Goal: Task Accomplishment & Management: Manage account settings

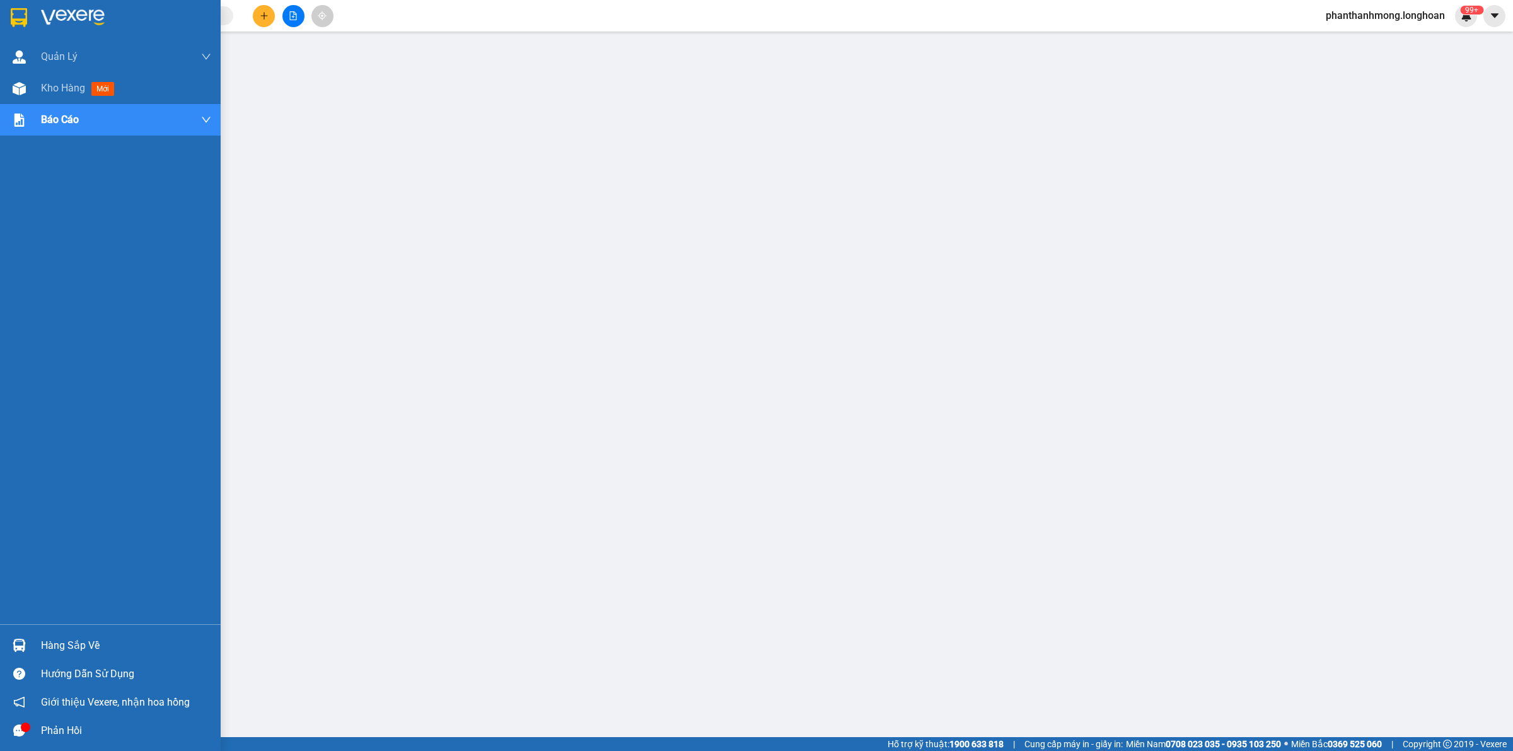
click at [13, 14] on img at bounding box center [19, 17] width 16 height 19
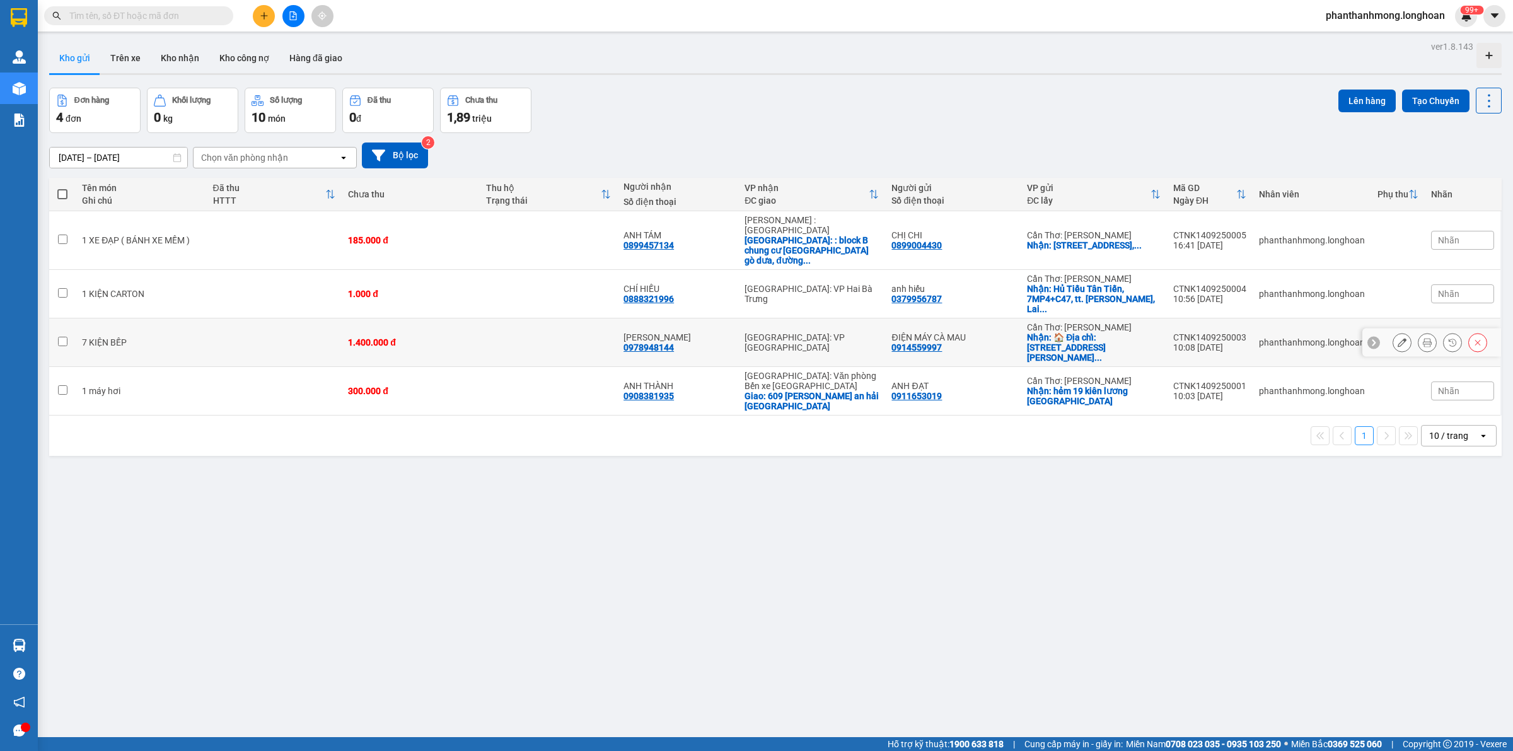
click at [1397, 338] on icon at bounding box center [1401, 342] width 9 height 9
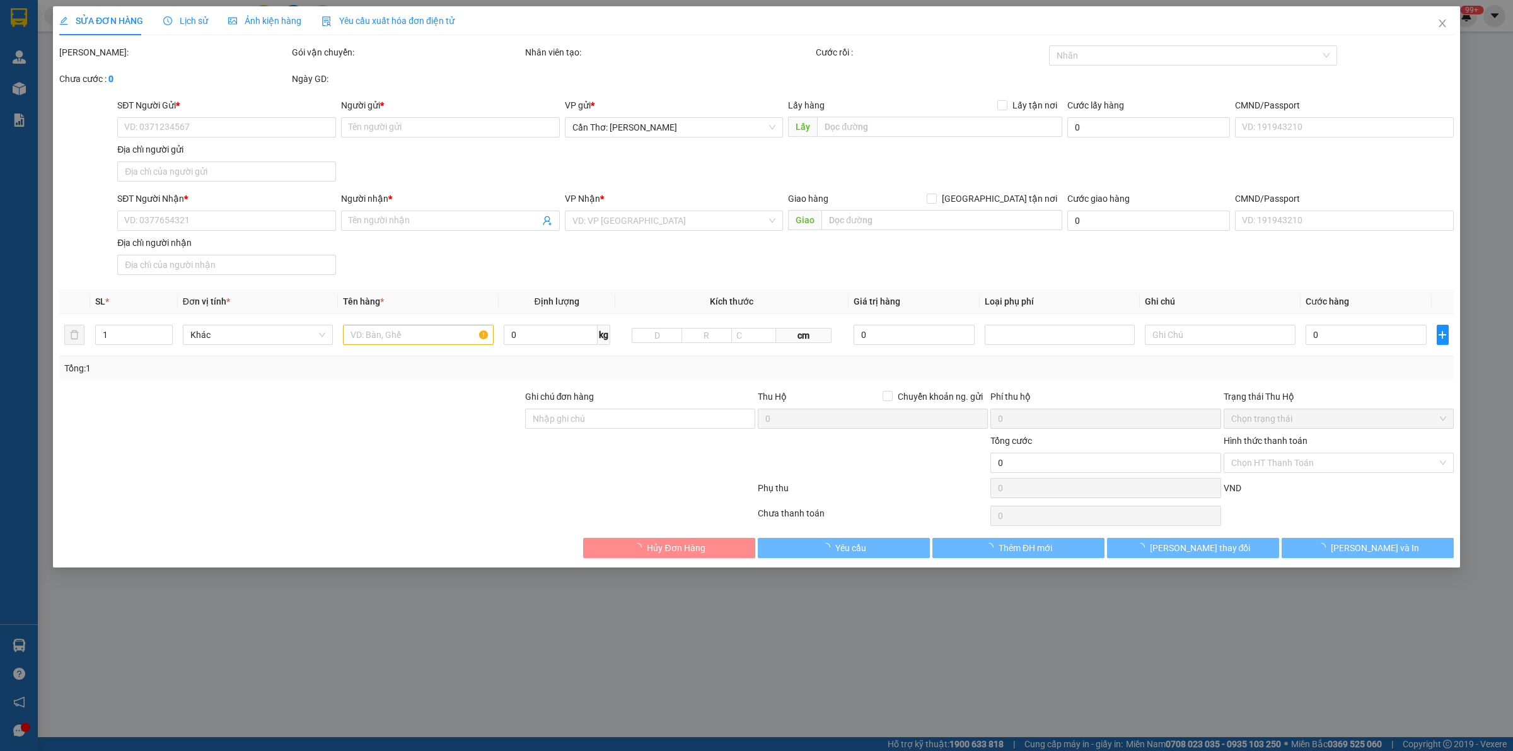
type input "0914559997"
type input "ĐIỆN MÁY CÀ MAU"
checkbox input "true"
type input "🏠 Địa chỉ: [STREET_ADDRESS][PERSON_NAME]"
type input "0978948144"
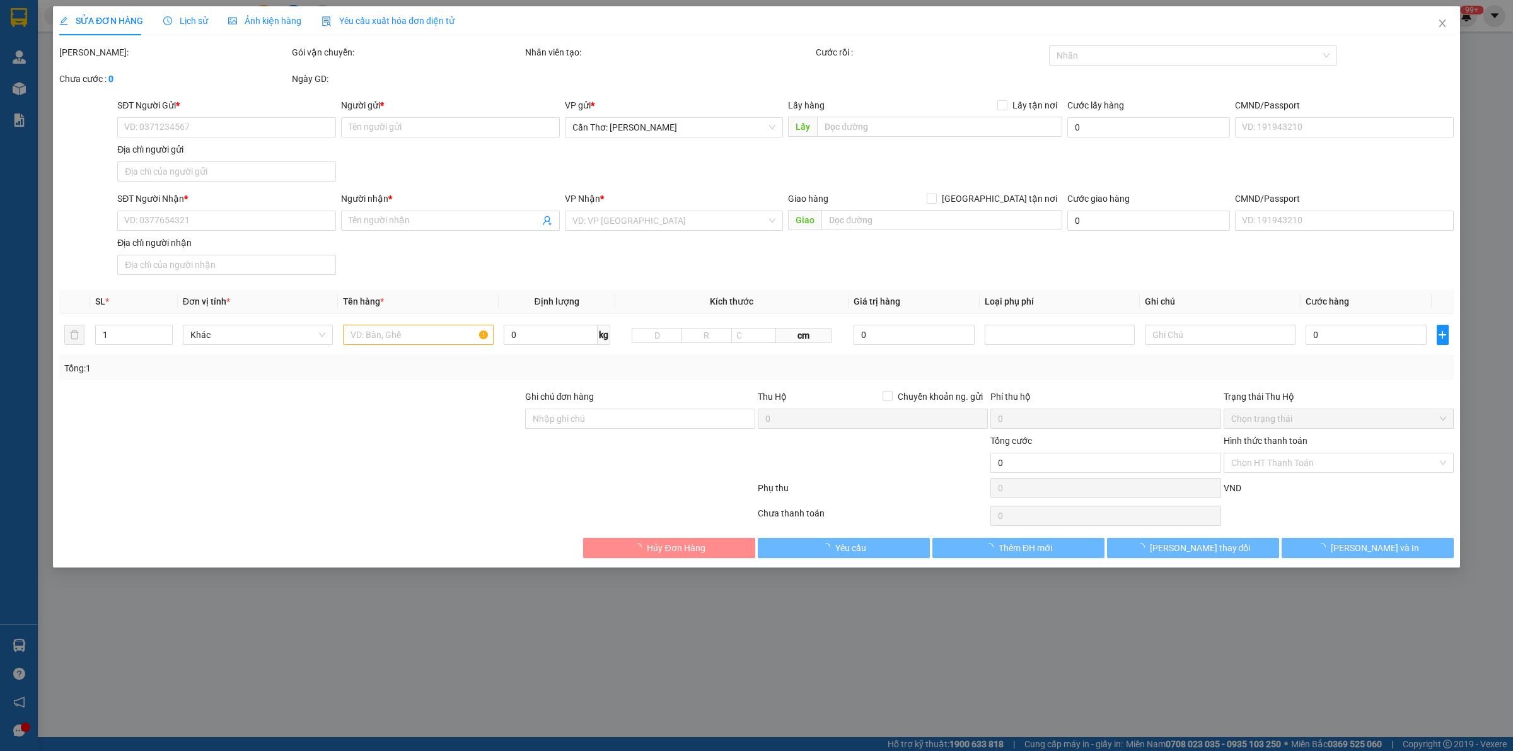
type input "[PERSON_NAME]"
type input "1.400.000"
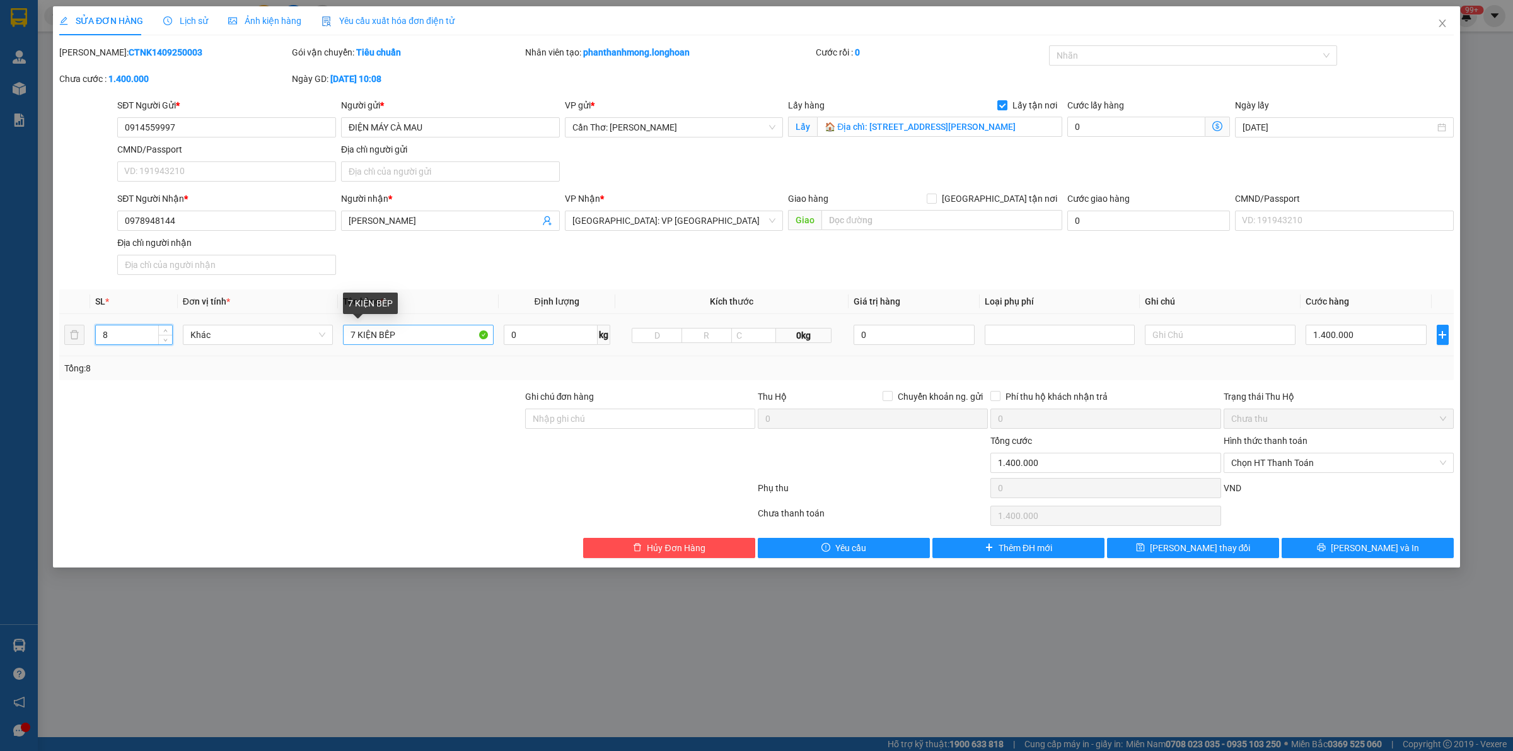
type input "8"
click at [351, 336] on input "7 KIỆN BẾP" at bounding box center [418, 335] width 150 height 20
click at [408, 341] on input "8 KIỆN BẾP" at bounding box center [418, 335] width 150 height 20
type input "8 KIỆN CARTON ( BẾP )"
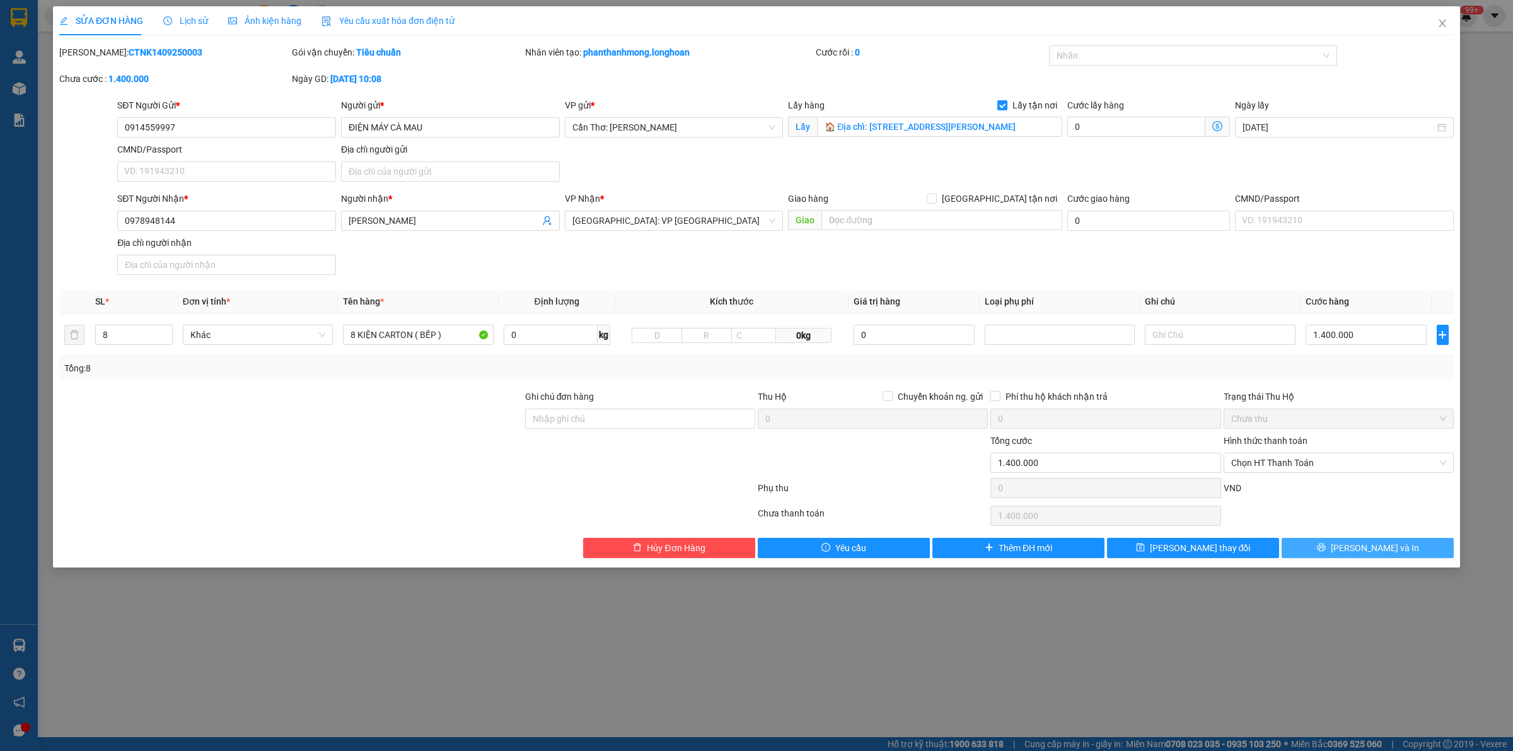
click at [1332, 550] on button "[PERSON_NAME] và In" at bounding box center [1367, 548] width 172 height 20
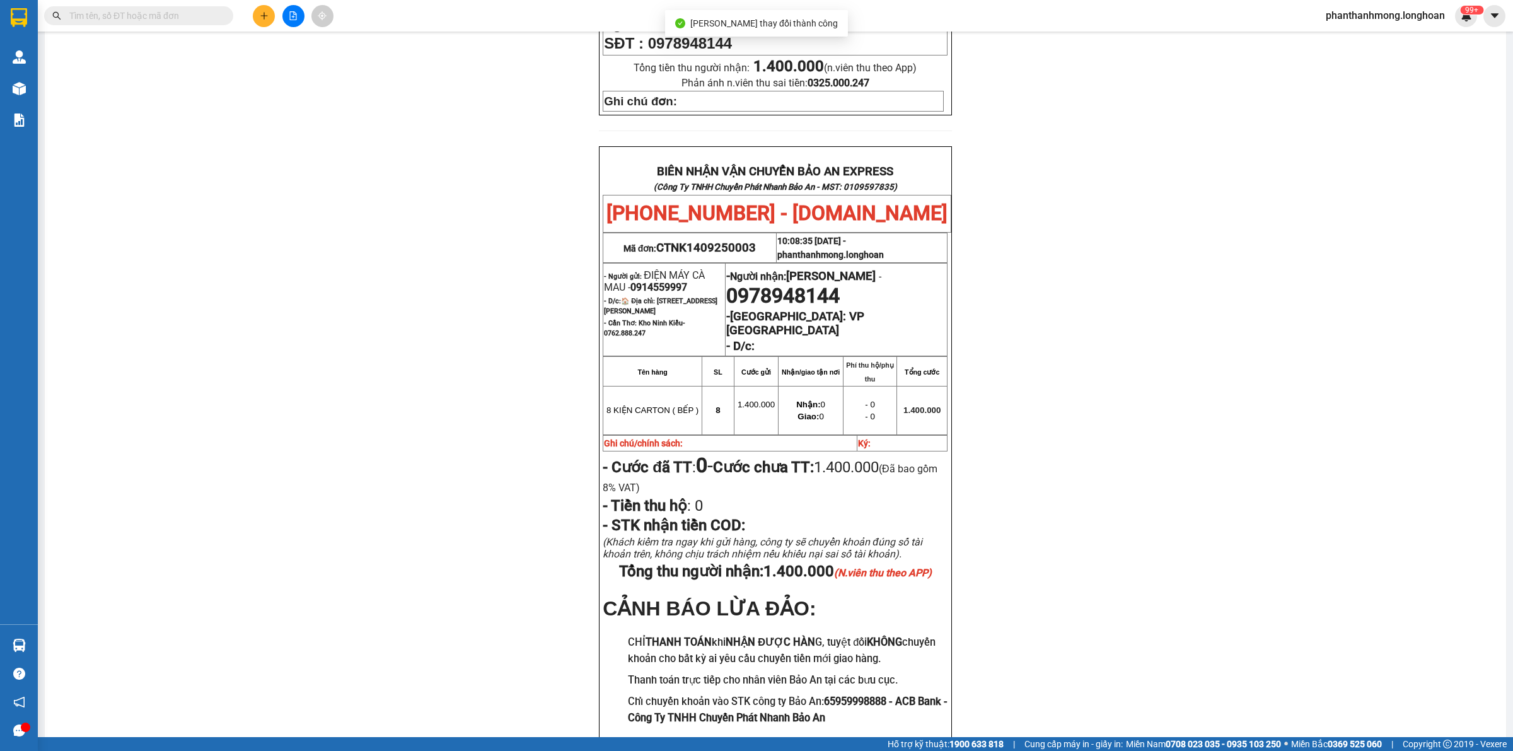
scroll to position [523, 0]
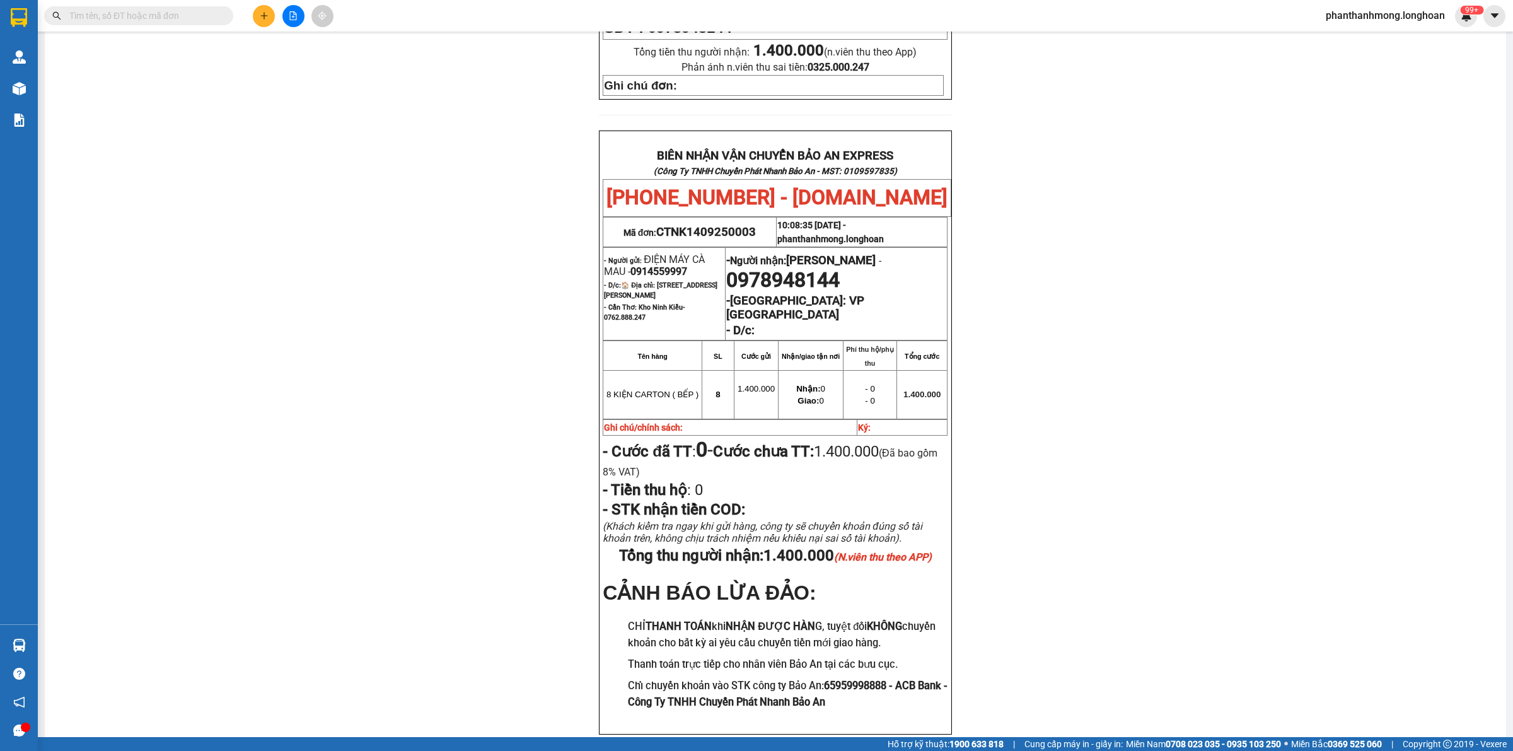
click at [662, 265] on span "0914559997" at bounding box center [658, 271] width 57 height 12
copy span "0914559997"
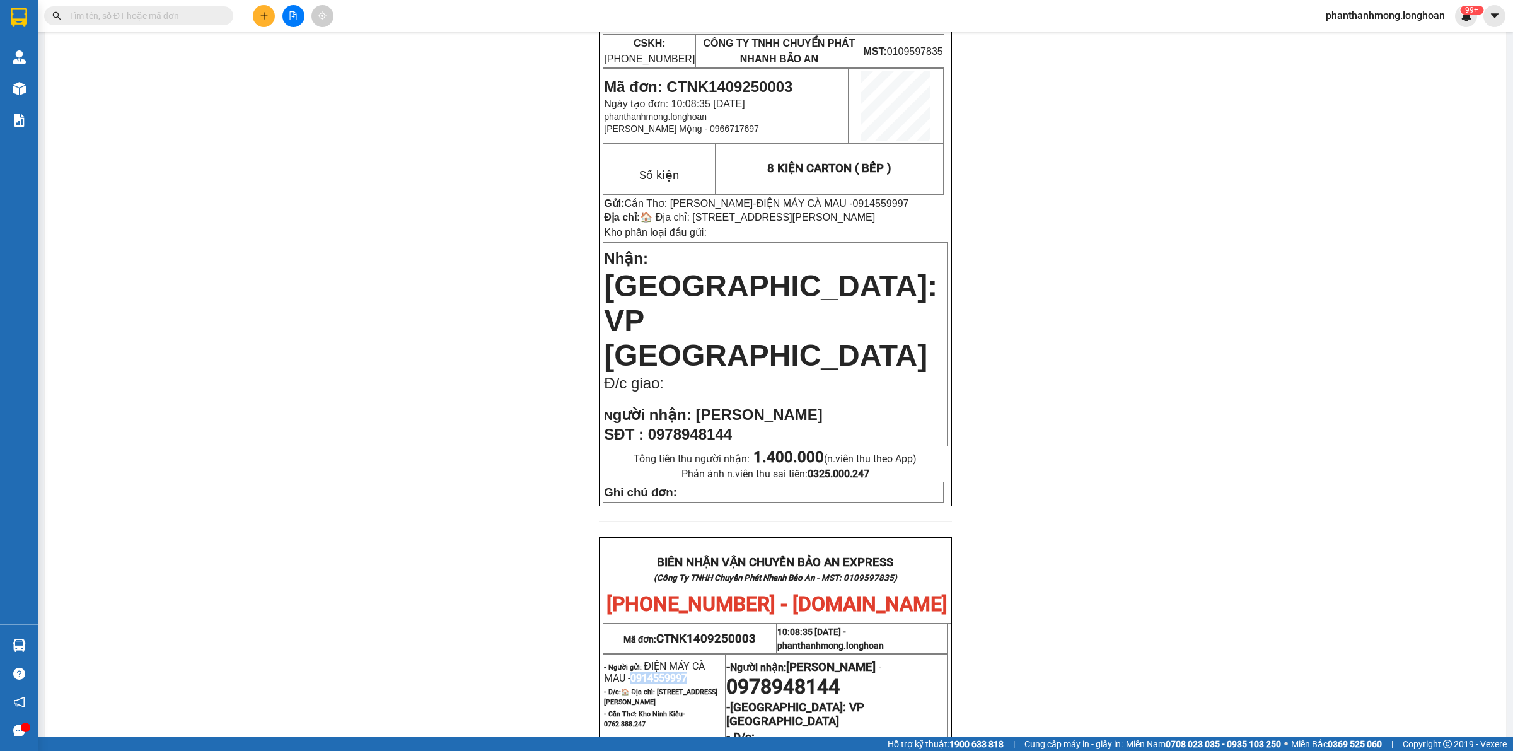
scroll to position [0, 0]
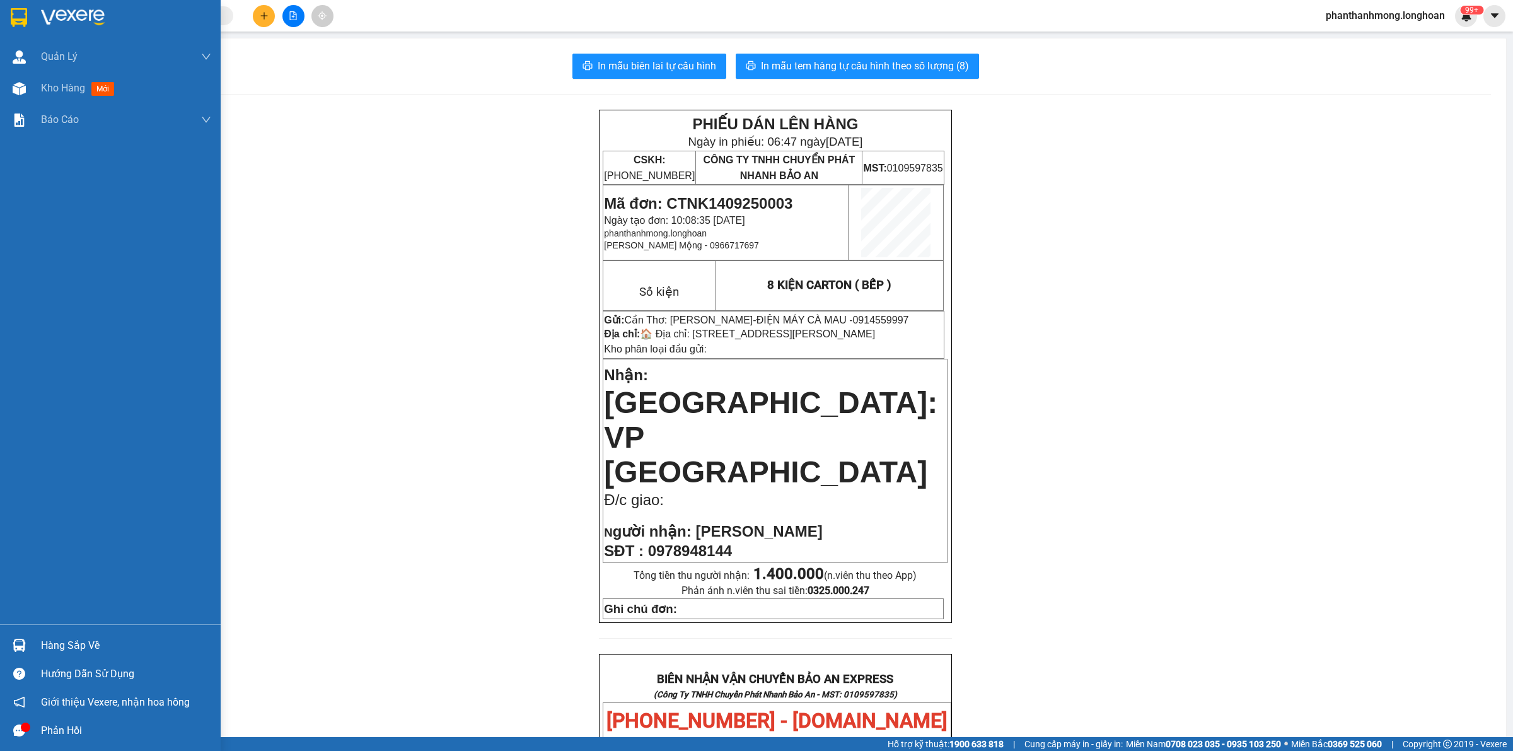
click at [27, 19] on div at bounding box center [19, 17] width 22 height 22
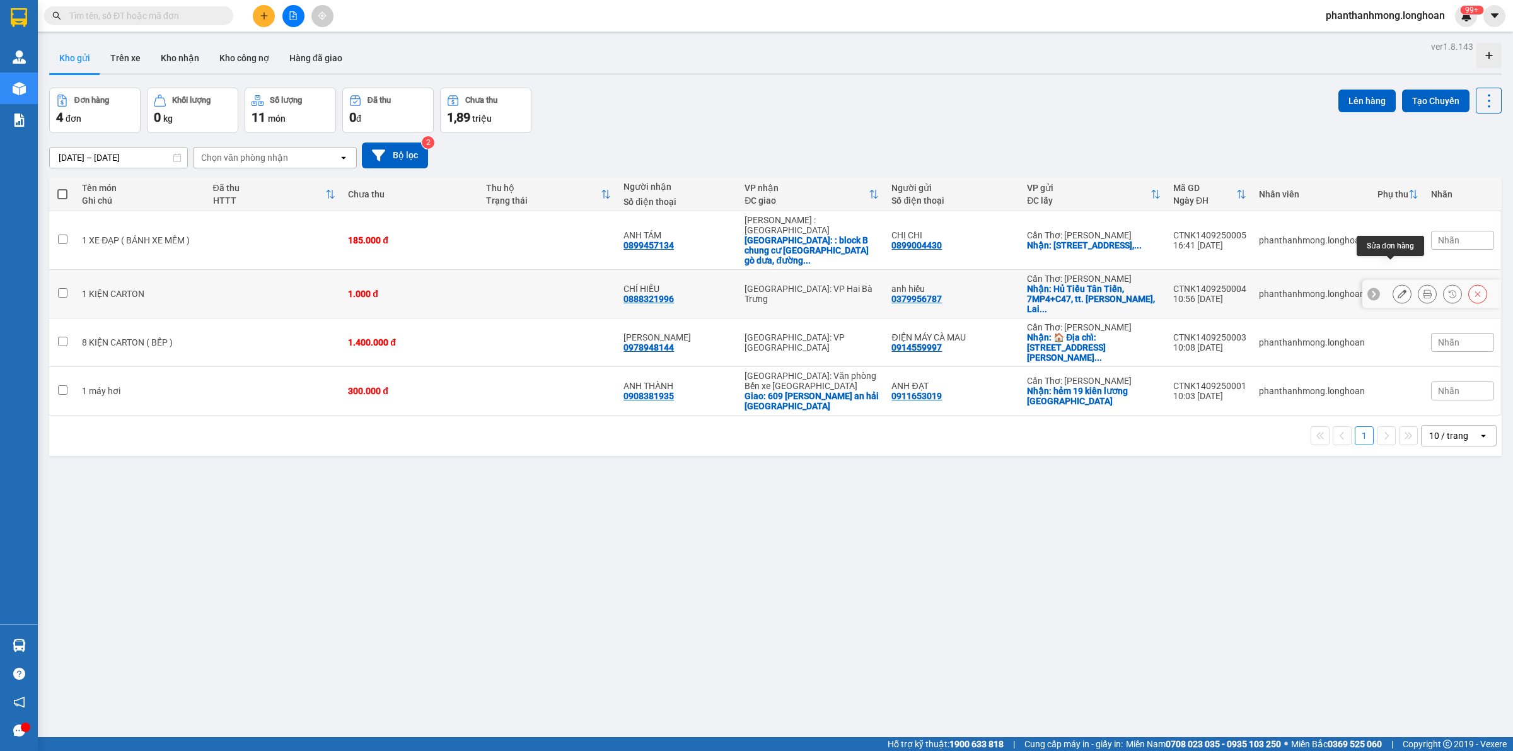
click at [1397, 289] on icon at bounding box center [1401, 293] width 9 height 9
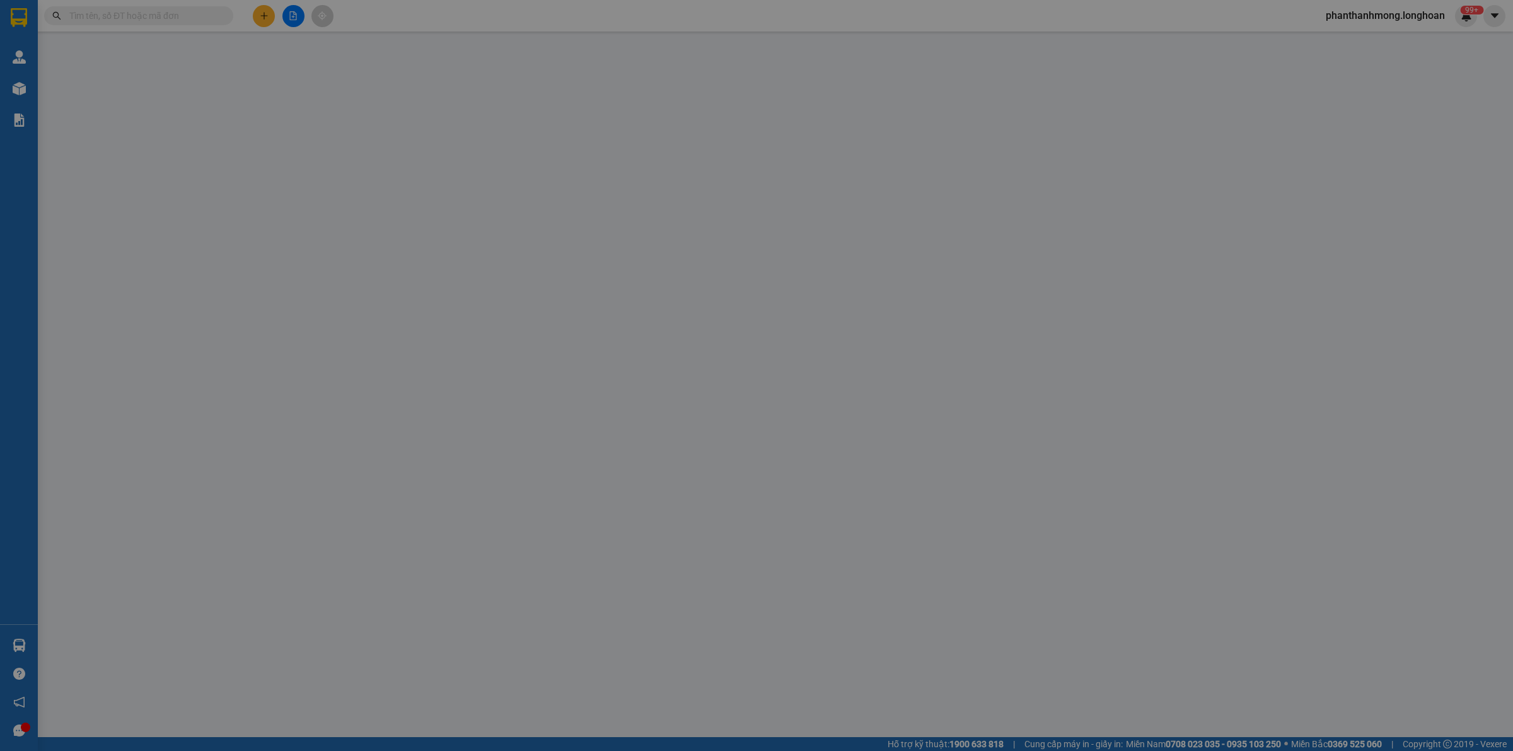
type input "0379956787"
type input "anh hiếu"
checkbox input "true"
type input "Hủ Tiếu Tân Tiến, 7MP4+C47, tt. [GEOGRAPHIC_DATA], [GEOGRAPHIC_DATA], [GEOGRAPH…"
type input "0888321996"
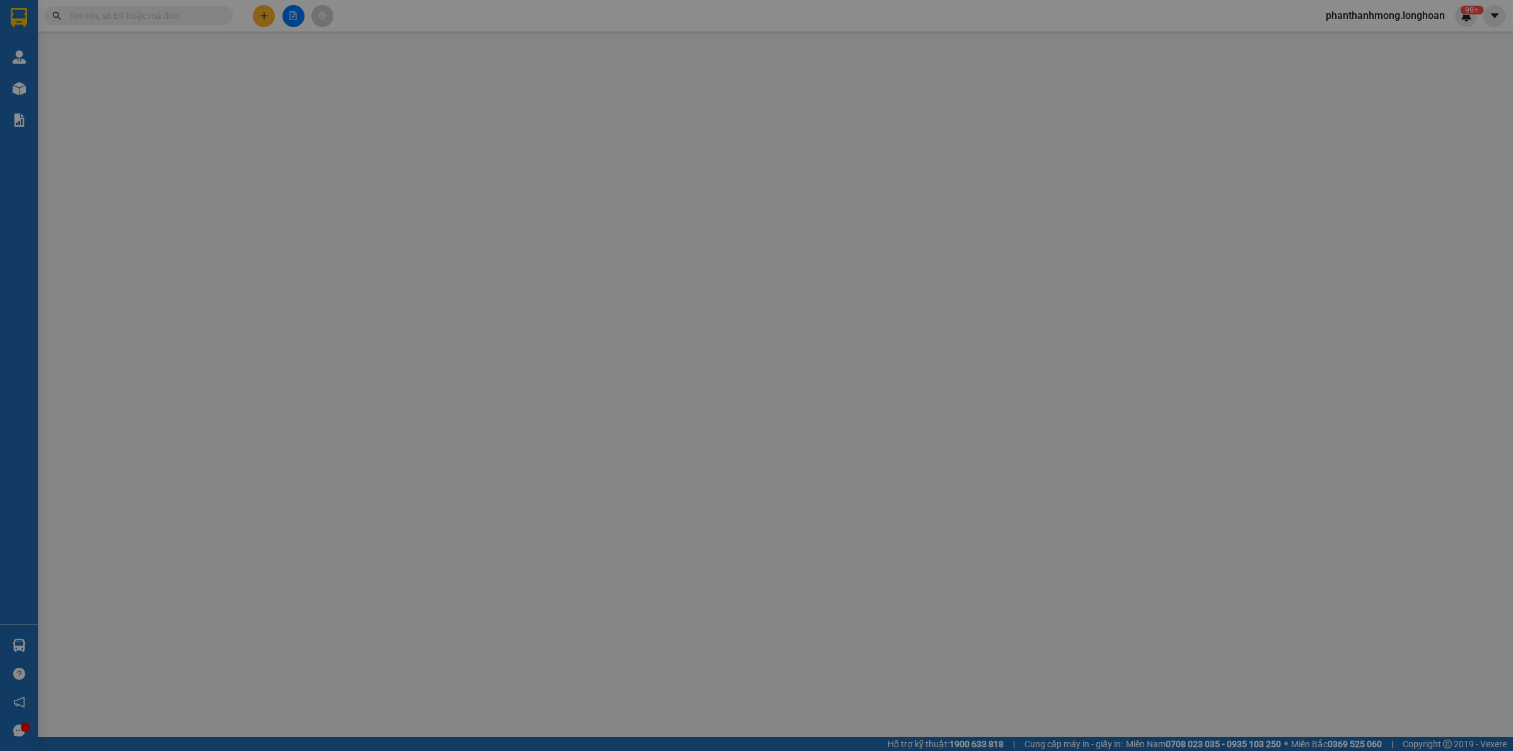
type input "CHÍ HIẾU"
type input "1.000"
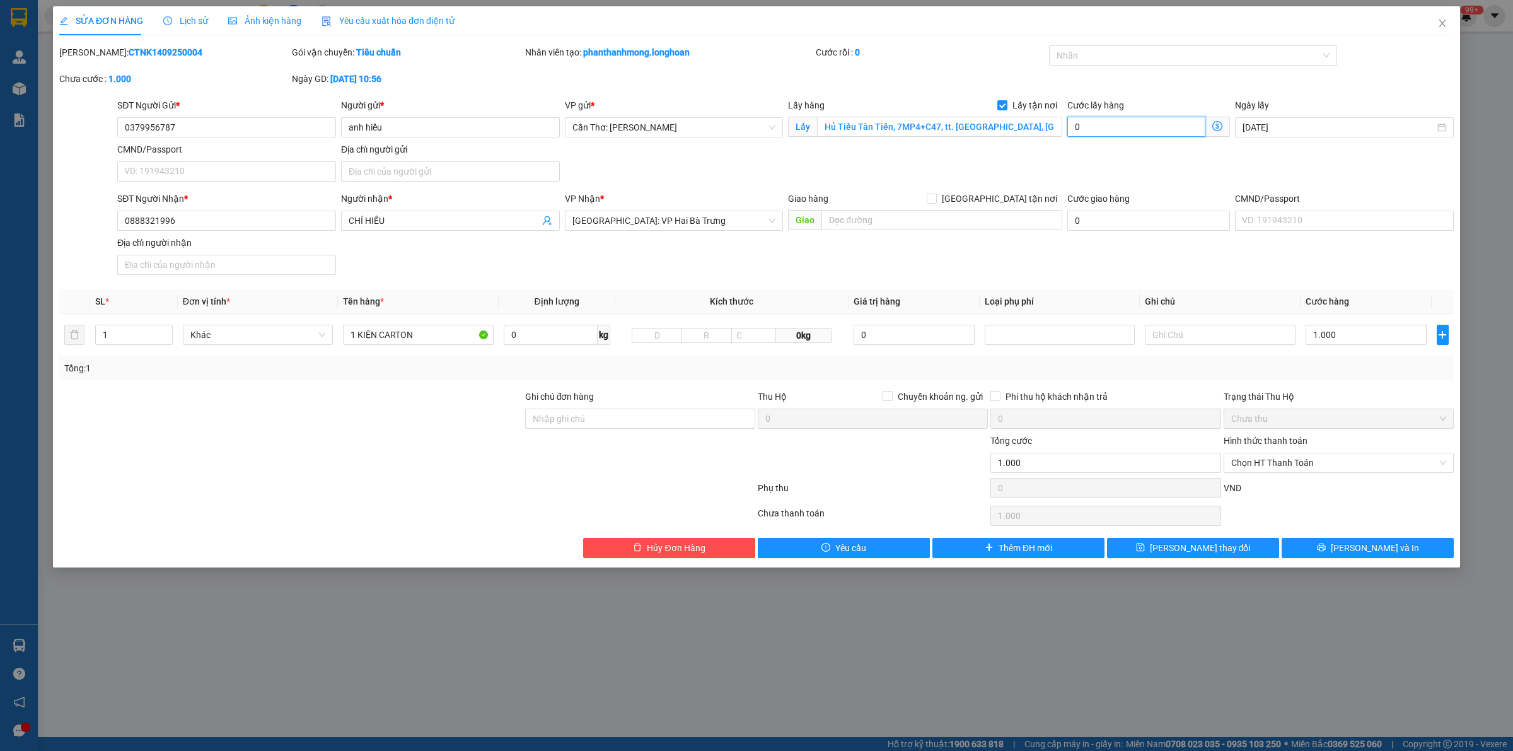
click at [1095, 127] on input "0" at bounding box center [1136, 127] width 138 height 20
type input "1.006"
type input "6"
type input "1.065"
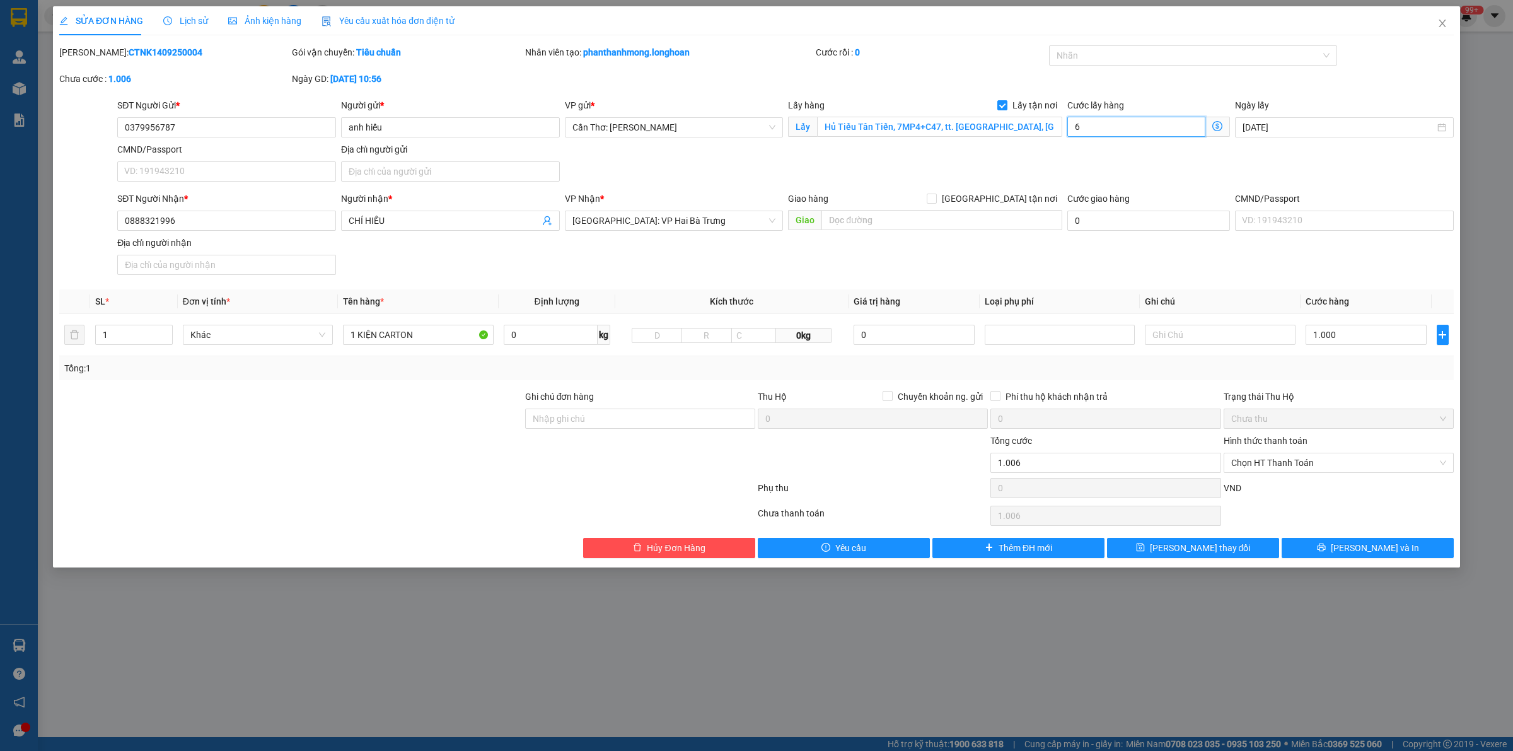
type input "1.065"
type input "65"
type input "1.650"
type input "650"
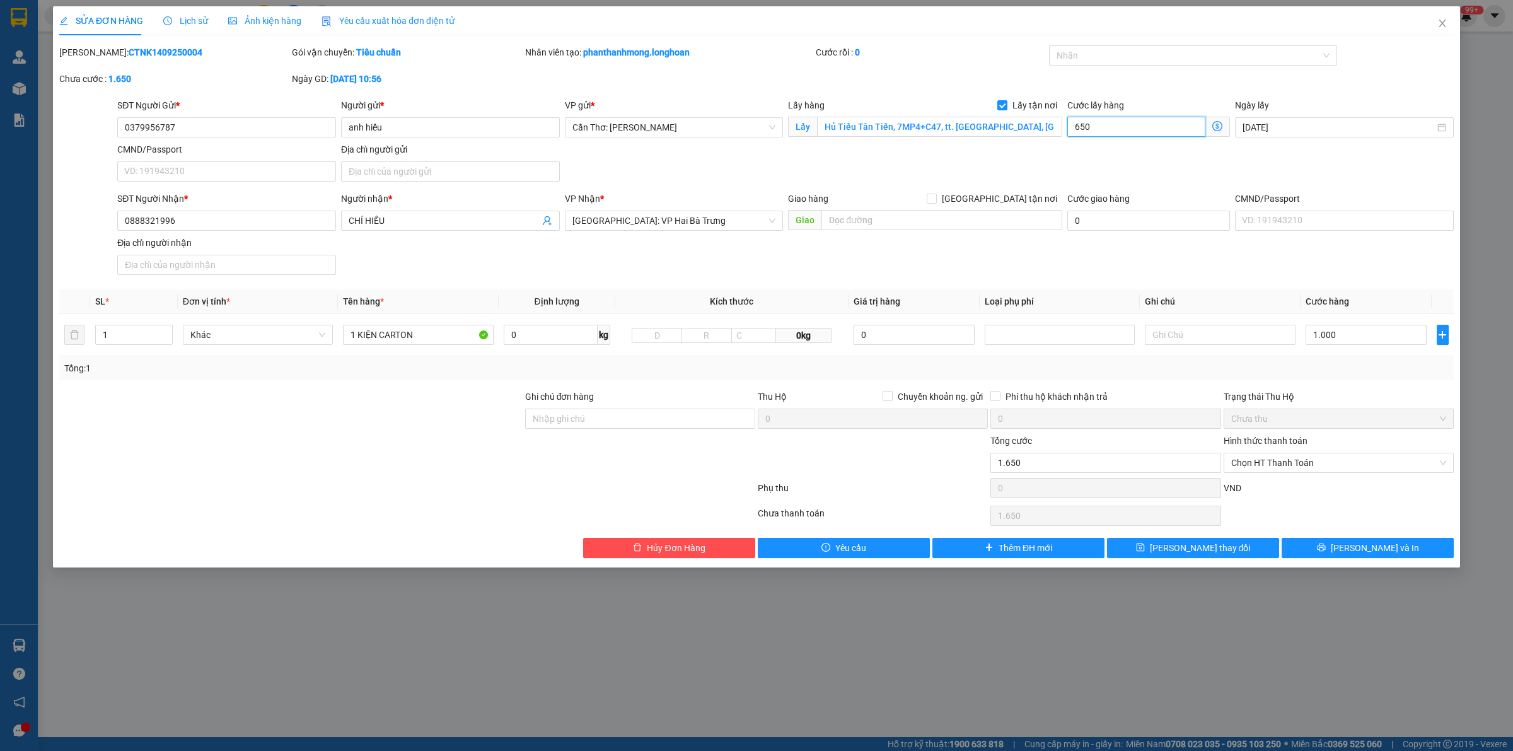
type input "7.500"
type input "65.000"
type input "66.000"
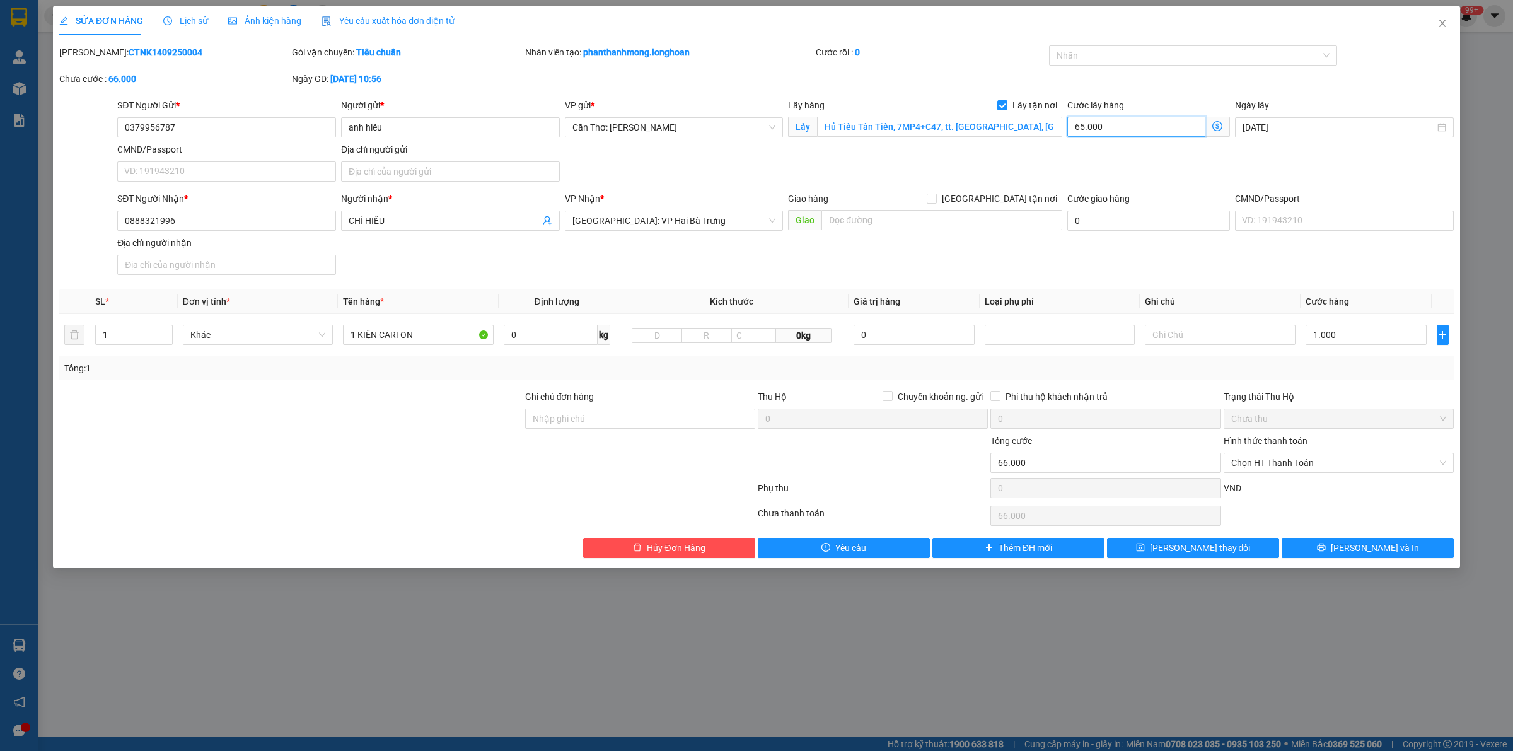
click at [1102, 127] on input "65.000" at bounding box center [1136, 127] width 138 height 20
type input "65.000"
click at [1353, 335] on input "1.000" at bounding box center [1365, 335] width 121 height 20
type input "1.065.000"
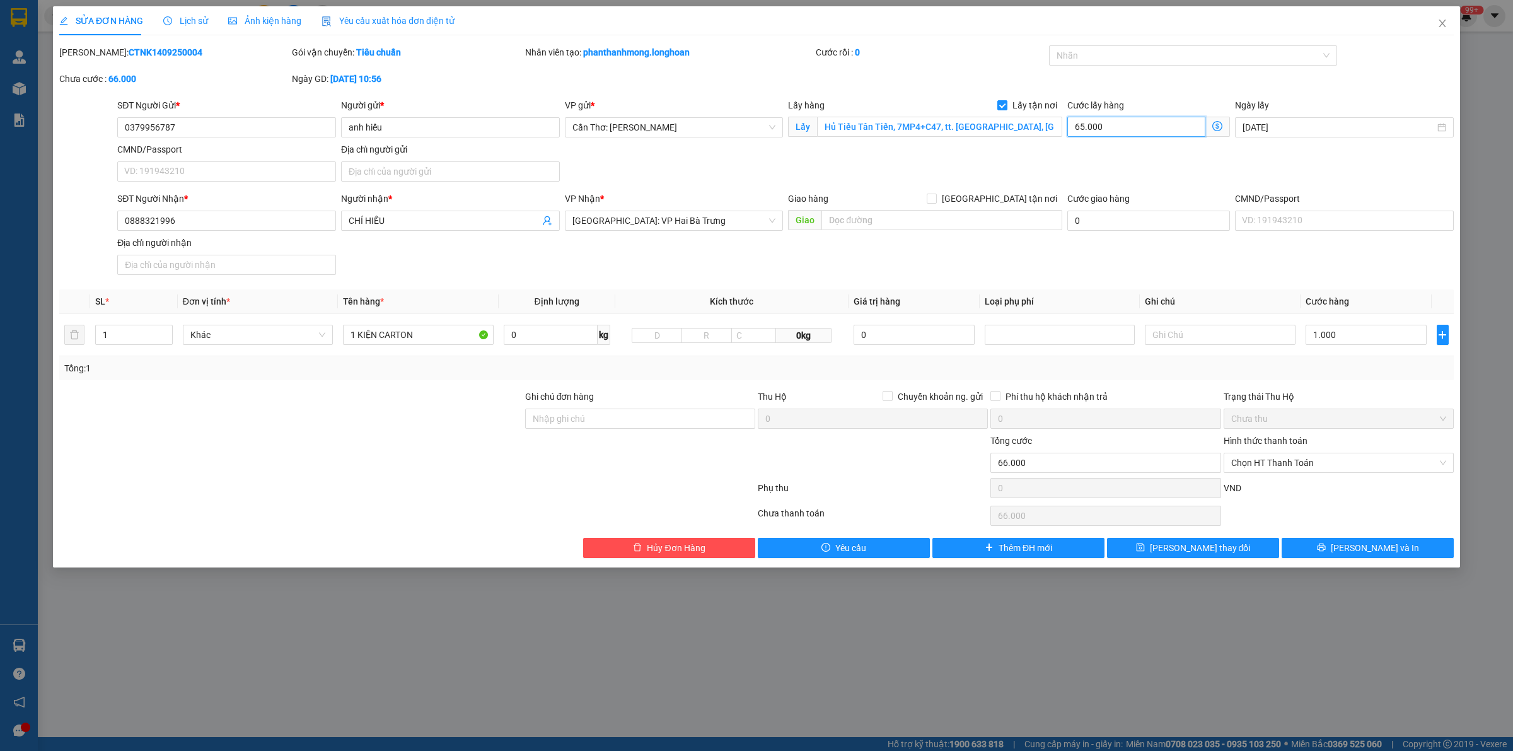
type input "1.065.000"
type input "1.000.000"
click at [1114, 130] on input "65.000" at bounding box center [1136, 127] width 138 height 20
type input "1.000.000"
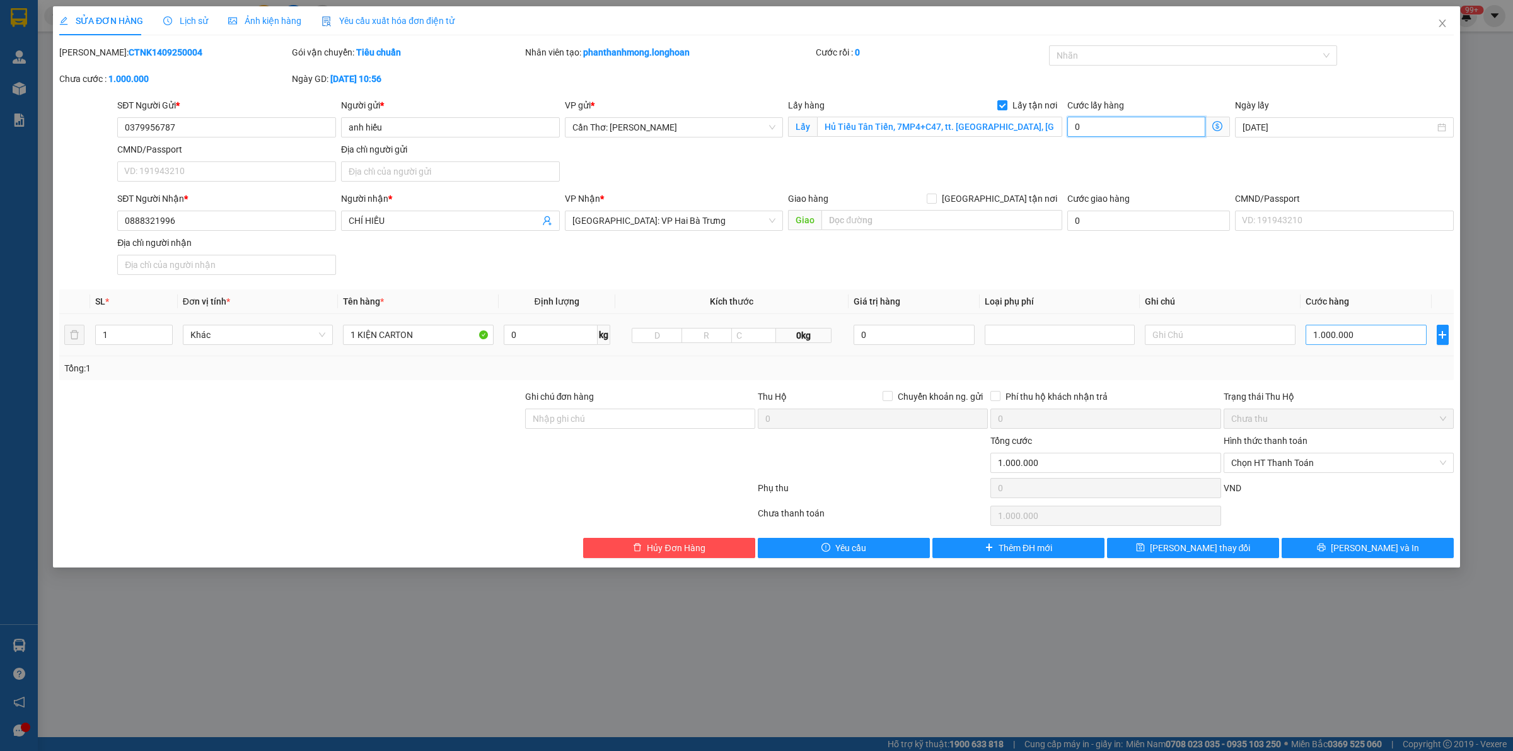
type input "0"
click at [1339, 338] on input "1.000.000" at bounding box center [1365, 335] width 121 height 20
type input "1"
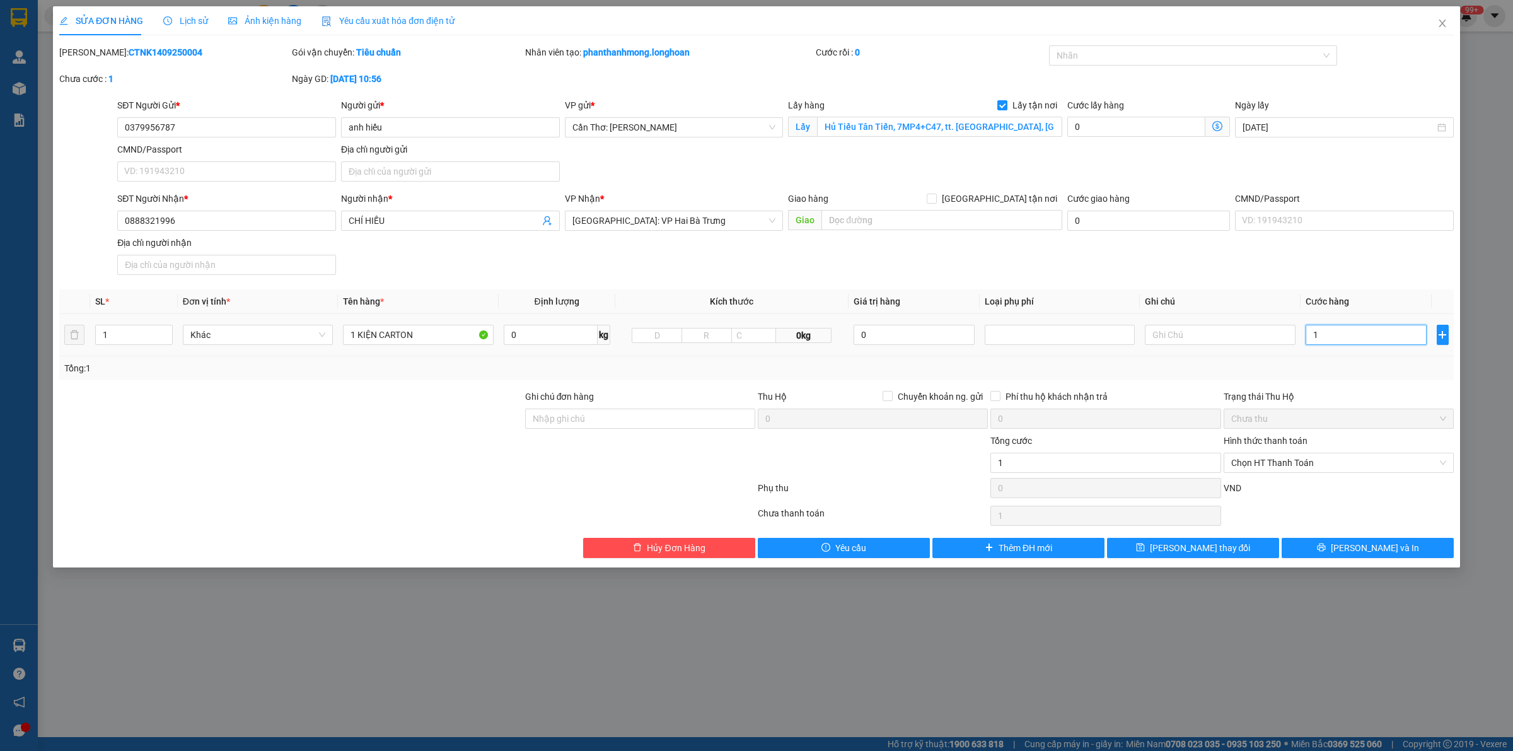
type input "10"
type input "100"
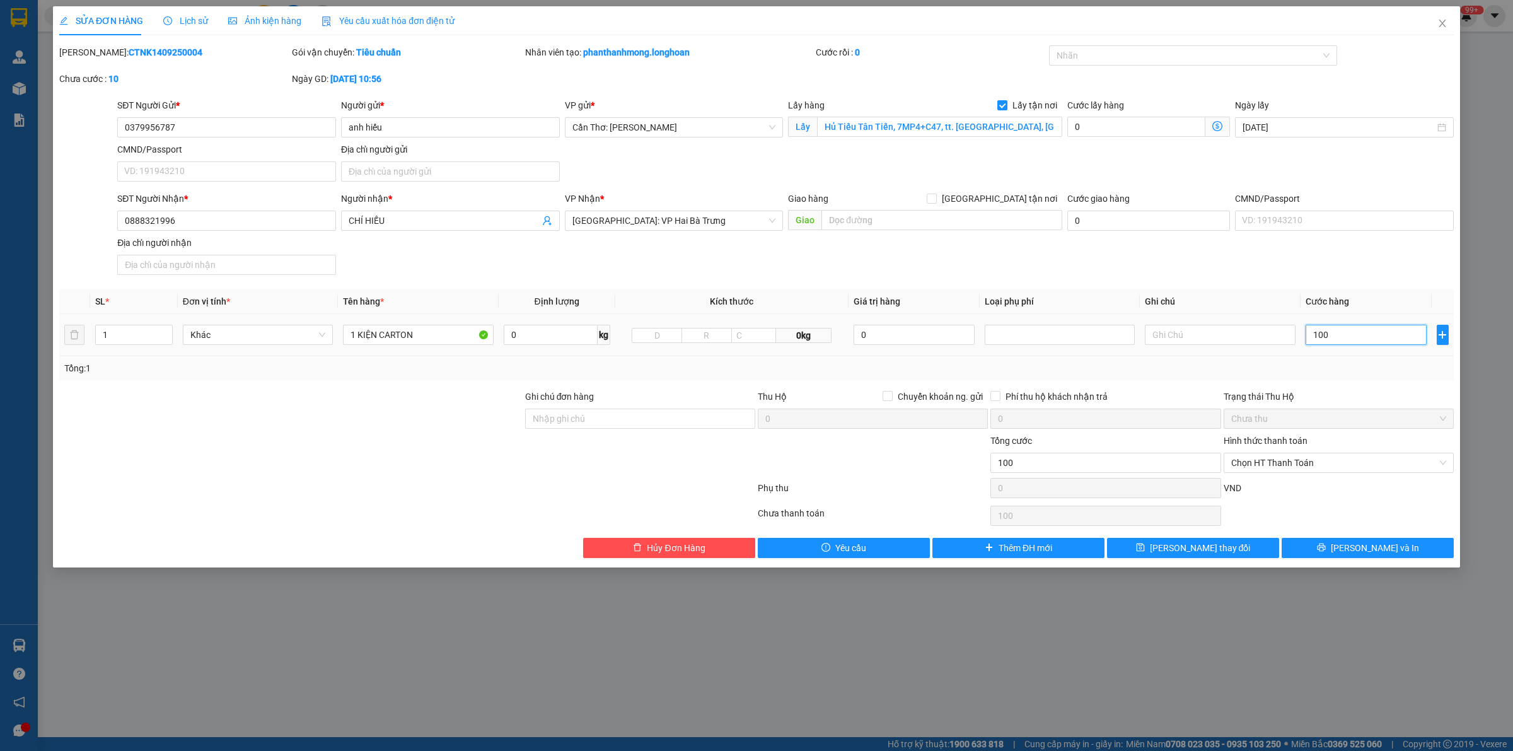
type input "1.000"
type input "10.000"
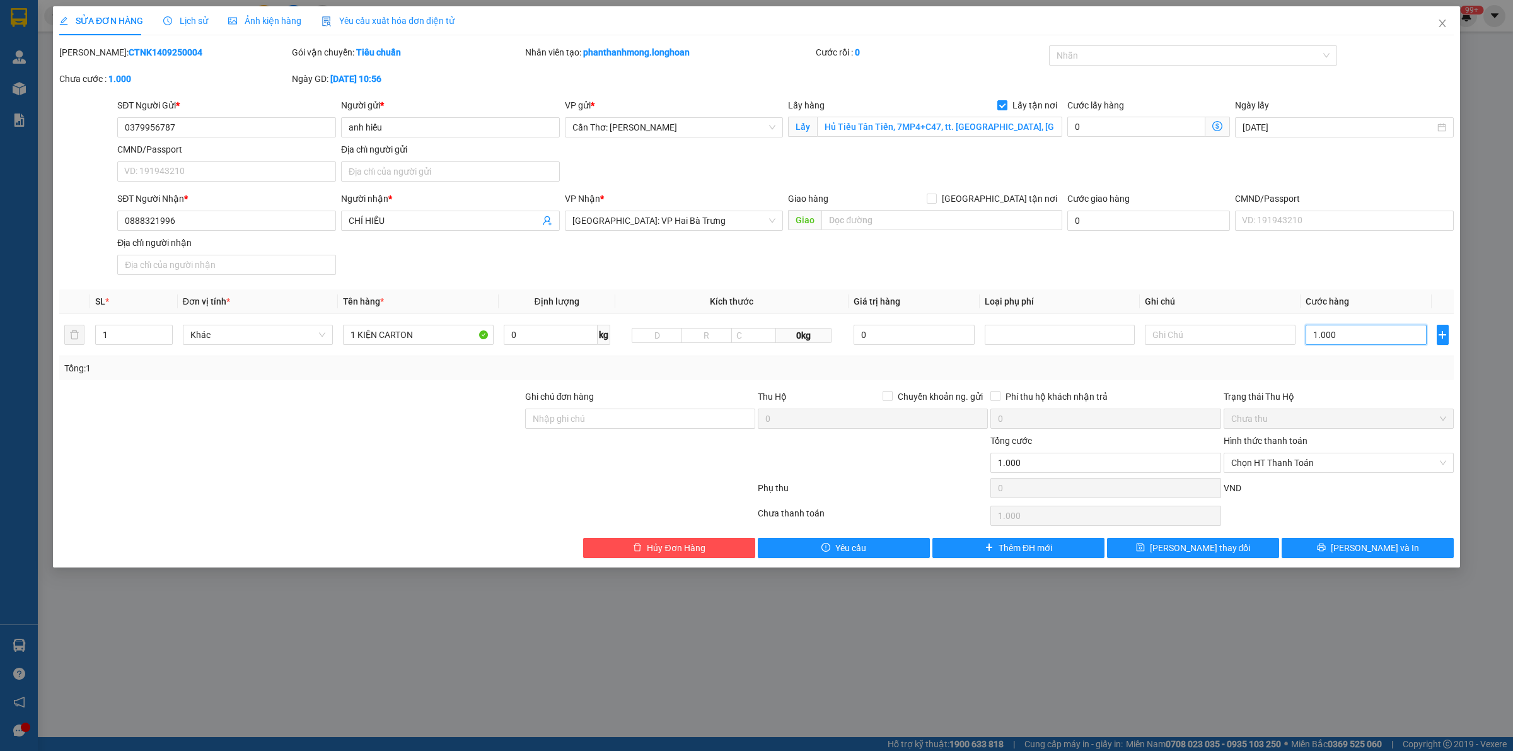
type input "10.000"
type input "100.000"
click at [455, 338] on input "1 KIỆN CARTON" at bounding box center [418, 335] width 150 height 20
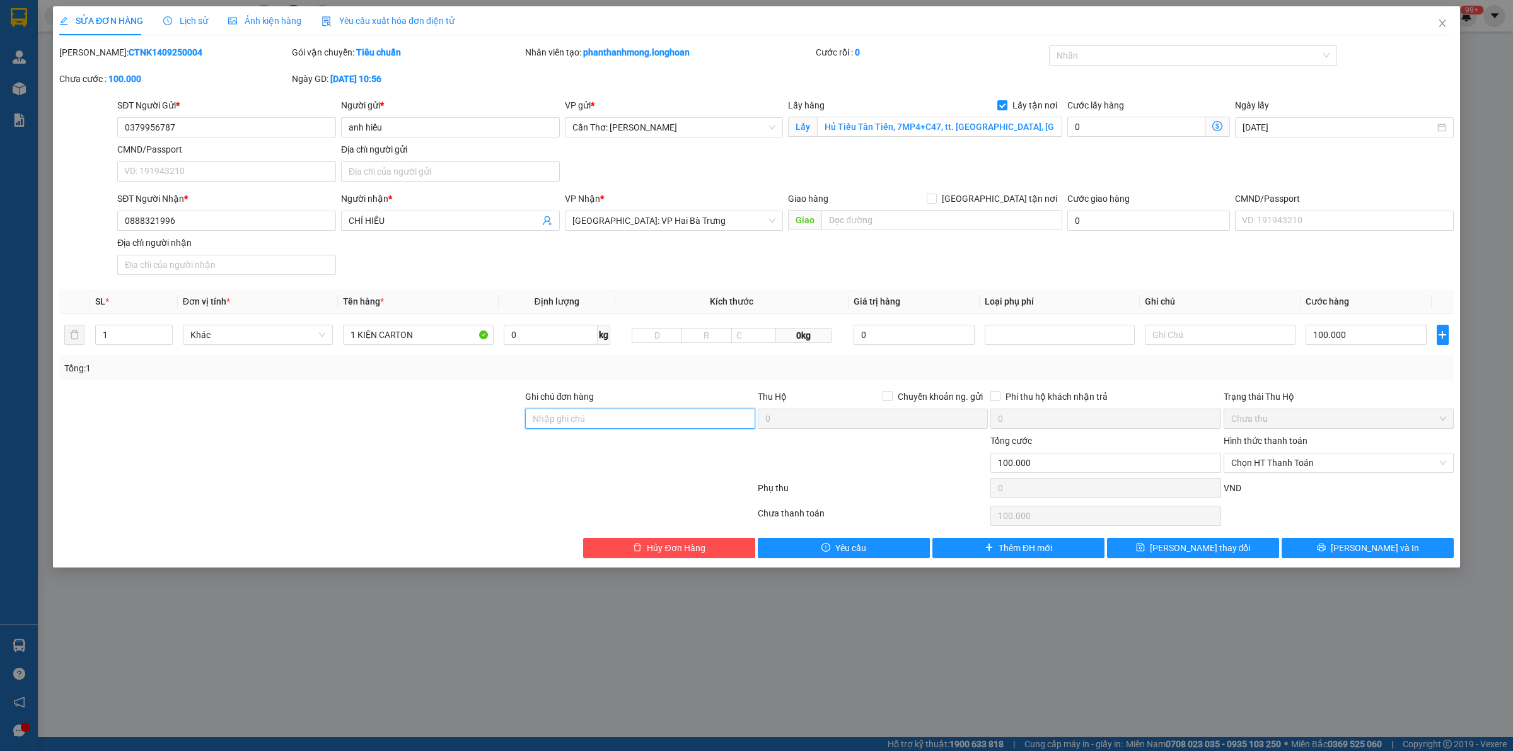
drag, startPoint x: 594, startPoint y: 419, endPoint x: 612, endPoint y: 425, distance: 19.3
click at [594, 419] on input "Ghi chú đơn hàng" at bounding box center [640, 418] width 230 height 20
type input "nhận nguyên kiện, giao nguyên kiện, bể vỡ không đền"
click at [1326, 549] on button "[PERSON_NAME] và In" at bounding box center [1367, 548] width 172 height 20
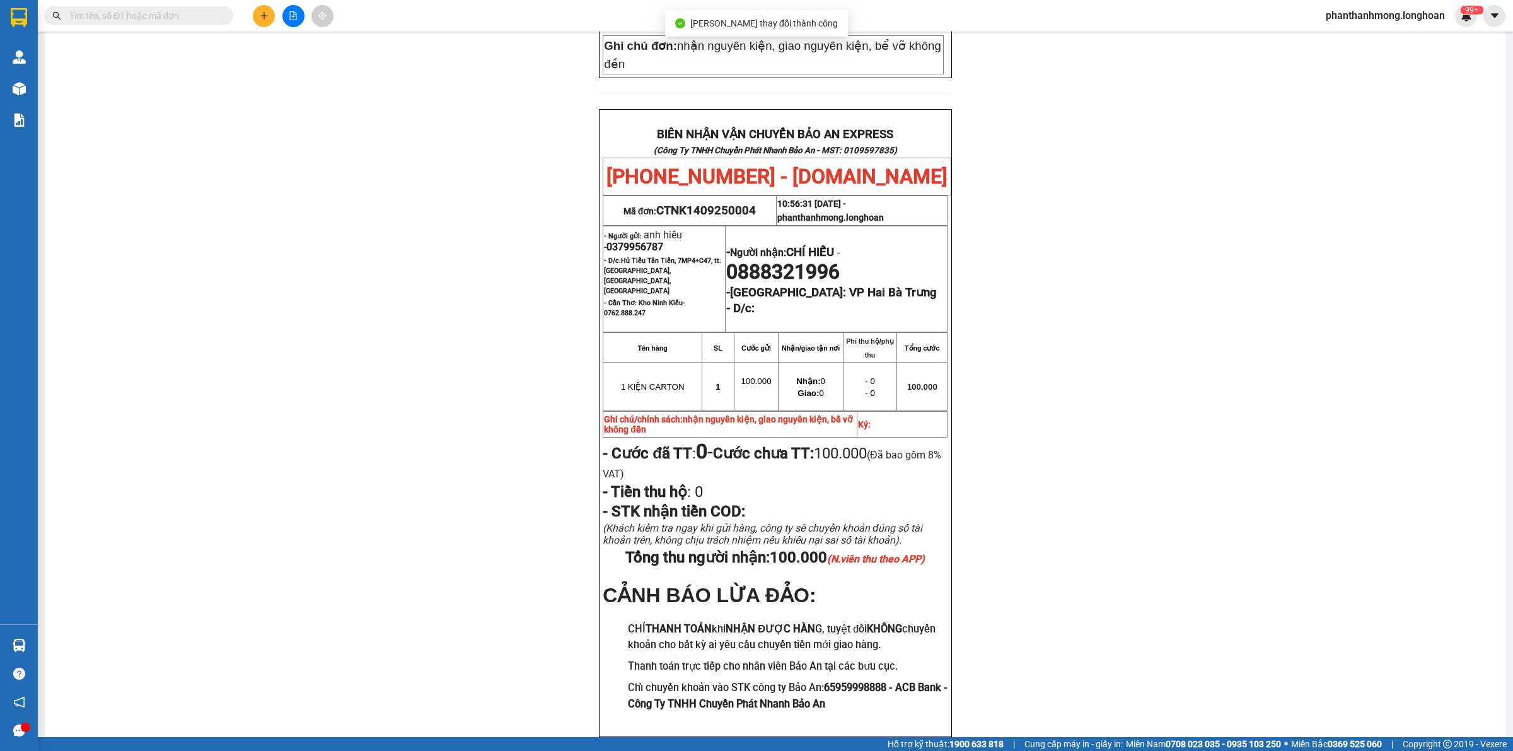
scroll to position [582, 0]
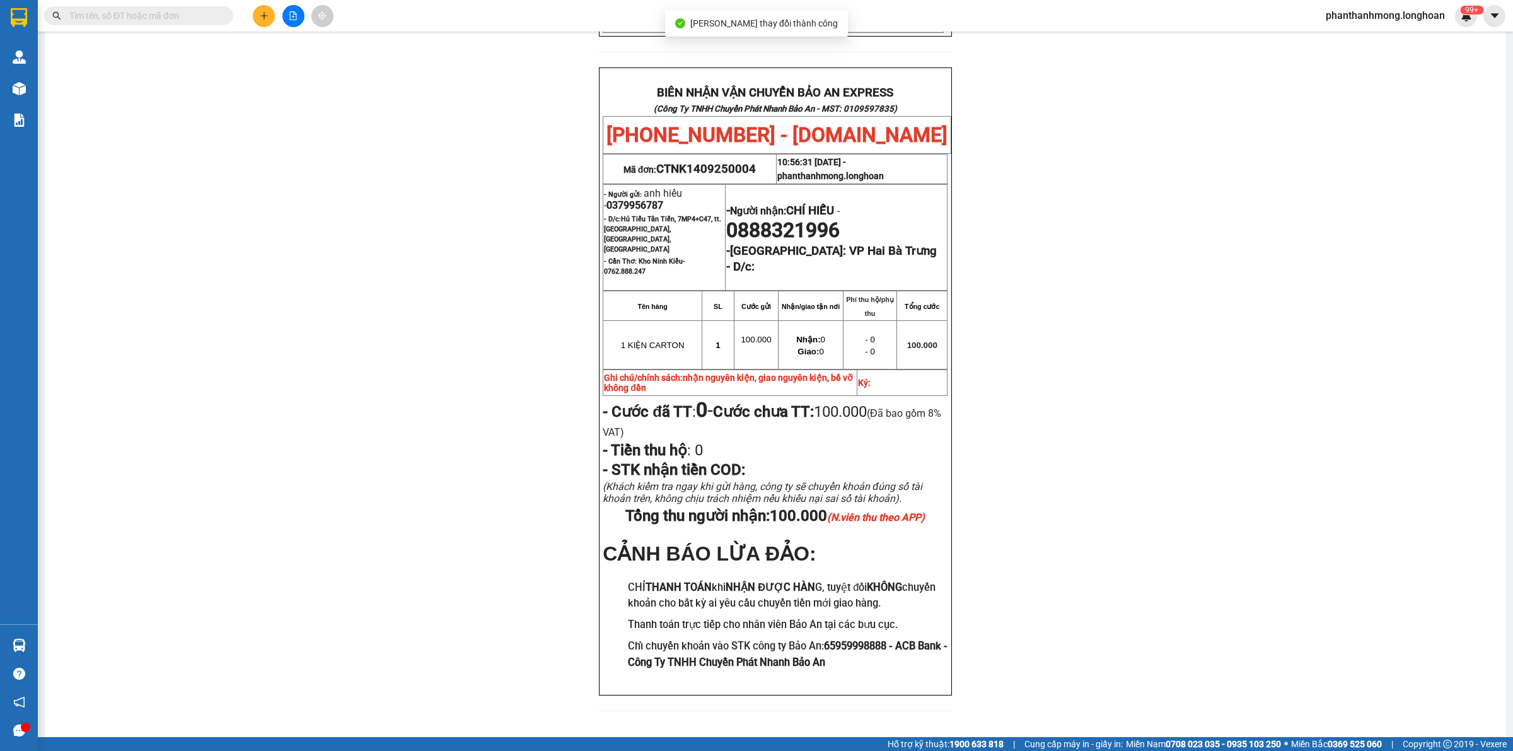
click at [642, 199] on span "0379956787" at bounding box center [634, 205] width 57 height 12
copy span "0379956787"
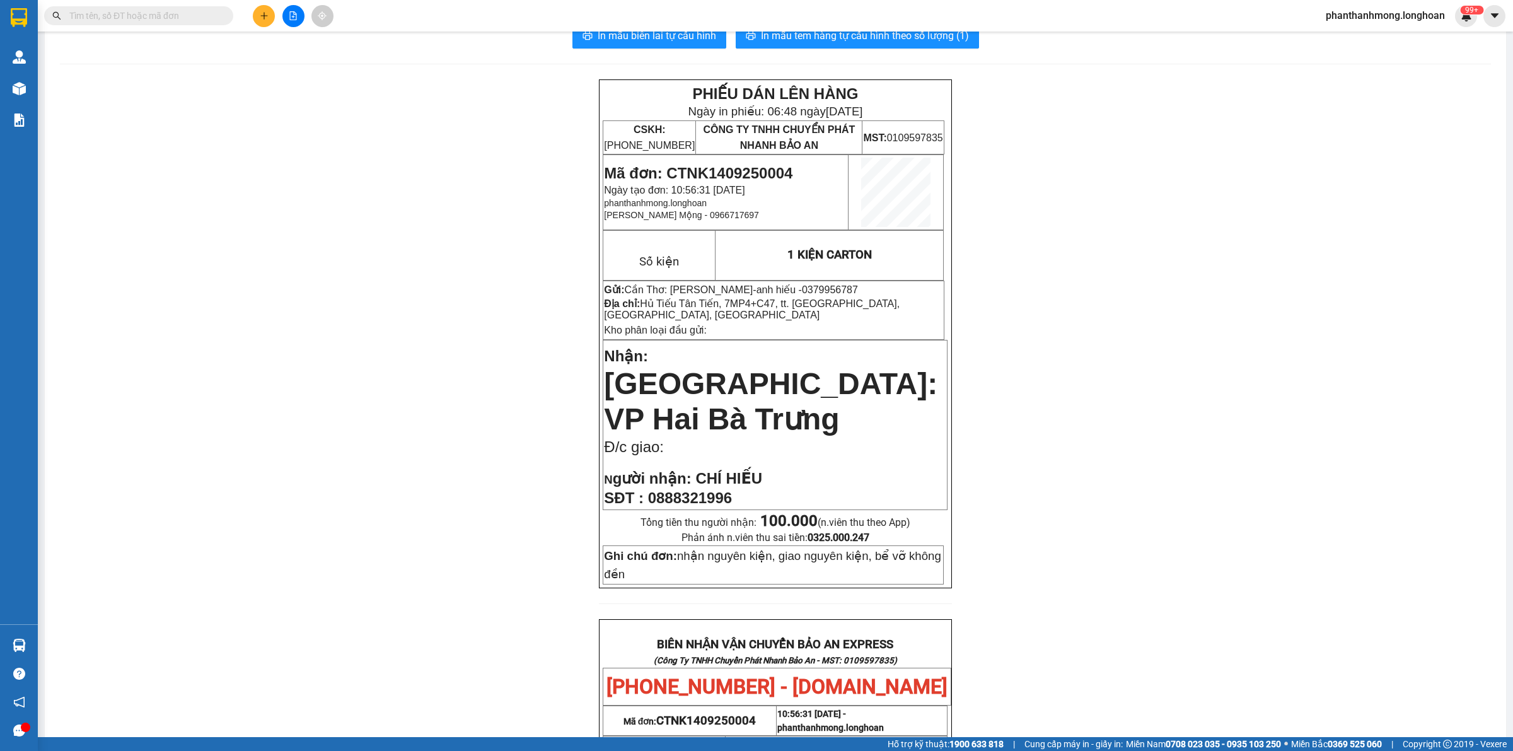
scroll to position [0, 0]
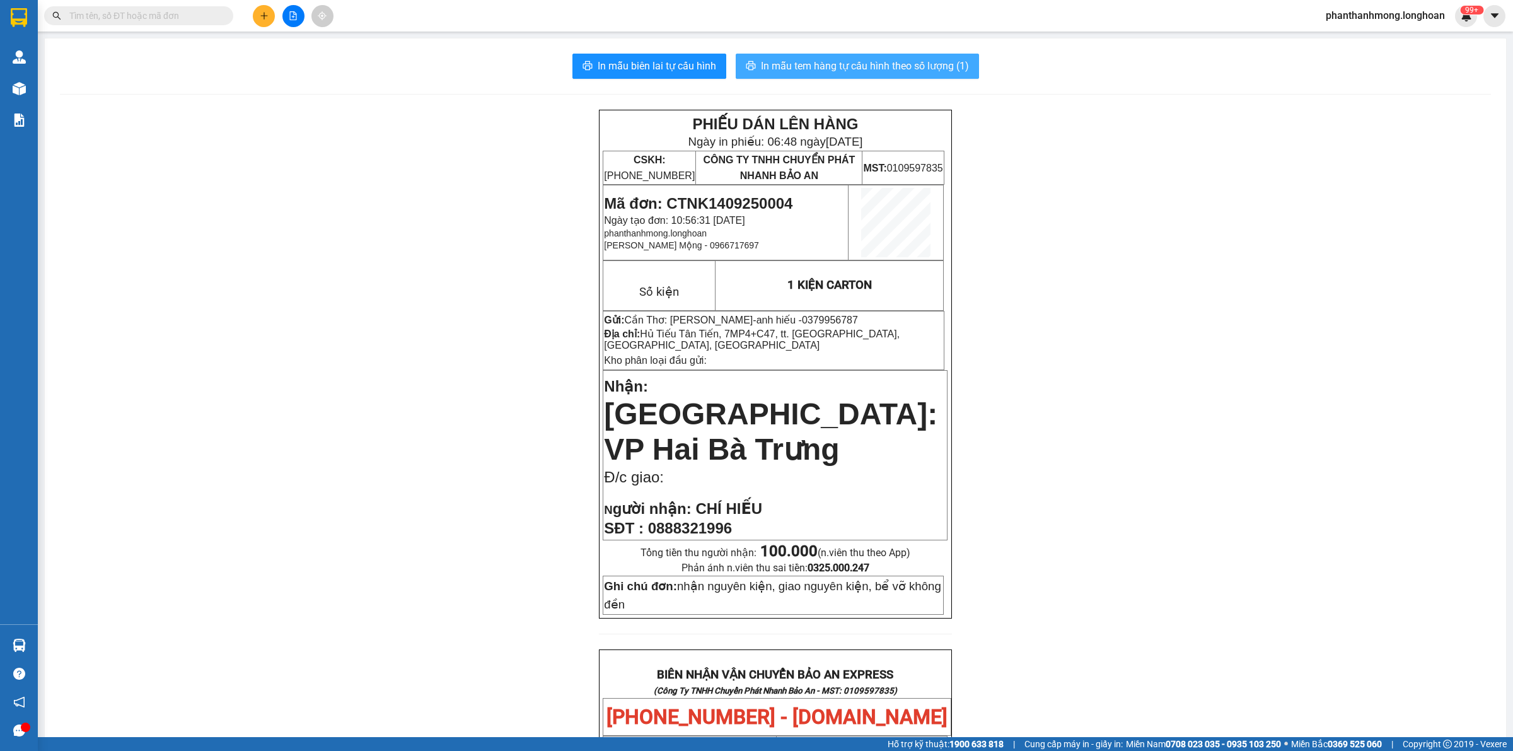
click at [859, 74] on span "In mẫu tem hàng tự cấu hình theo số lượng (1)" at bounding box center [865, 66] width 208 height 16
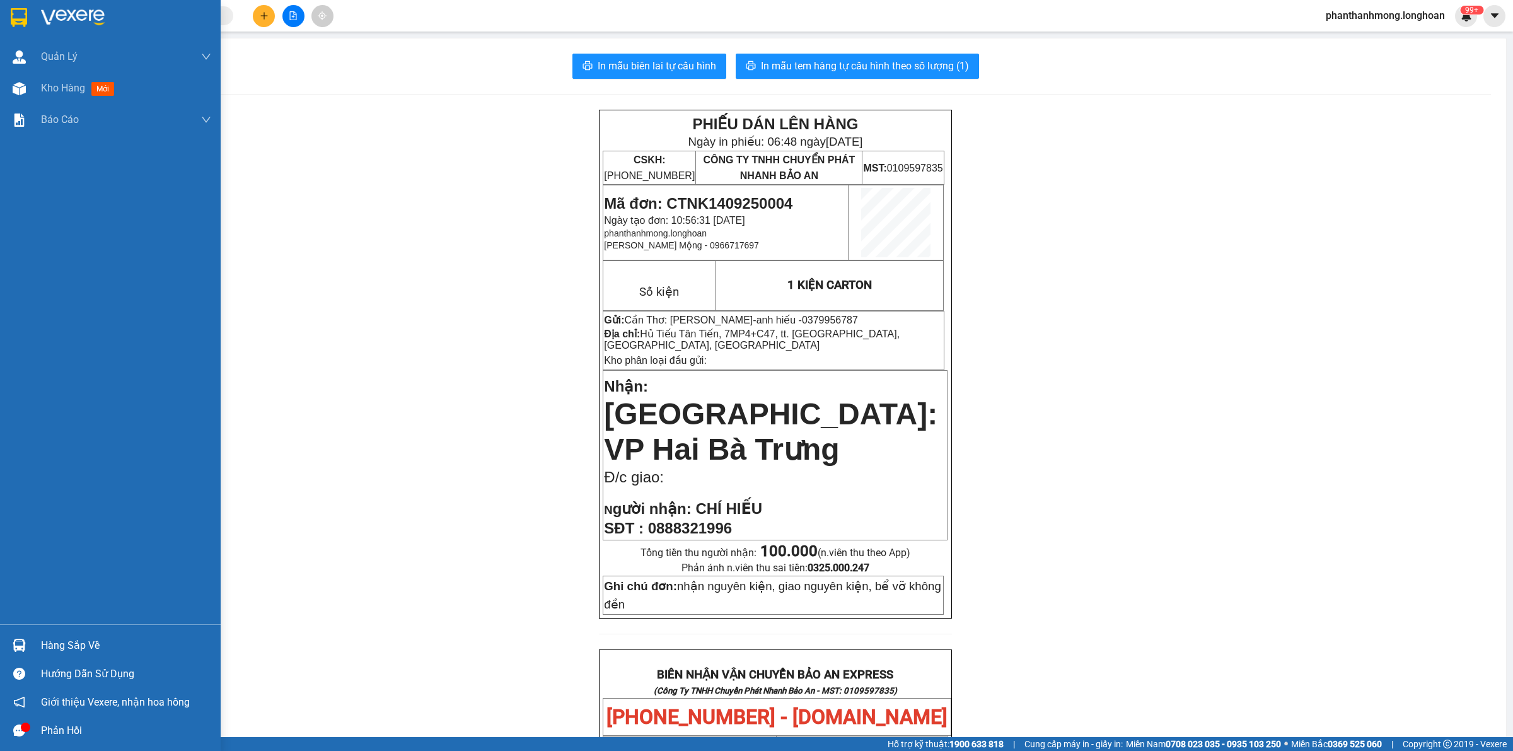
click at [20, 11] on img at bounding box center [19, 17] width 16 height 19
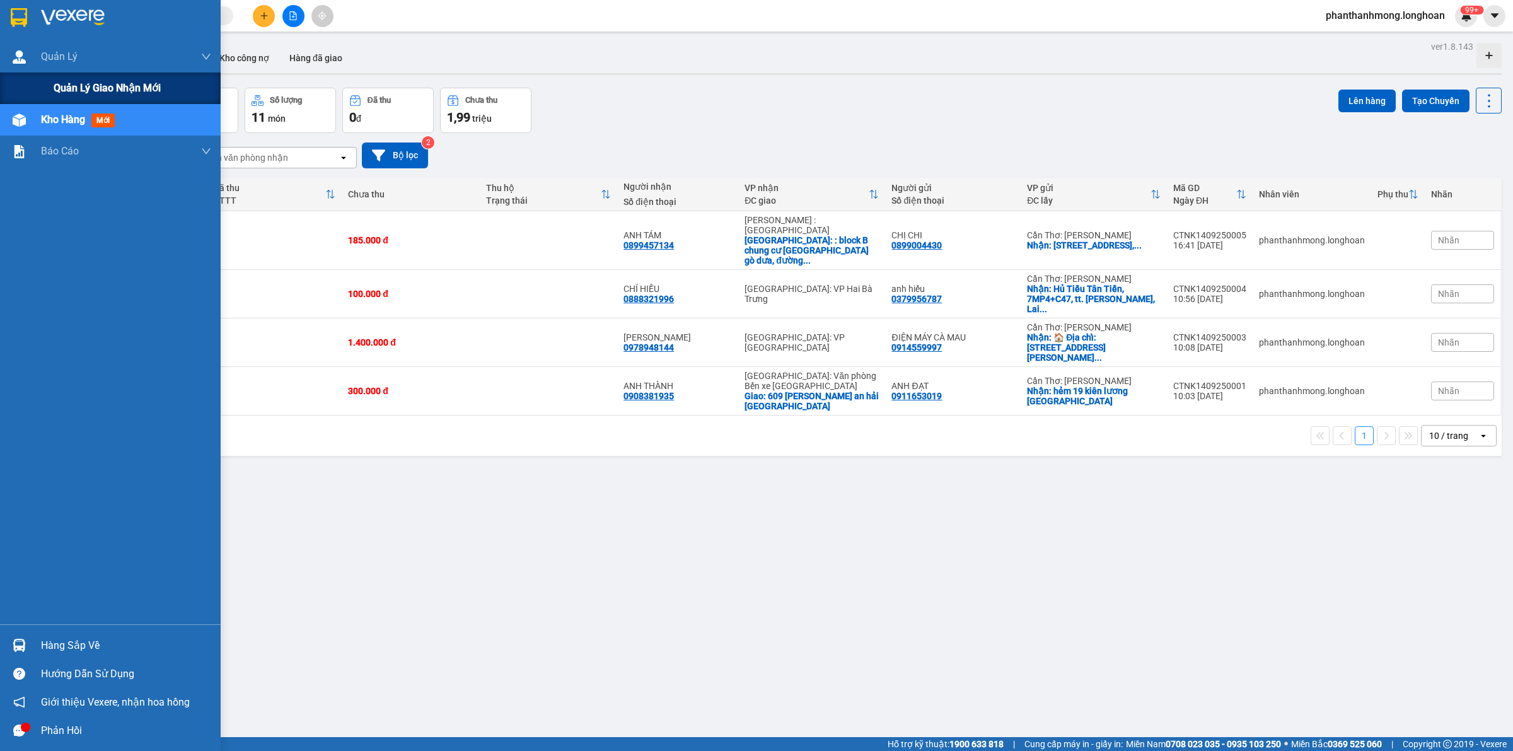
click at [104, 89] on span "Quản lý giao nhận mới" at bounding box center [107, 88] width 107 height 16
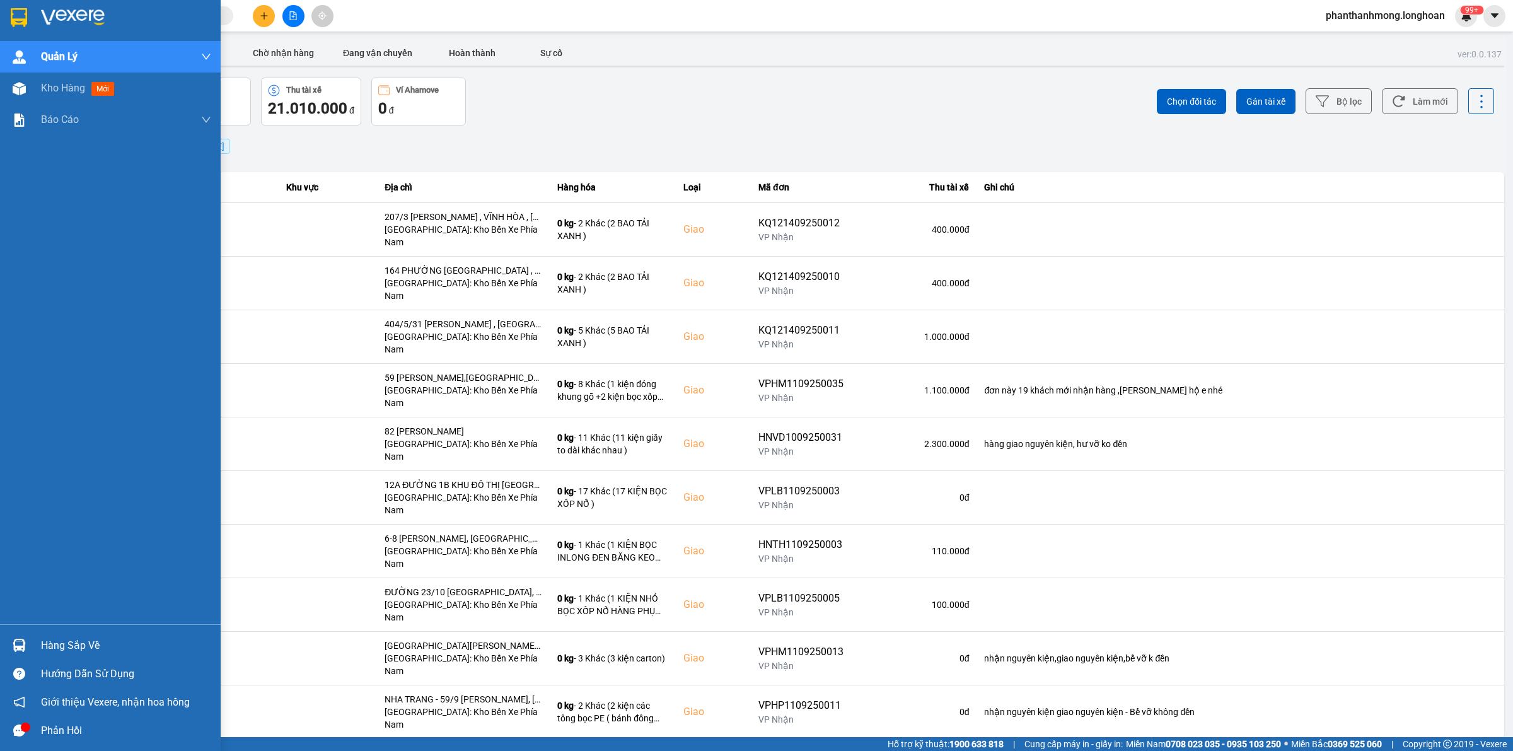
click at [6, 13] on div at bounding box center [110, 20] width 221 height 41
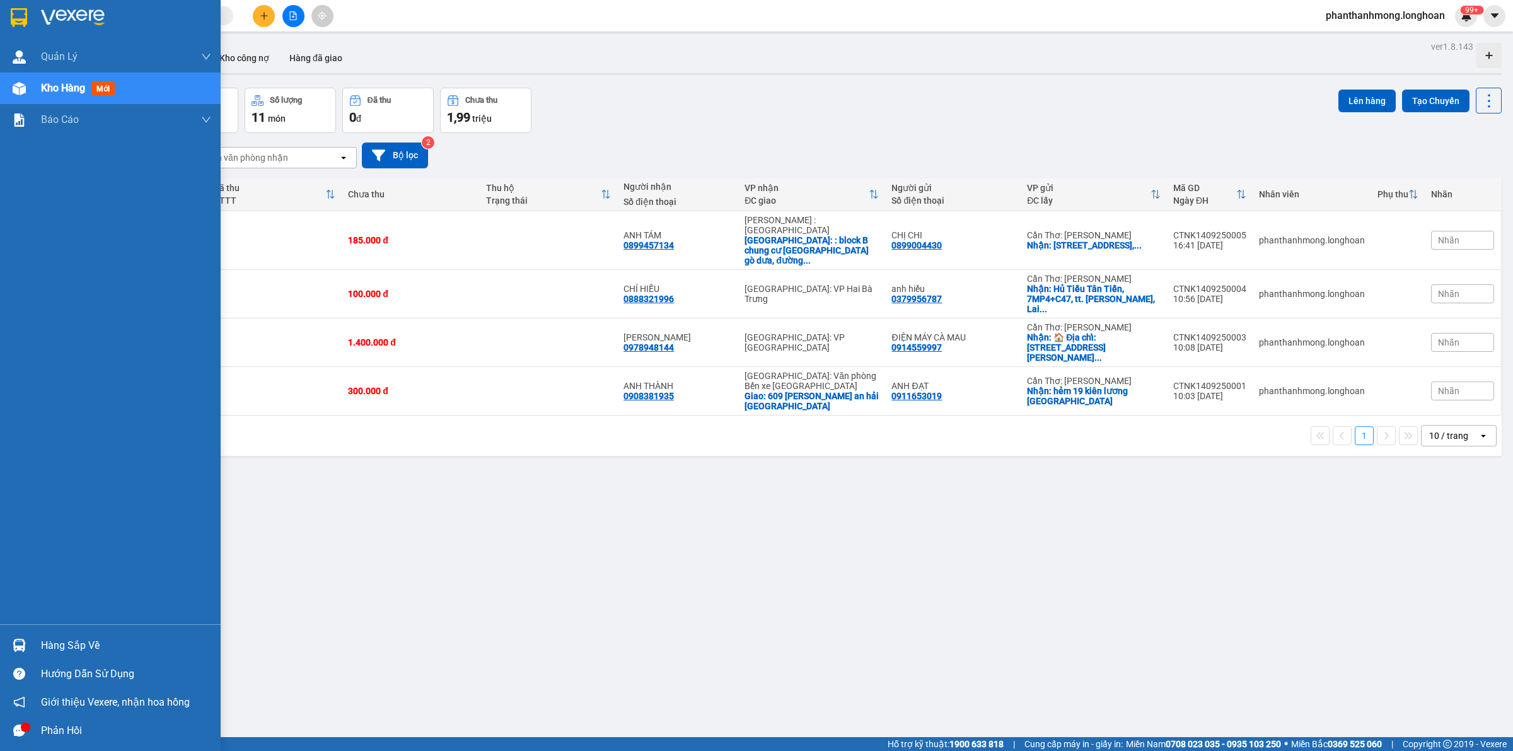
click at [23, 22] on img at bounding box center [19, 17] width 16 height 19
click at [6, 11] on div at bounding box center [110, 20] width 221 height 41
click at [13, 652] on div at bounding box center [19, 645] width 22 height 22
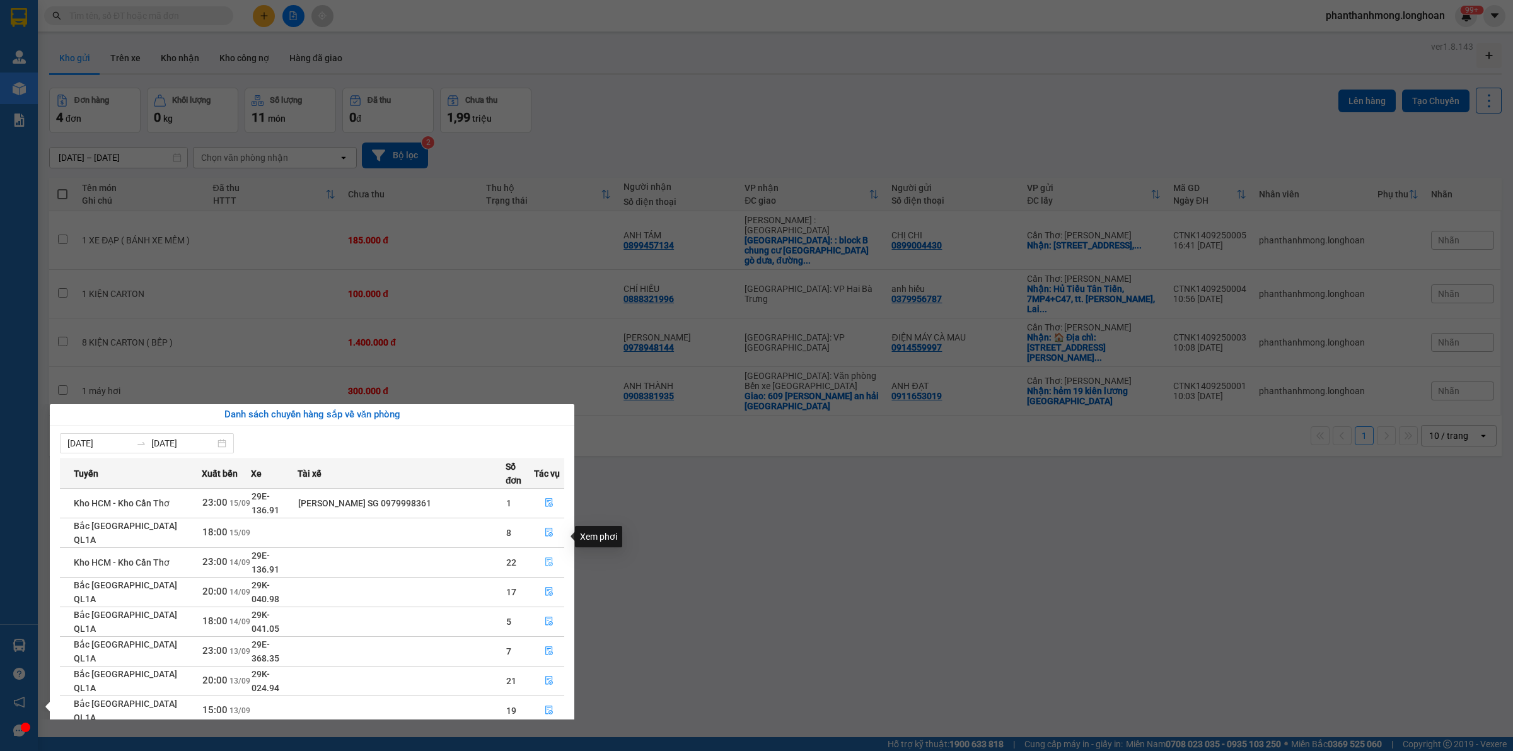
click at [545, 557] on icon "file-done" at bounding box center [549, 561] width 9 height 9
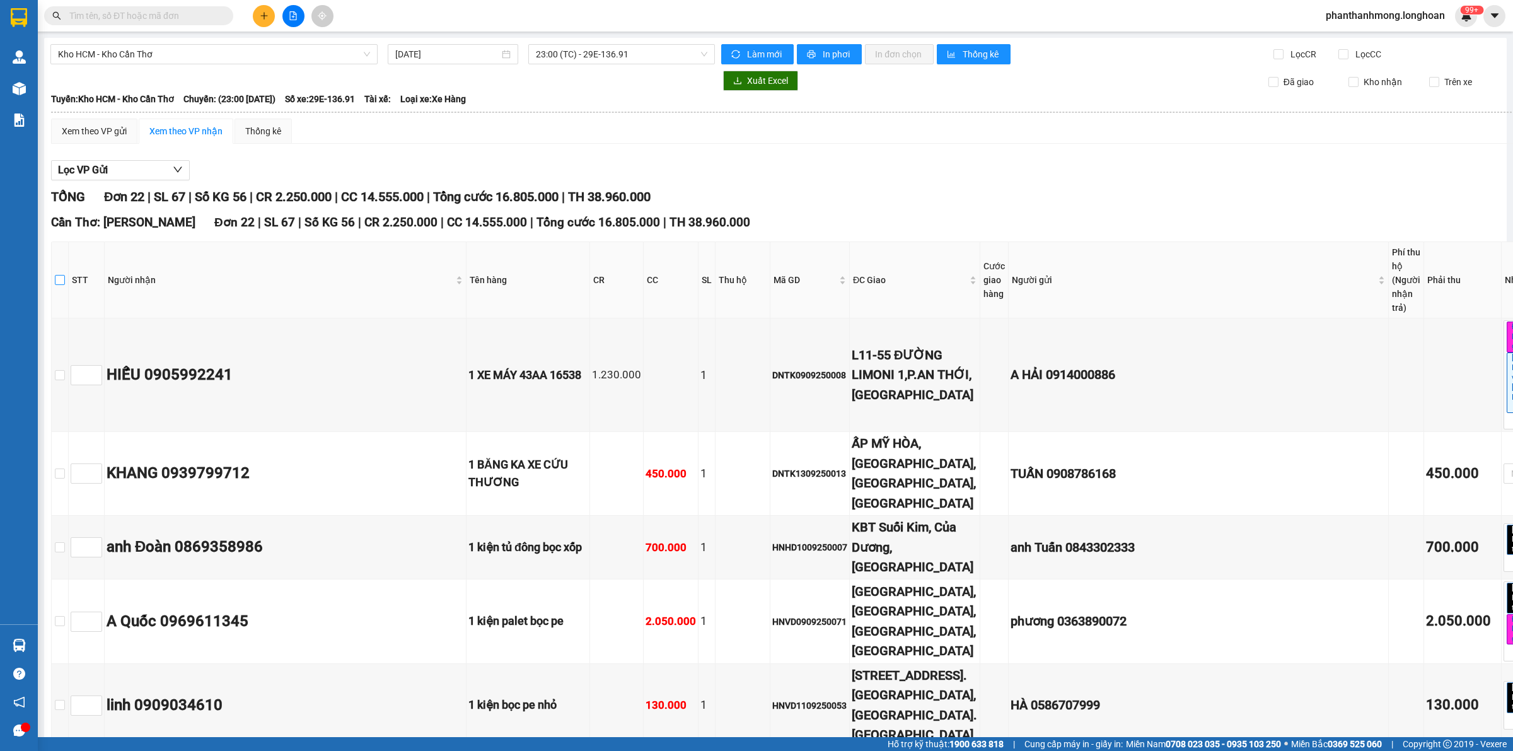
click at [65, 275] on input "checkbox" at bounding box center [60, 280] width 10 height 10
checkbox input "true"
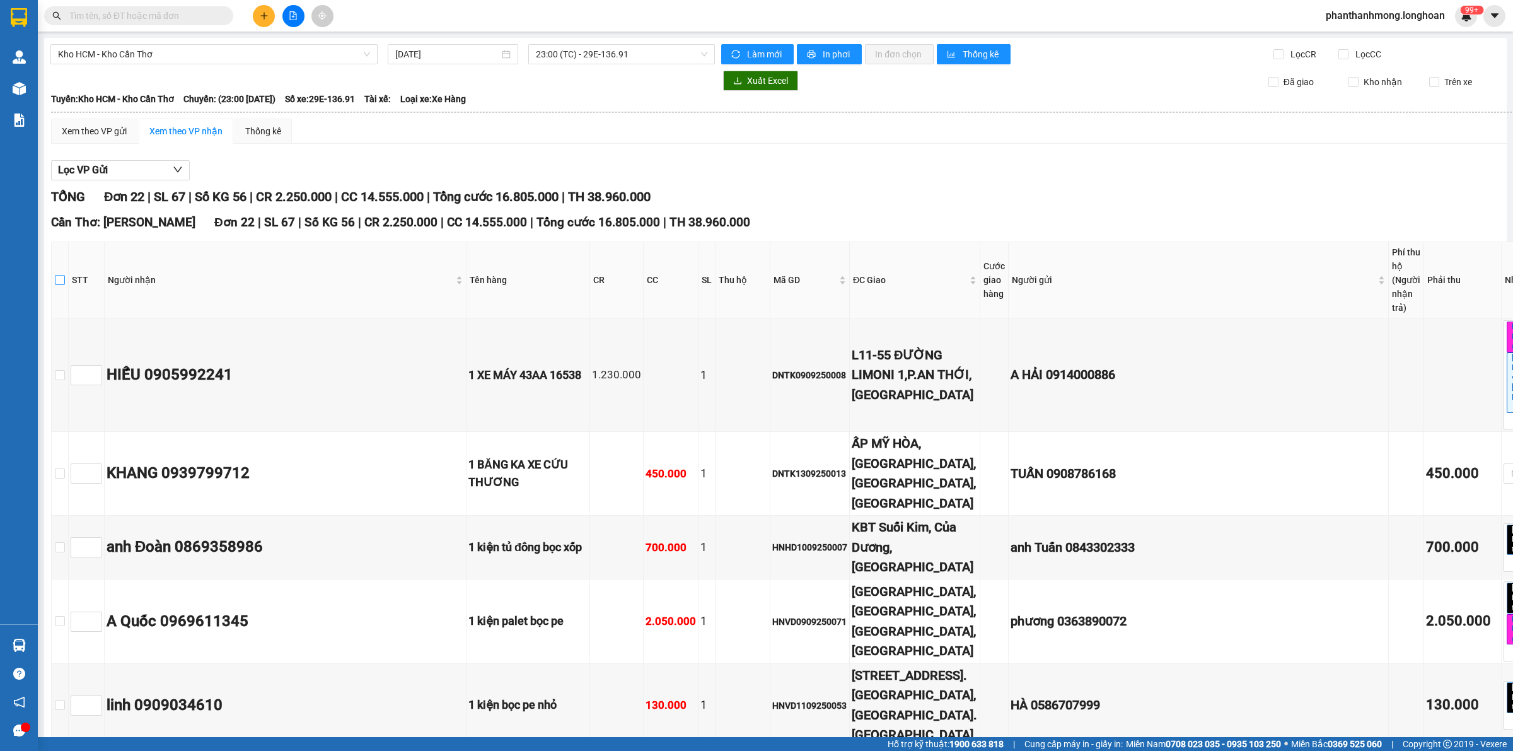
checkbox input "true"
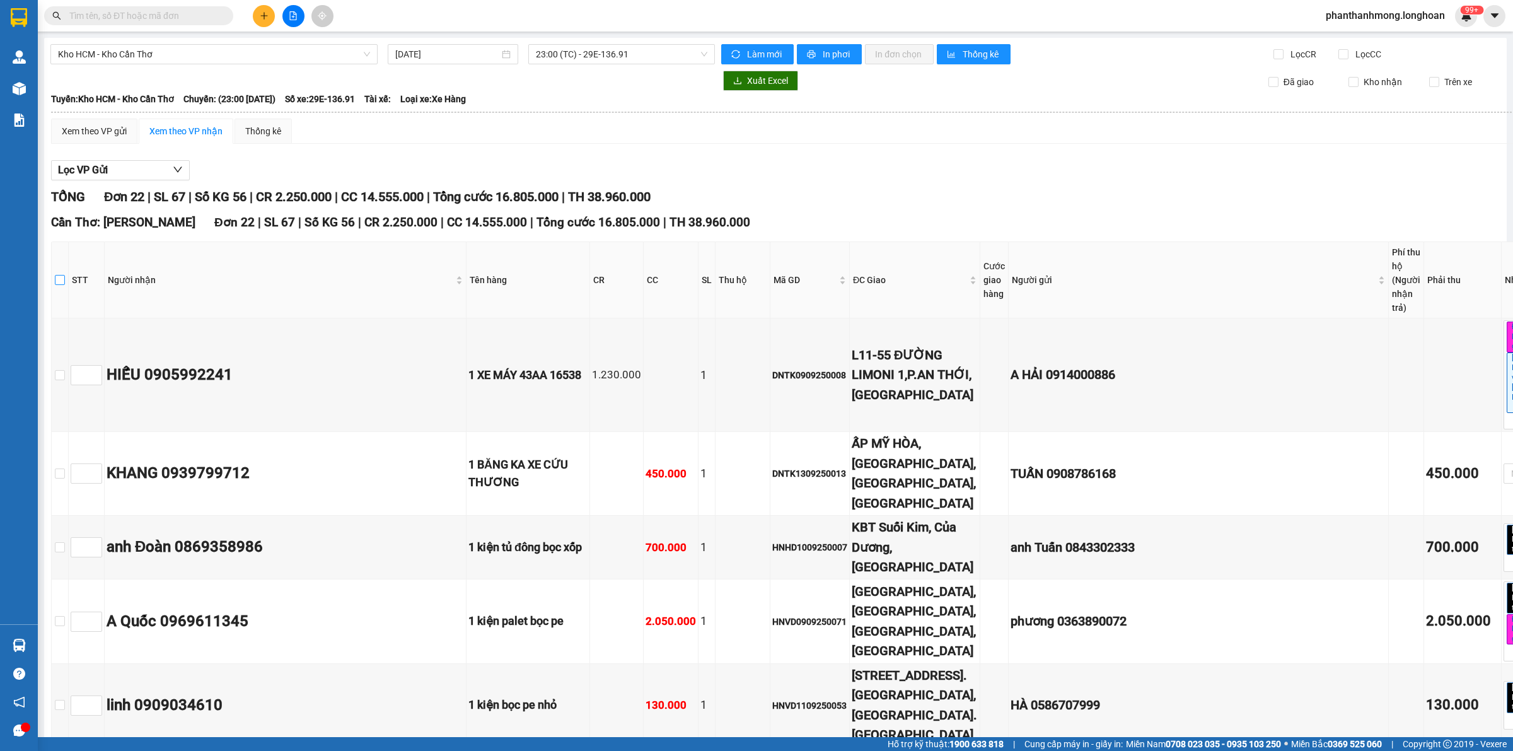
checkbox input "true"
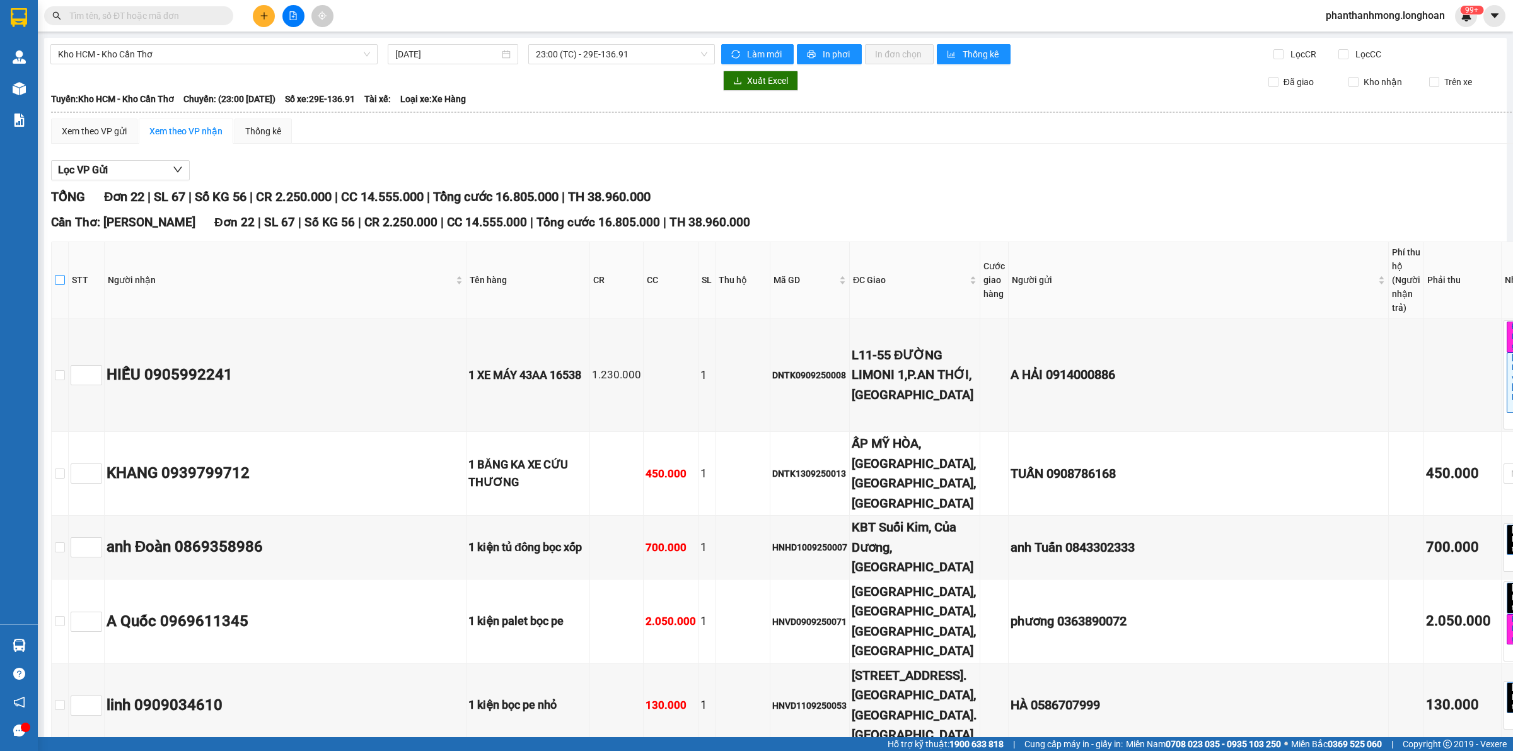
checkbox input "true"
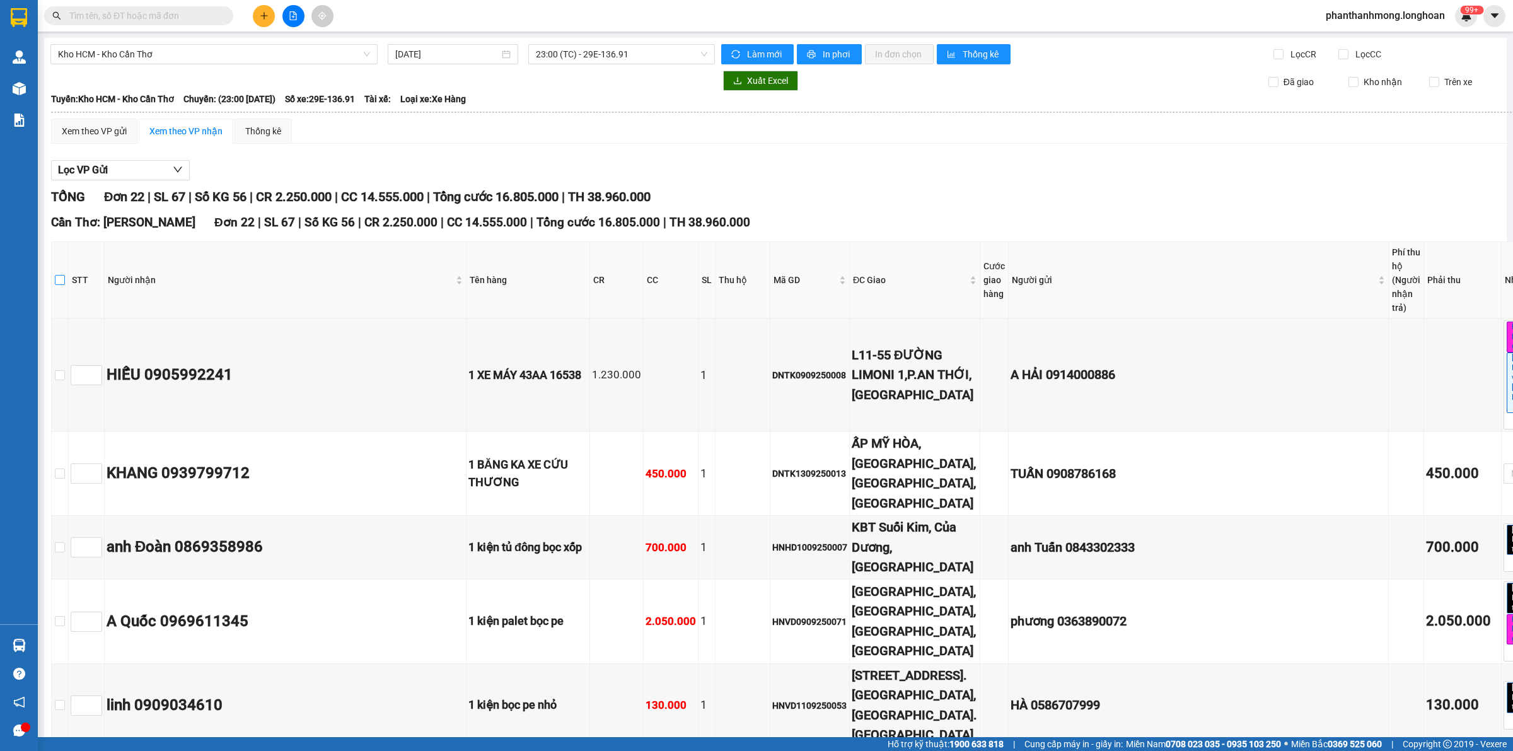
checkbox input "true"
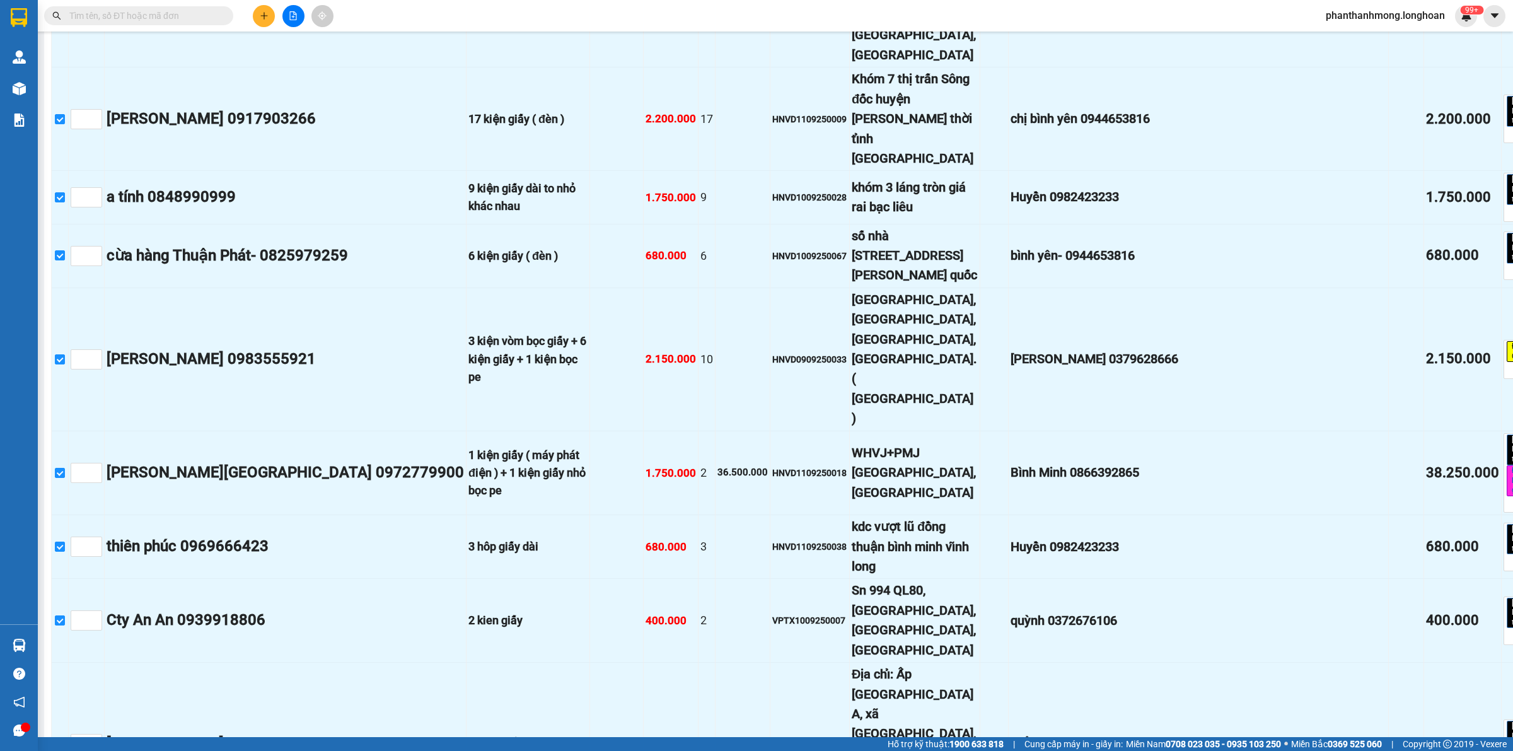
scroll to position [1101, 0]
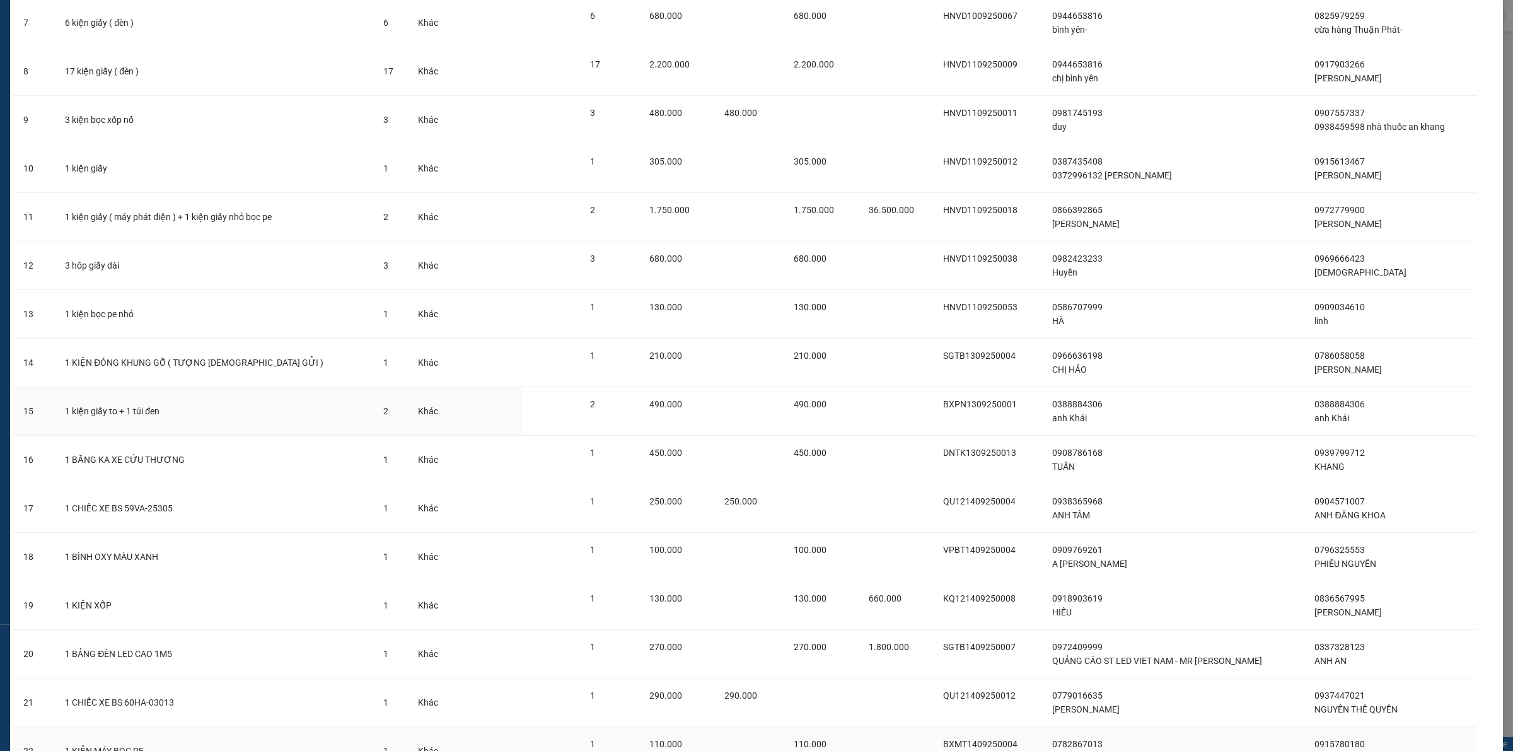
scroll to position [518, 0]
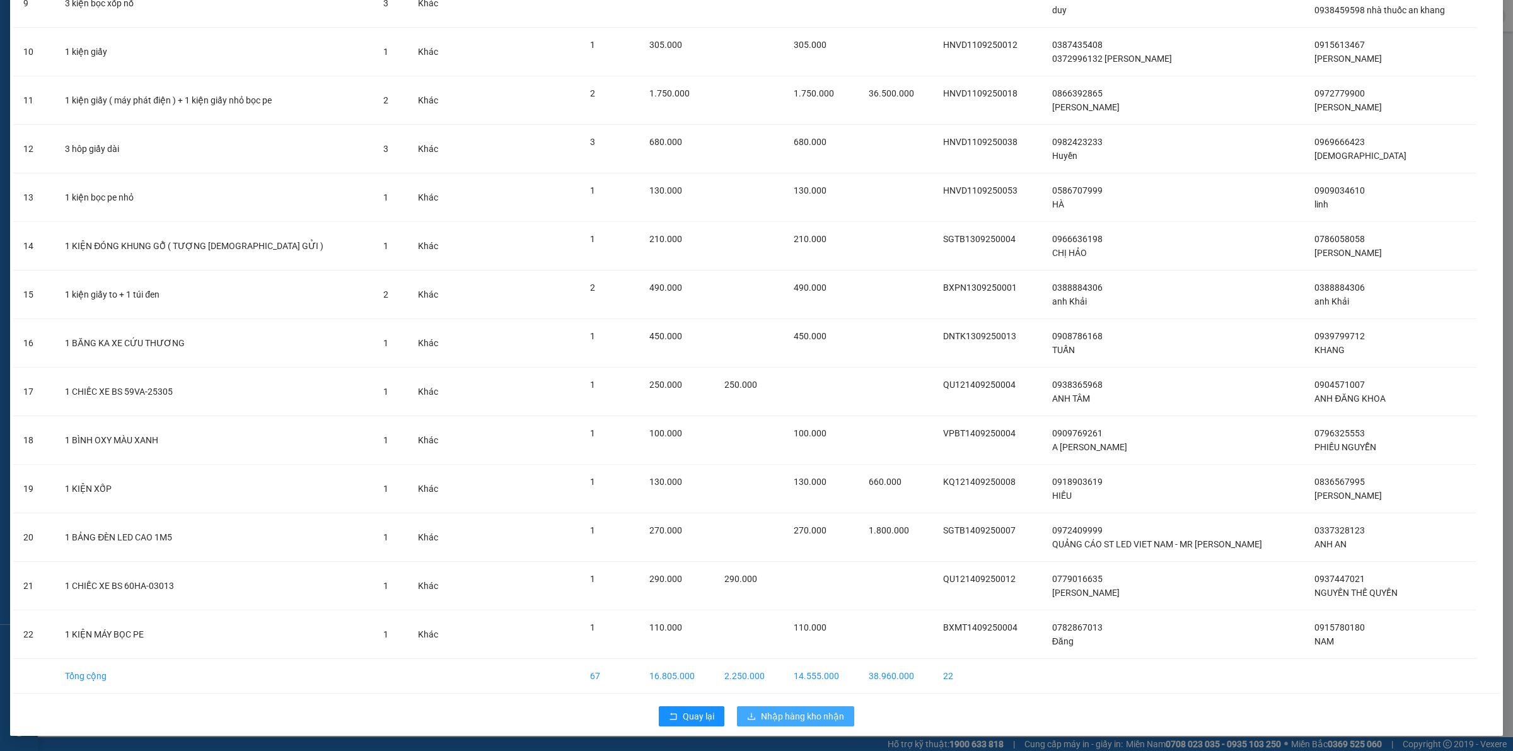
click at [748, 712] on icon "download" at bounding box center [751, 716] width 9 height 9
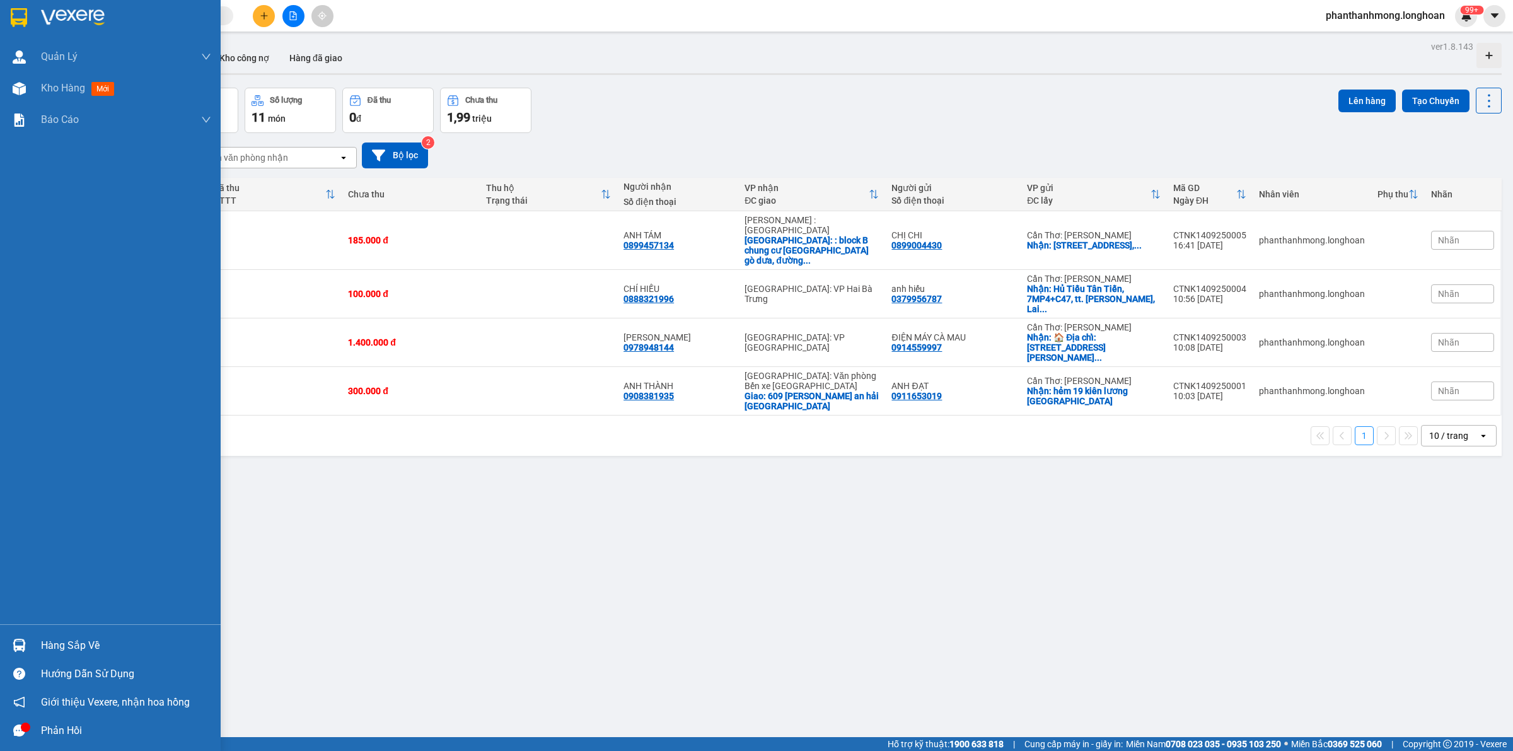
click at [17, 9] on img at bounding box center [19, 17] width 16 height 19
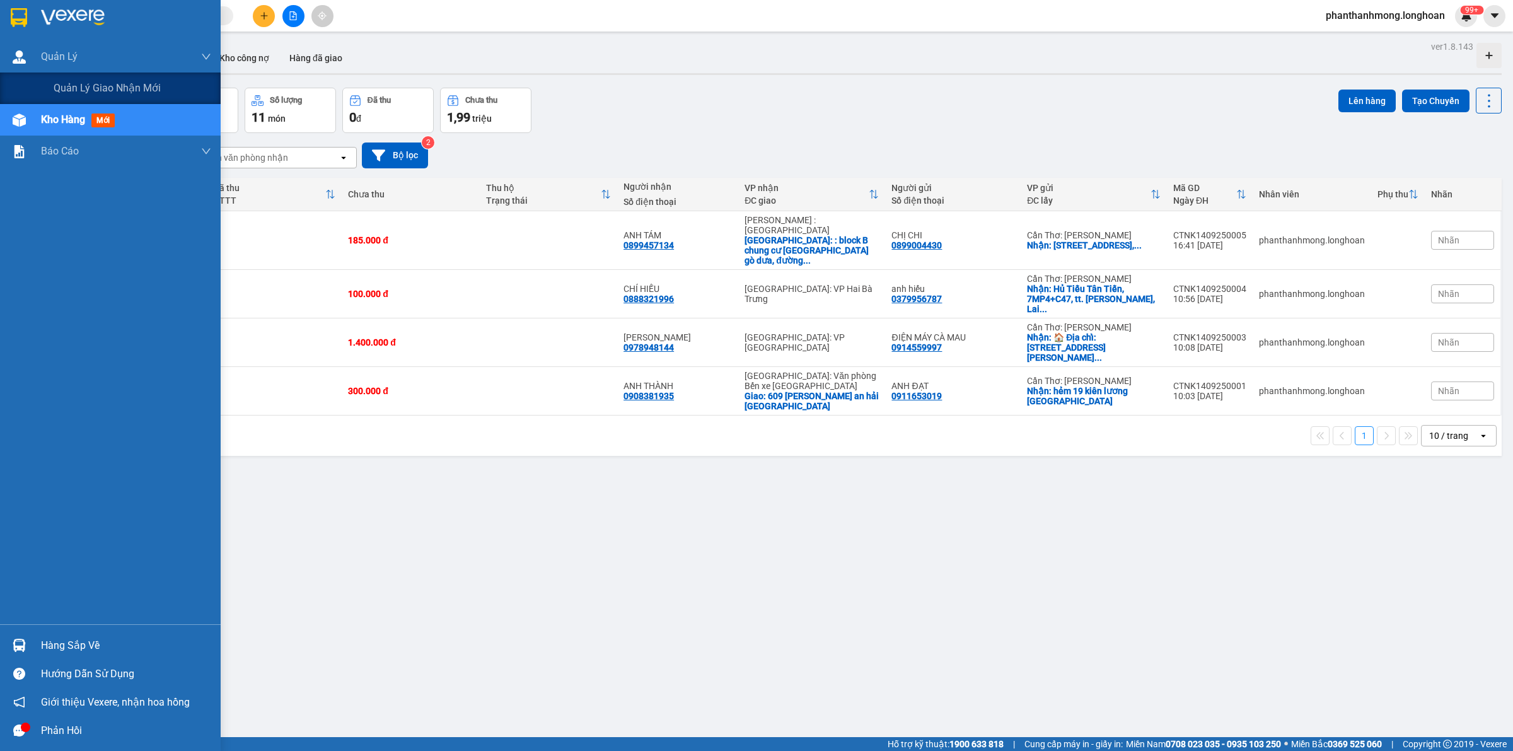
click at [93, 93] on button "Đơn hàng 4 đơn" at bounding box center [94, 110] width 91 height 45
click at [96, 86] on span "Quản lý giao nhận mới" at bounding box center [107, 88] width 107 height 16
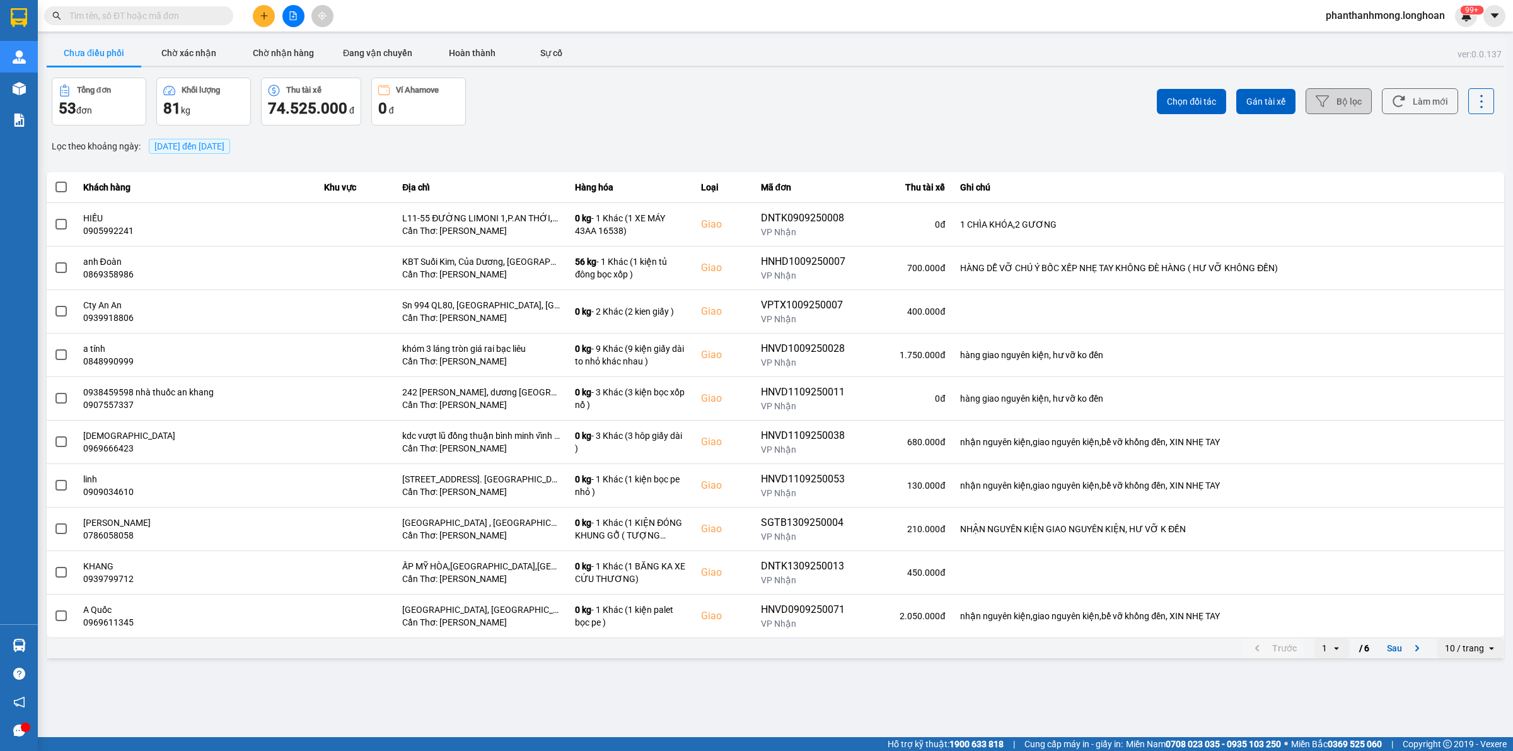
click at [1328, 107] on icon at bounding box center [1322, 101] width 13 height 13
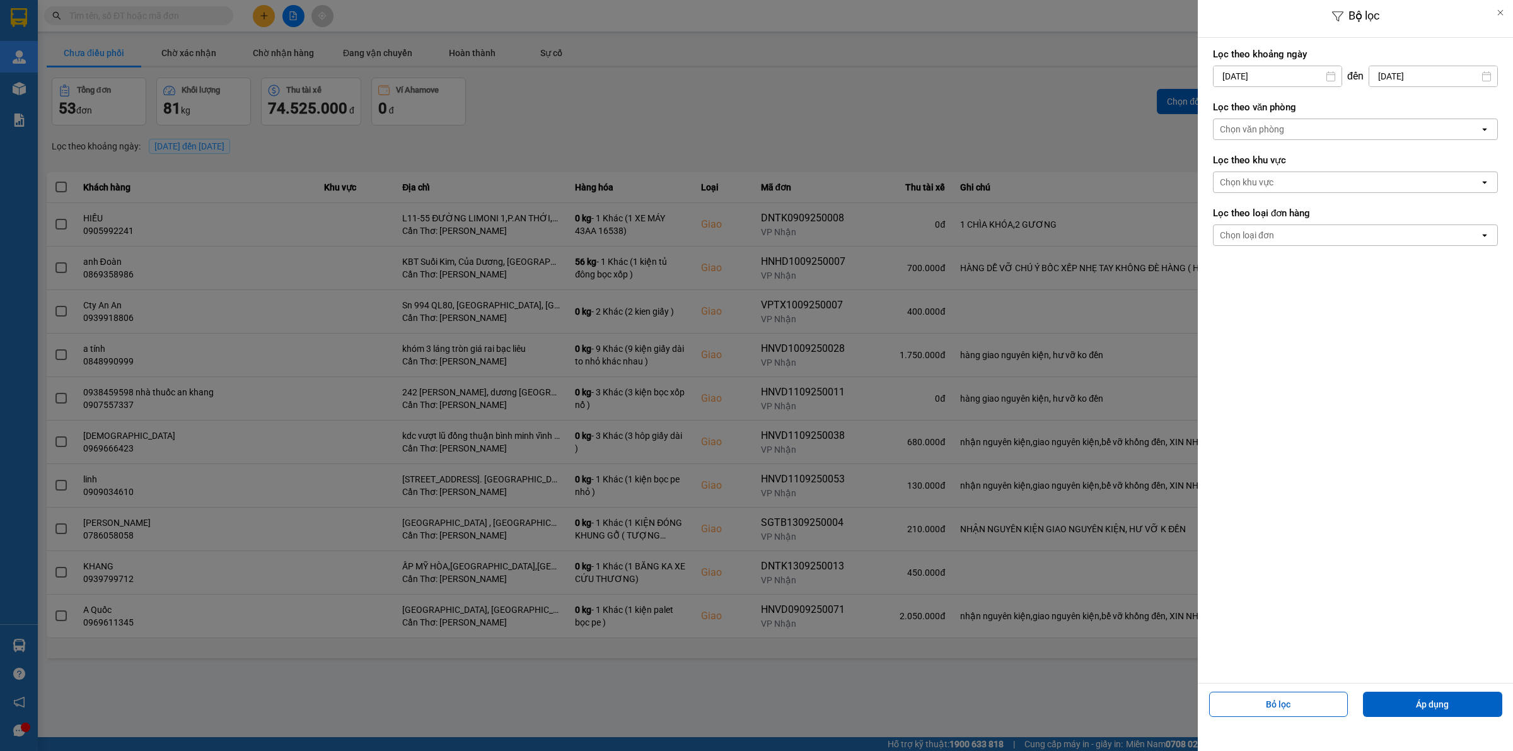
click at [1291, 79] on input "[DATE]" at bounding box center [1277, 76] width 128 height 20
click at [1253, 191] on div "9" at bounding box center [1246, 195] width 18 height 15
type input "[DATE]"
click at [1264, 112] on label "Lọc theo văn phòng" at bounding box center [1355, 107] width 285 height 13
click at [1265, 124] on div "Chọn văn phòng" at bounding box center [1252, 129] width 64 height 13
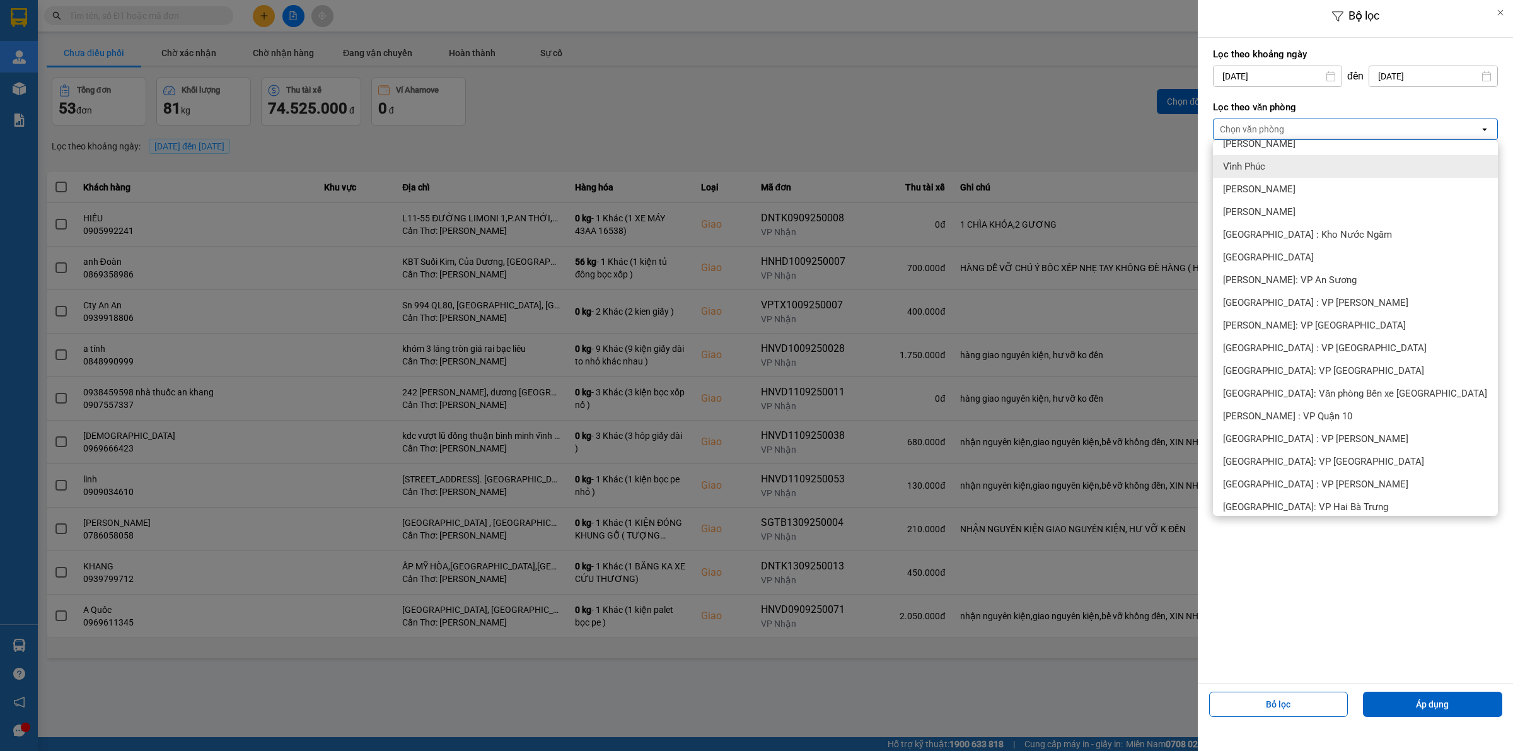
scroll to position [315, 0]
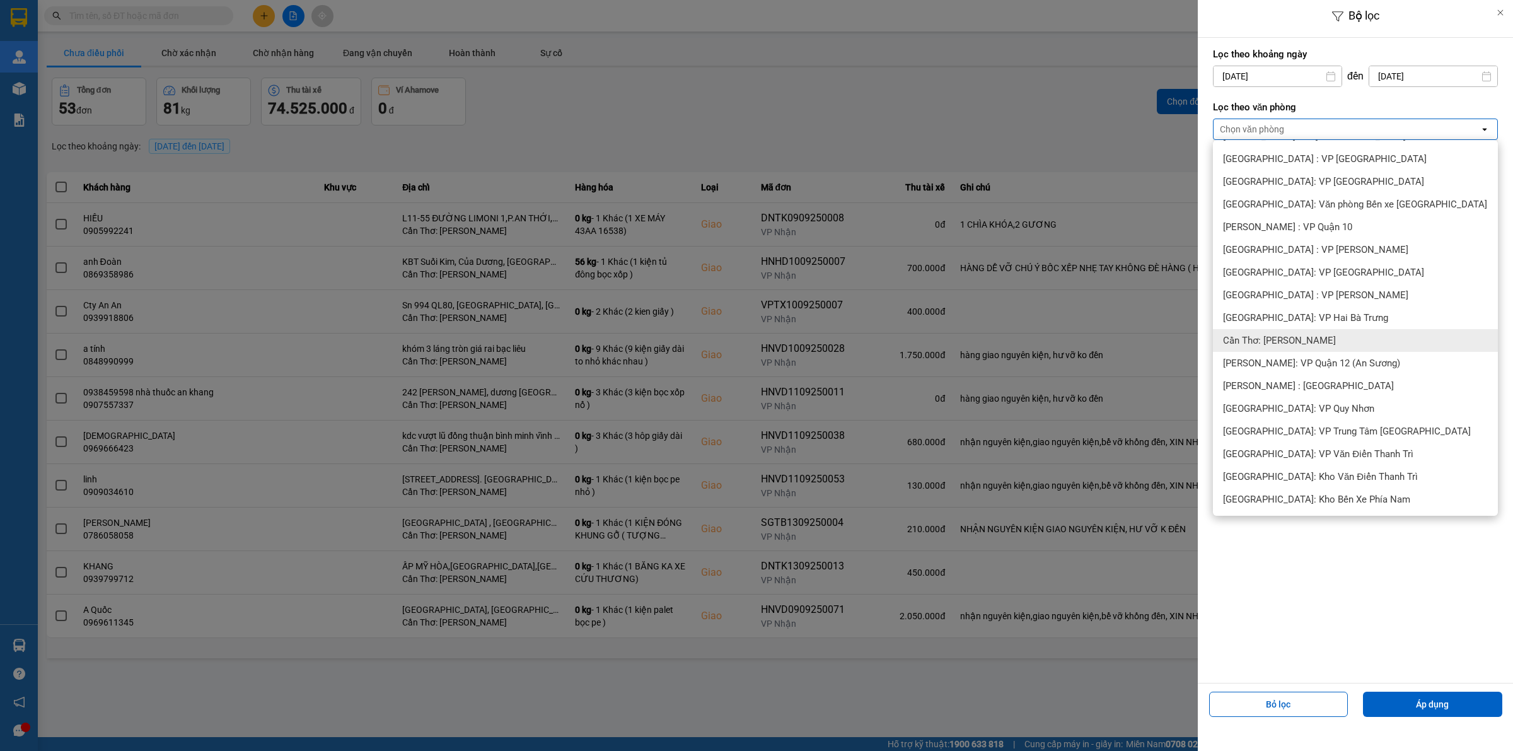
click at [1276, 336] on span "Cần Thơ: [PERSON_NAME]" at bounding box center [1279, 340] width 113 height 13
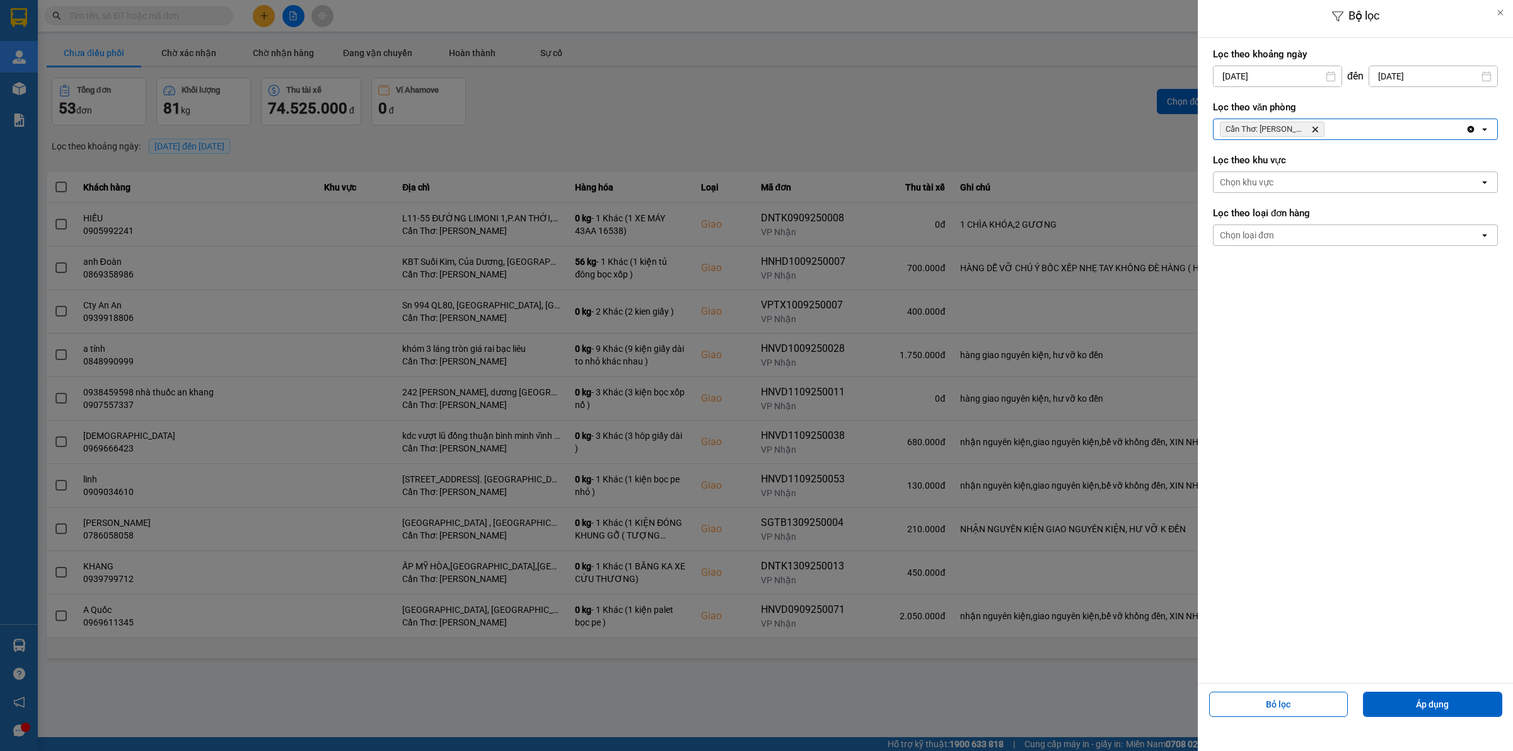
click at [1408, 690] on div "Bỏ lọc Áp dụng" at bounding box center [1355, 708] width 309 height 45
click at [1409, 700] on button "Áp dụng" at bounding box center [1432, 703] width 139 height 25
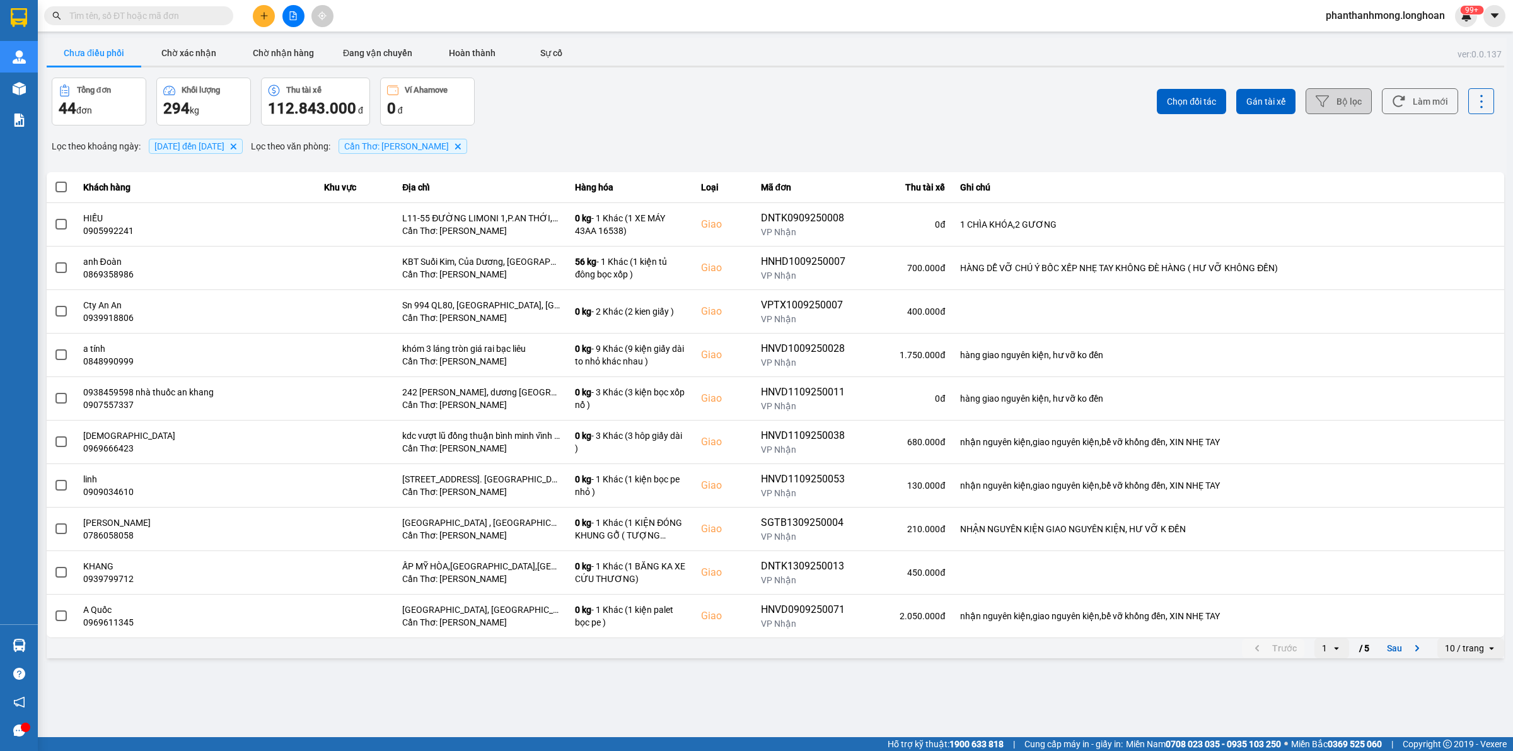
click at [1451, 649] on div "10 / trang" at bounding box center [1464, 648] width 39 height 13
click at [1455, 621] on div "100 / trang" at bounding box center [1471, 622] width 46 height 13
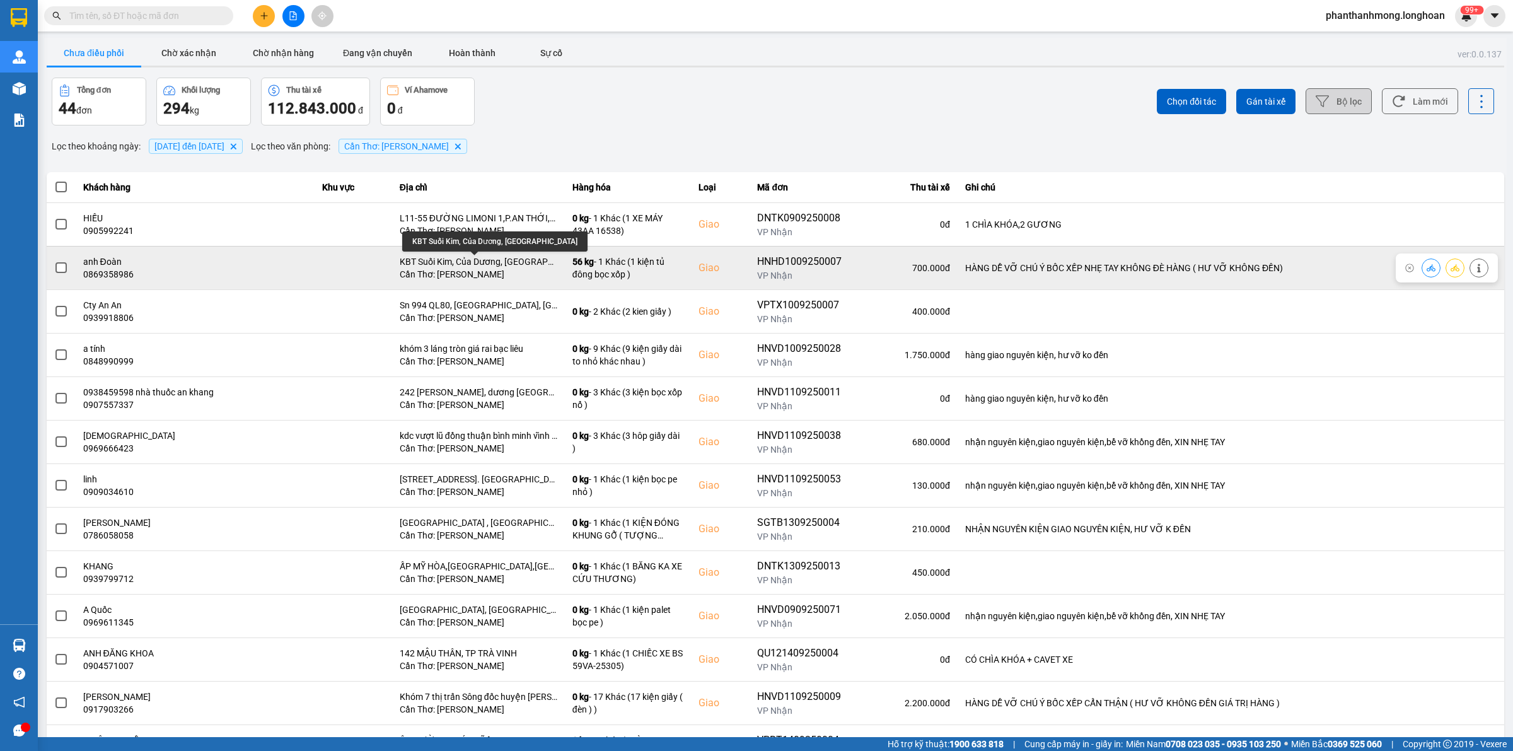
scroll to position [79, 0]
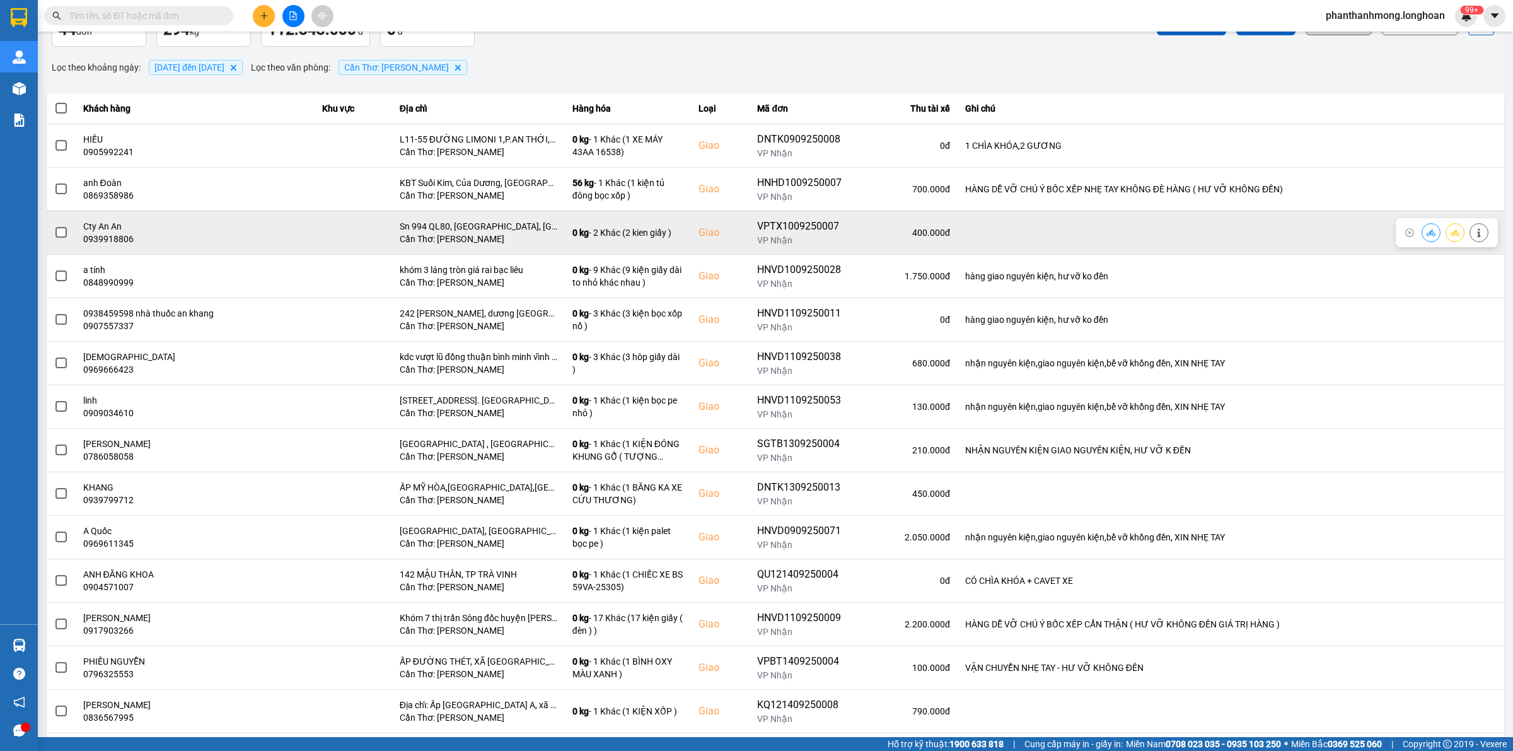
click at [54, 236] on label at bounding box center [61, 233] width 14 height 14
click at [54, 226] on input "checkbox" at bounding box center [54, 226] width 0 height 0
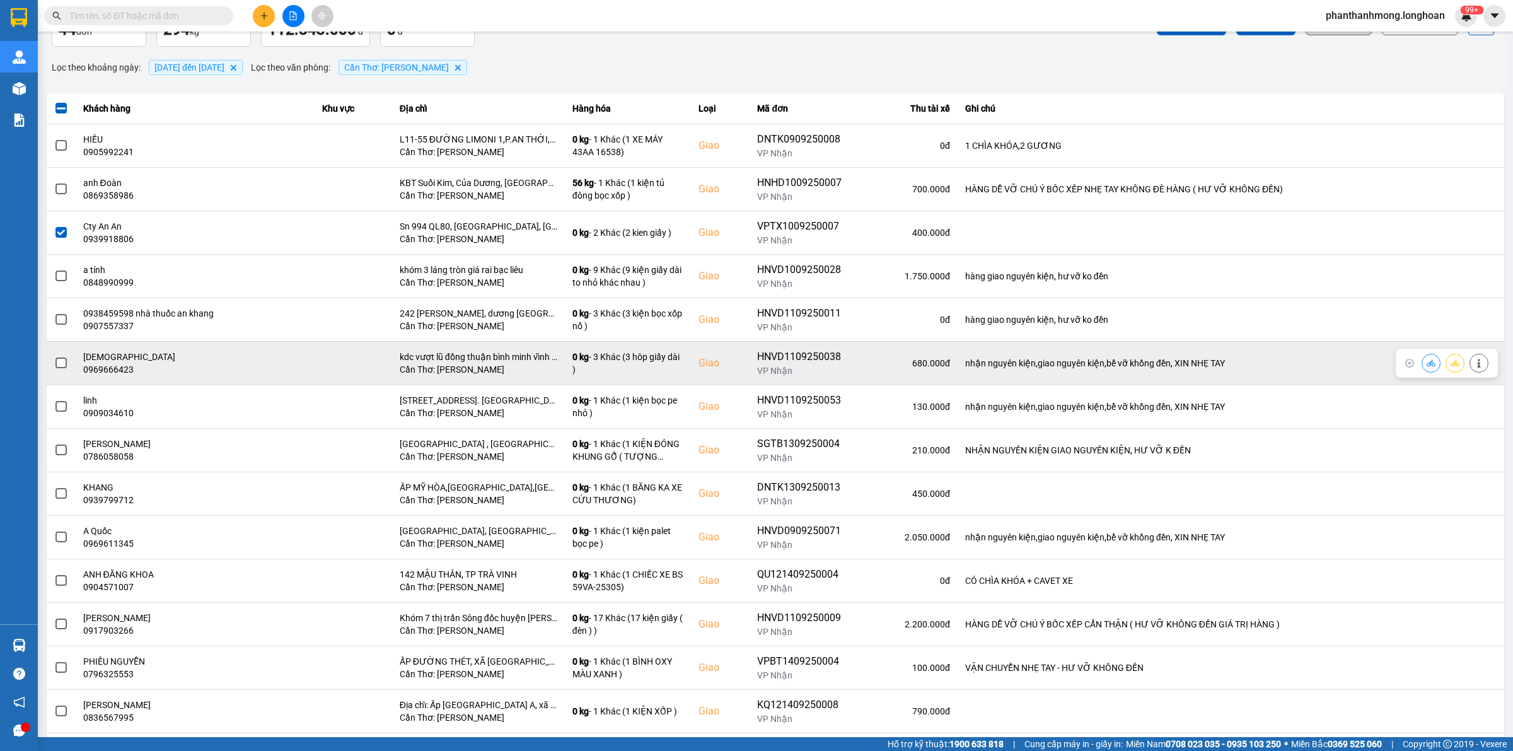
click at [57, 363] on span at bounding box center [60, 362] width 11 height 11
click at [54, 356] on input "checkbox" at bounding box center [54, 356] width 0 height 0
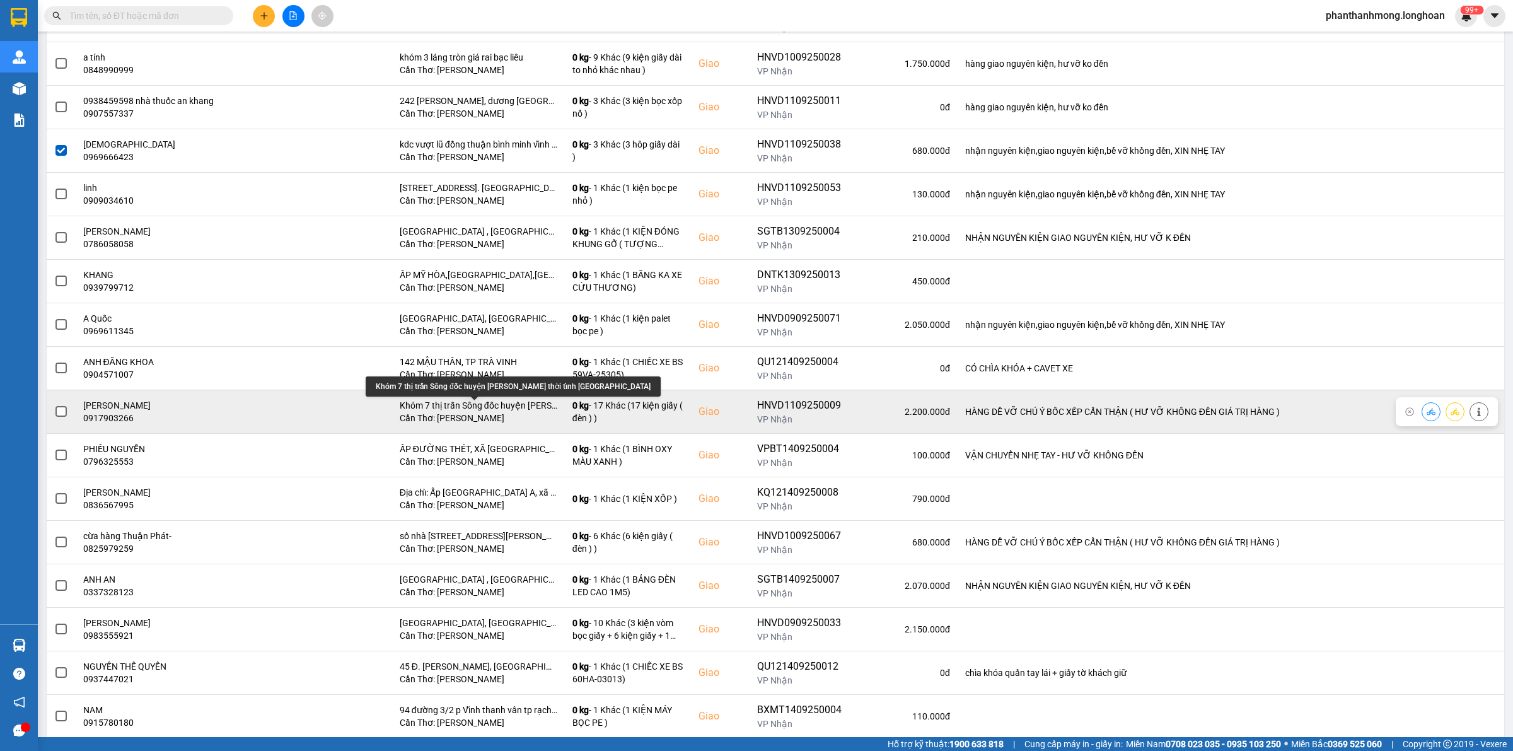
scroll to position [315, 0]
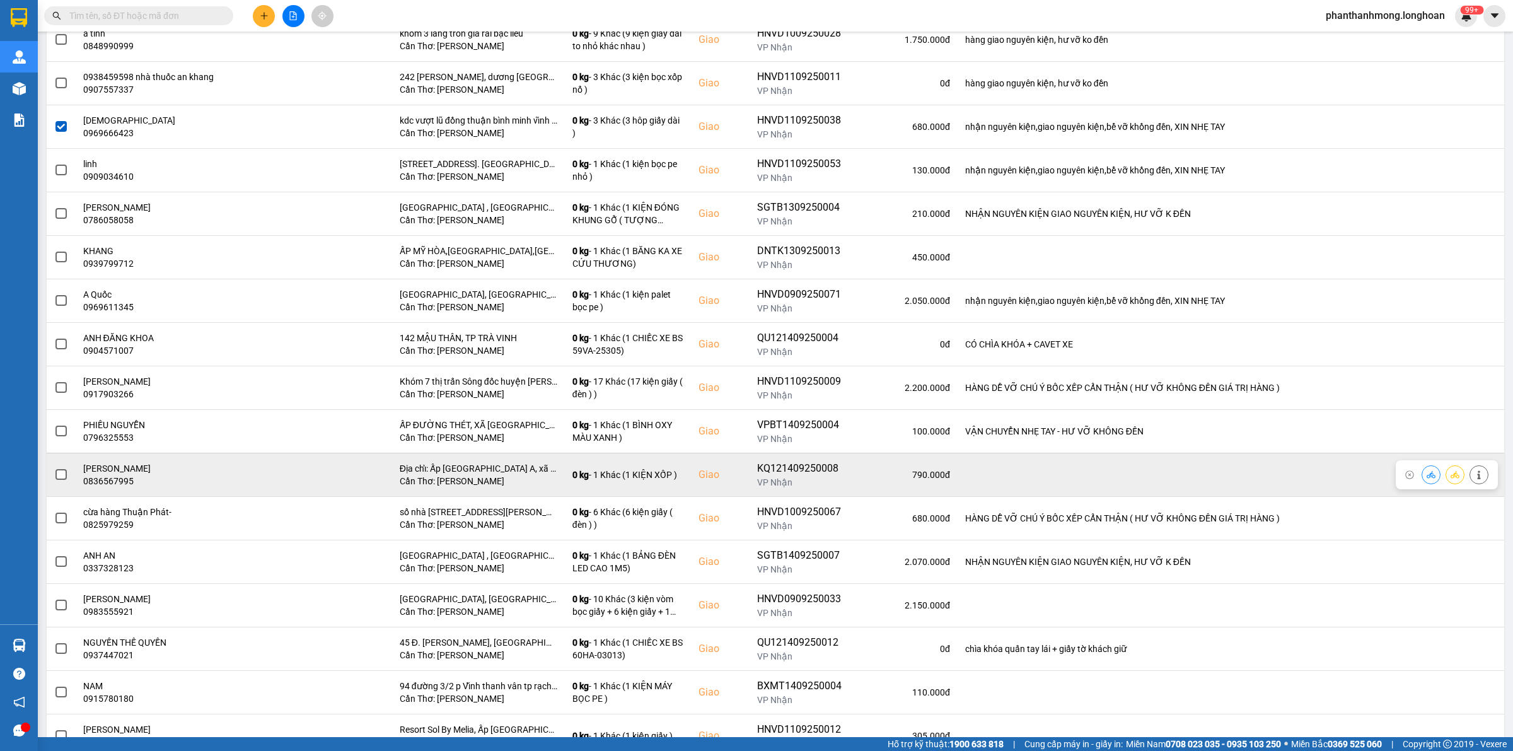
click at [66, 477] on span at bounding box center [60, 474] width 11 height 11
click at [54, 468] on input "checkbox" at bounding box center [54, 468] width 0 height 0
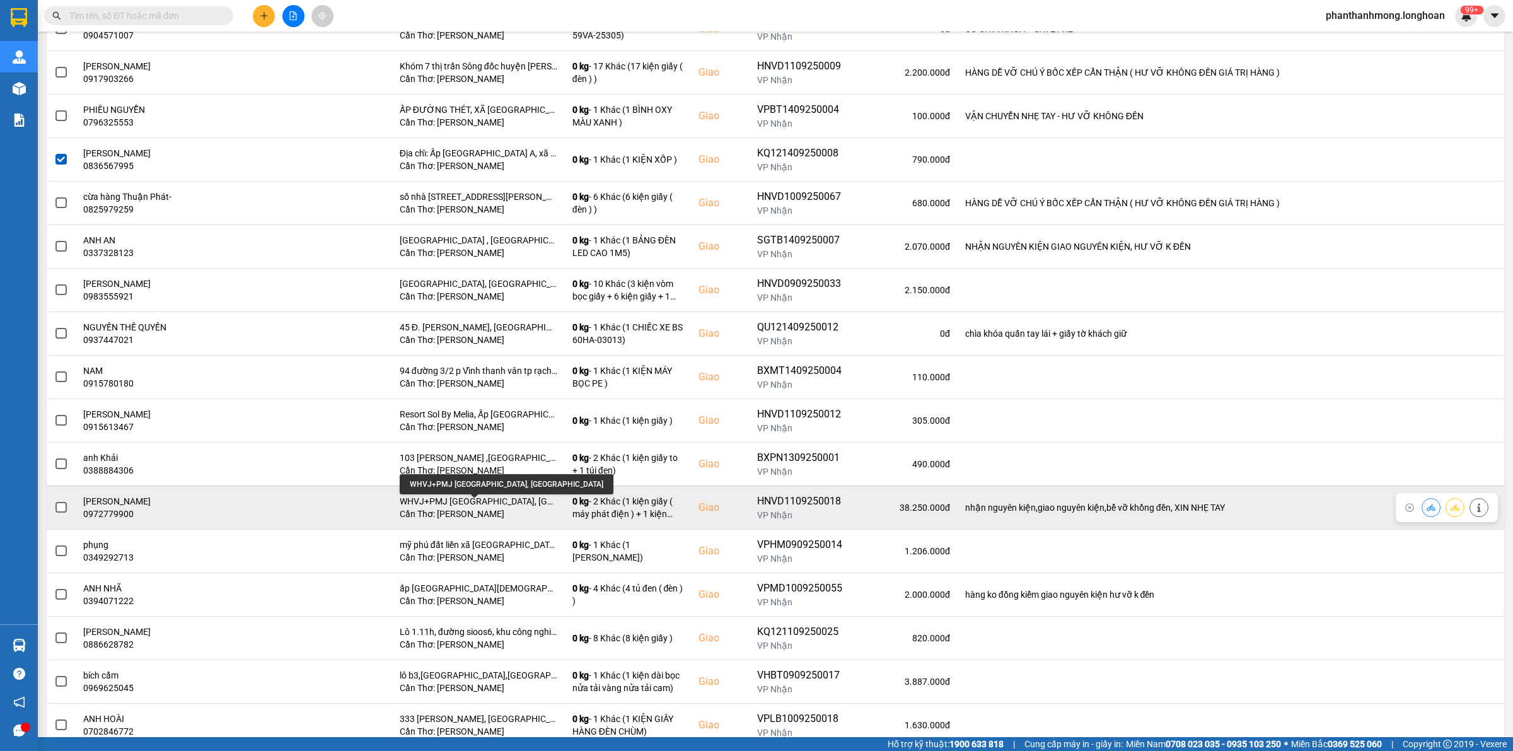
scroll to position [709, 0]
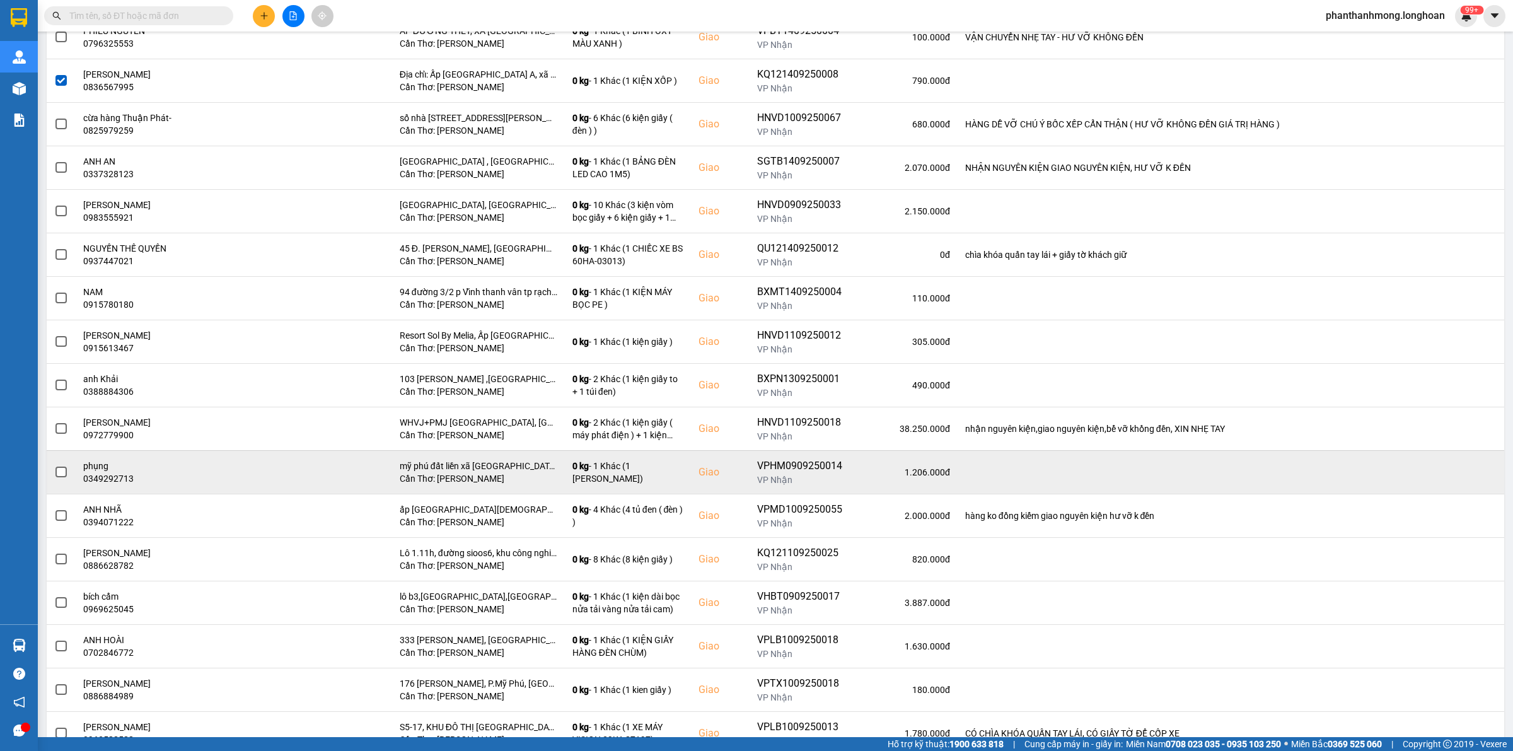
click at [62, 476] on span at bounding box center [60, 471] width 11 height 11
click at [54, 465] on input "checkbox" at bounding box center [54, 465] width 0 height 0
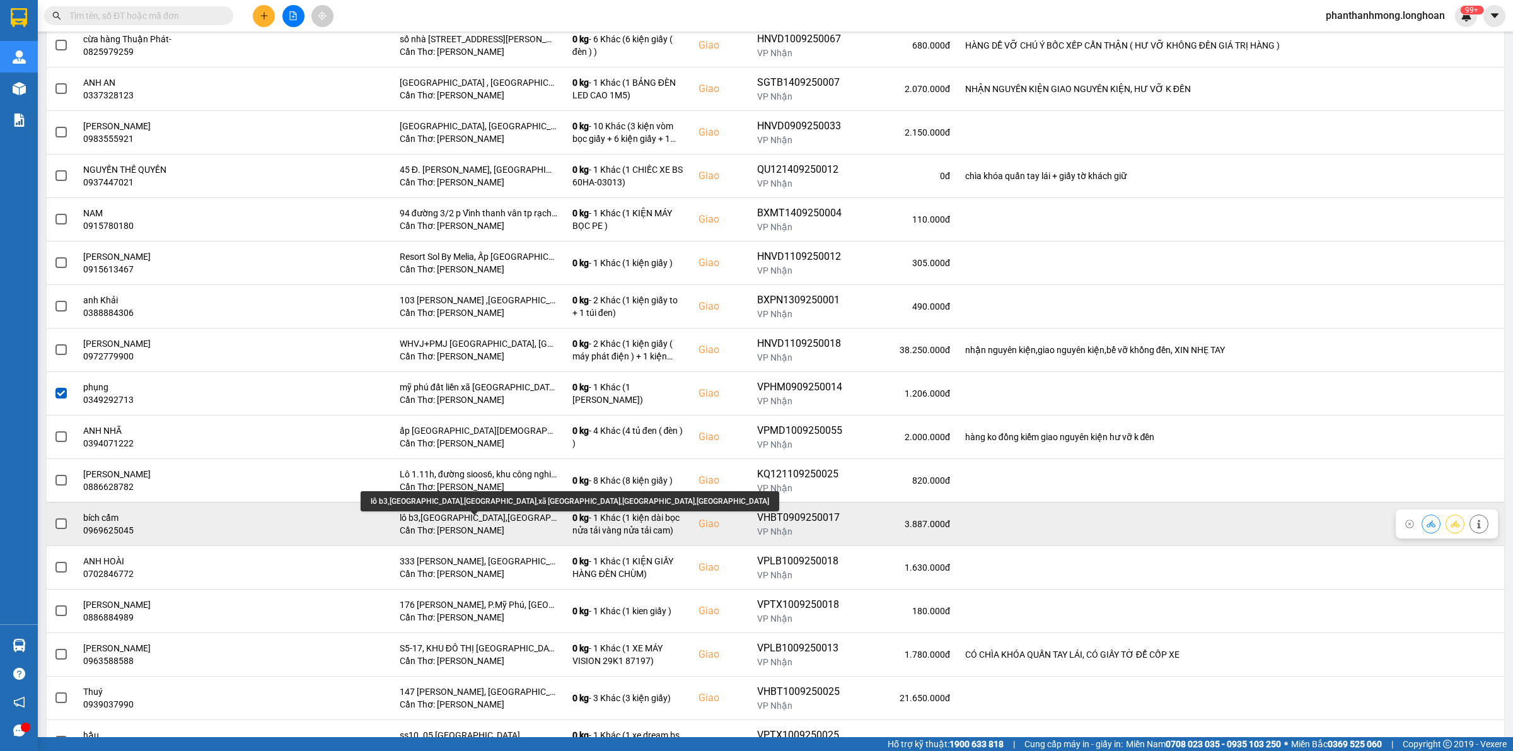
scroll to position [867, 0]
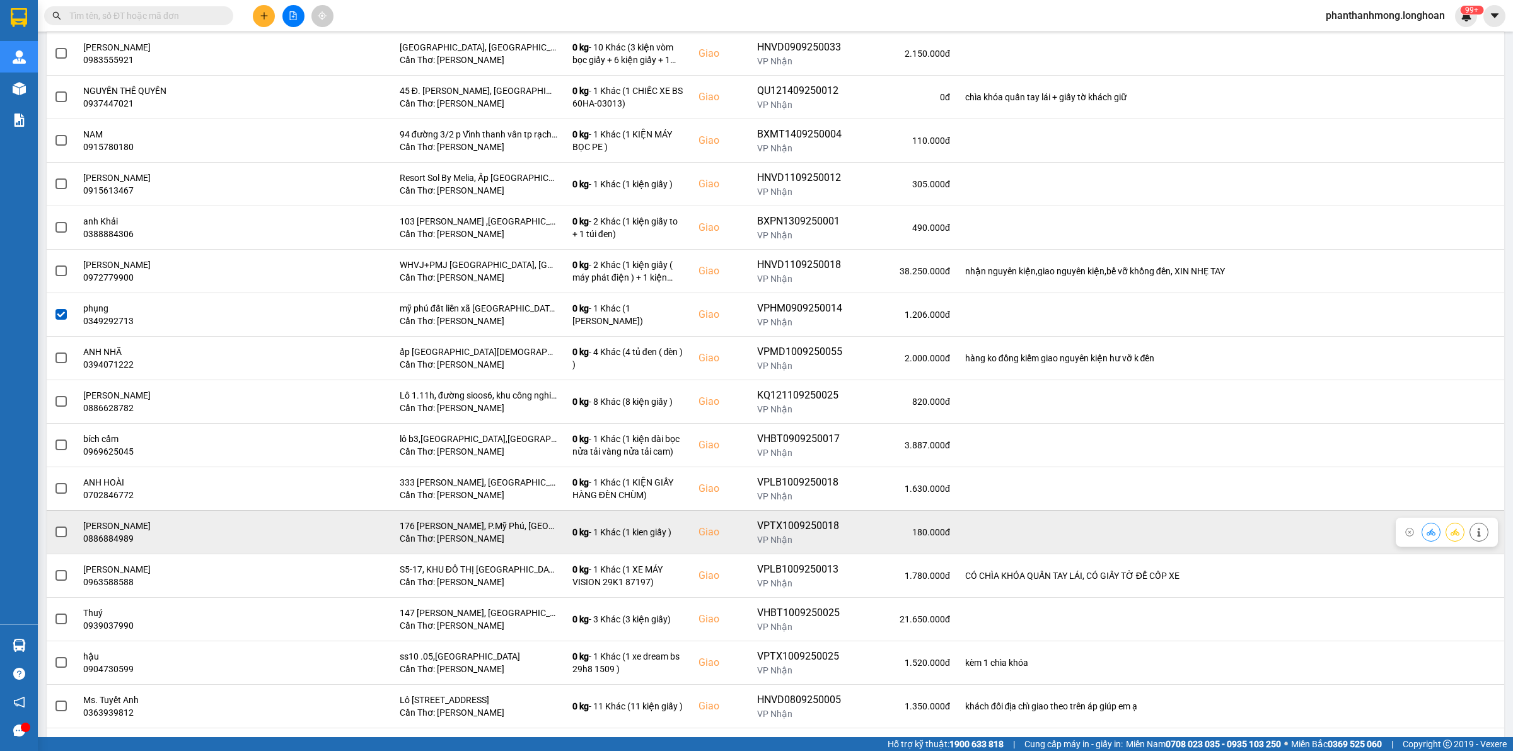
click at [64, 533] on span at bounding box center [60, 531] width 11 height 11
click at [54, 525] on input "checkbox" at bounding box center [54, 525] width 0 height 0
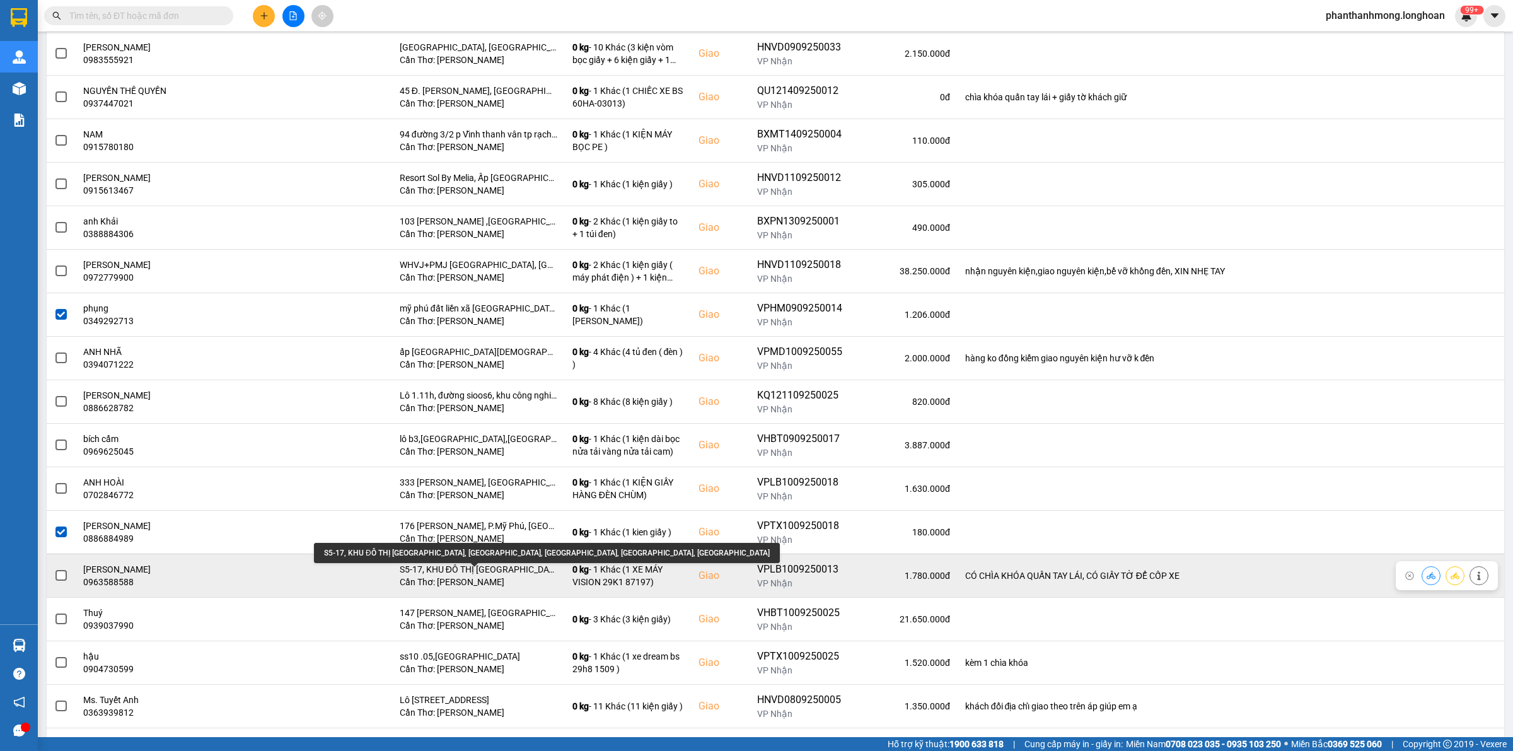
scroll to position [946, 0]
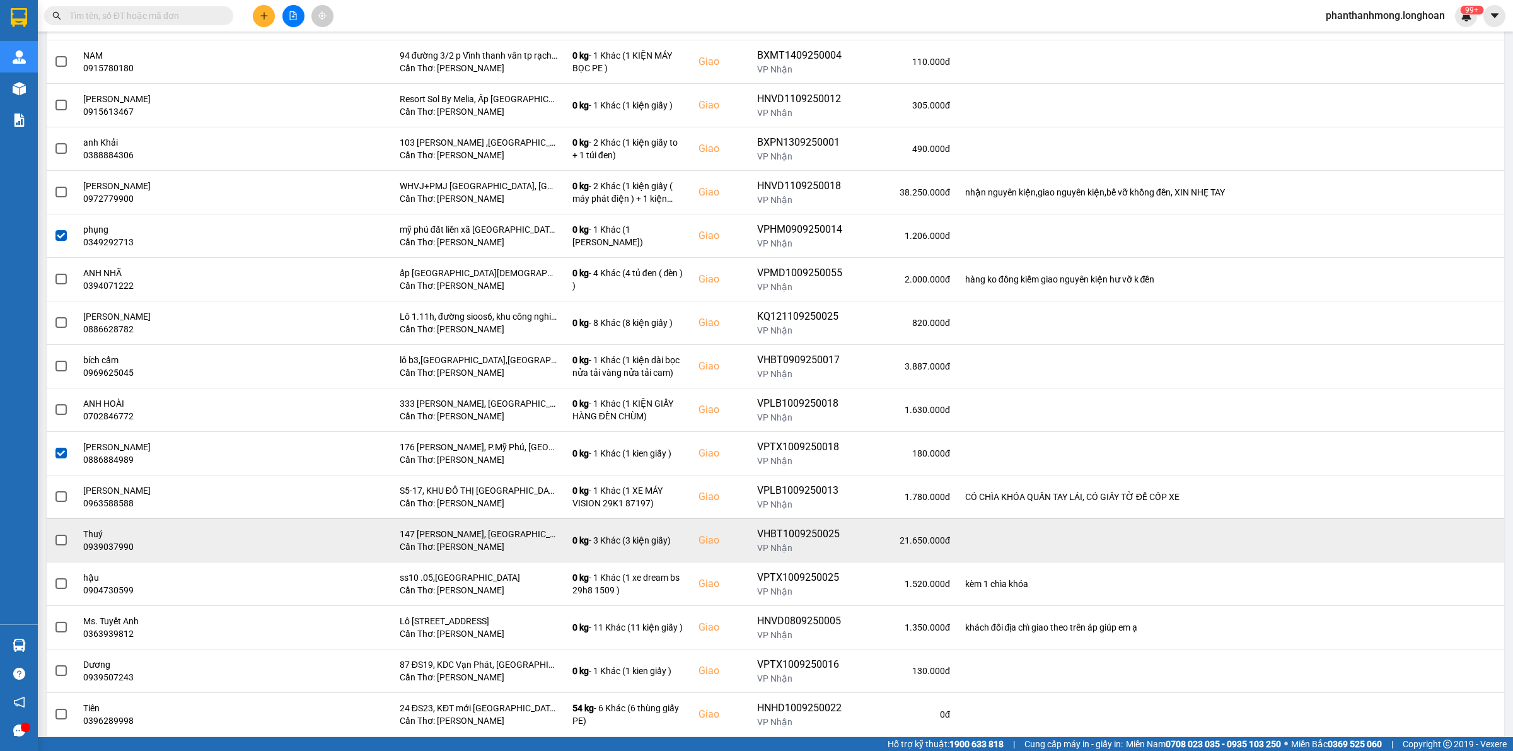
click at [58, 543] on span at bounding box center [60, 540] width 11 height 11
click at [54, 533] on input "checkbox" at bounding box center [54, 533] width 0 height 0
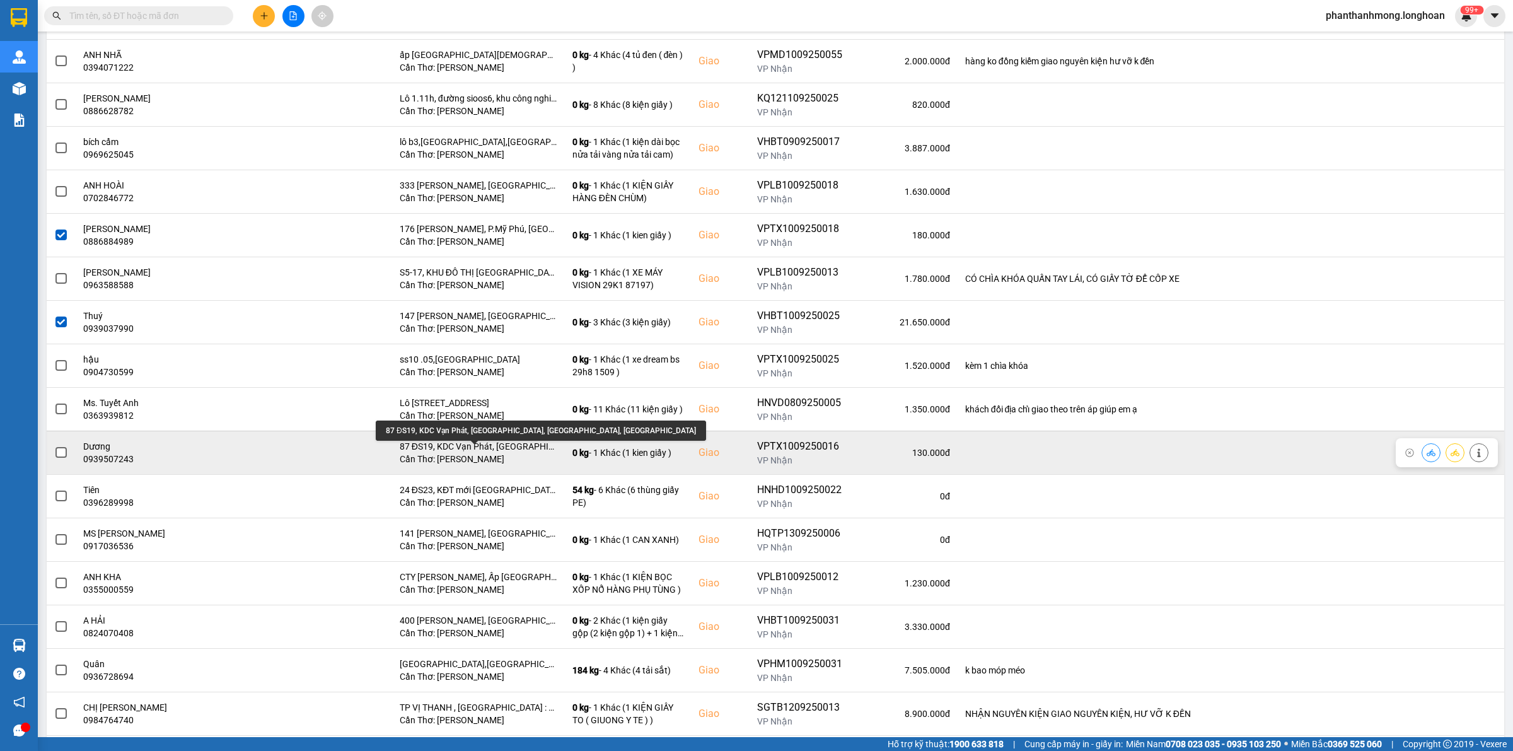
scroll to position [1182, 0]
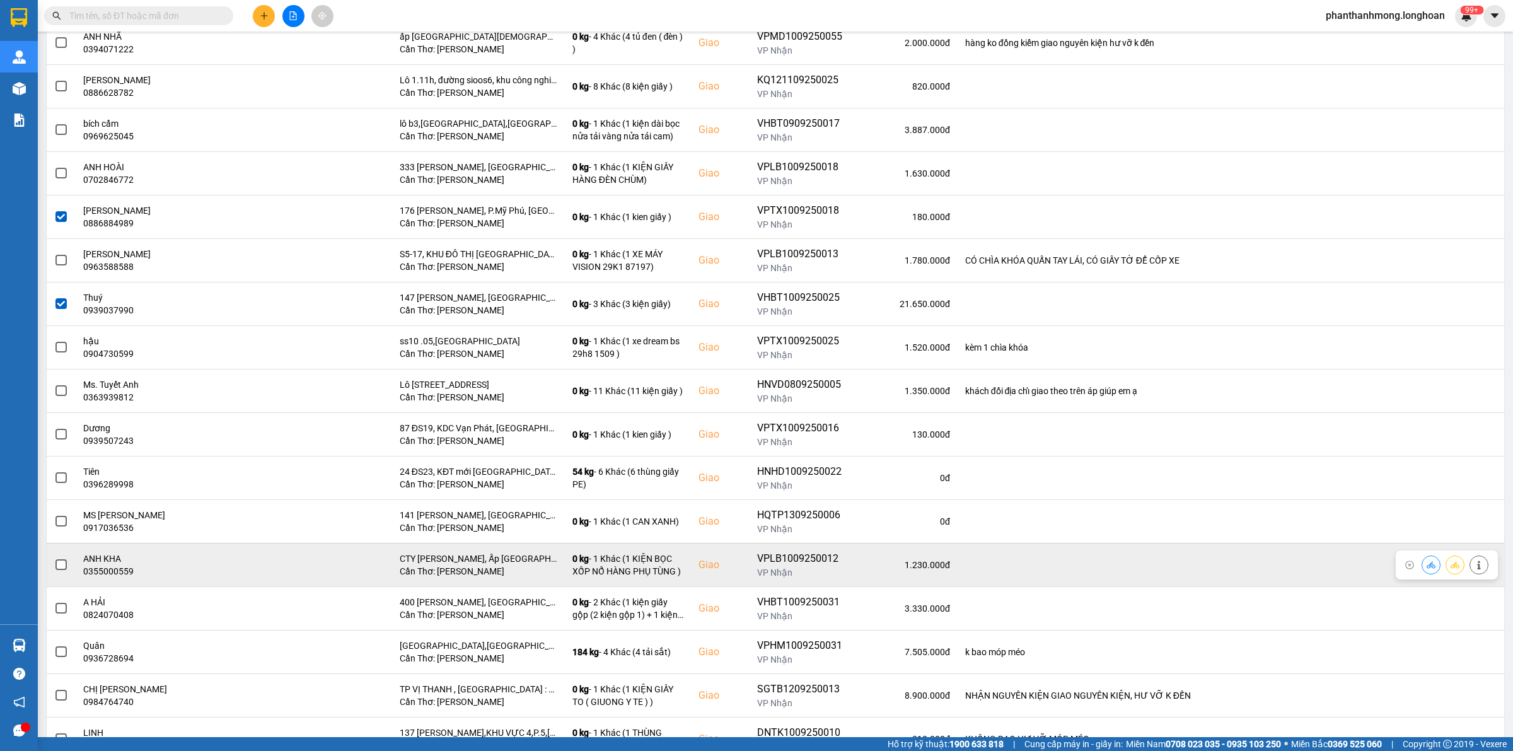
click at [57, 570] on span at bounding box center [60, 564] width 11 height 11
click at [54, 558] on input "checkbox" at bounding box center [54, 558] width 0 height 0
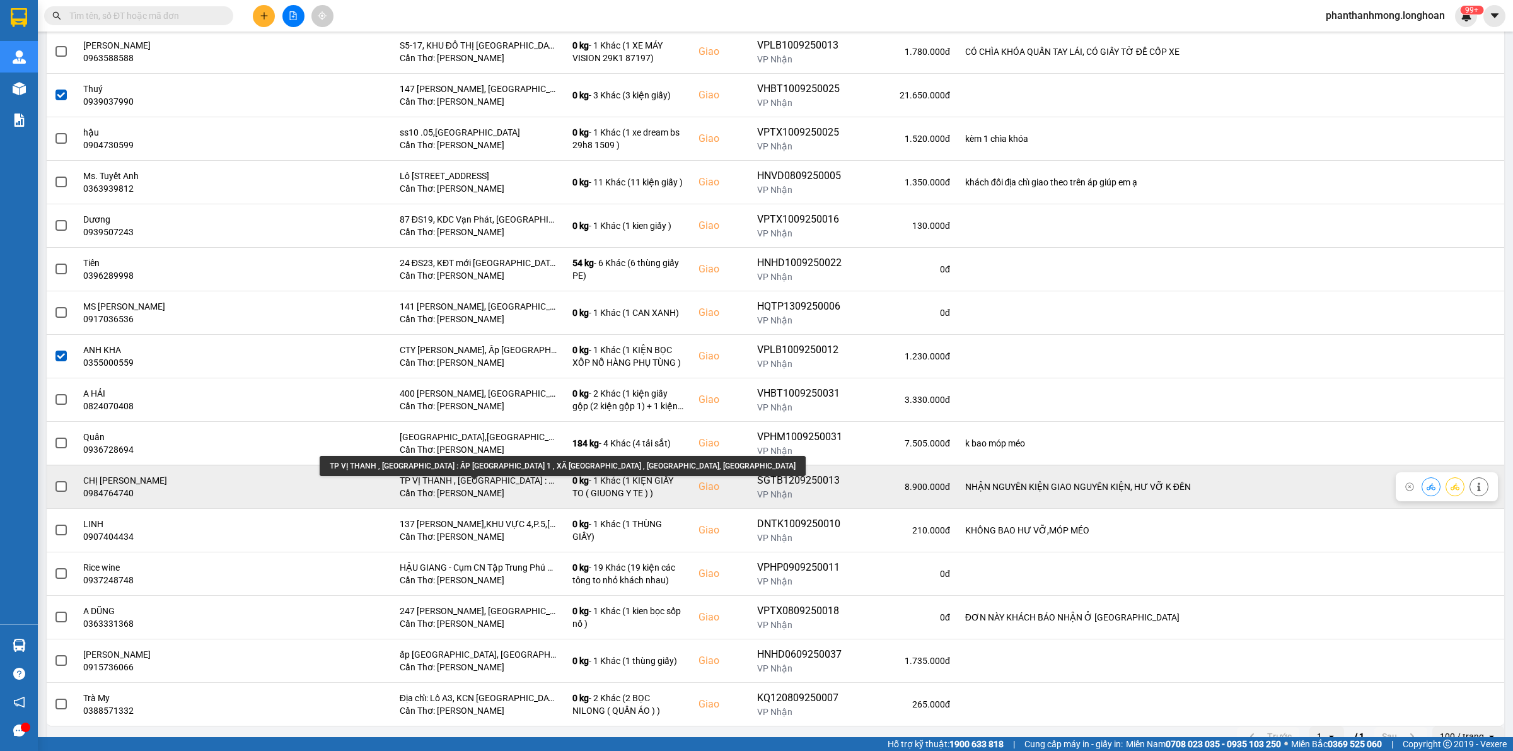
scroll to position [1416, 0]
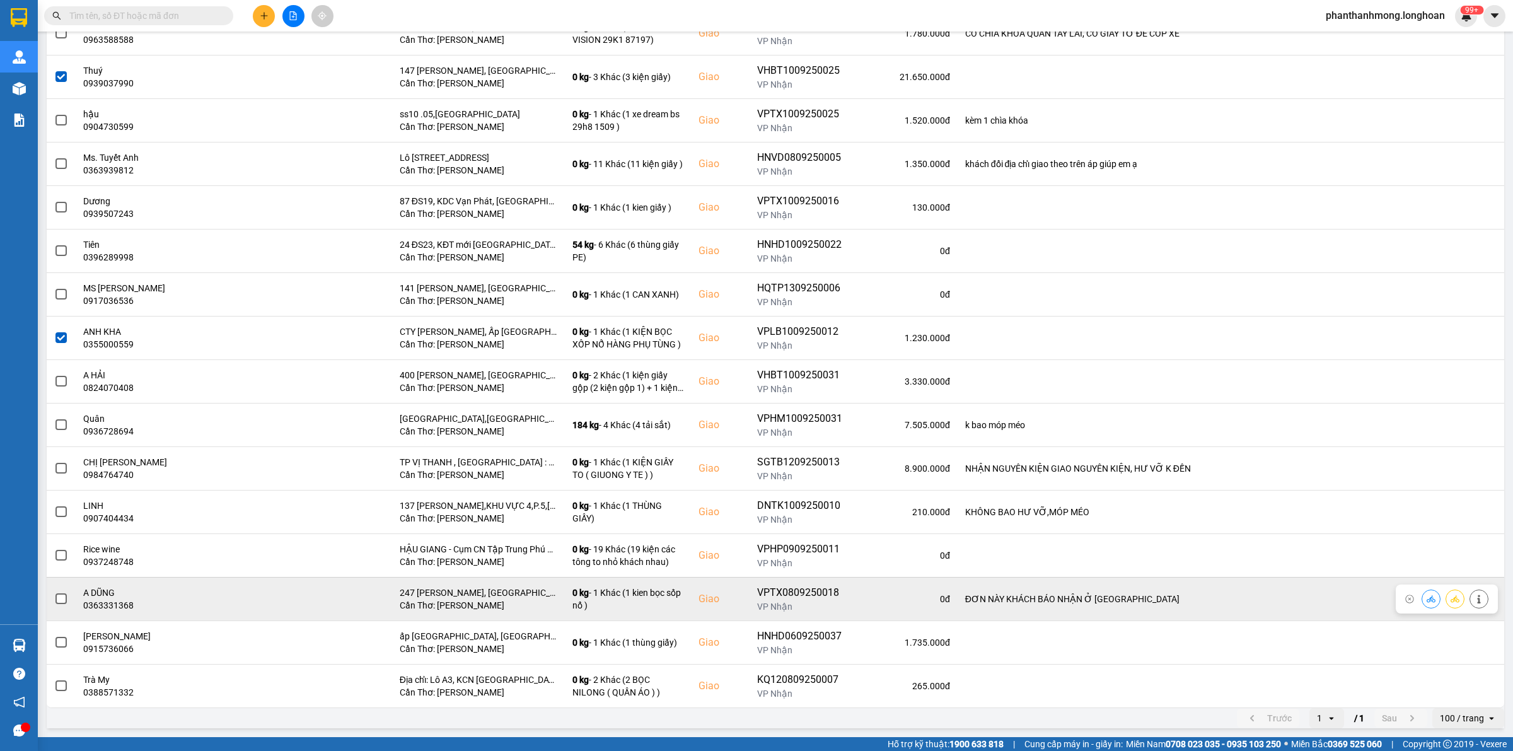
click at [61, 601] on span at bounding box center [60, 598] width 11 height 11
click at [54, 592] on input "checkbox" at bounding box center [54, 592] width 0 height 0
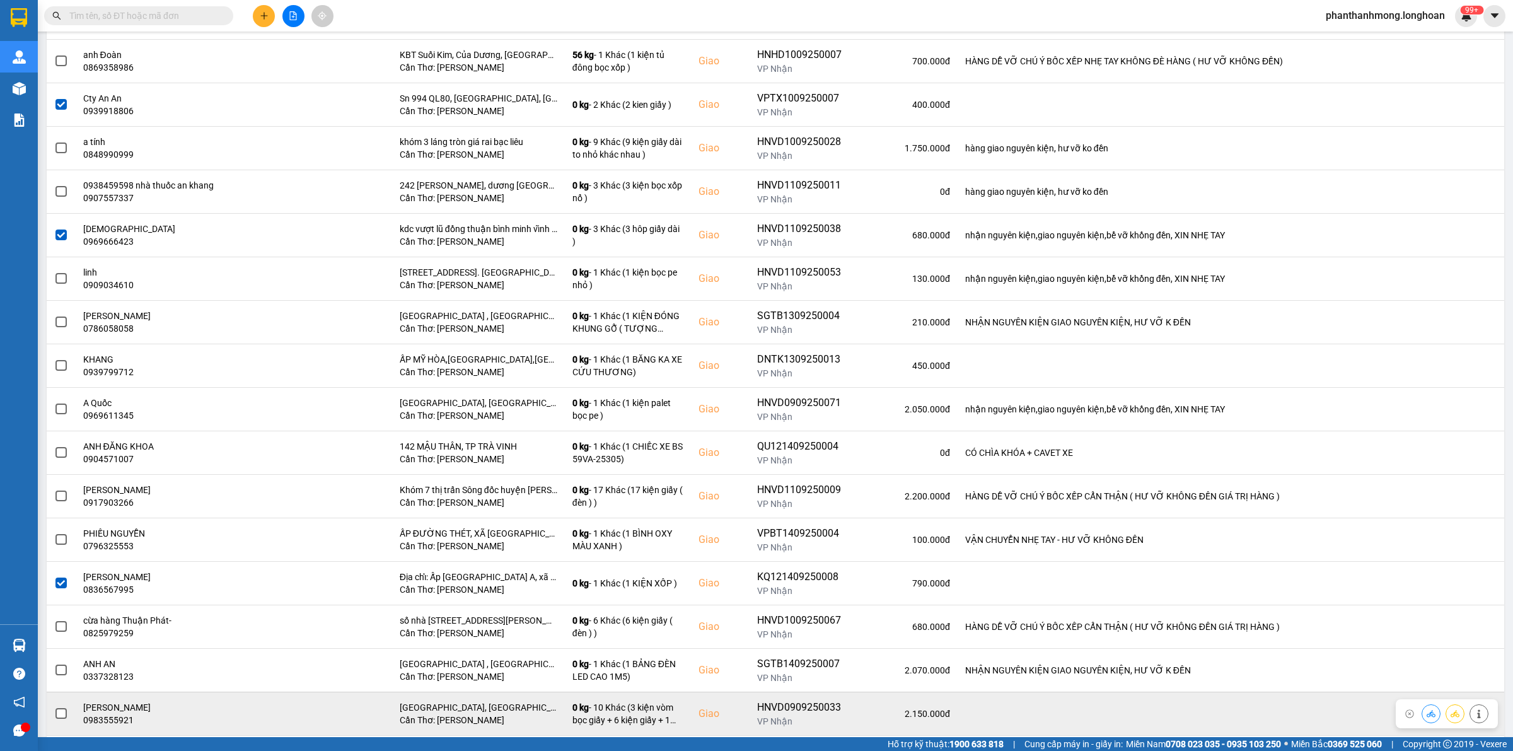
scroll to position [0, 0]
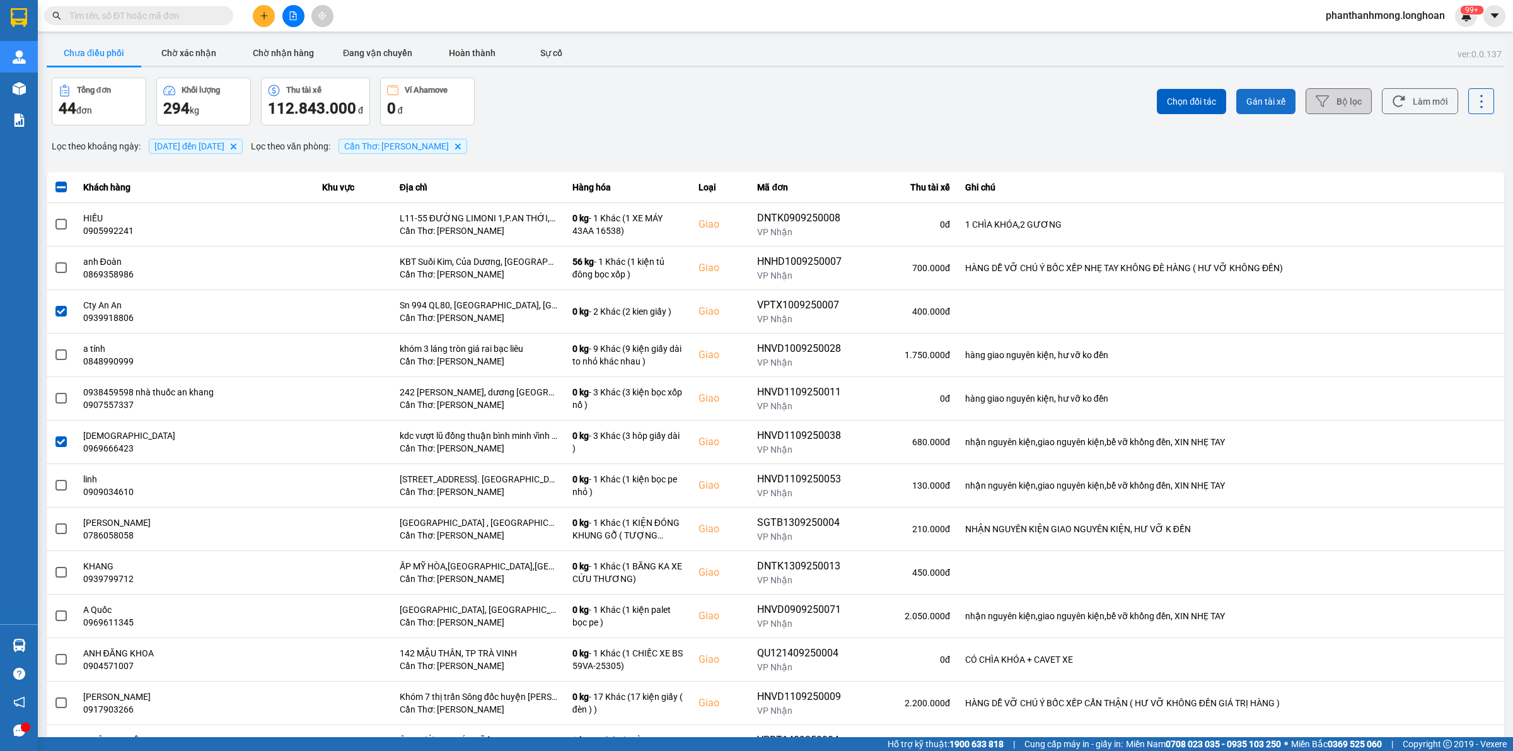
click at [1247, 100] on span "Gán tài xế" at bounding box center [1265, 101] width 39 height 13
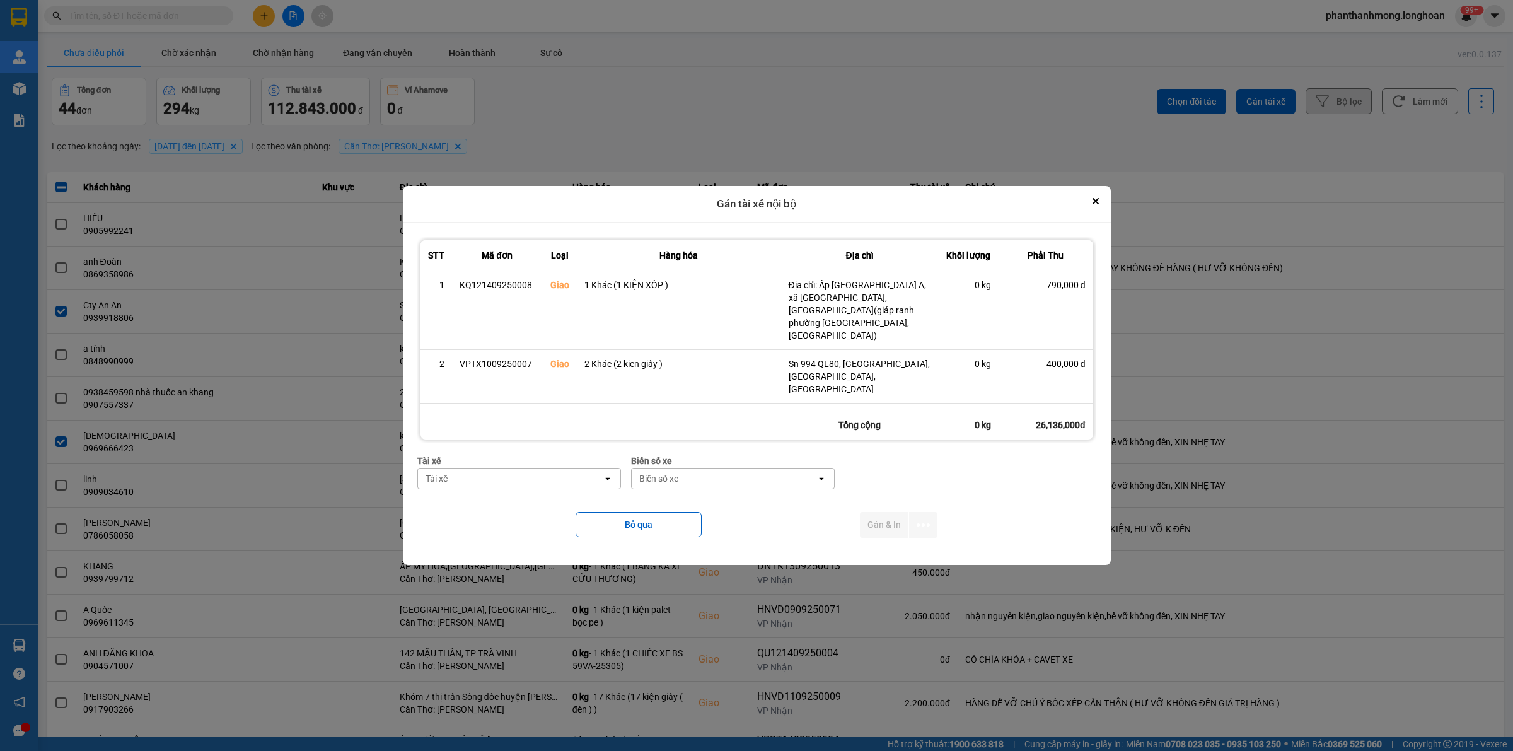
click at [461, 480] on div "Tài xế" at bounding box center [510, 478] width 185 height 20
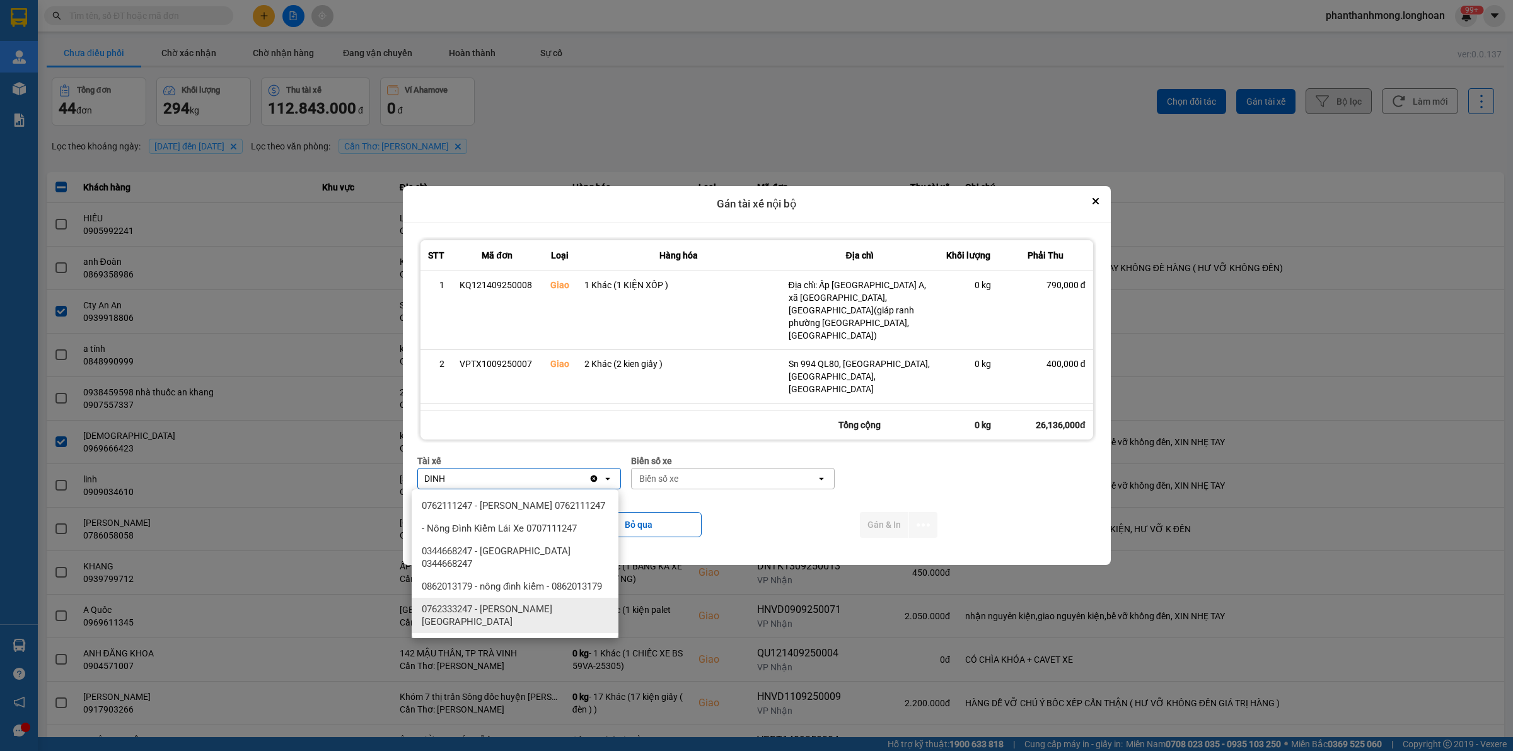
type input "DINH"
drag, startPoint x: 521, startPoint y: 605, endPoint x: 566, endPoint y: 581, distance: 51.1
click at [524, 604] on span "0762333247 - [PERSON_NAME][GEOGRAPHIC_DATA]" at bounding box center [518, 615] width 192 height 25
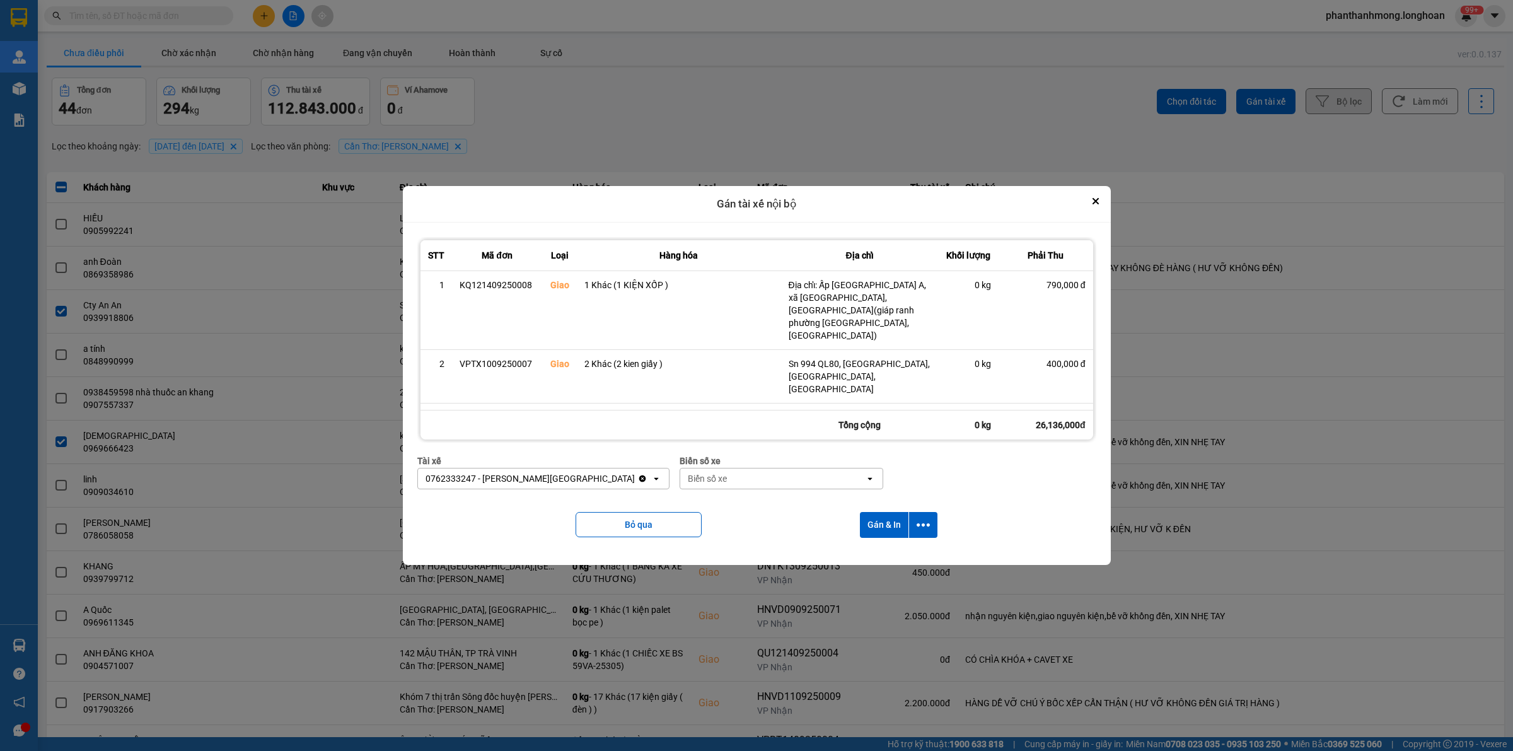
click at [731, 477] on div "Biển số xe" at bounding box center [772, 478] width 185 height 20
type input "95"
click at [685, 552] on span "29E-080.95" at bounding box center [680, 551] width 46 height 13
click at [930, 519] on icon "dialog" at bounding box center [923, 524] width 13 height 13
click at [877, 560] on span "Chỉ gán tài" at bounding box center [875, 559] width 42 height 13
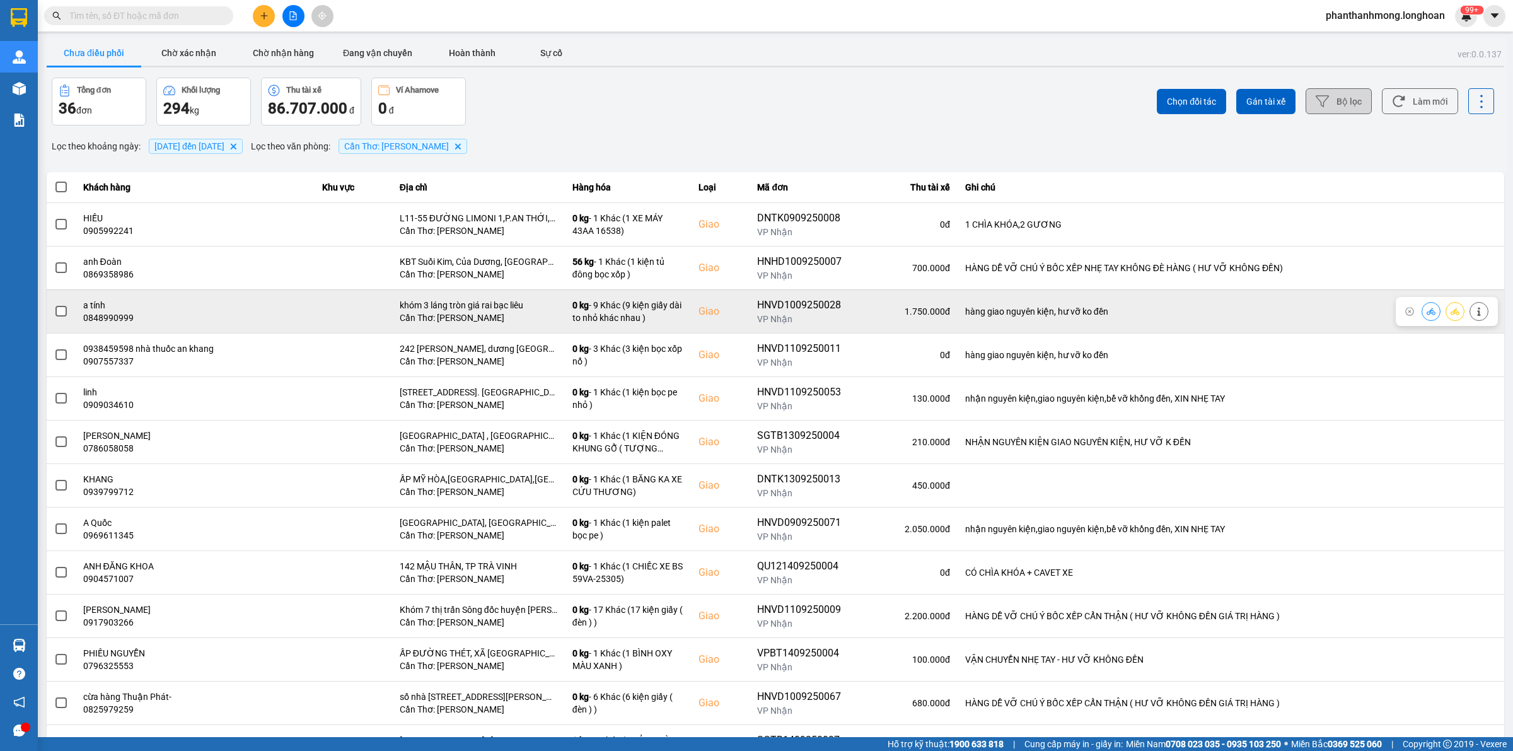
click at [51, 309] on td at bounding box center [61, 310] width 29 height 43
click at [61, 315] on span at bounding box center [60, 311] width 11 height 11
click at [54, 304] on input "checkbox" at bounding box center [54, 304] width 0 height 0
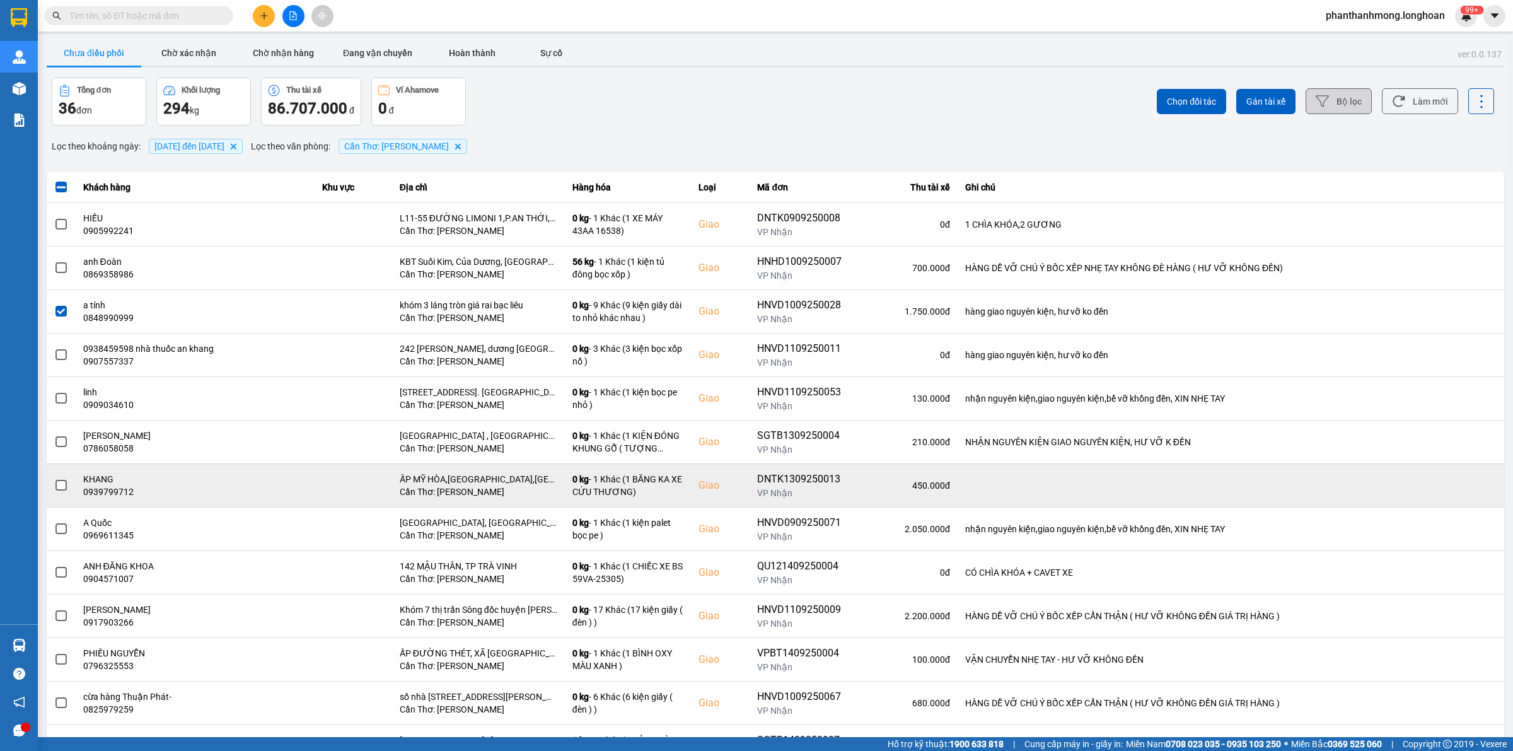
click at [64, 485] on span at bounding box center [60, 485] width 11 height 11
click at [54, 478] on input "checkbox" at bounding box center [54, 478] width 0 height 0
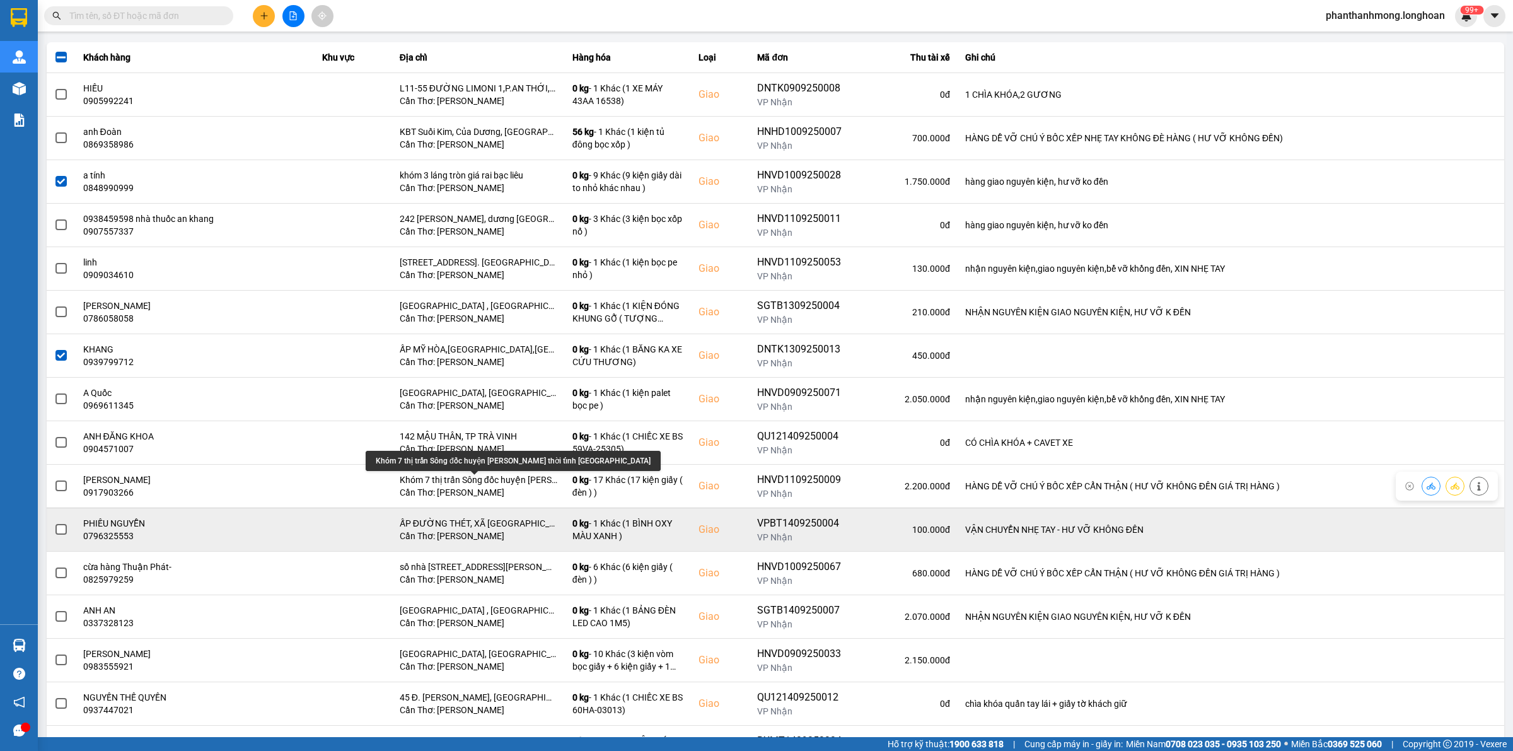
scroll to position [158, 0]
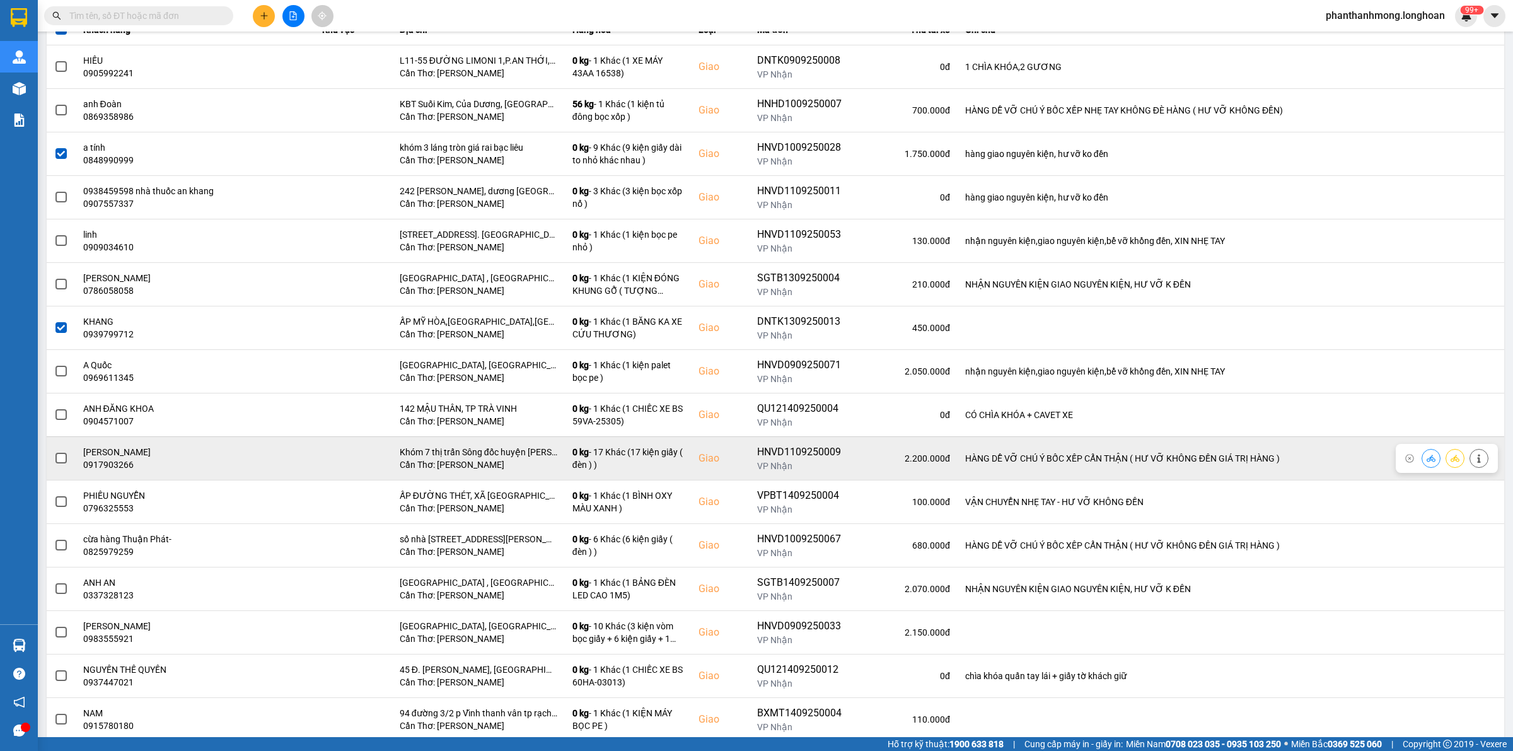
click at [58, 461] on span at bounding box center [60, 458] width 11 height 11
click at [54, 451] on input "checkbox" at bounding box center [54, 451] width 0 height 0
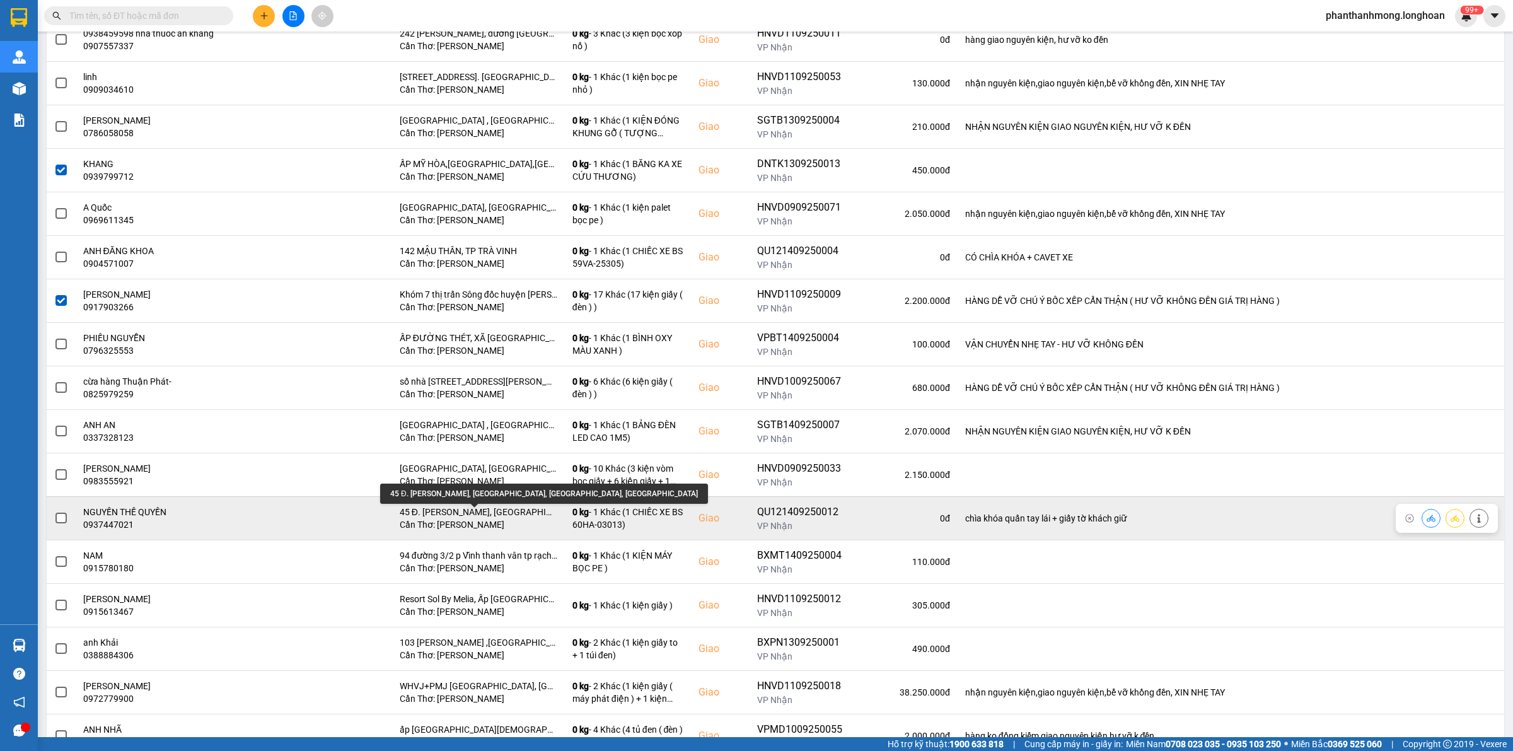
scroll to position [394, 0]
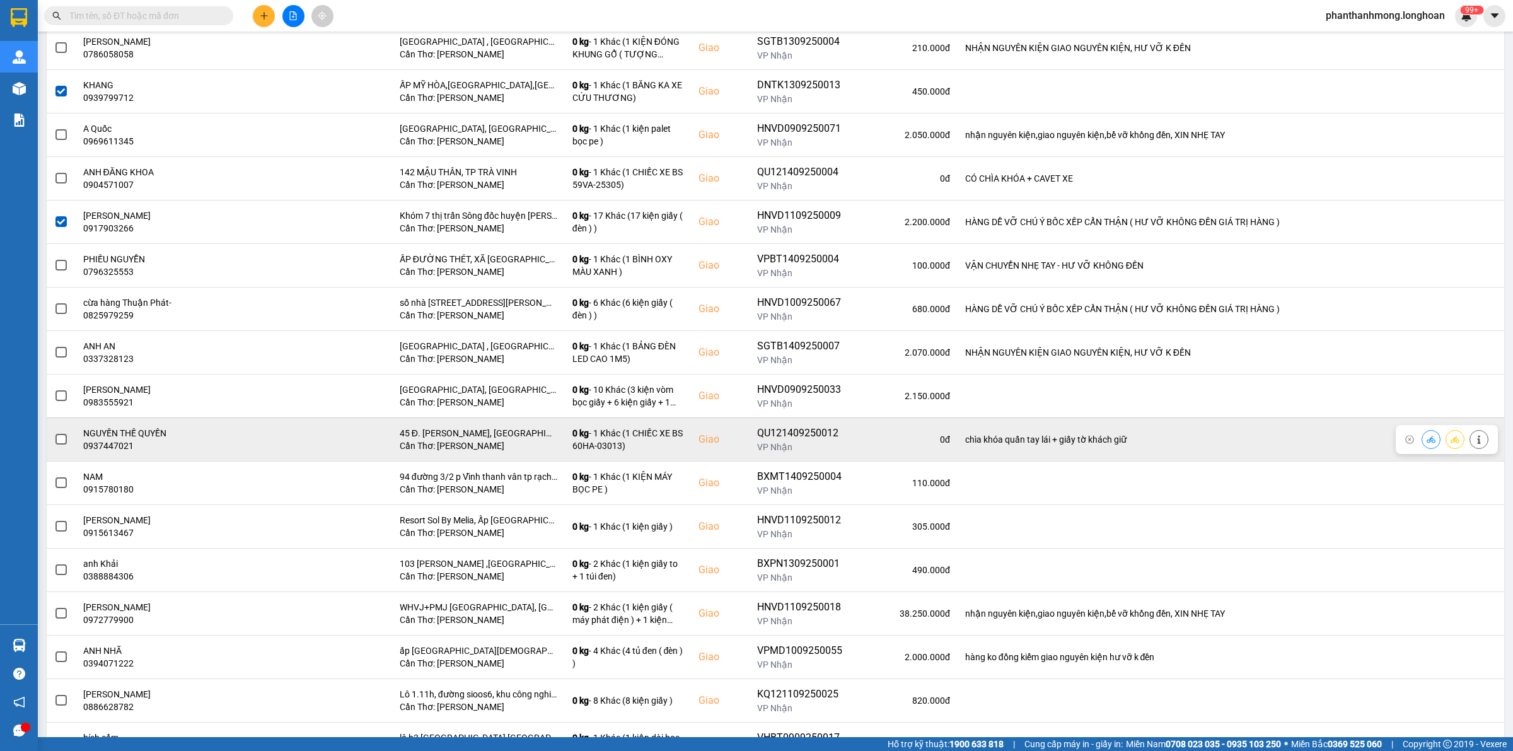
click at [71, 439] on td at bounding box center [61, 438] width 29 height 43
click at [67, 441] on label at bounding box center [61, 439] width 14 height 14
click at [54, 432] on input "checkbox" at bounding box center [54, 432] width 0 height 0
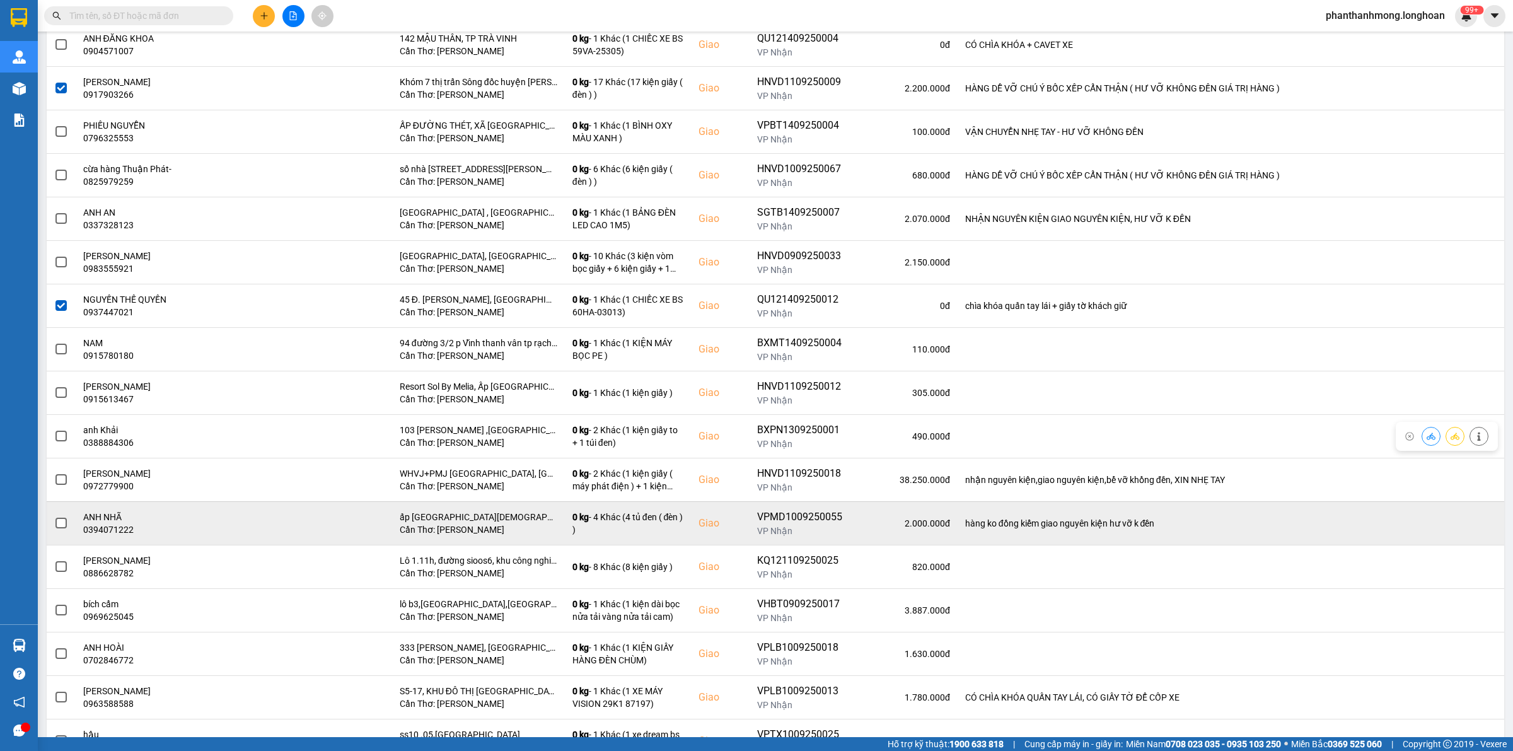
scroll to position [552, 0]
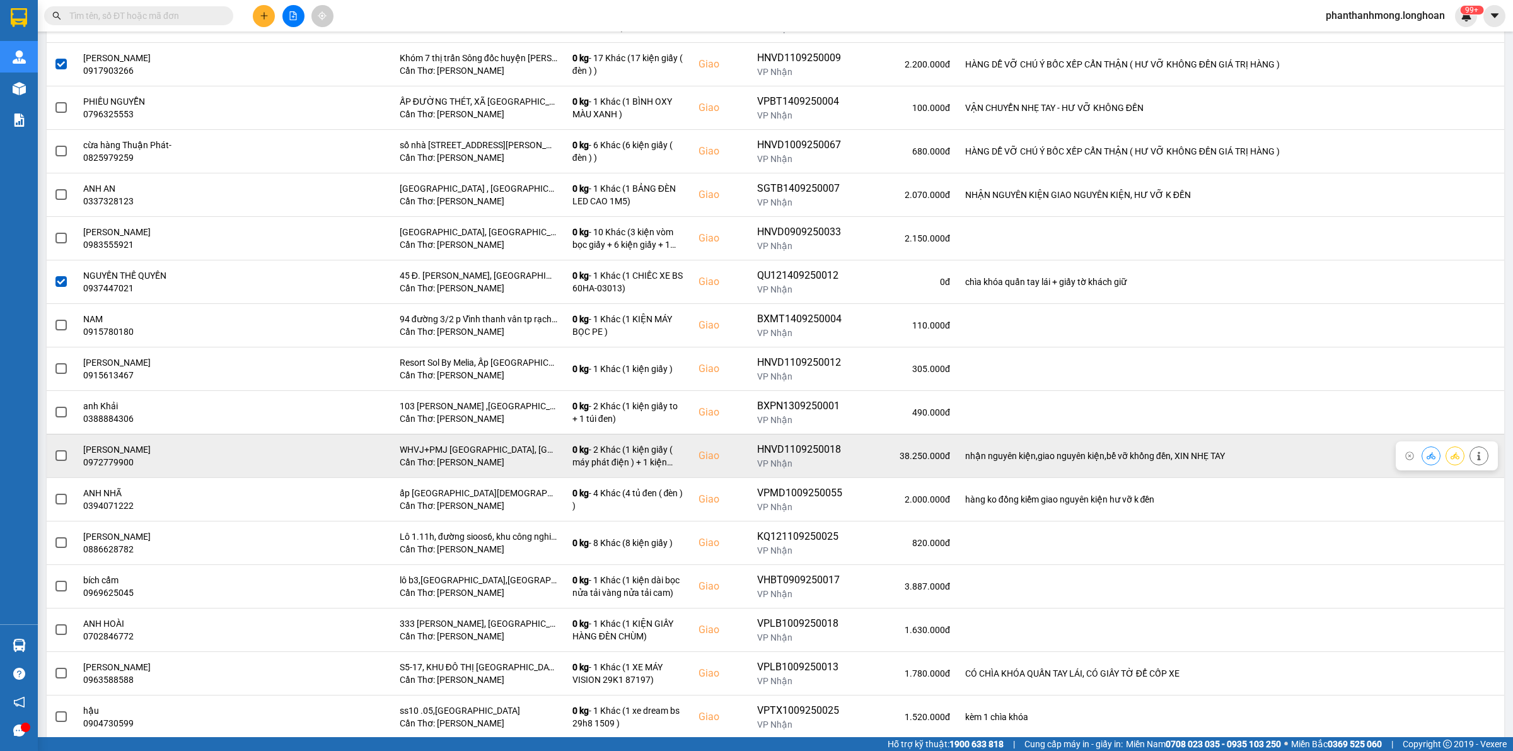
click at [57, 461] on span at bounding box center [60, 455] width 11 height 11
click at [54, 449] on input "checkbox" at bounding box center [54, 449] width 0 height 0
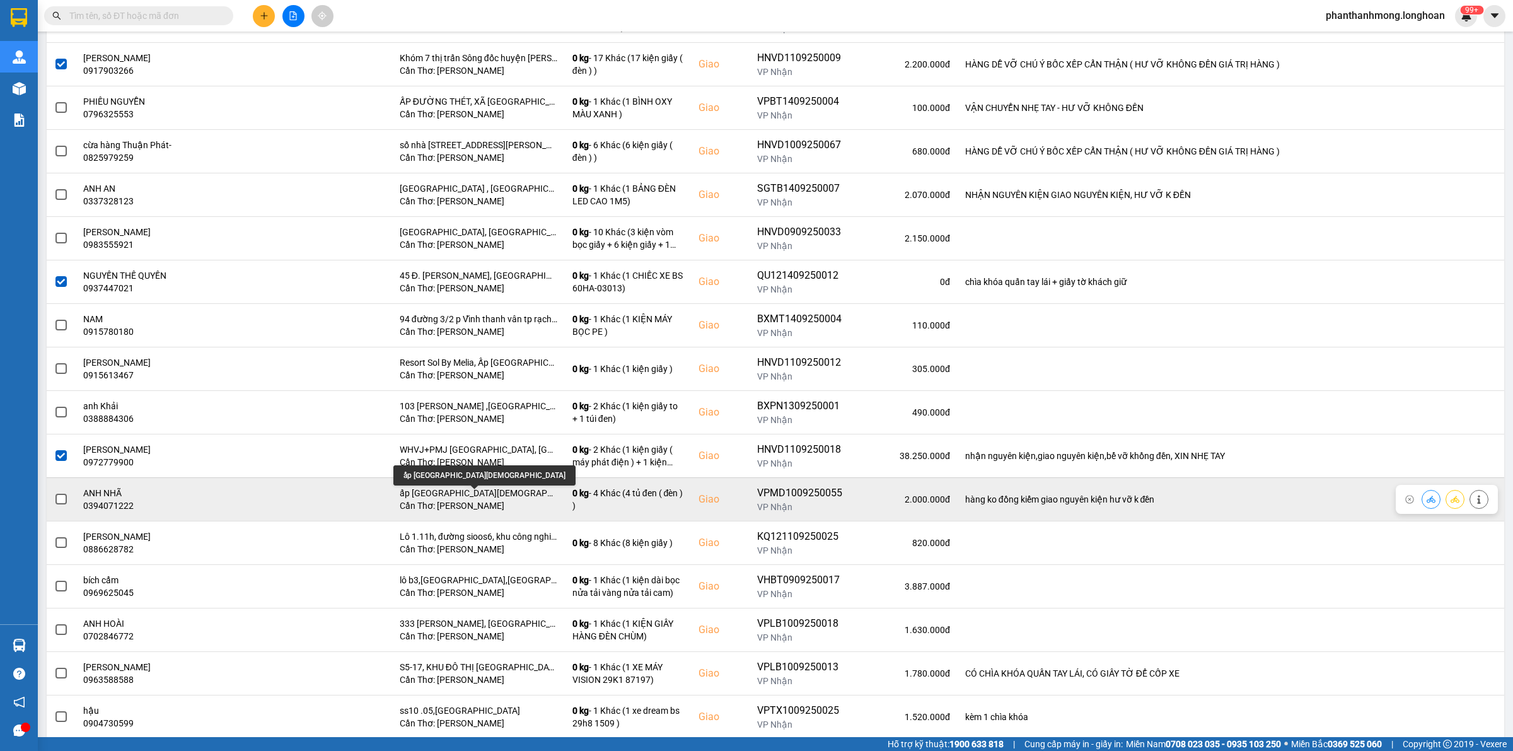
scroll to position [630, 0]
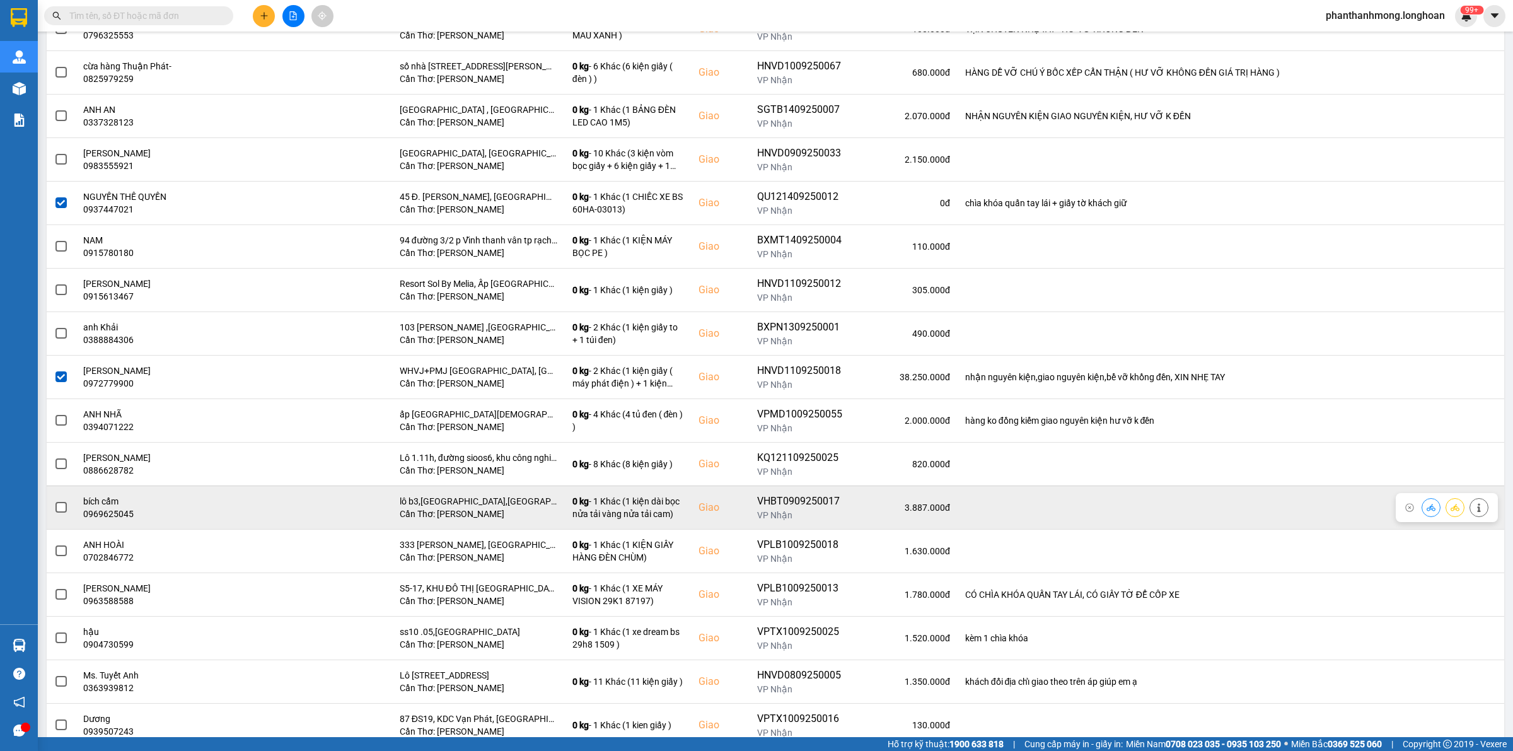
click at [57, 513] on span at bounding box center [60, 507] width 11 height 11
click at [54, 500] on input "checkbox" at bounding box center [54, 500] width 0 height 0
click at [65, 511] on span at bounding box center [60, 507] width 11 height 11
click at [54, 500] on input "checkbox" at bounding box center [54, 500] width 0 height 0
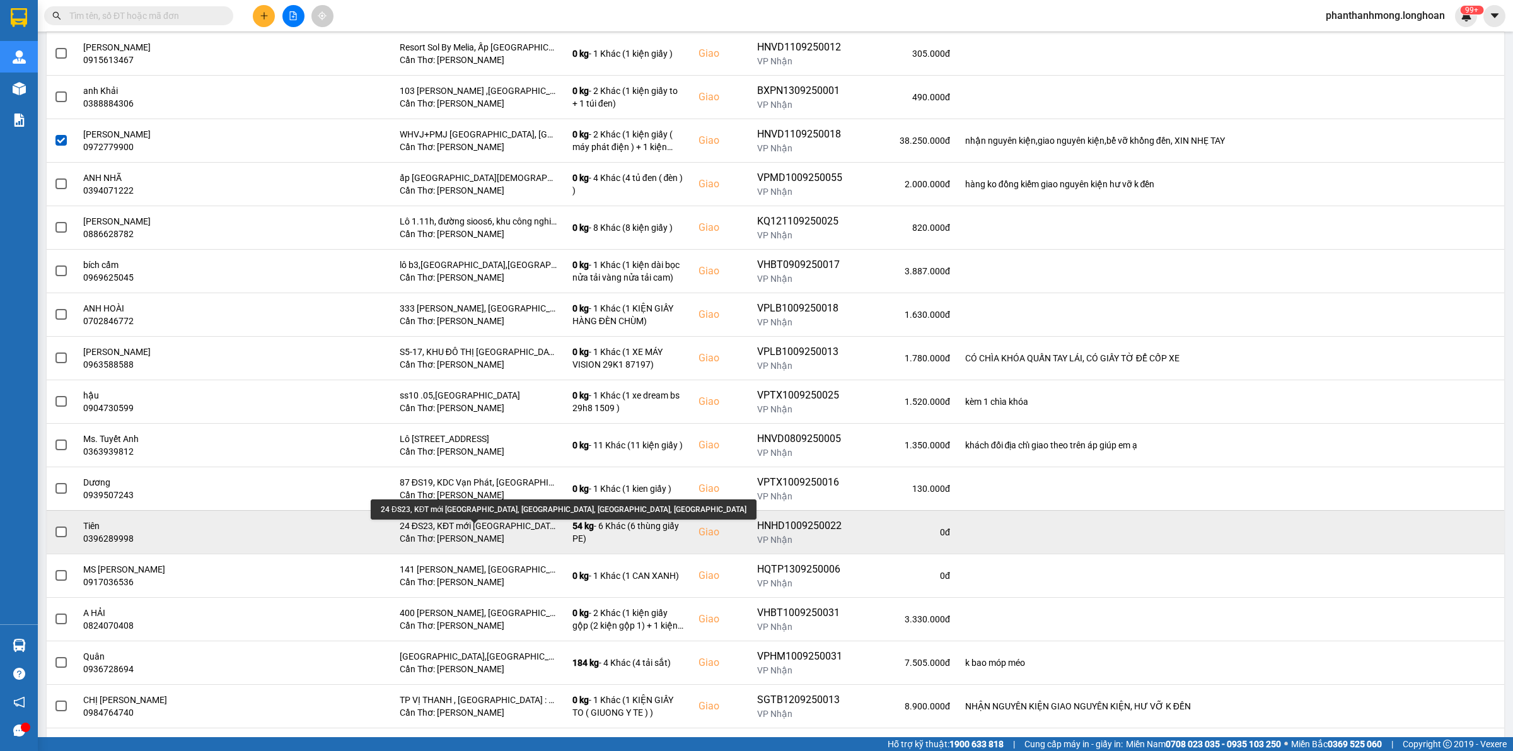
scroll to position [946, 0]
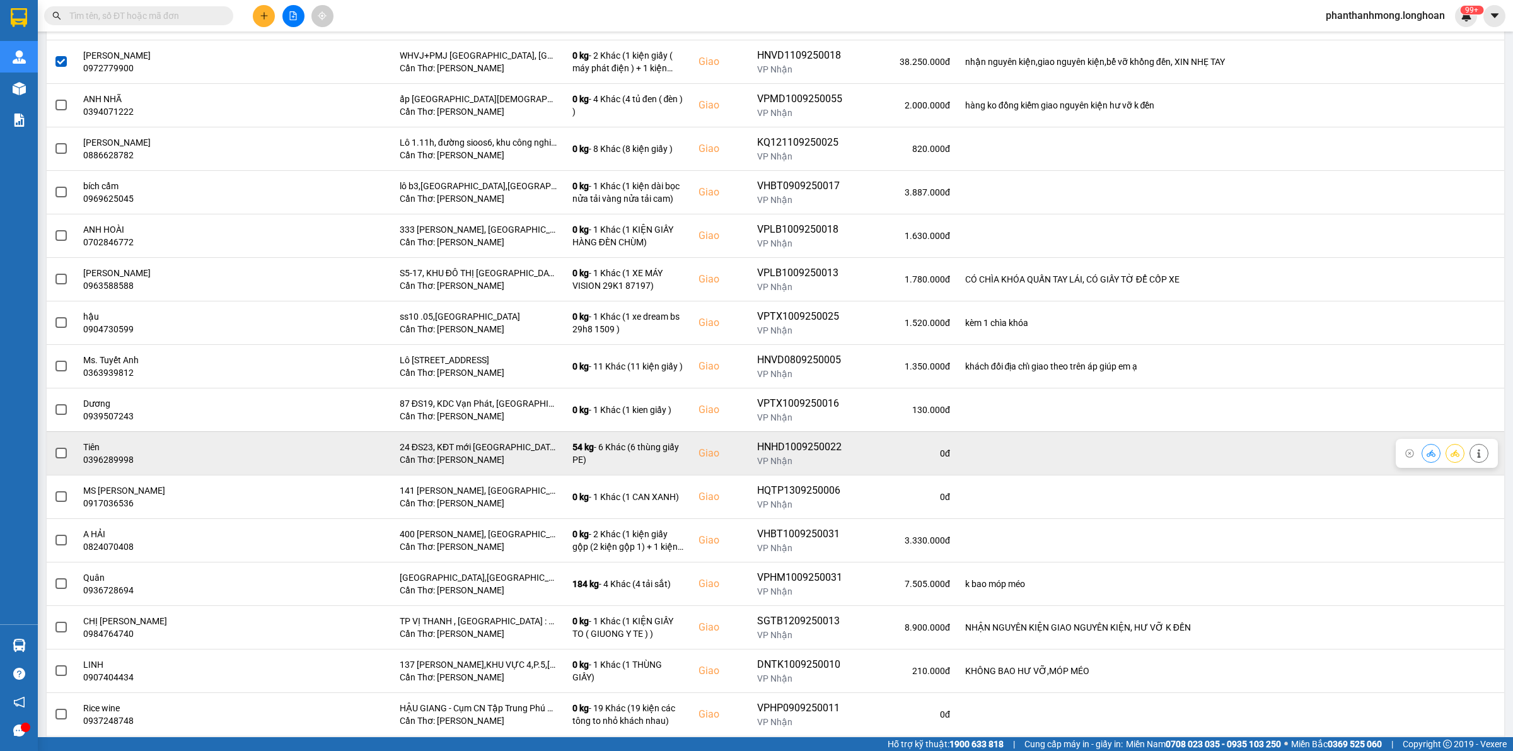
click at [63, 457] on span at bounding box center [60, 453] width 11 height 11
click at [54, 446] on input "checkbox" at bounding box center [54, 446] width 0 height 0
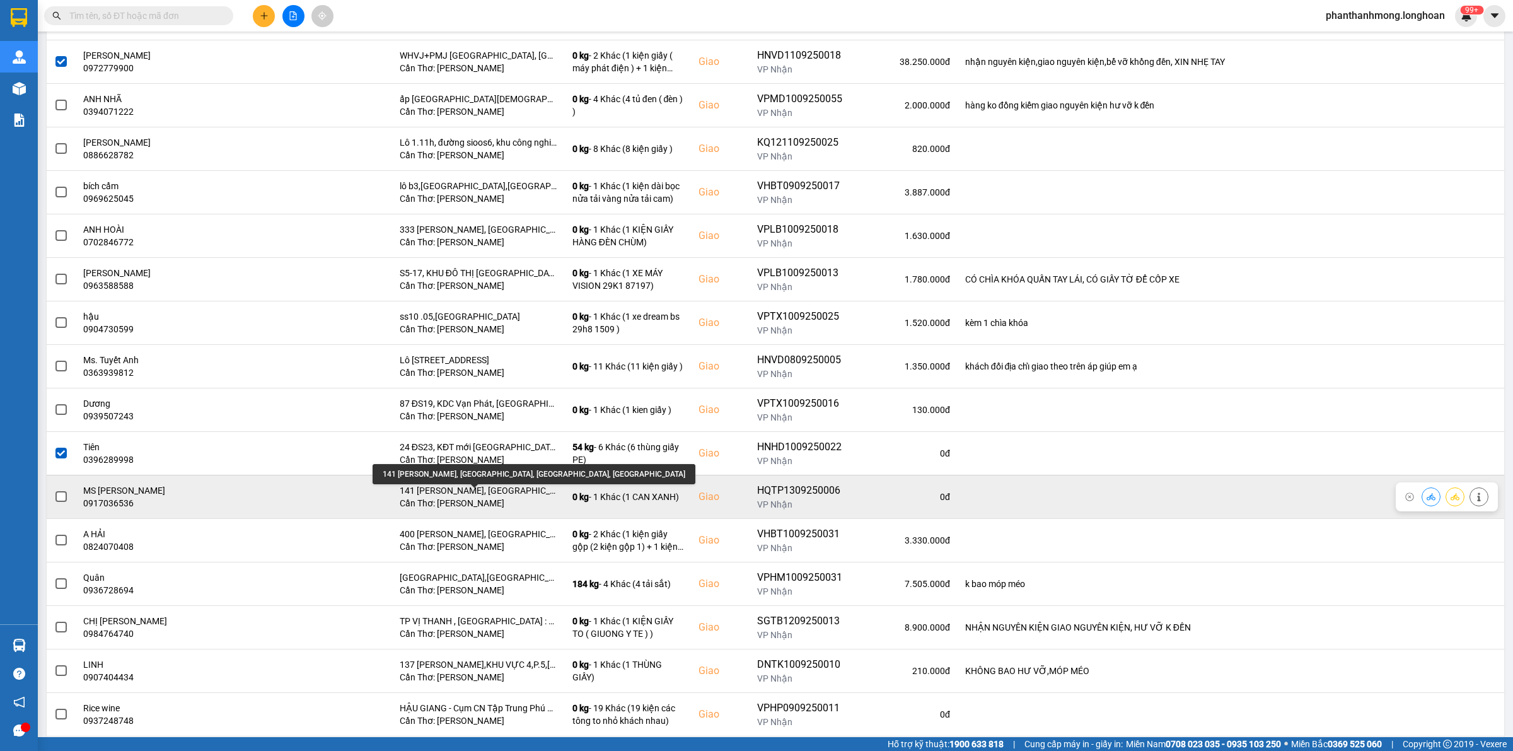
scroll to position [1024, 0]
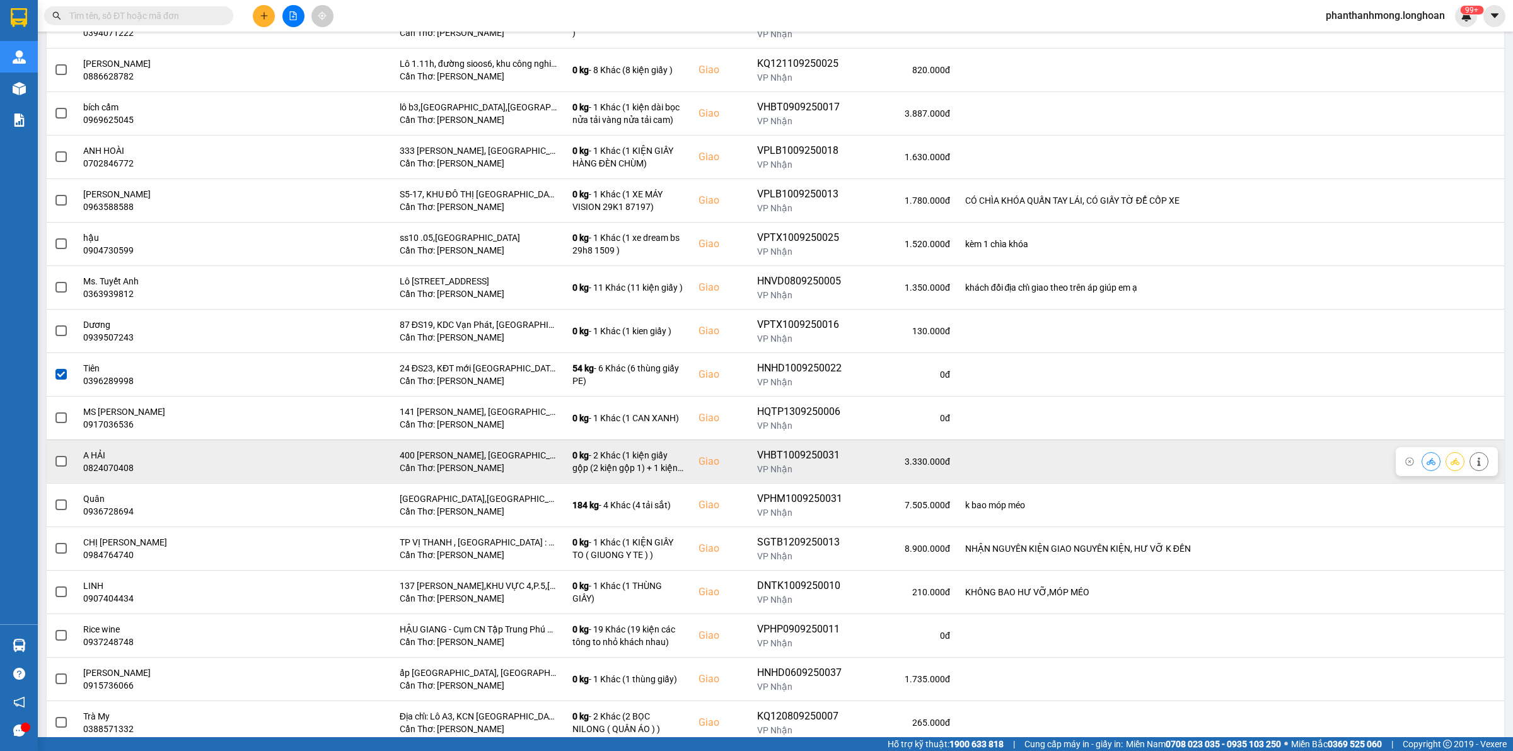
click at [55, 465] on span at bounding box center [60, 461] width 11 height 11
click at [54, 454] on input "checkbox" at bounding box center [54, 454] width 0 height 0
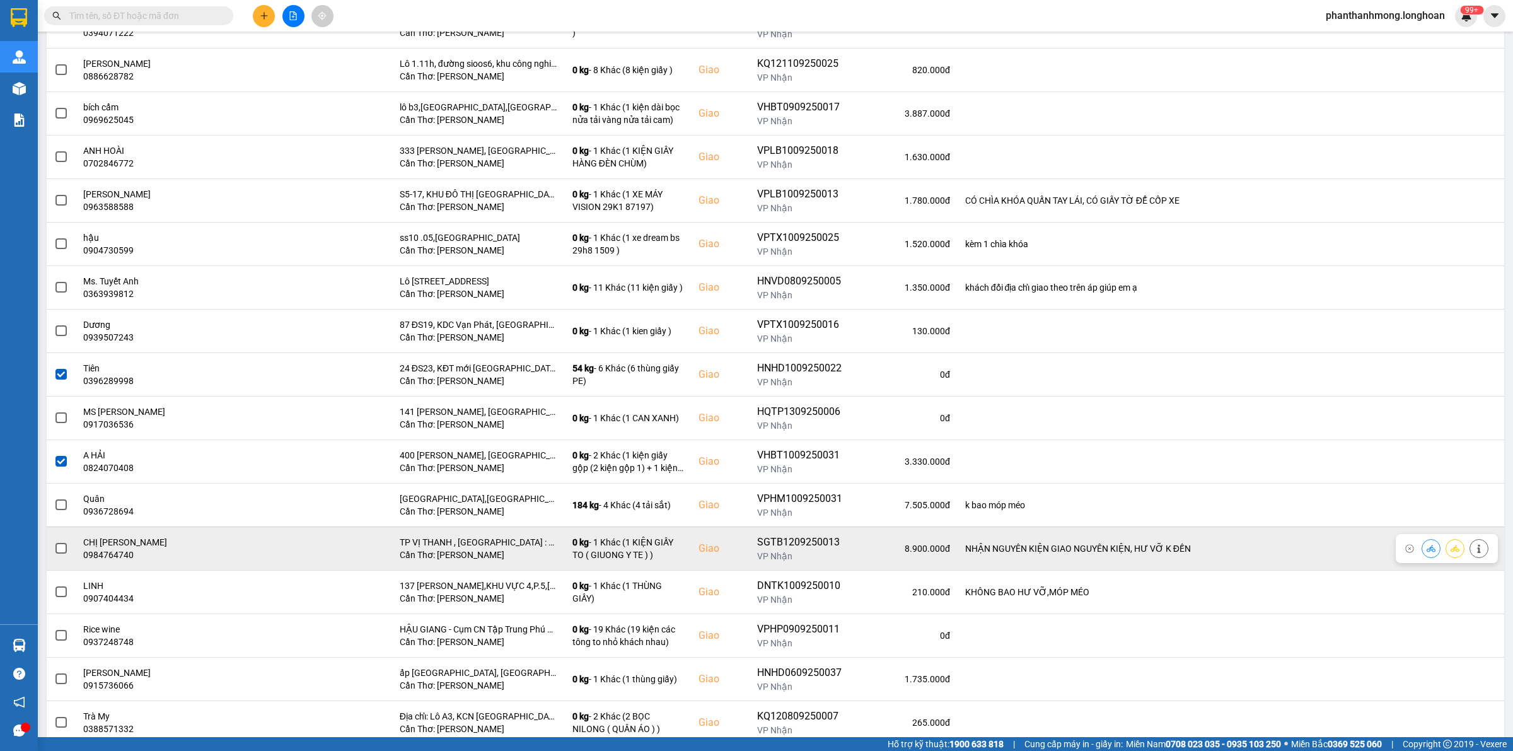
click at [64, 553] on span at bounding box center [60, 548] width 11 height 11
click at [54, 541] on input "checkbox" at bounding box center [54, 541] width 0 height 0
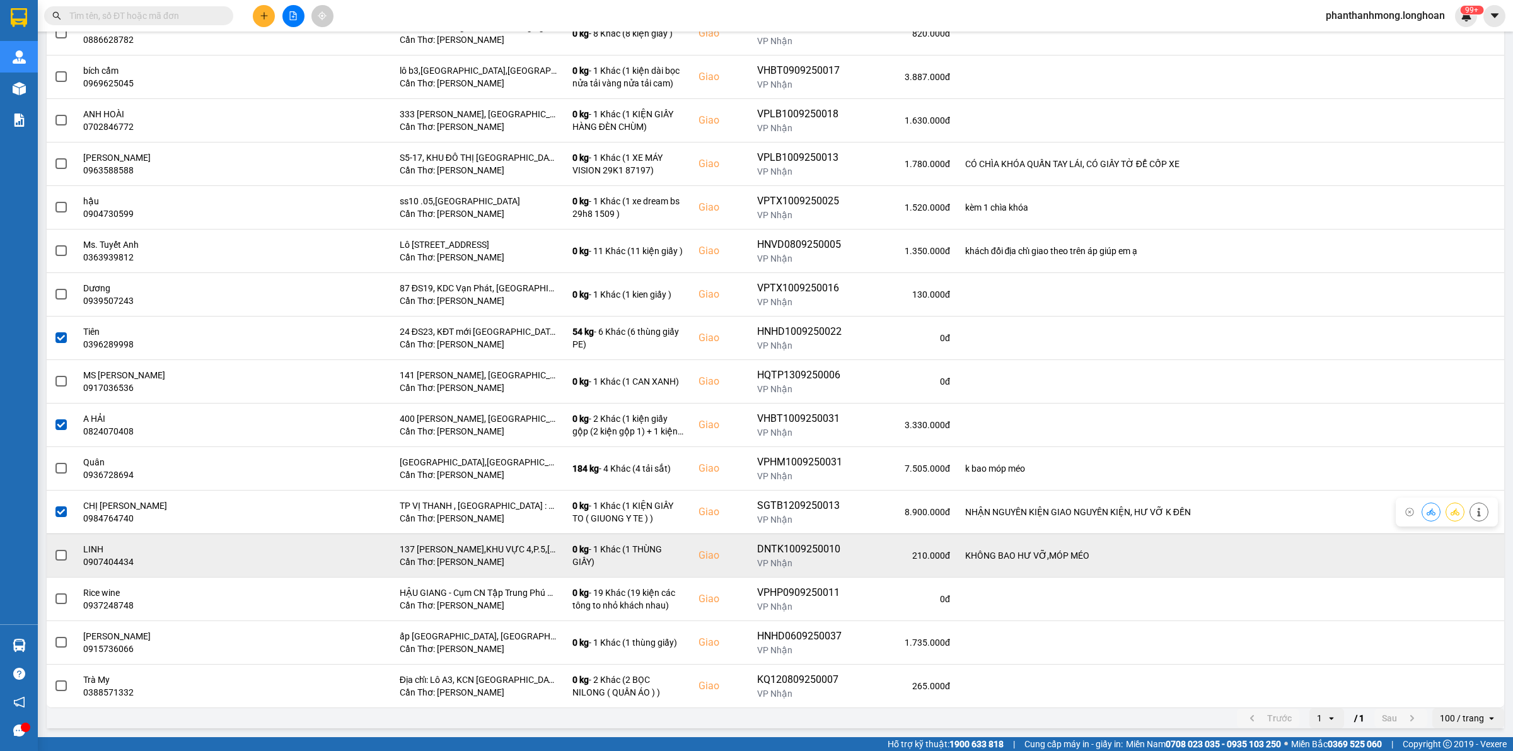
scroll to position [1067, 0]
click at [61, 558] on span at bounding box center [60, 555] width 11 height 11
click at [54, 548] on input "checkbox" at bounding box center [54, 548] width 0 height 0
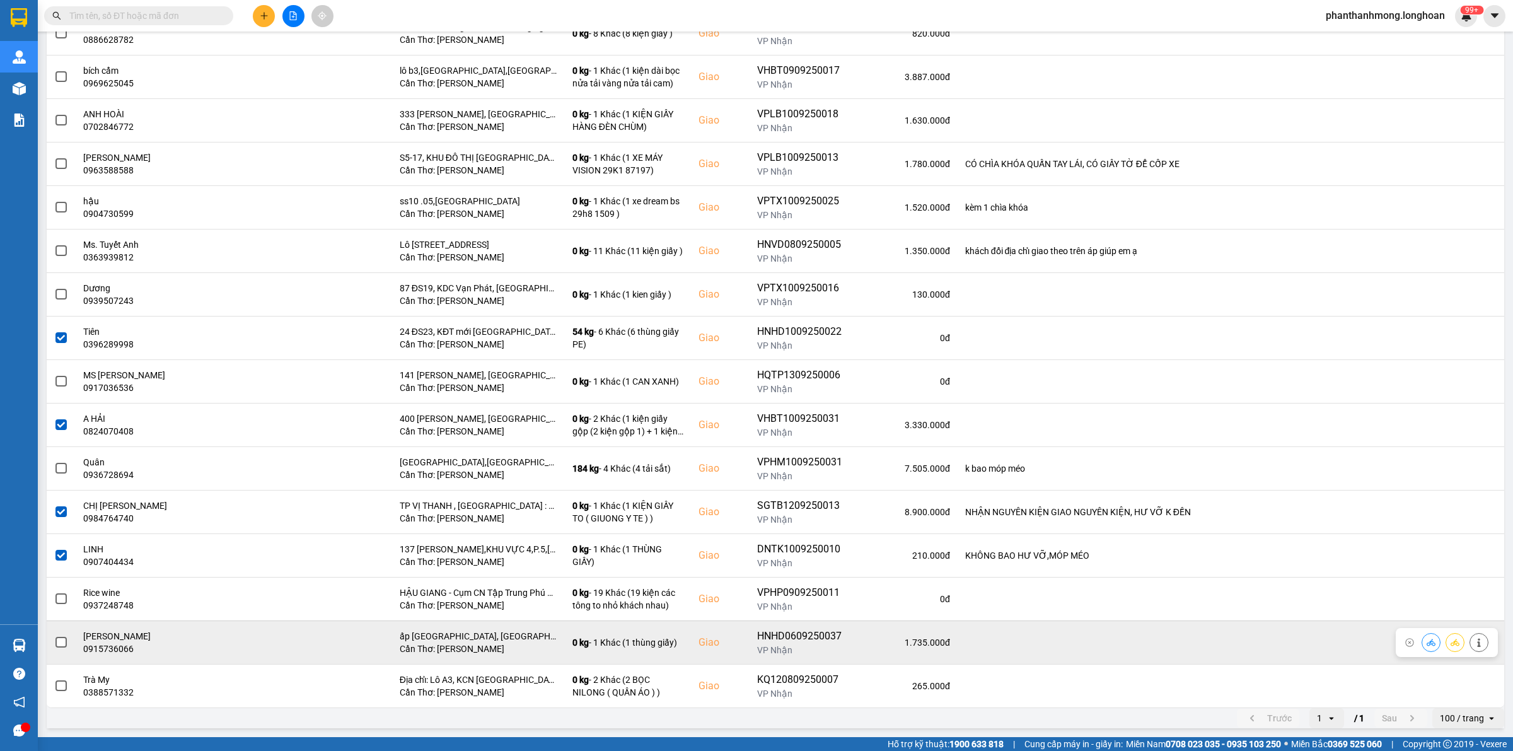
click at [61, 639] on span at bounding box center [60, 642] width 11 height 11
click at [54, 635] on input "checkbox" at bounding box center [54, 635] width 0 height 0
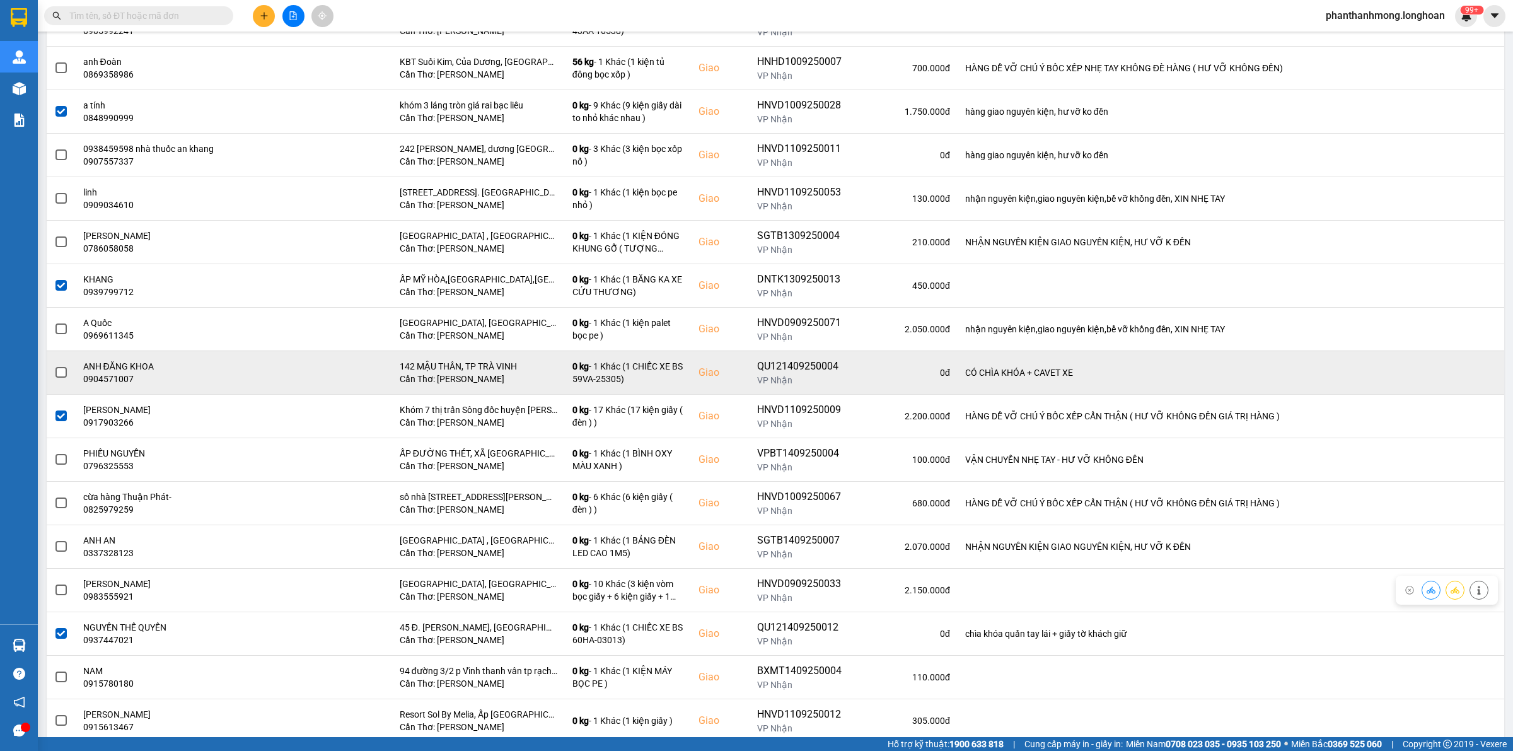
scroll to position [0, 0]
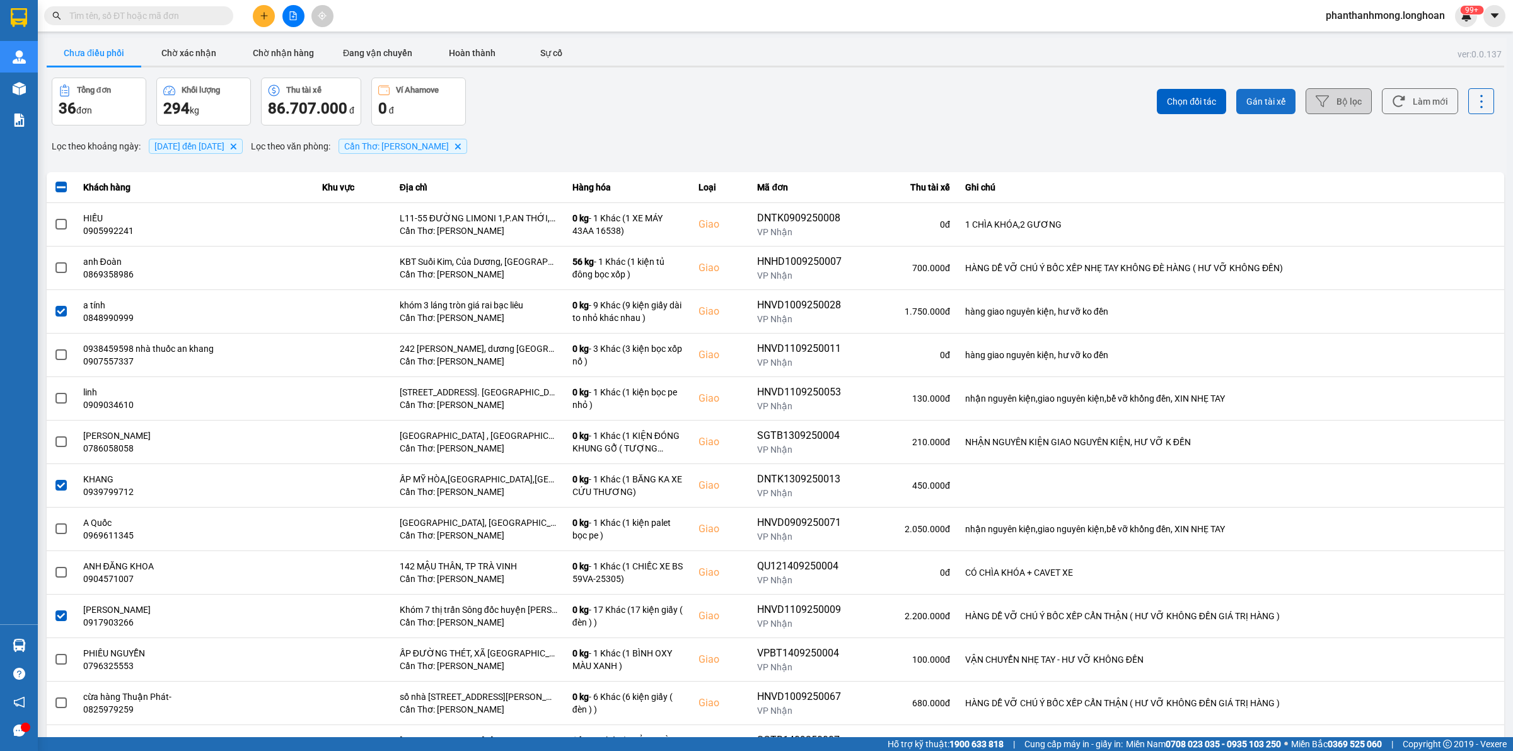
click at [1246, 102] on span "Gán tài xế" at bounding box center [1265, 101] width 39 height 13
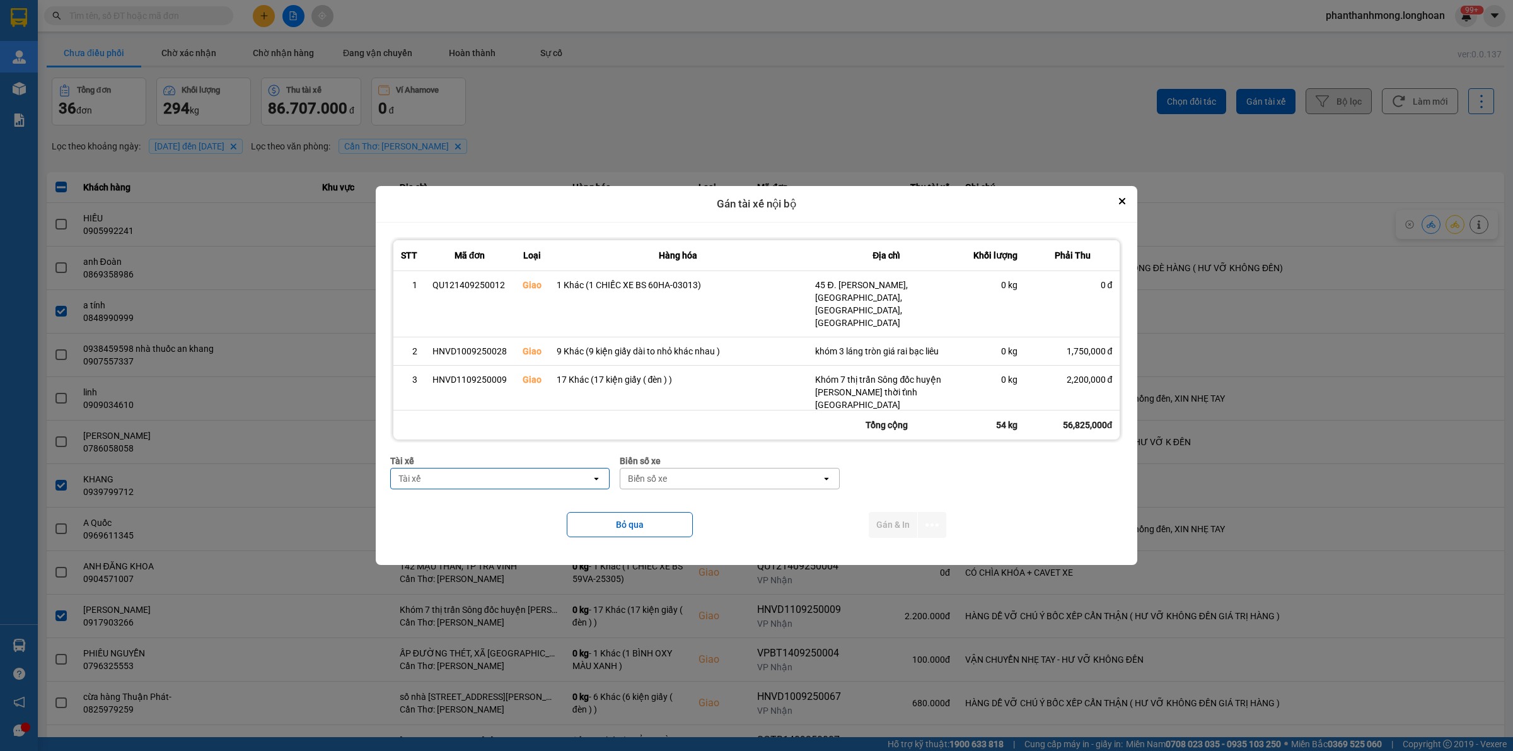
click at [454, 481] on div "Tài xế" at bounding box center [491, 478] width 201 height 20
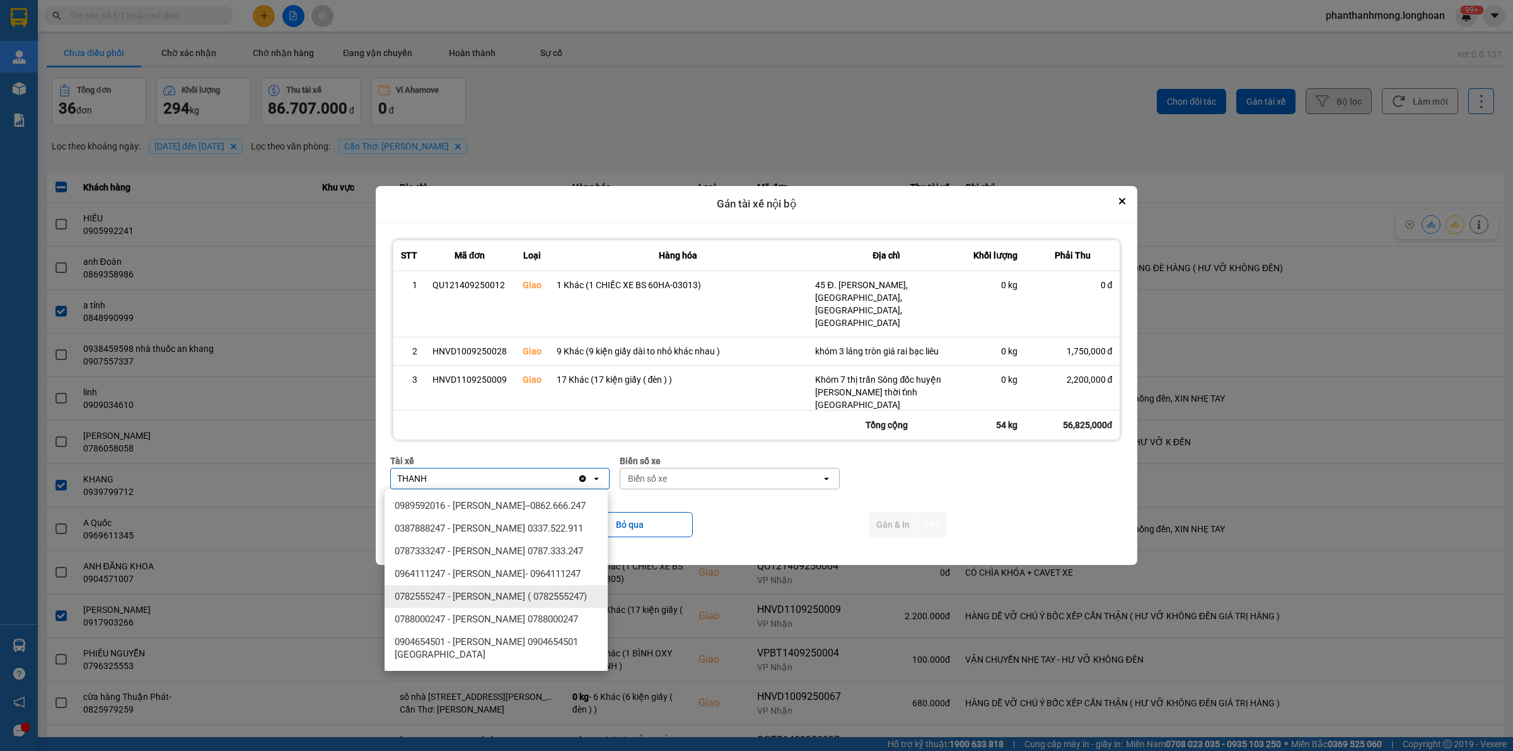
type input "THANH"
click at [537, 598] on span "0782555247 - [PERSON_NAME] ( 0782555247)" at bounding box center [491, 596] width 192 height 13
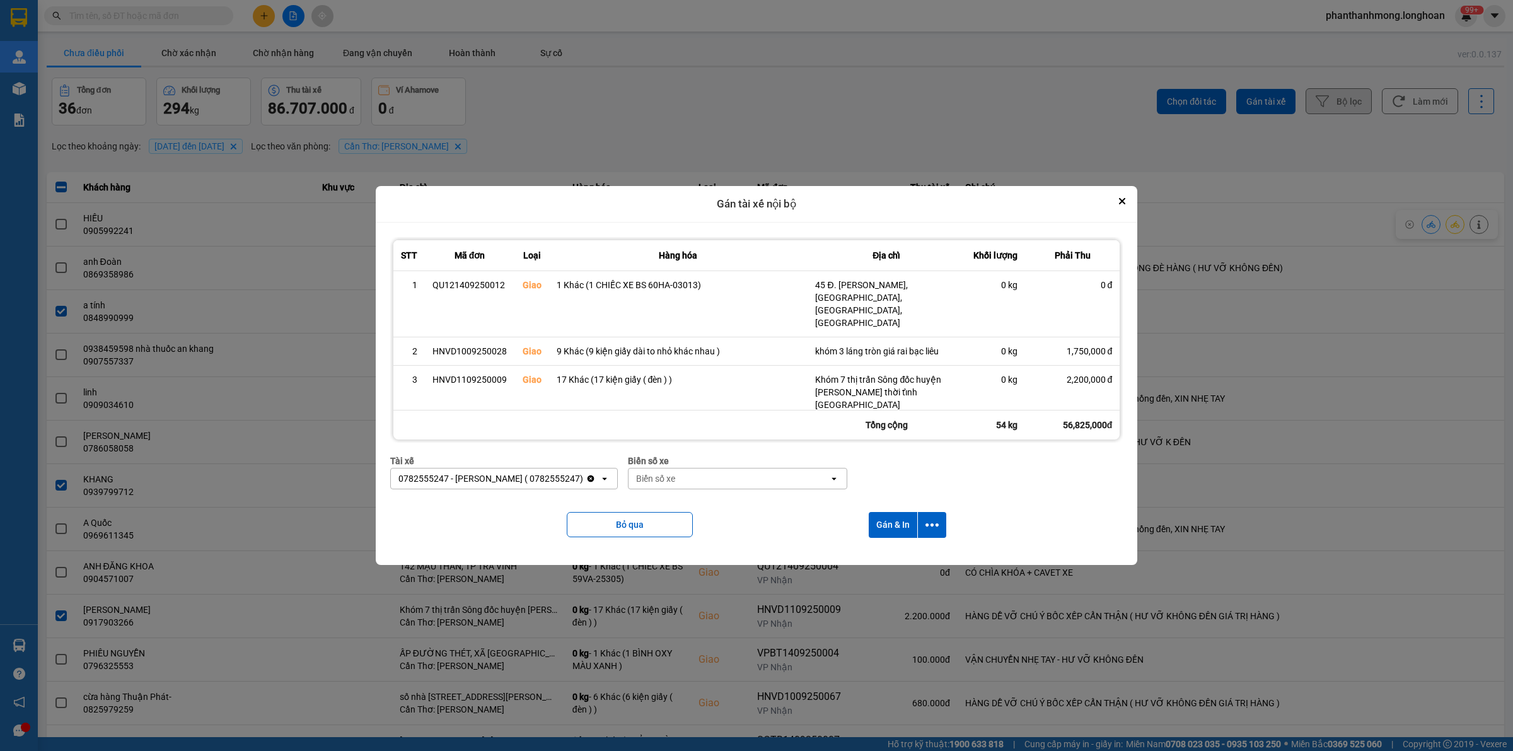
click at [675, 484] on div "Biển số xe" at bounding box center [655, 478] width 39 height 13
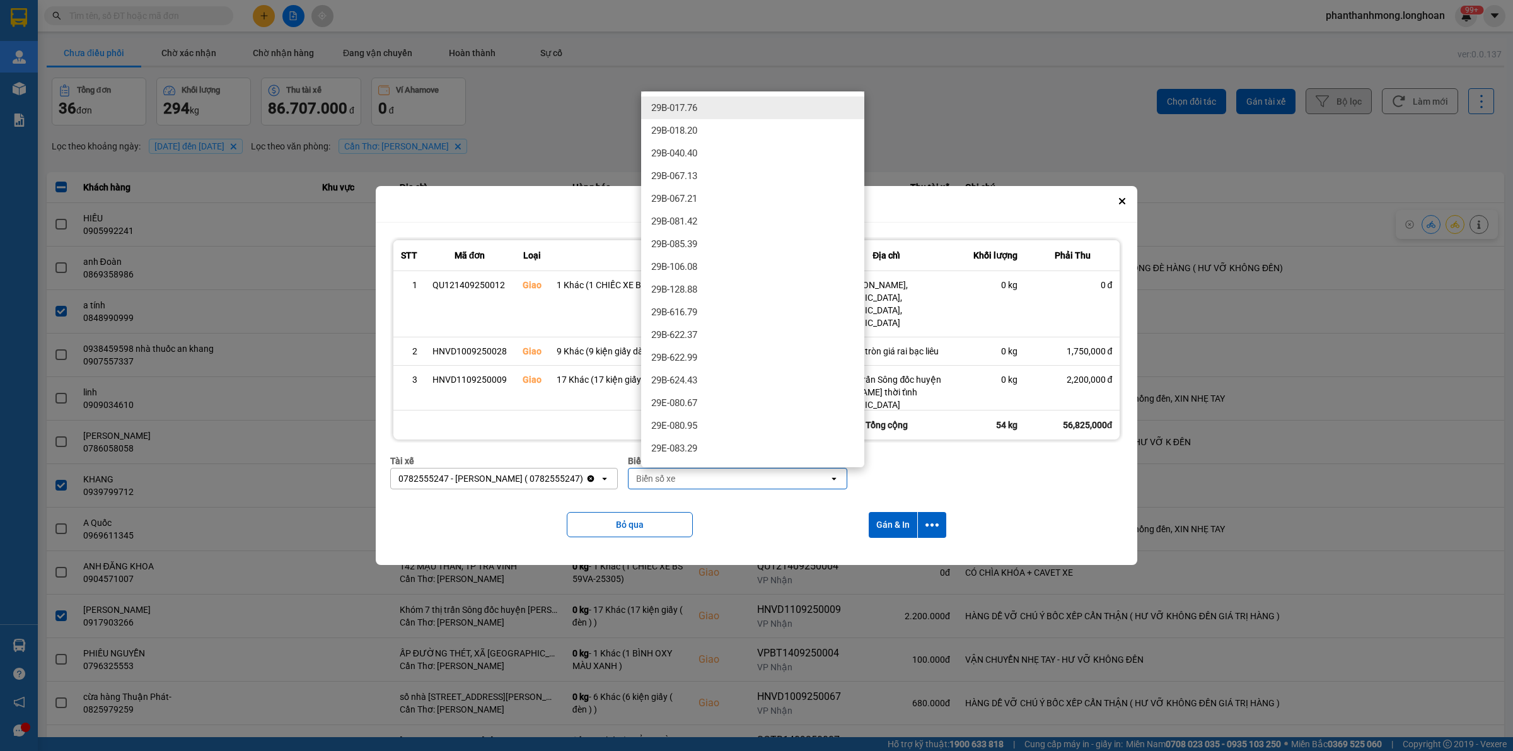
type input "3"
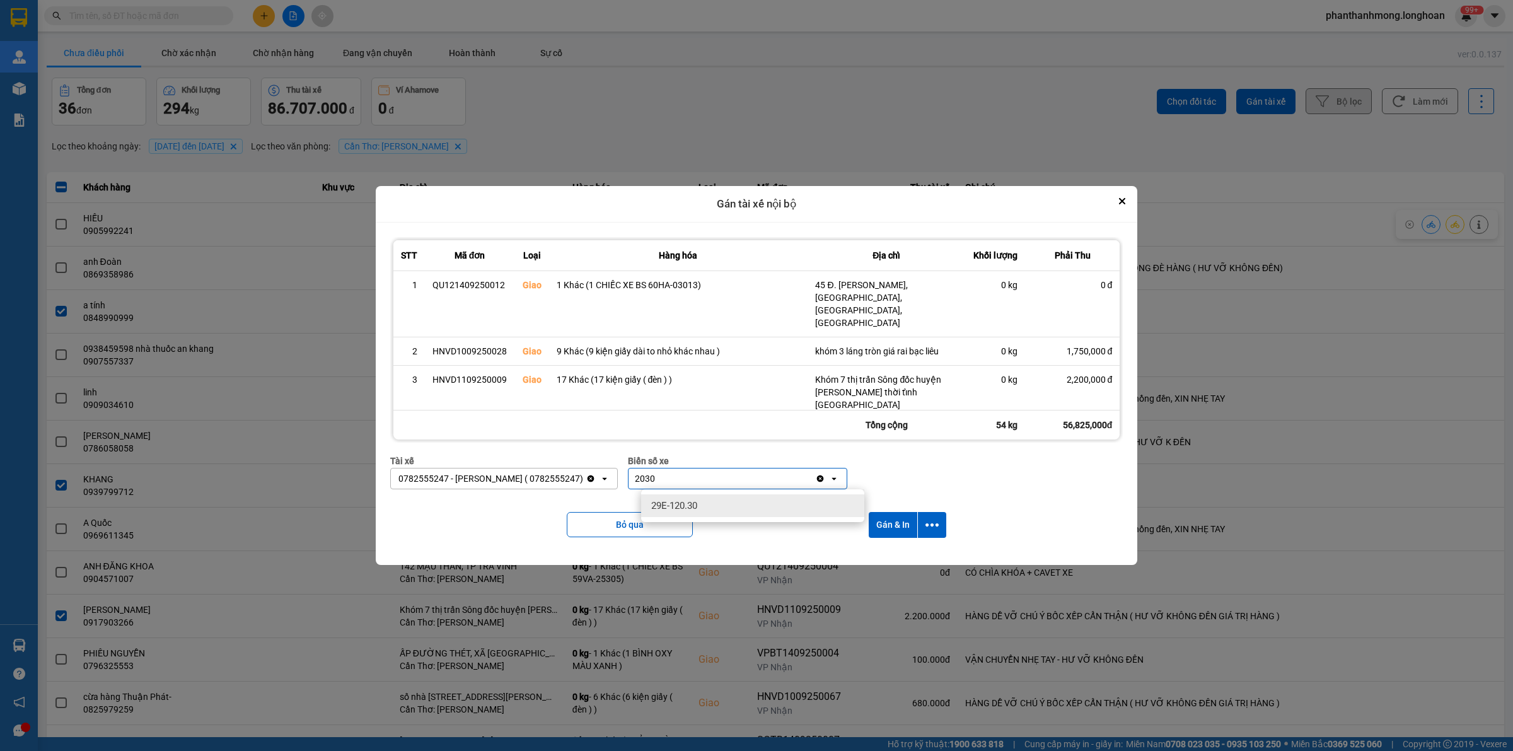
type input "2030"
click at [680, 509] on span "29E-120.30" at bounding box center [674, 505] width 46 height 13
click at [936, 529] on icon "dialog" at bounding box center [931, 524] width 13 height 13
click at [874, 559] on span "Chỉ gán tài" at bounding box center [884, 559] width 42 height 13
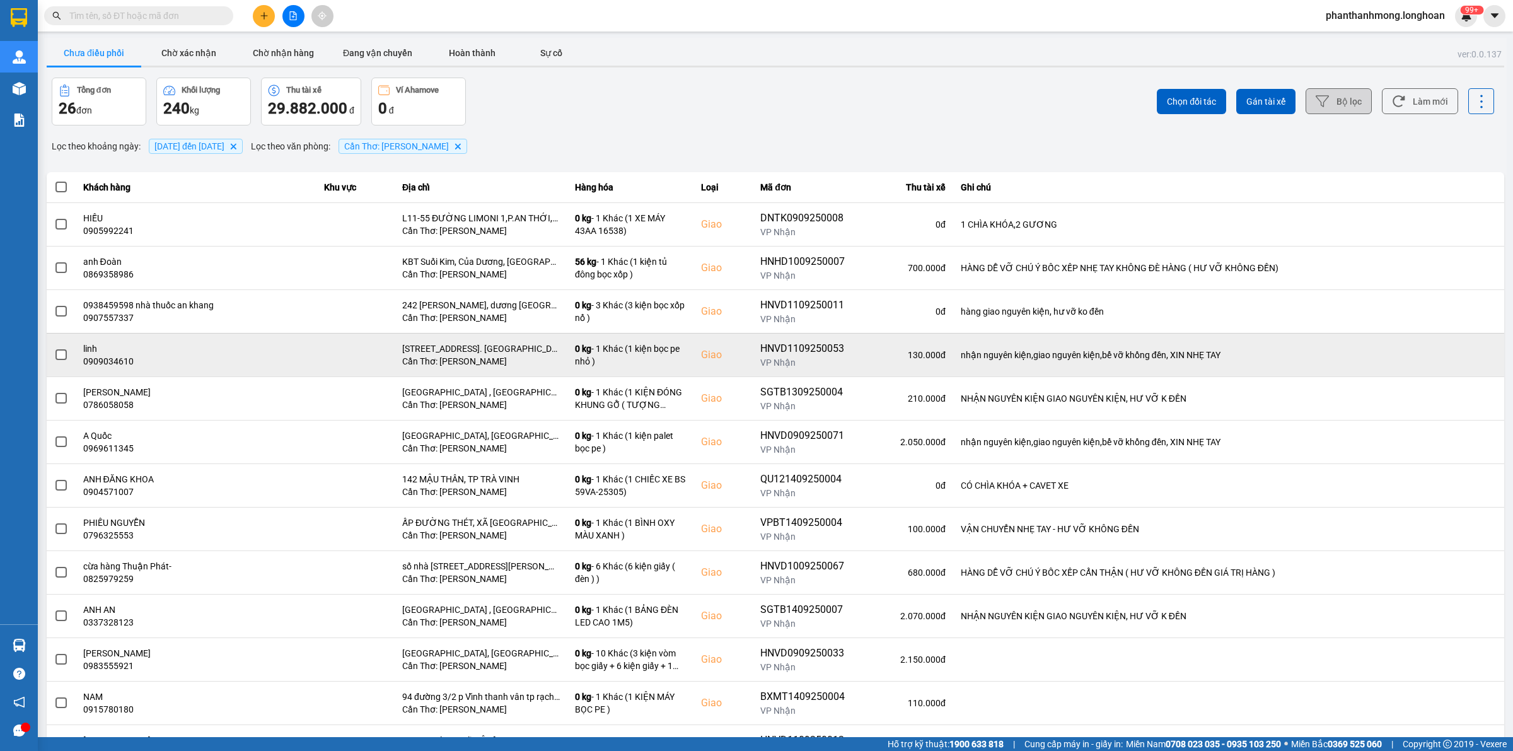
click at [61, 350] on span at bounding box center [60, 354] width 11 height 11
click at [54, 348] on input "checkbox" at bounding box center [54, 348] width 0 height 0
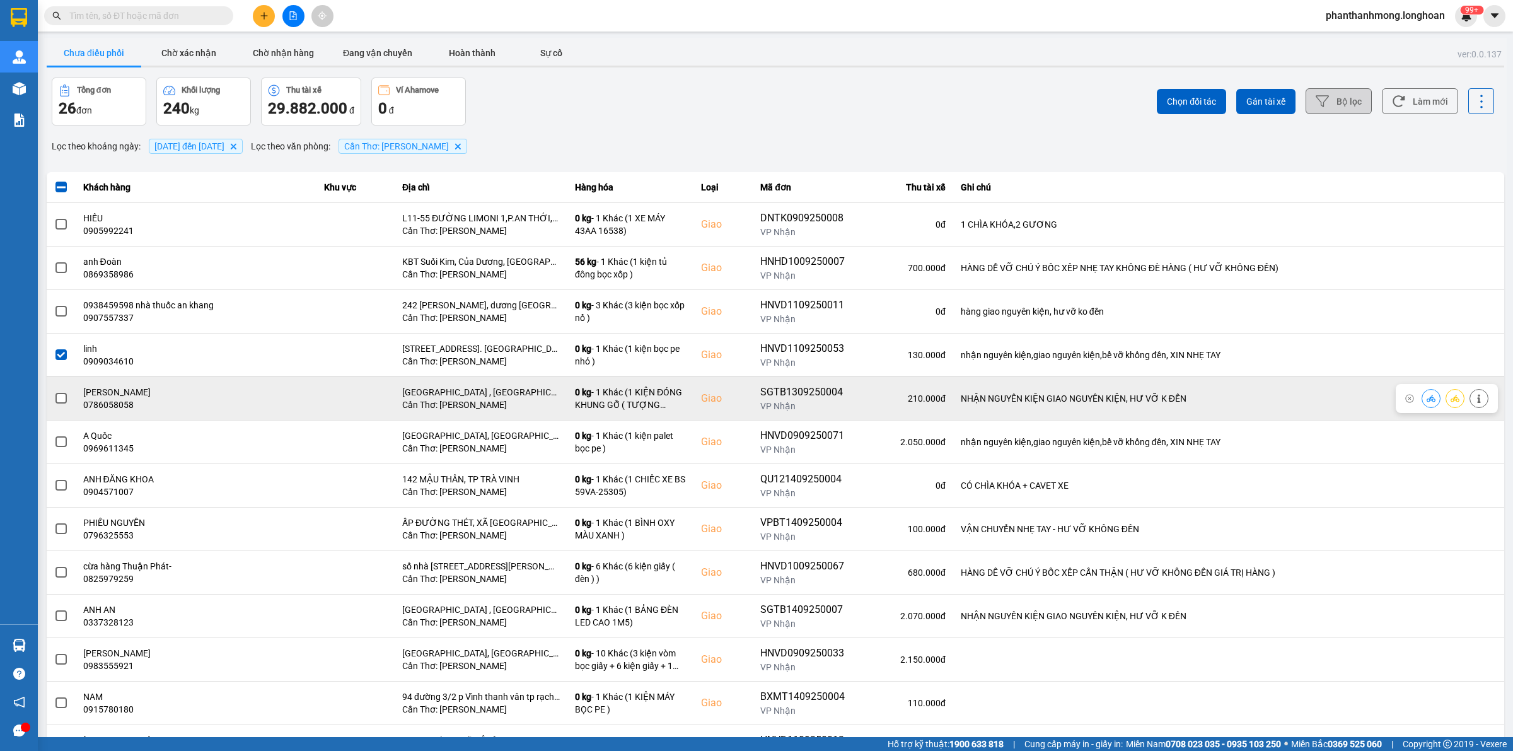
click at [58, 401] on span at bounding box center [60, 398] width 11 height 11
click at [54, 391] on input "checkbox" at bounding box center [54, 391] width 0 height 0
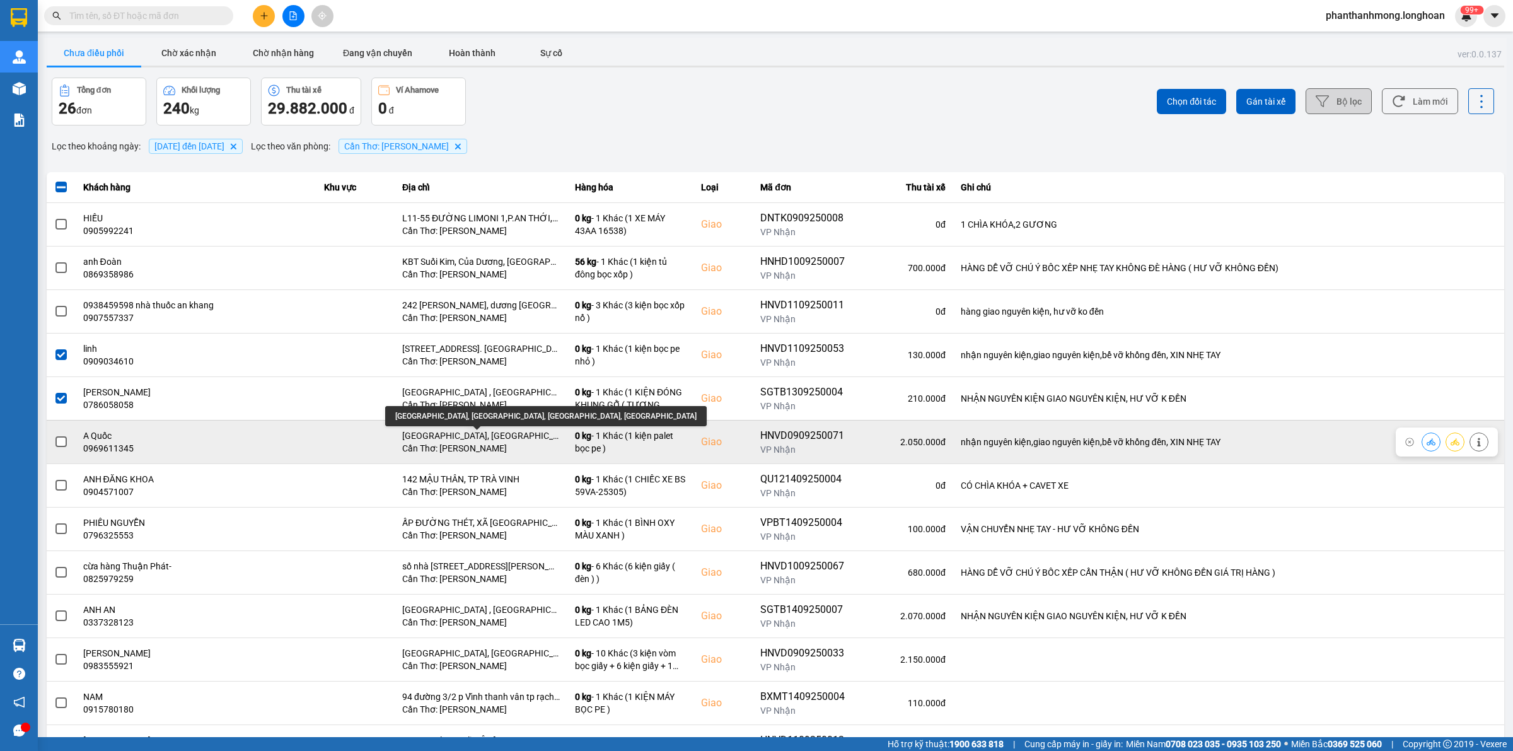
scroll to position [79, 0]
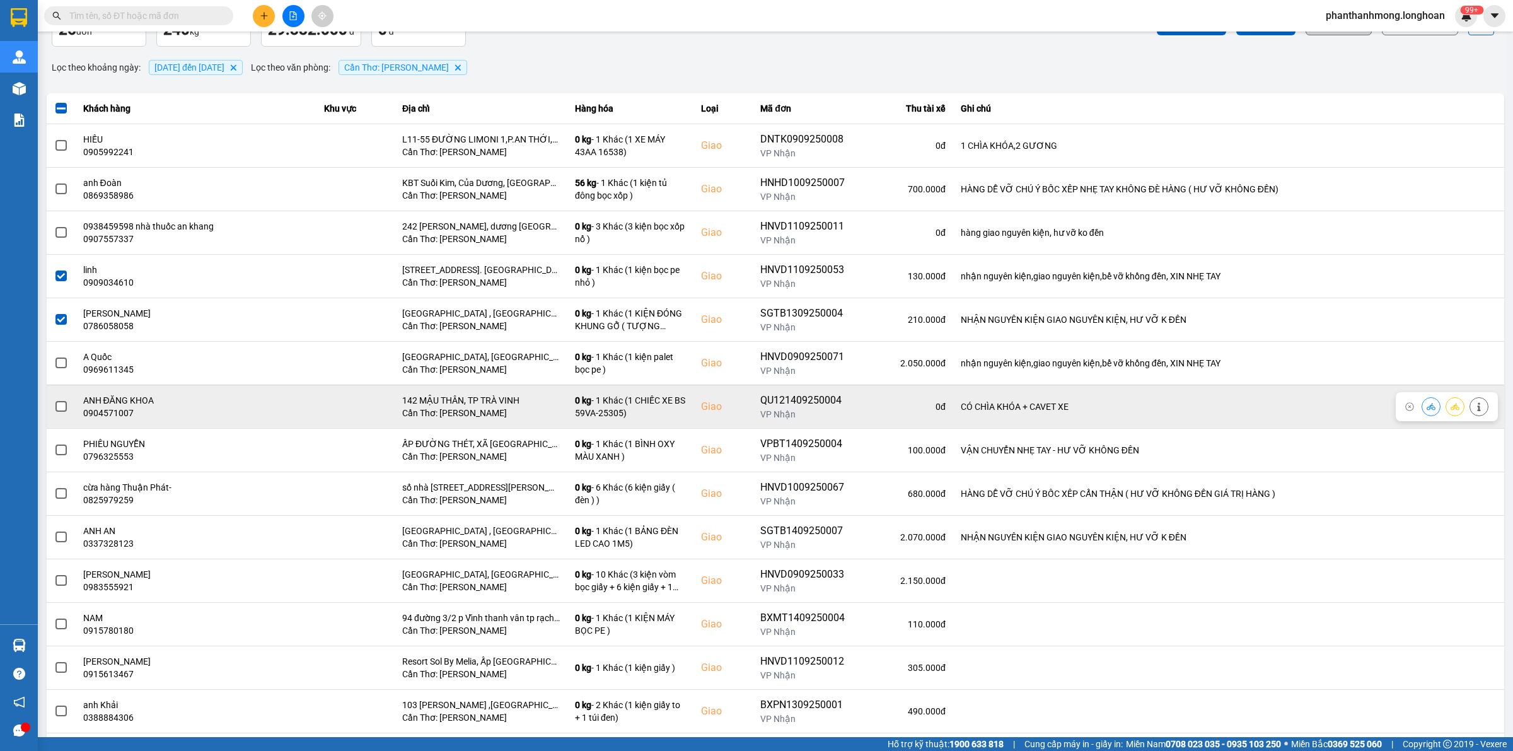
click at [64, 403] on span at bounding box center [60, 406] width 11 height 11
click at [54, 400] on input "checkbox" at bounding box center [54, 400] width 0 height 0
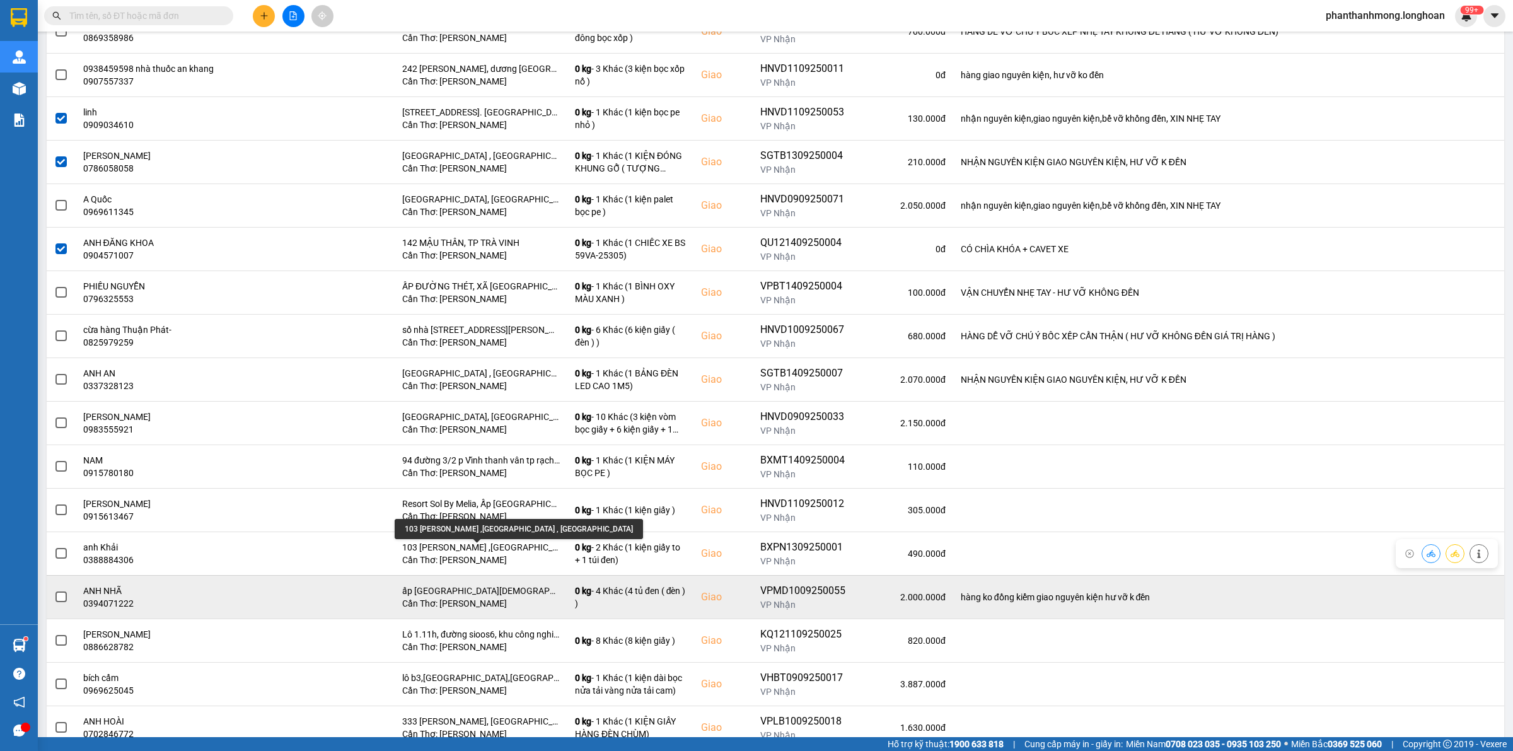
scroll to position [315, 0]
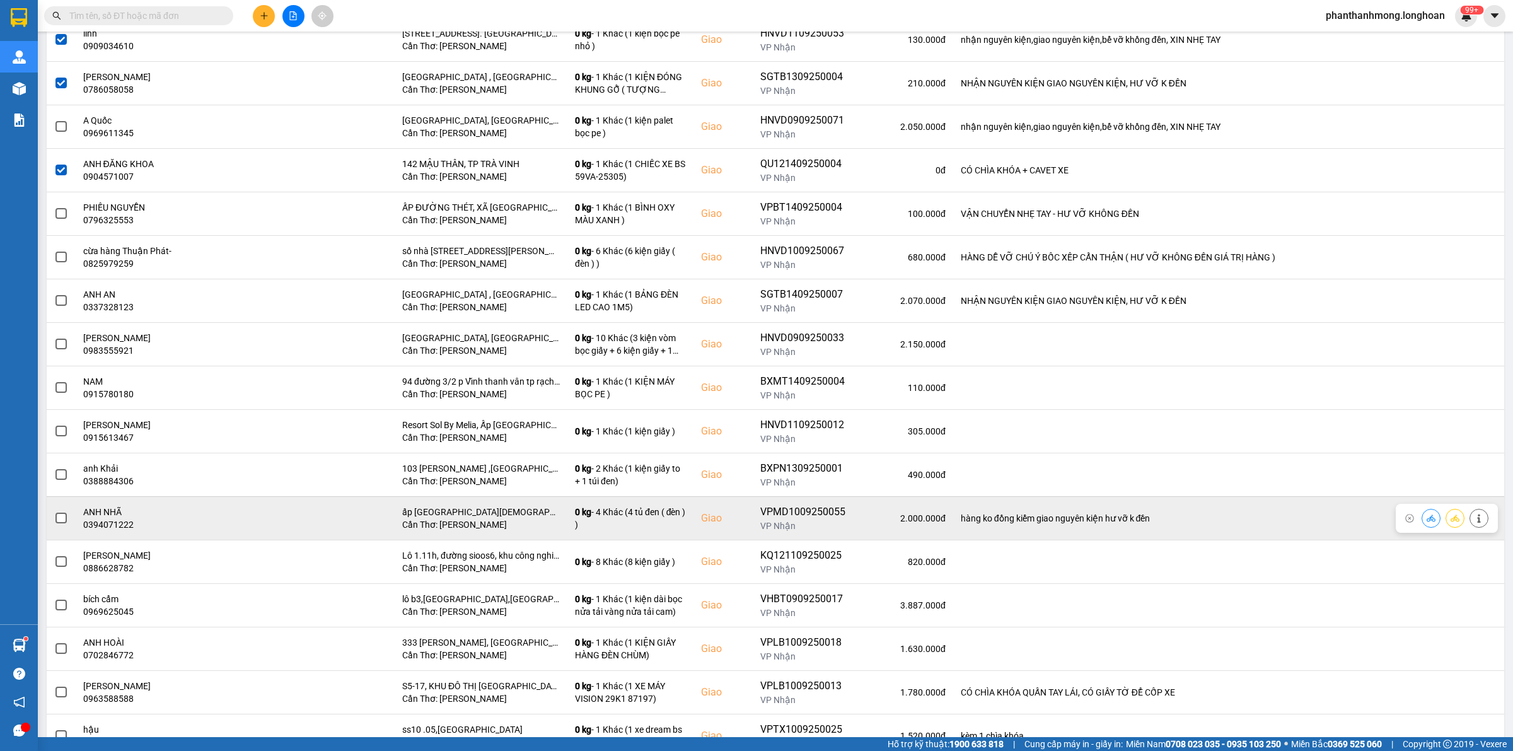
click at [61, 515] on span at bounding box center [60, 517] width 11 height 11
click at [54, 511] on input "checkbox" at bounding box center [54, 511] width 0 height 0
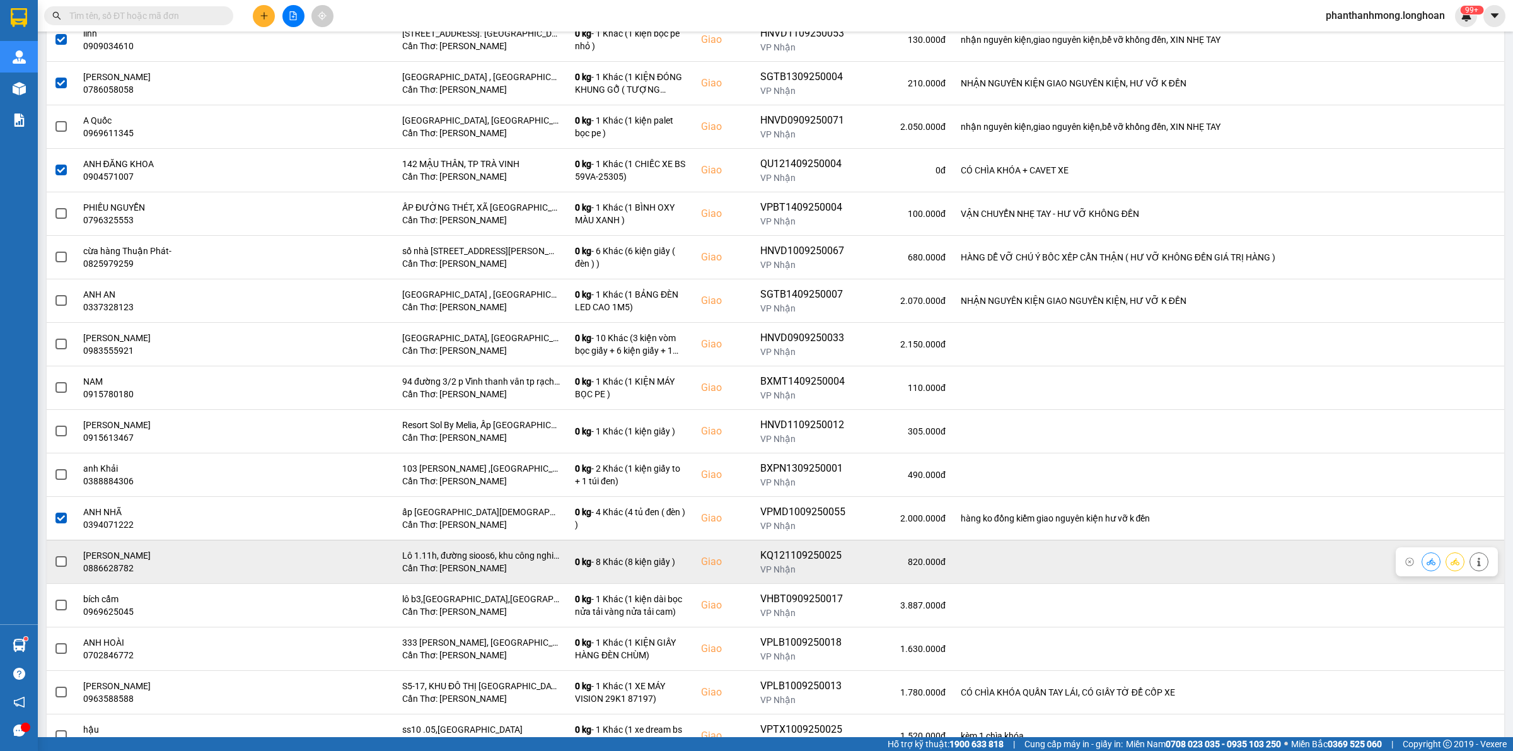
click at [61, 566] on span at bounding box center [60, 561] width 11 height 11
click at [54, 555] on input "checkbox" at bounding box center [54, 555] width 0 height 0
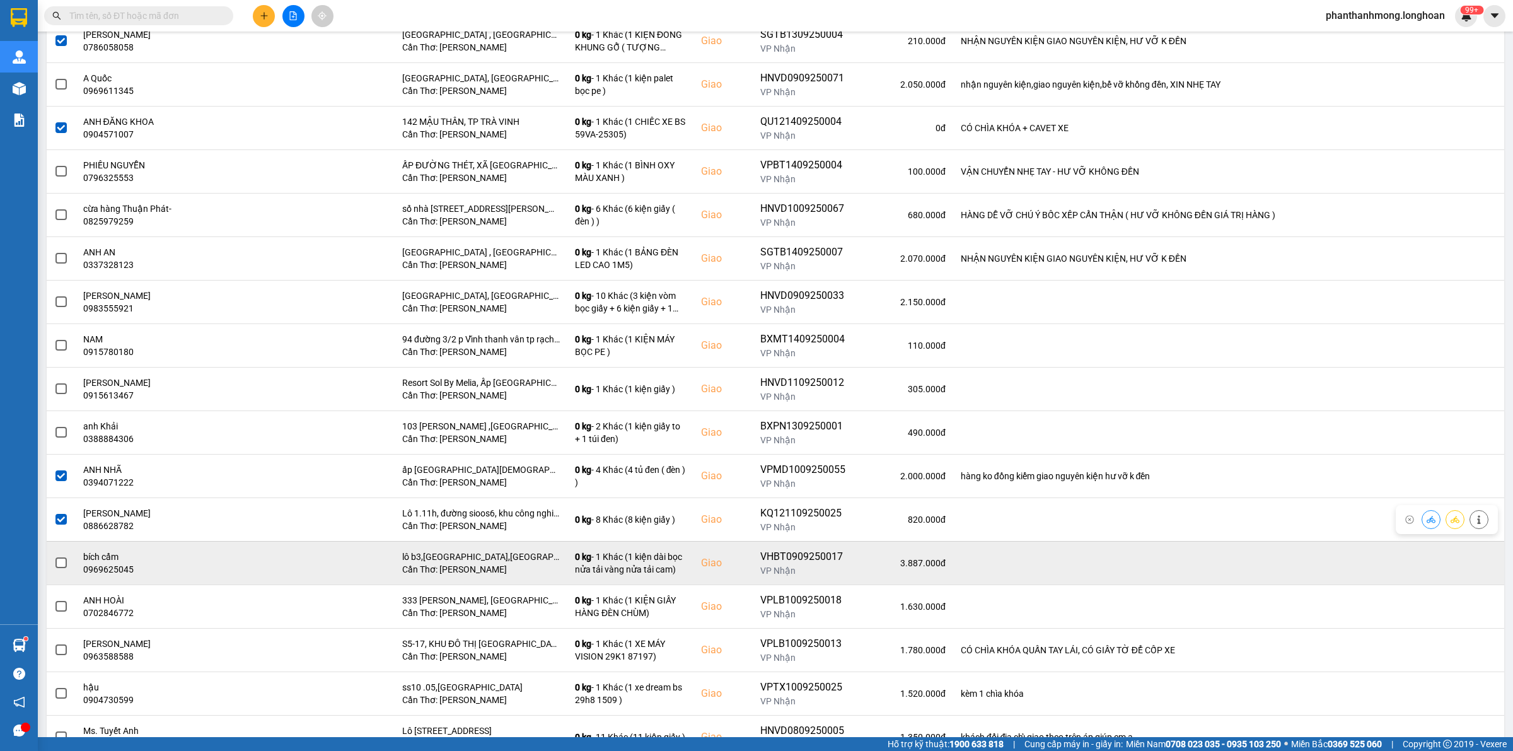
scroll to position [394, 0]
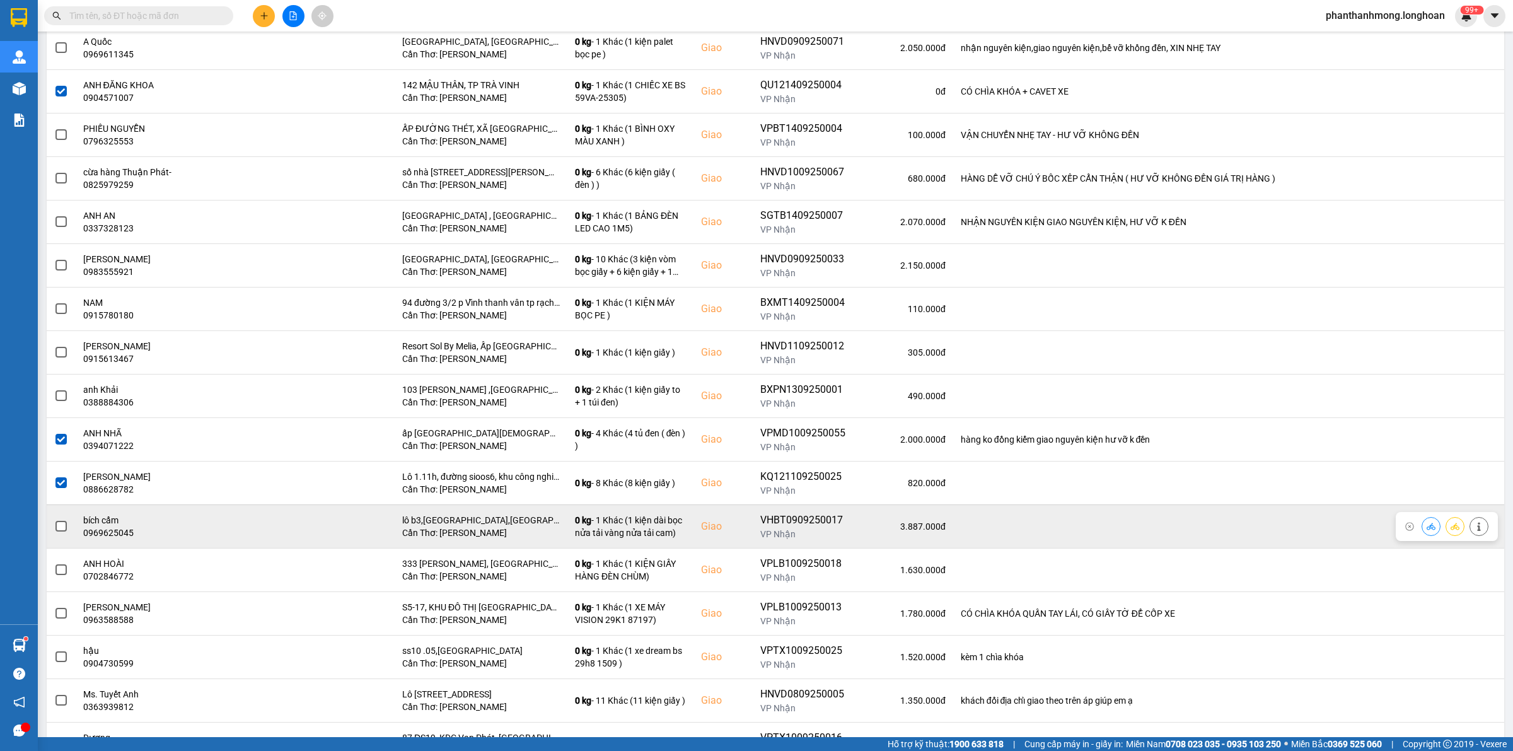
click at [57, 529] on span at bounding box center [60, 526] width 11 height 11
click at [54, 519] on input "checkbox" at bounding box center [54, 519] width 0 height 0
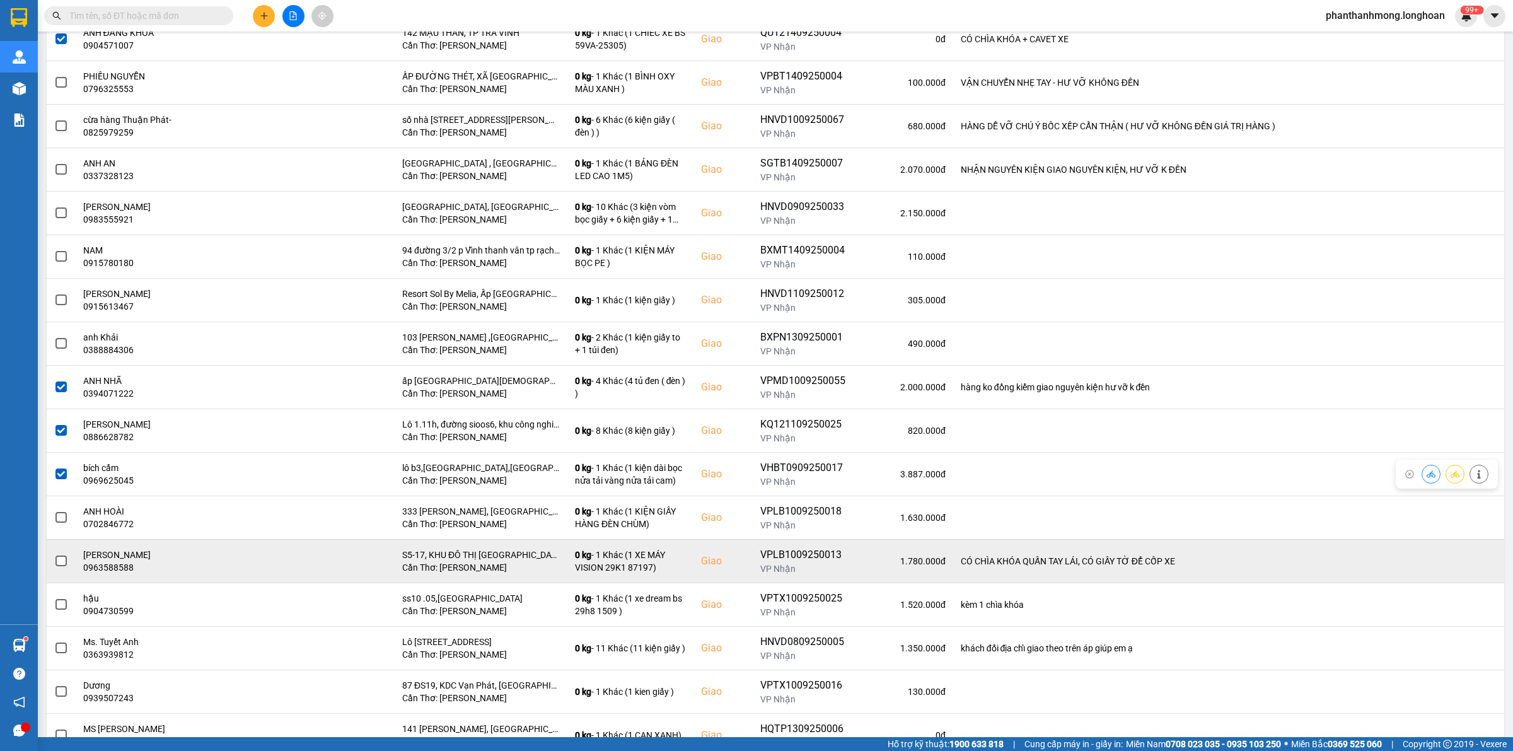
scroll to position [473, 0]
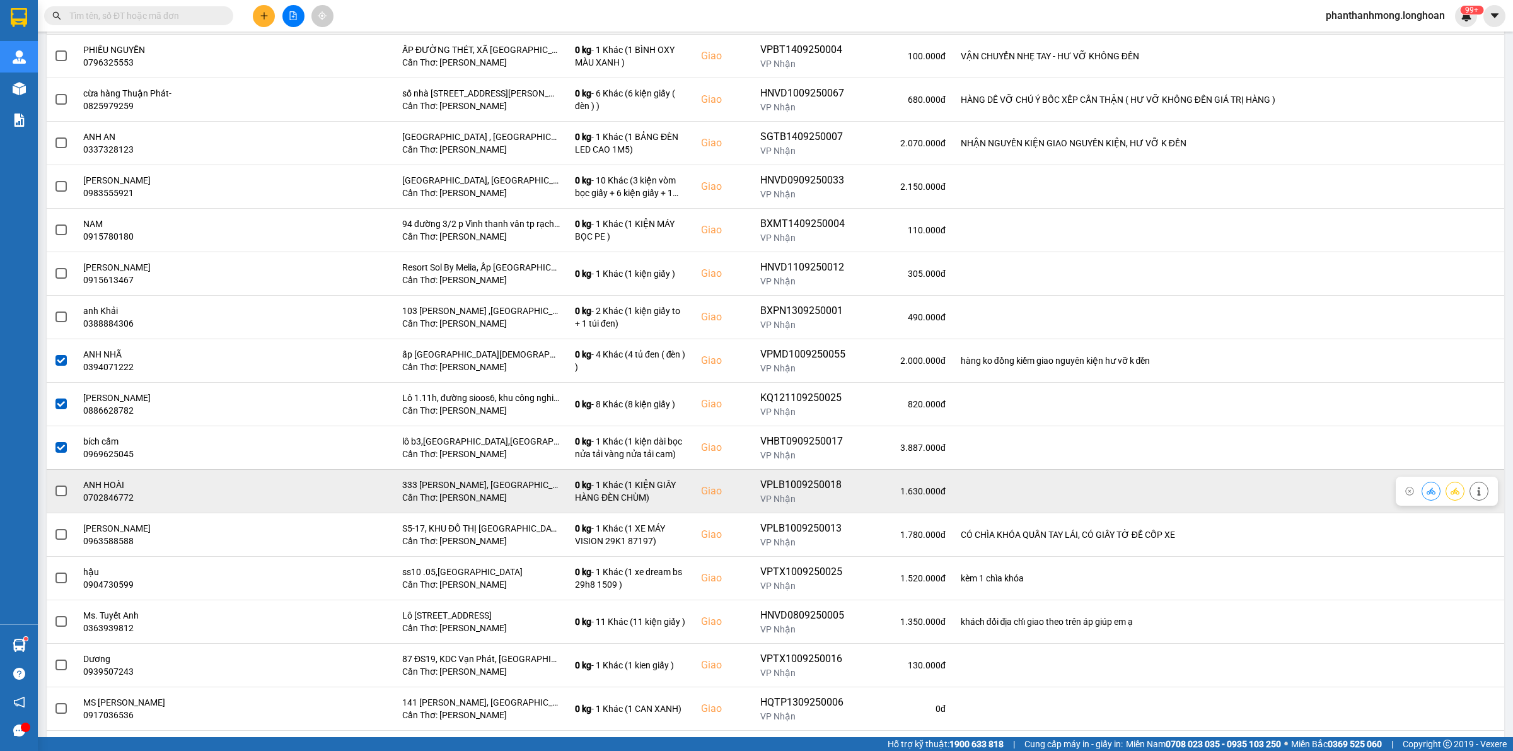
click at [60, 490] on span at bounding box center [60, 490] width 11 height 11
click at [54, 484] on input "checkbox" at bounding box center [54, 484] width 0 height 0
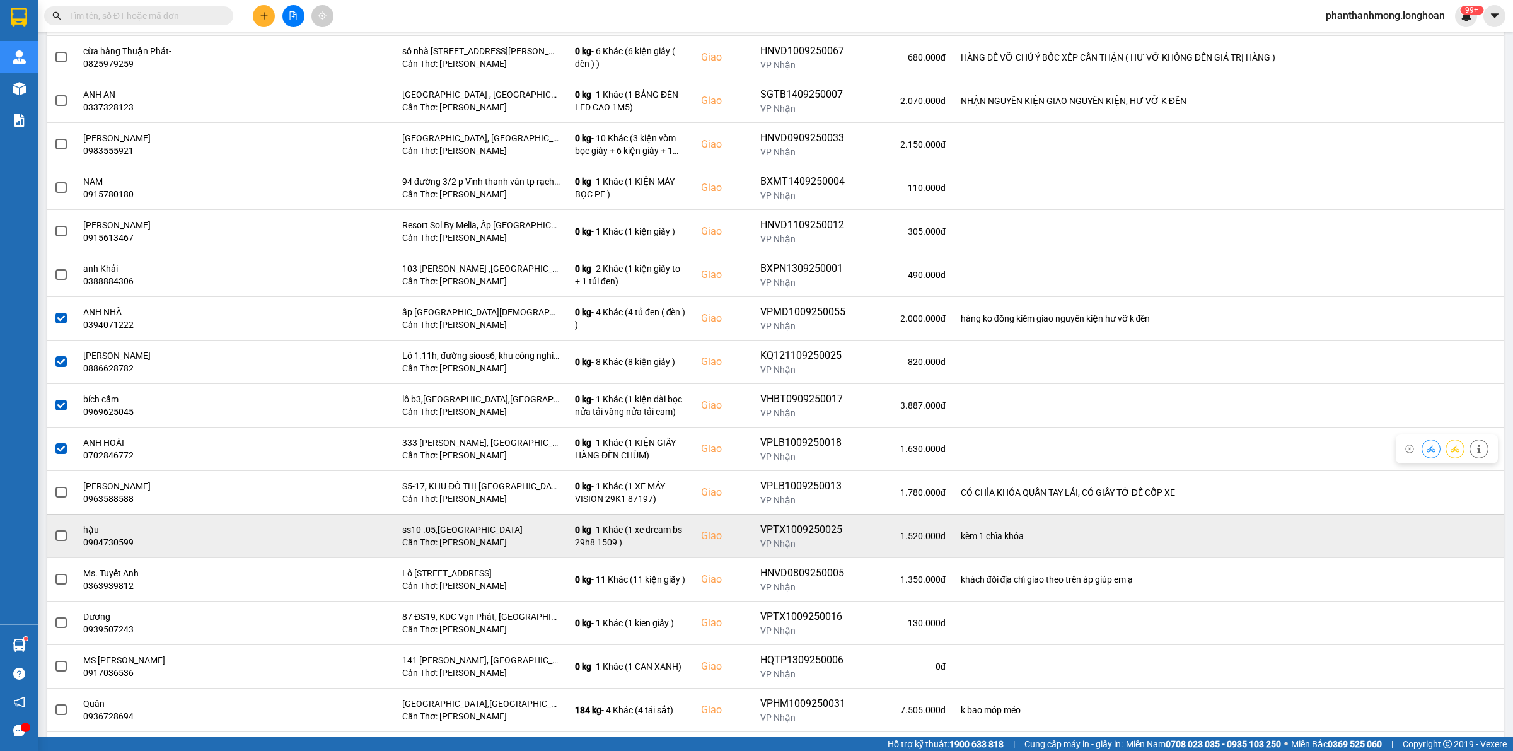
scroll to position [552, 0]
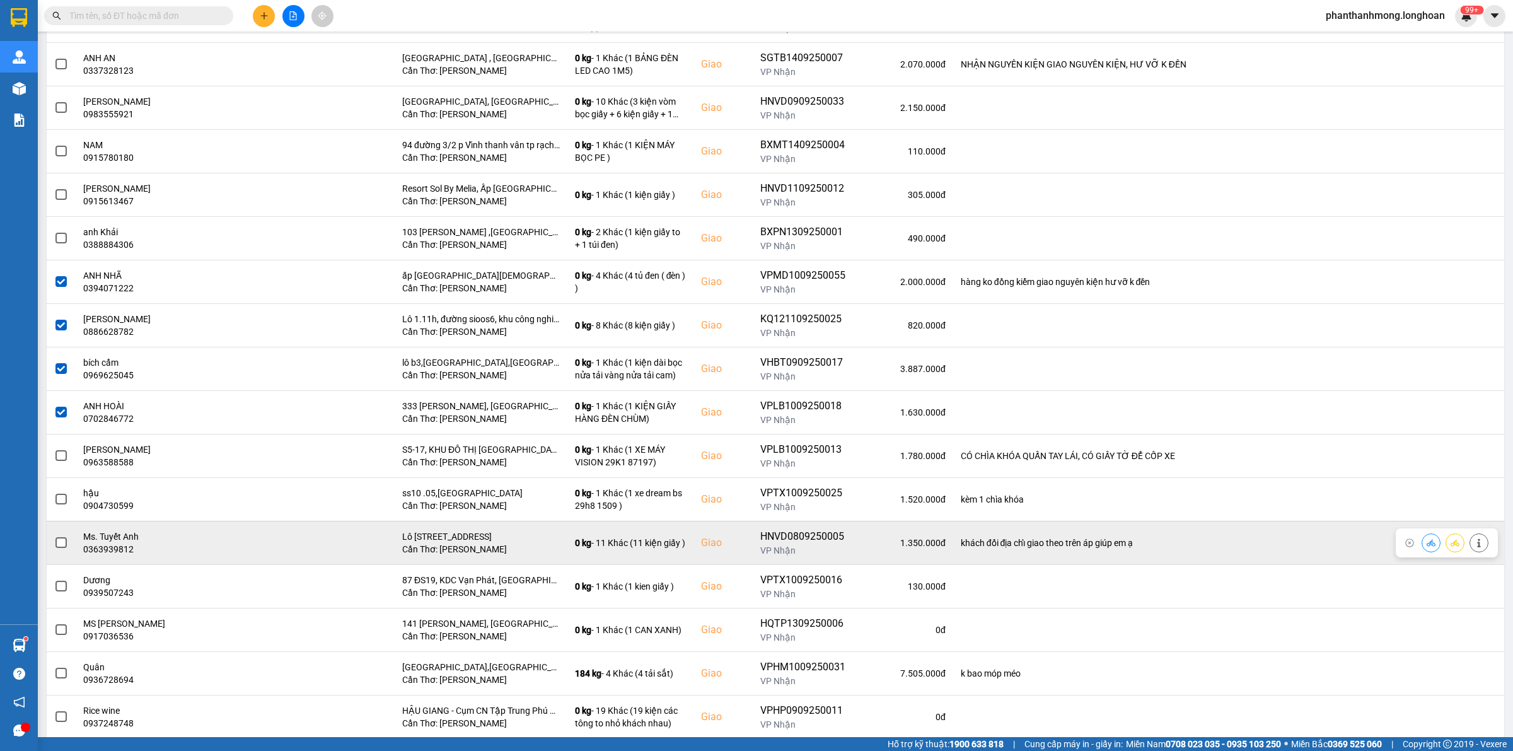
click at [66, 542] on span at bounding box center [60, 542] width 11 height 11
click at [54, 536] on input "checkbox" at bounding box center [54, 536] width 0 height 0
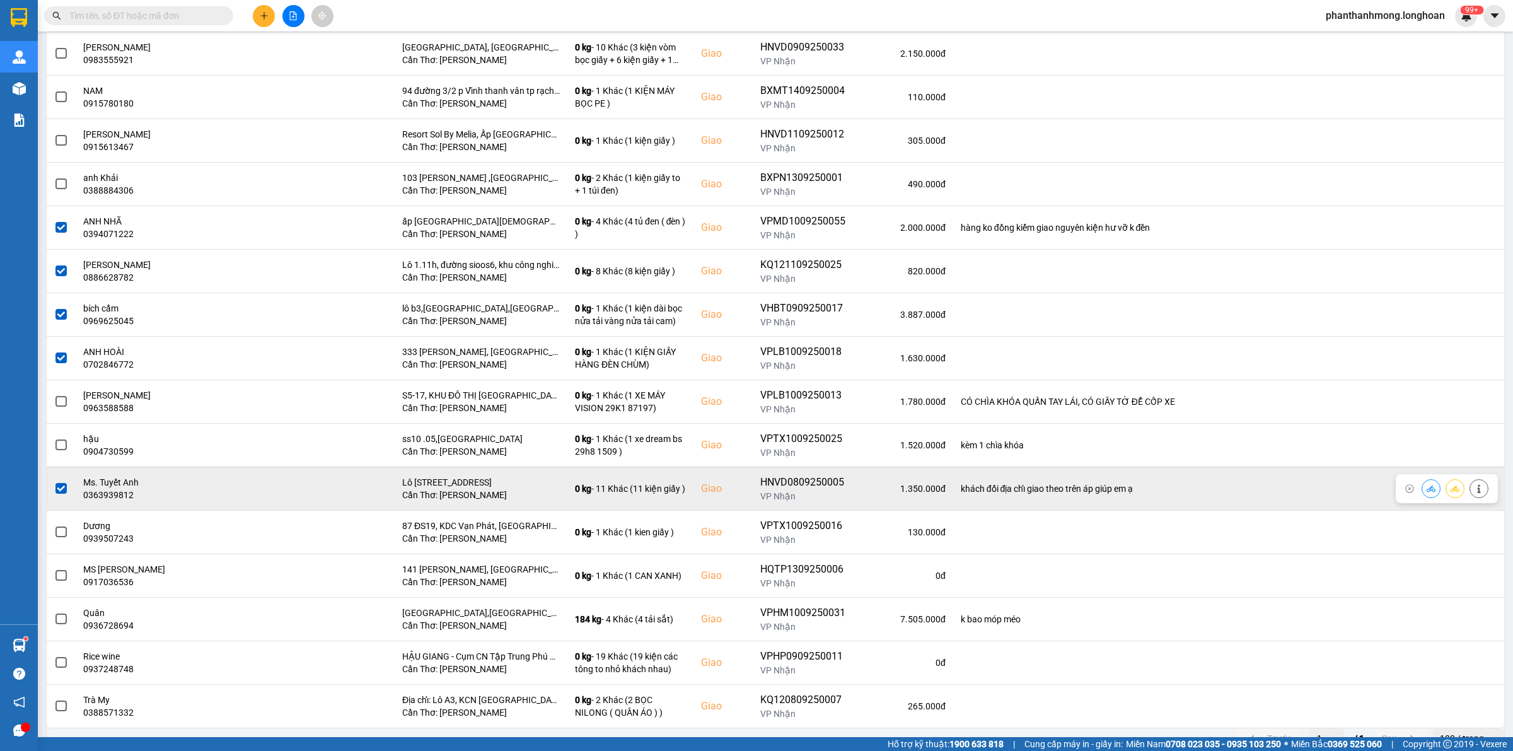
scroll to position [630, 0]
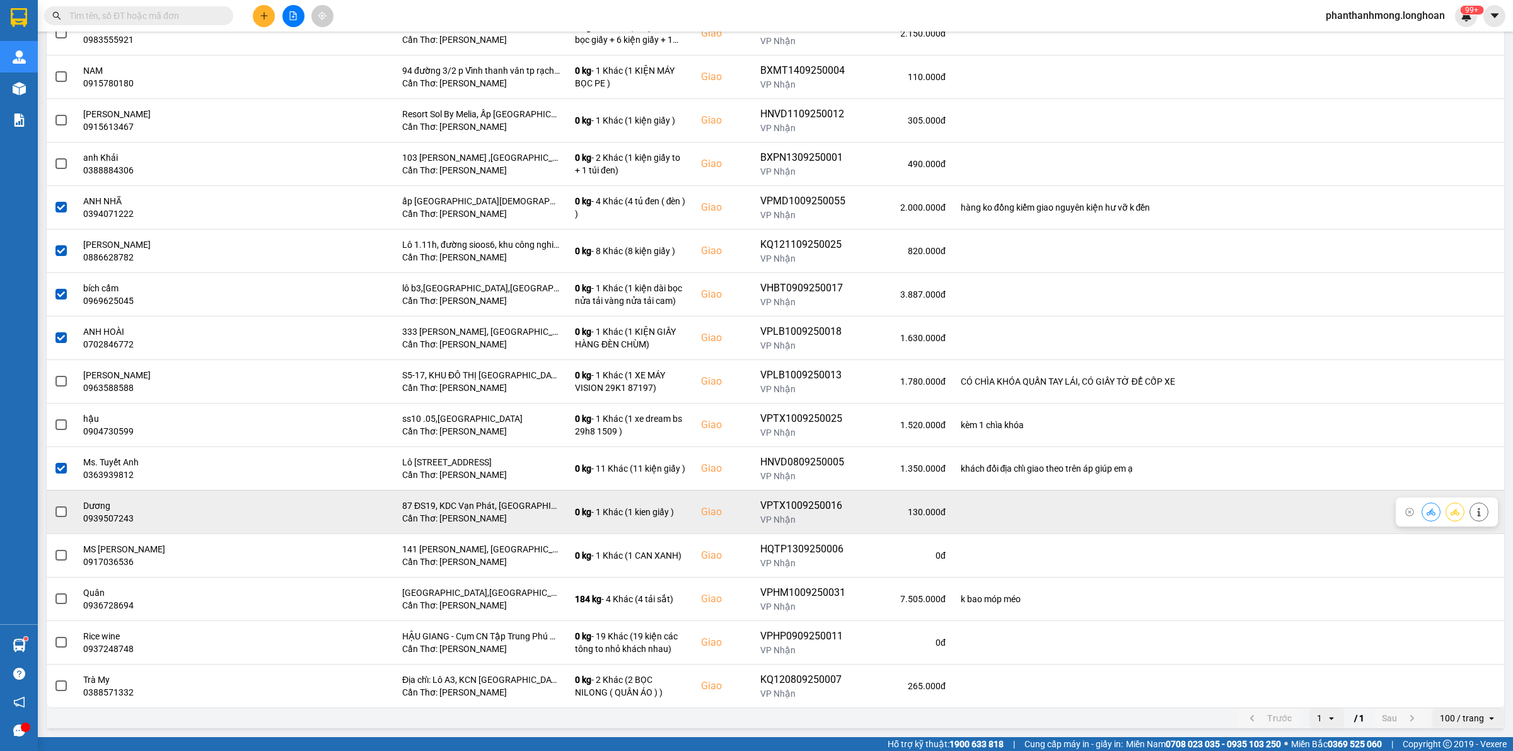
click at [55, 512] on span at bounding box center [60, 511] width 11 height 11
click at [54, 505] on input "checkbox" at bounding box center [54, 505] width 0 height 0
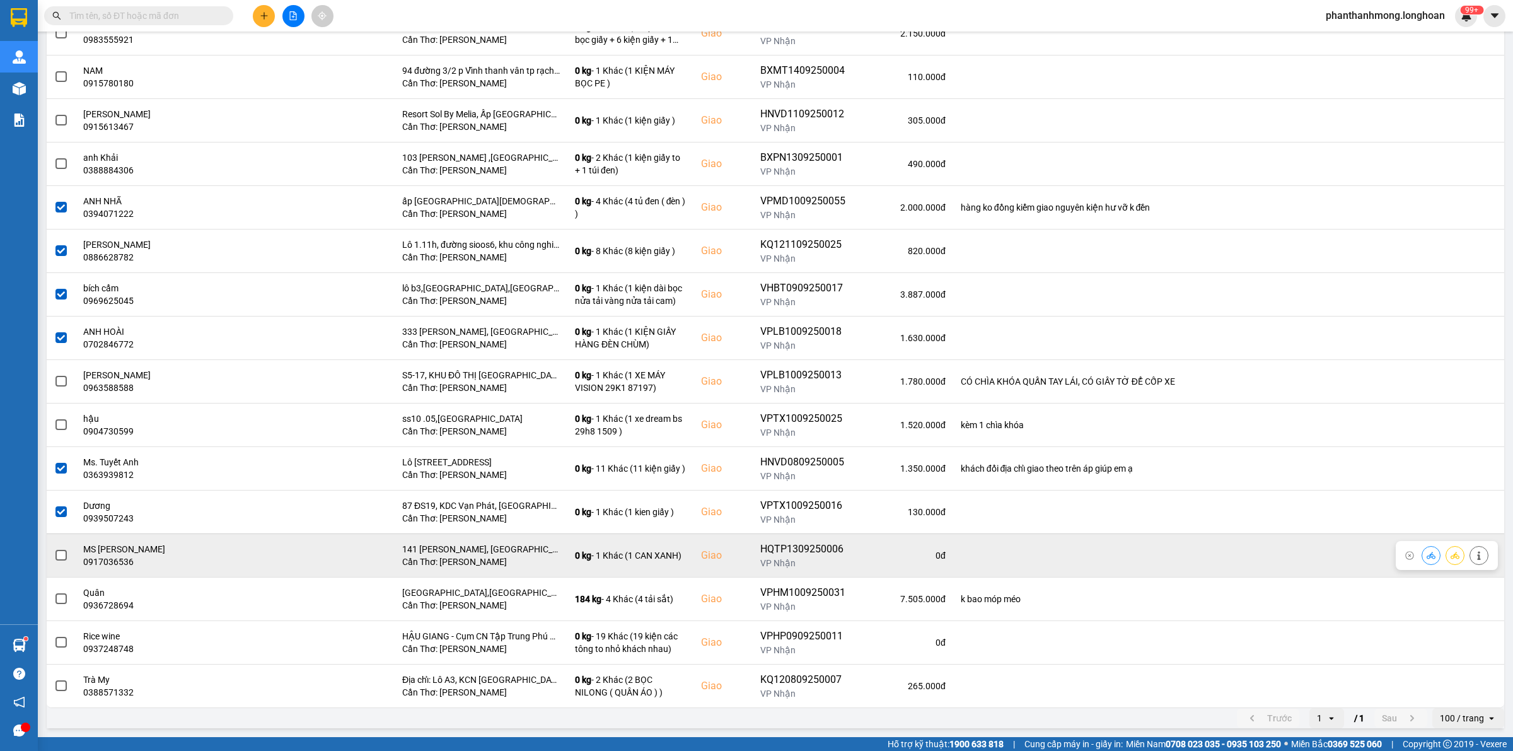
click at [57, 553] on span at bounding box center [60, 555] width 11 height 11
click at [54, 548] on input "checkbox" at bounding box center [54, 548] width 0 height 0
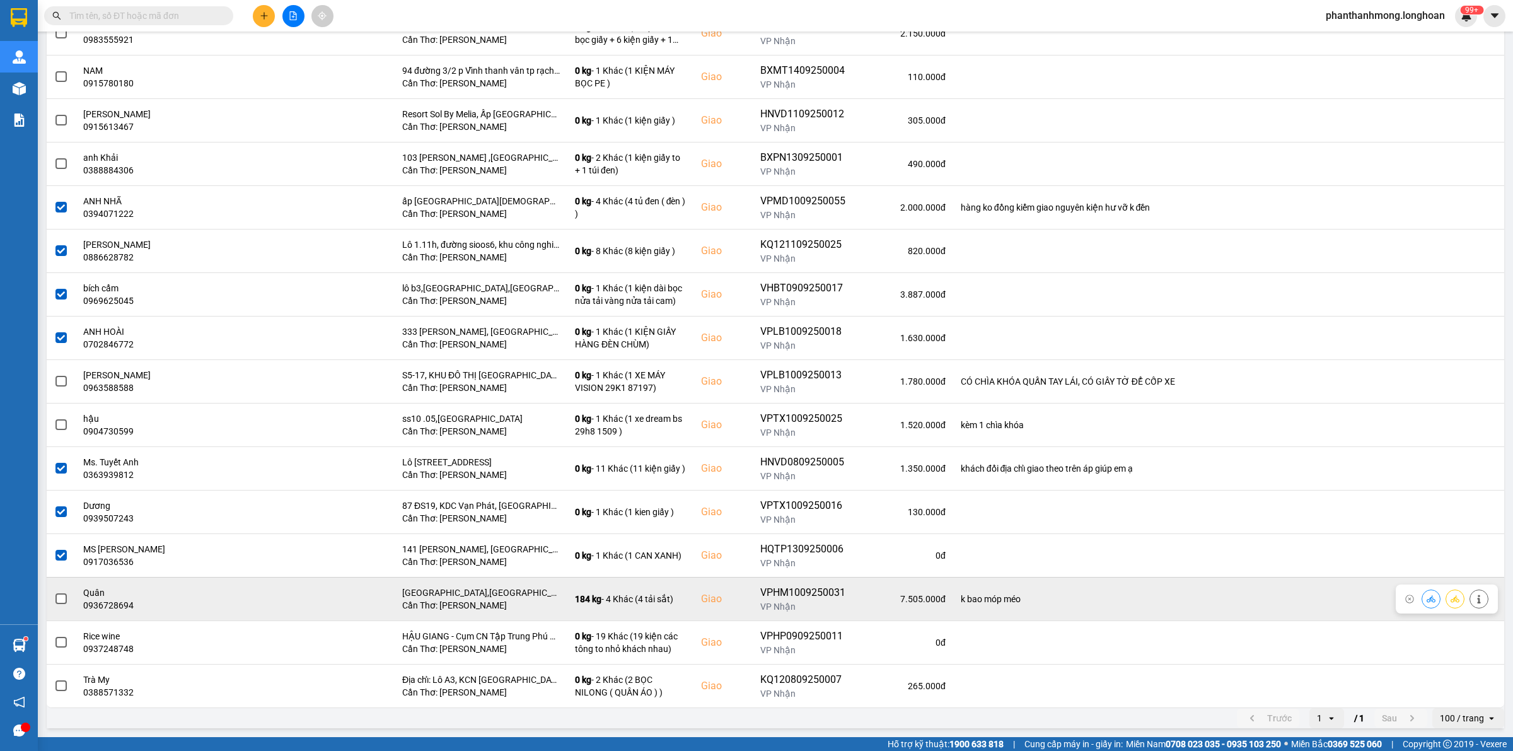
click at [61, 603] on span at bounding box center [60, 598] width 11 height 11
click at [54, 592] on input "checkbox" at bounding box center [54, 592] width 0 height 0
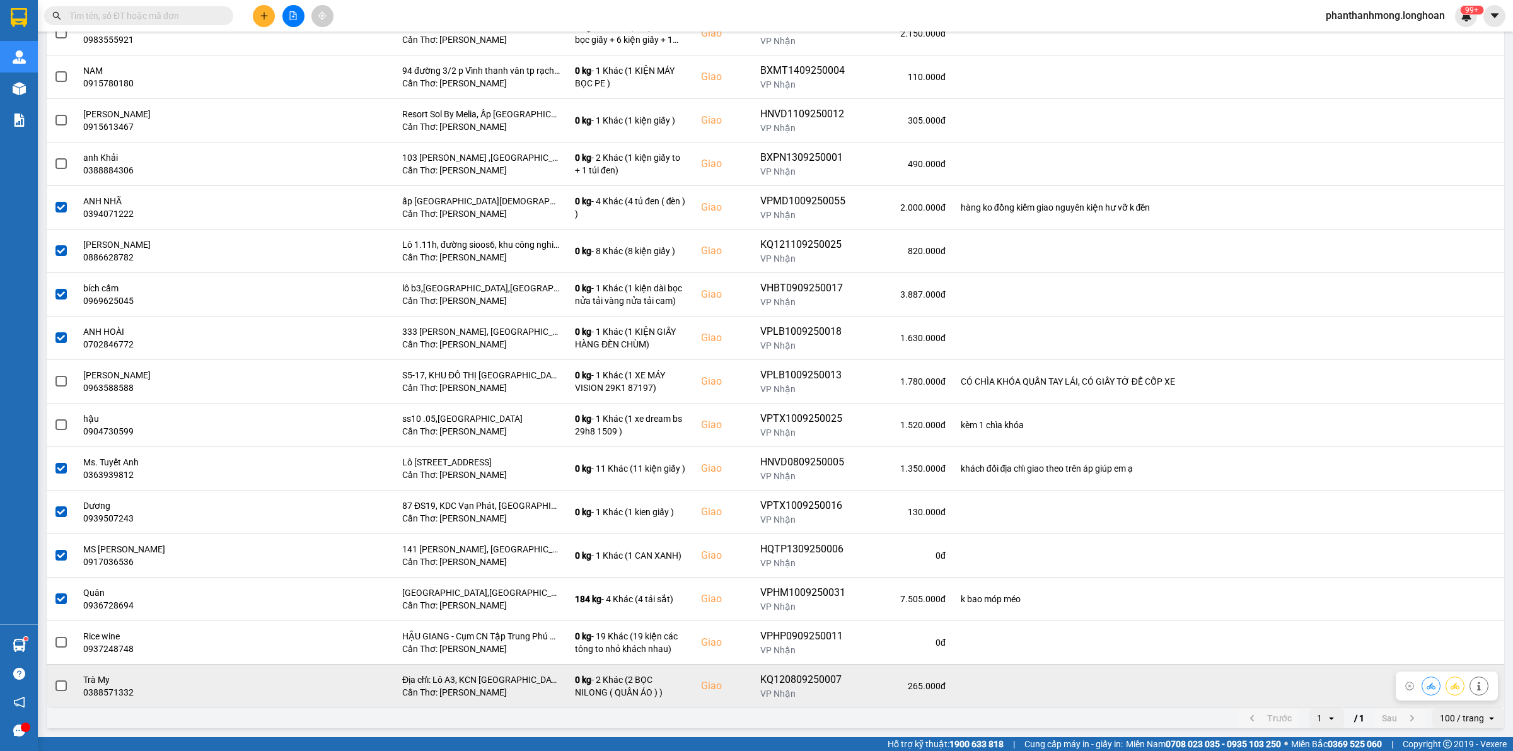
click at [60, 685] on span at bounding box center [60, 685] width 11 height 11
click at [54, 679] on input "checkbox" at bounding box center [54, 679] width 0 height 0
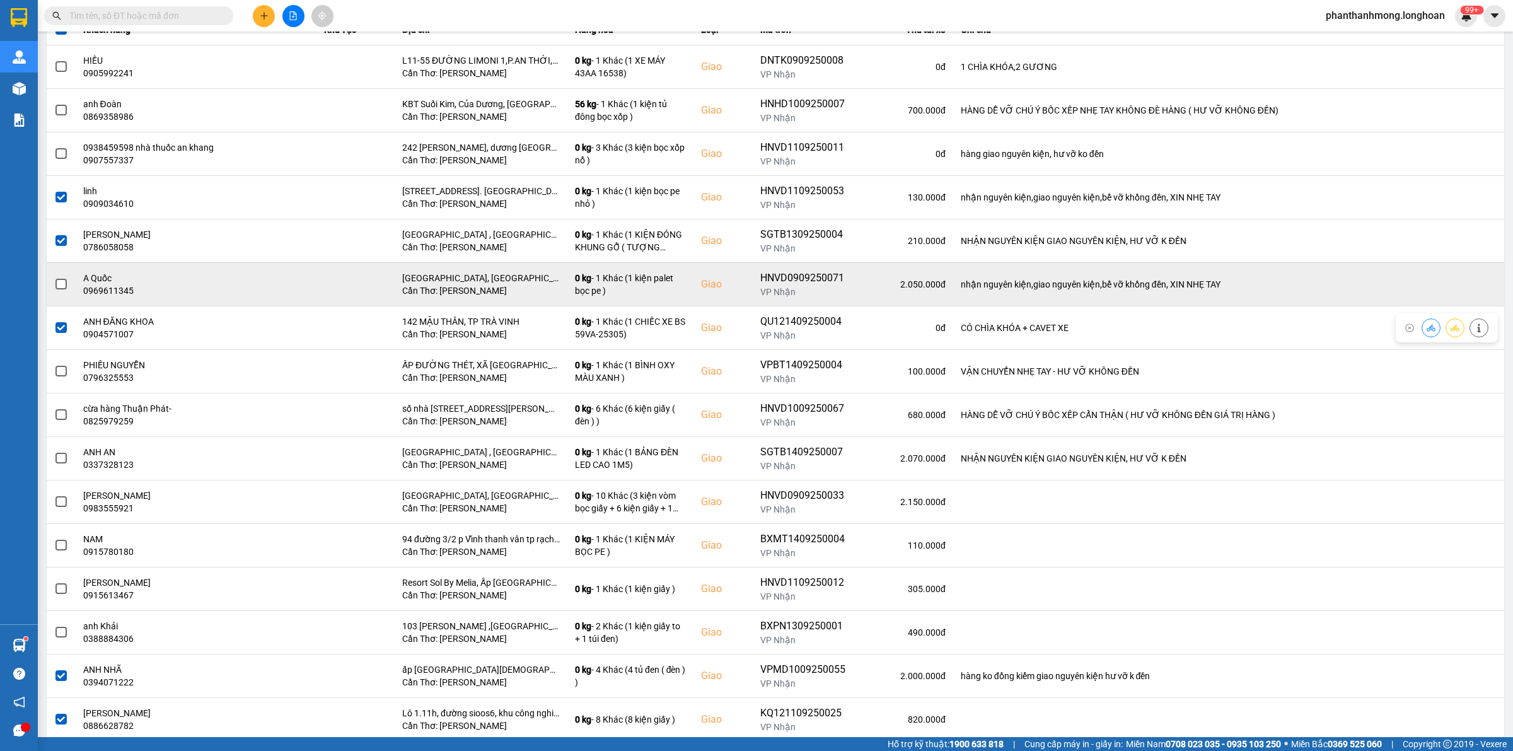
scroll to position [0, 0]
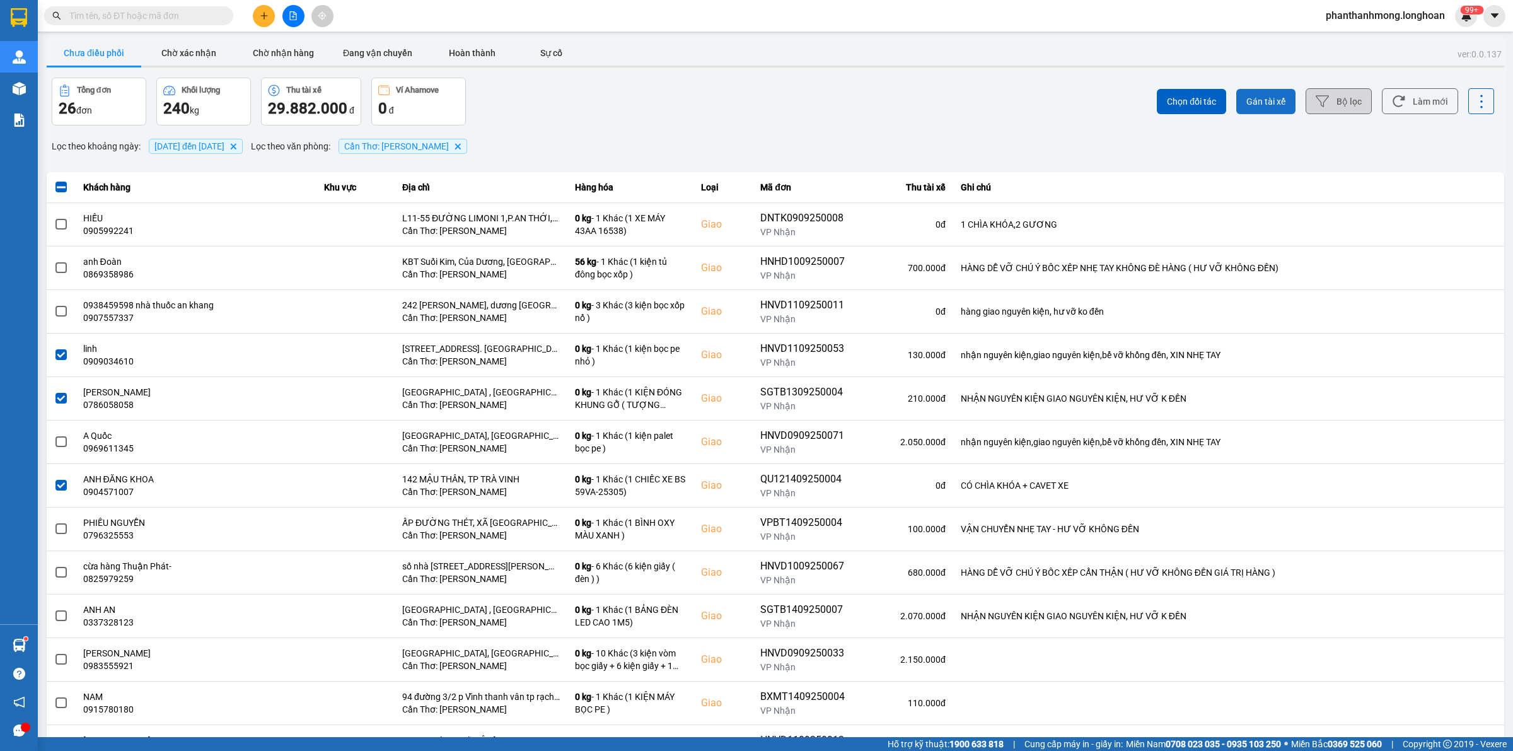
click at [1251, 105] on span "Gán tài xế" at bounding box center [1265, 101] width 39 height 13
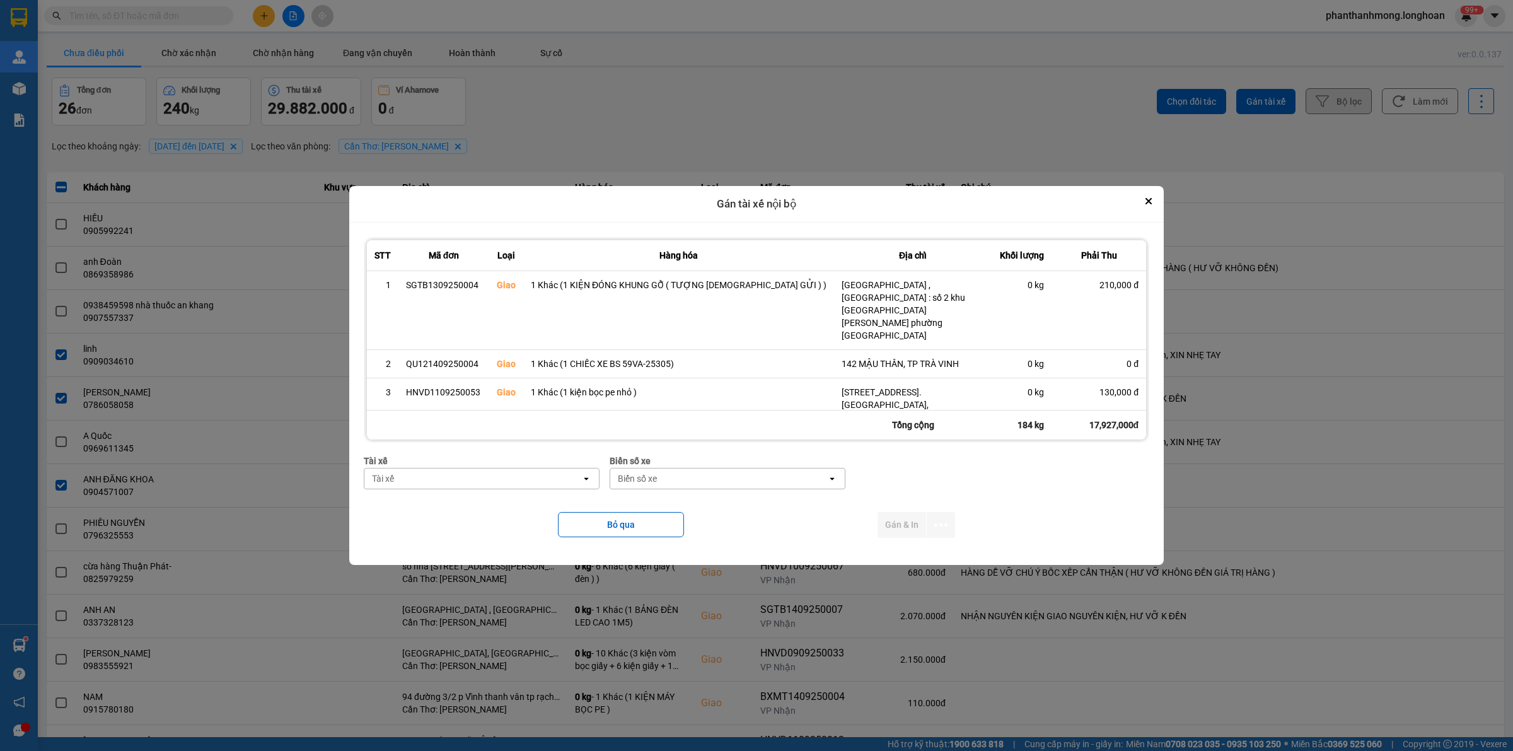
click at [581, 480] on div "Tài xế" at bounding box center [472, 478] width 217 height 20
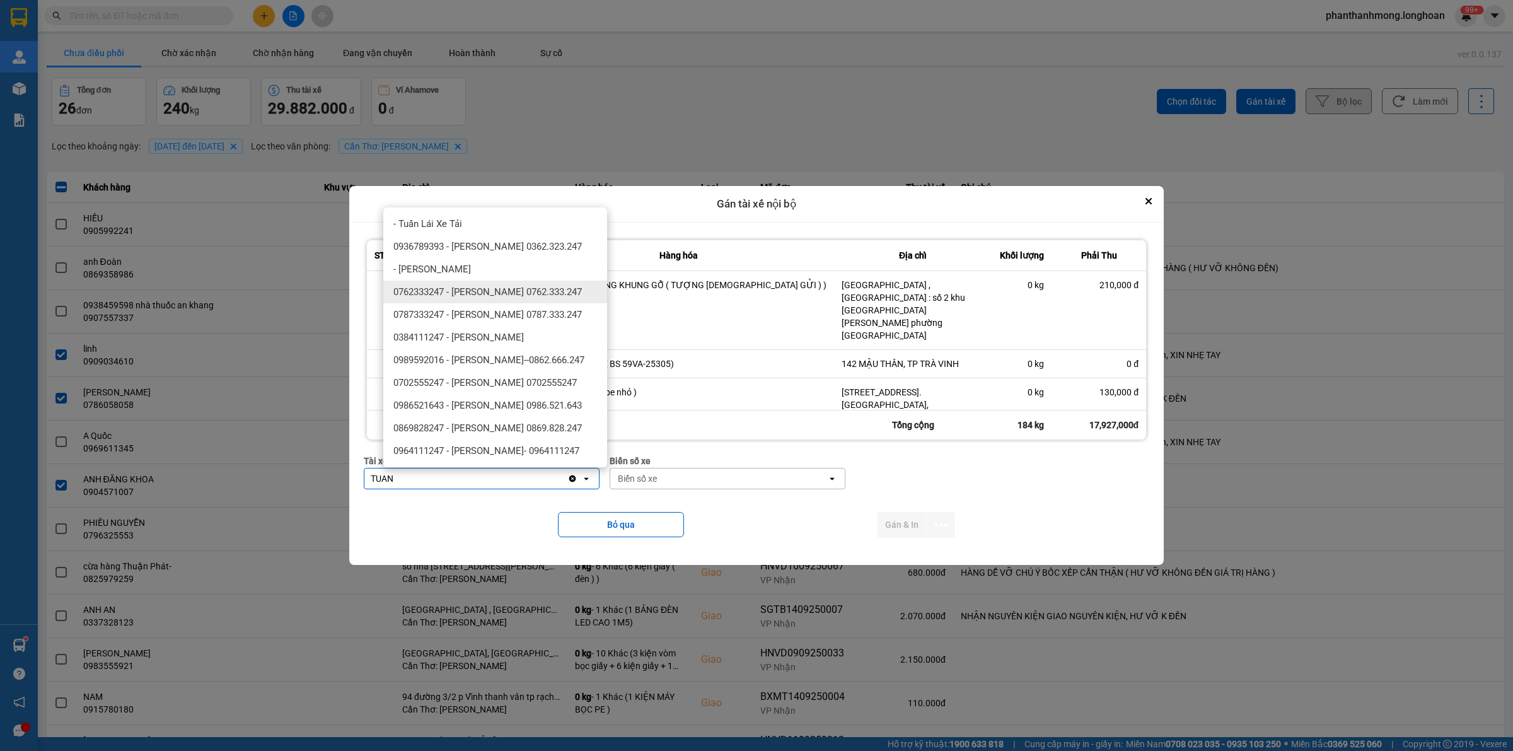
type input "TUAN"
click at [516, 291] on span "0762333247 - [PERSON_NAME] 0762.333.247" at bounding box center [487, 292] width 188 height 13
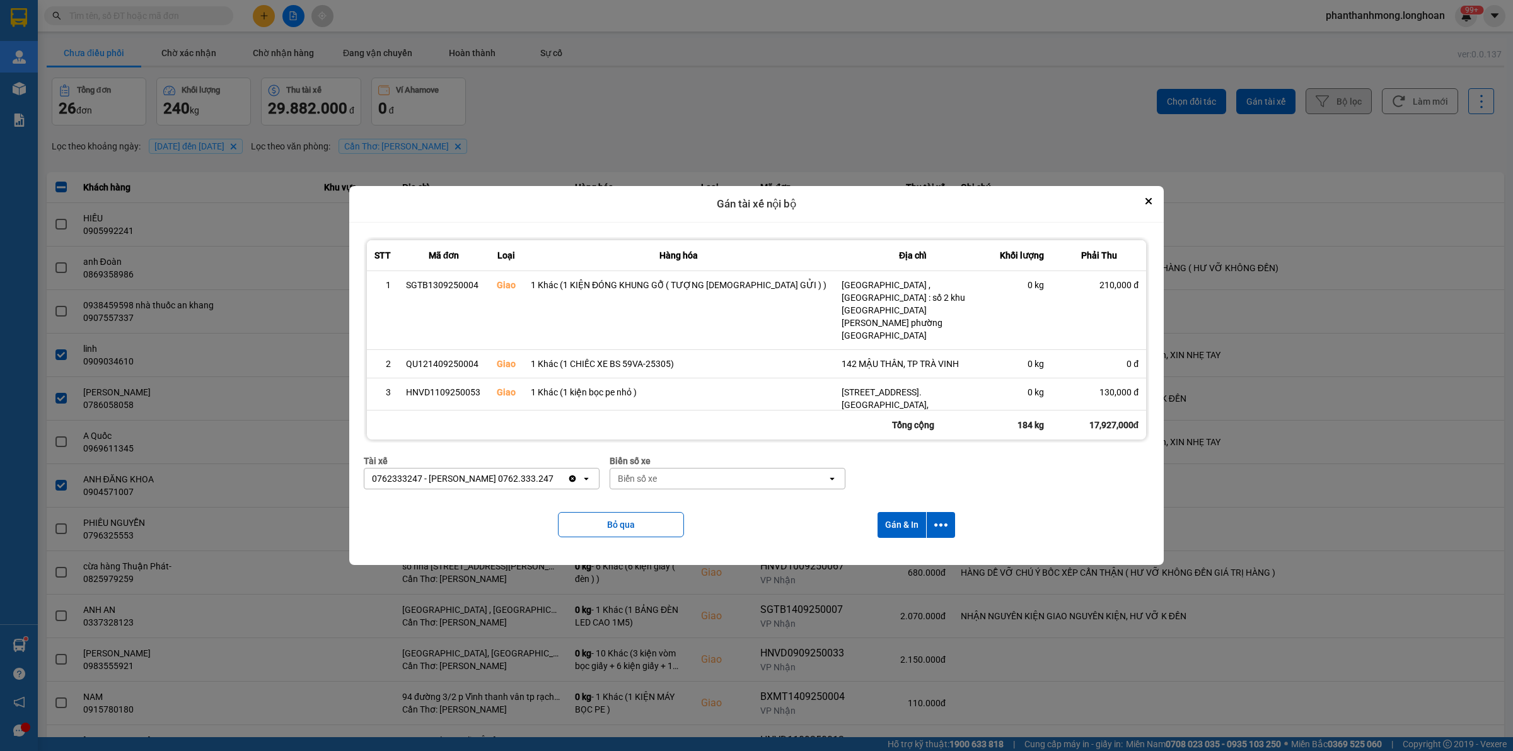
click at [669, 481] on div "Biển số xe" at bounding box center [718, 478] width 217 height 20
type input "90"
click at [682, 503] on div "50H-089.90" at bounding box center [729, 505] width 224 height 23
click at [934, 523] on icon "dialog" at bounding box center [940, 524] width 13 height 13
click at [884, 556] on span "Chỉ gán tài" at bounding box center [885, 559] width 42 height 13
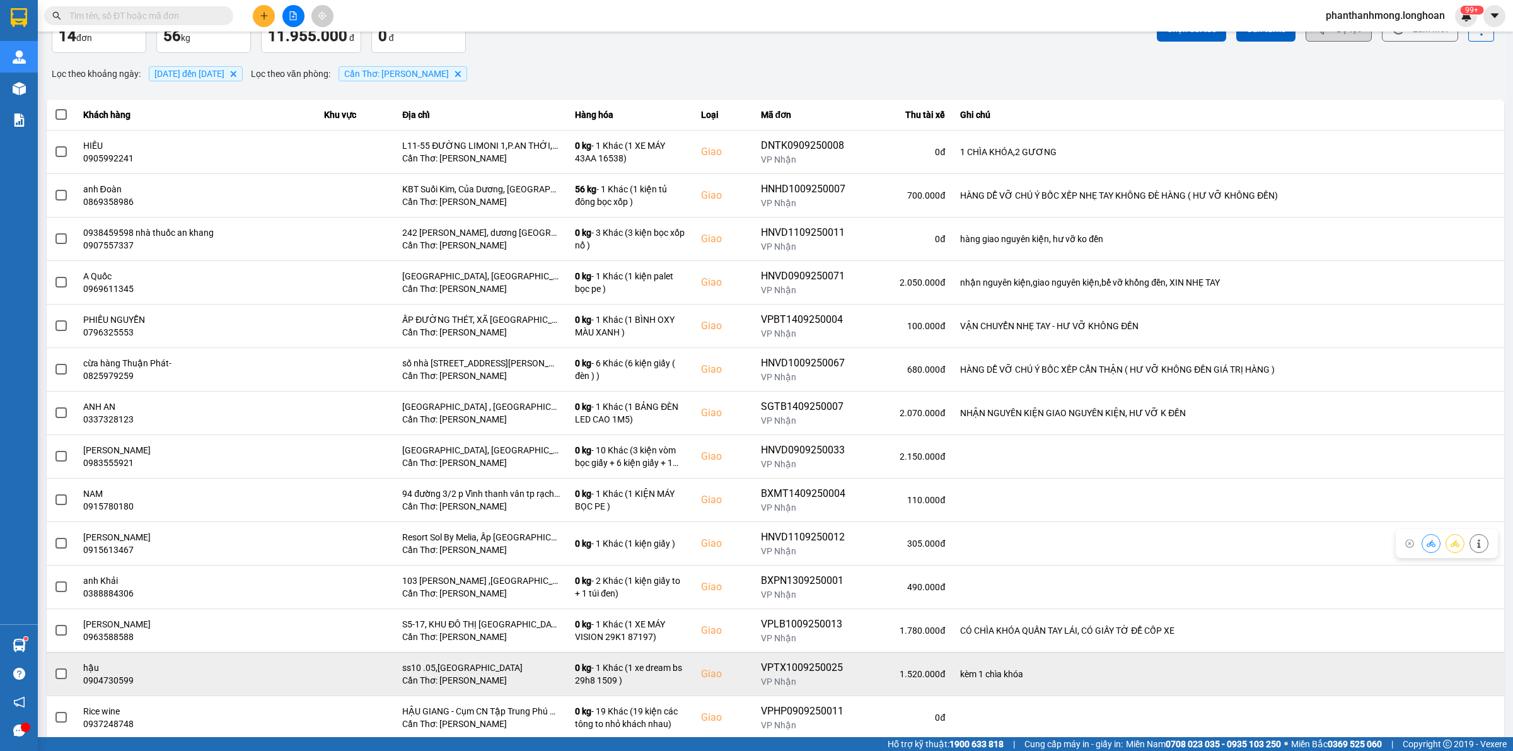
scroll to position [106, 0]
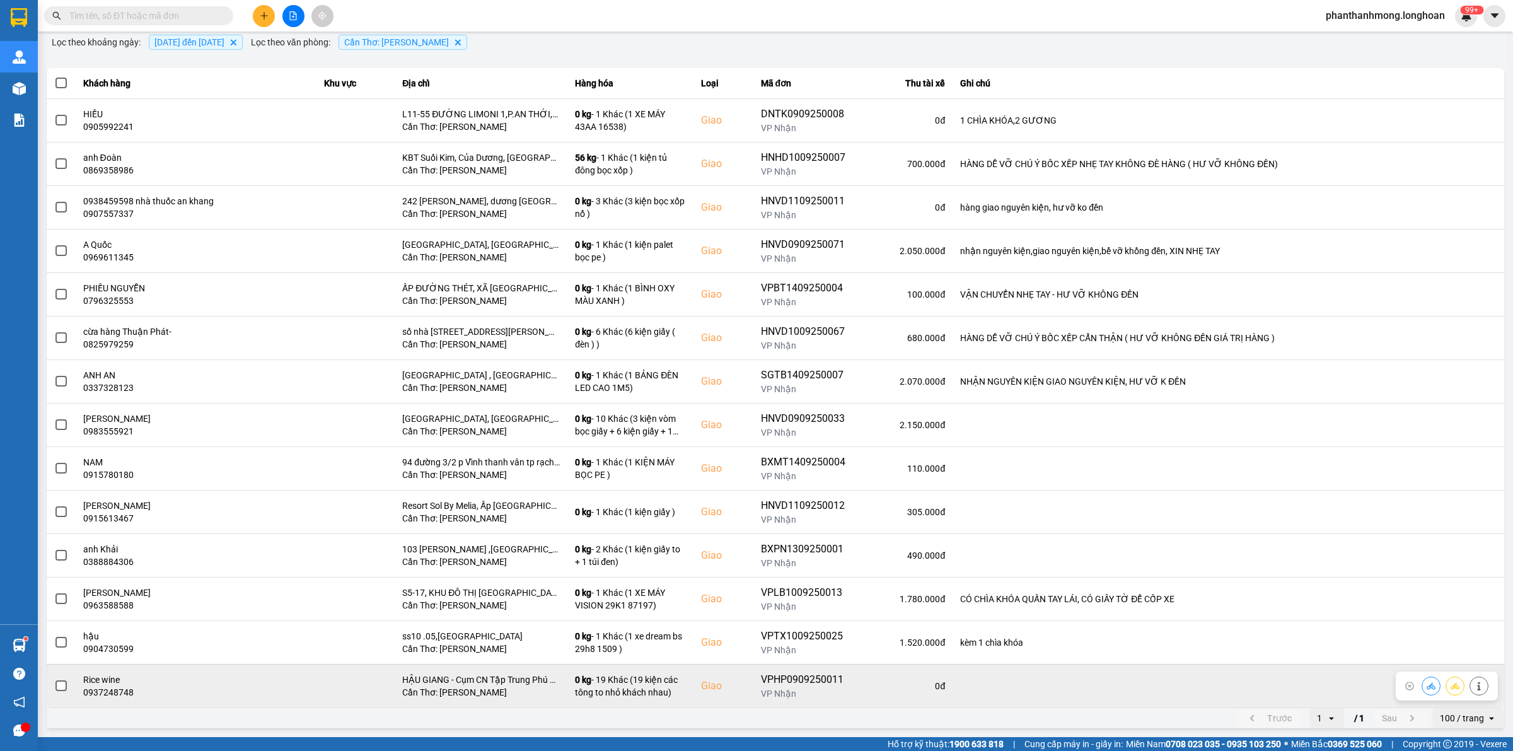
click at [104, 691] on div "0937248748" at bounding box center [196, 692] width 226 height 13
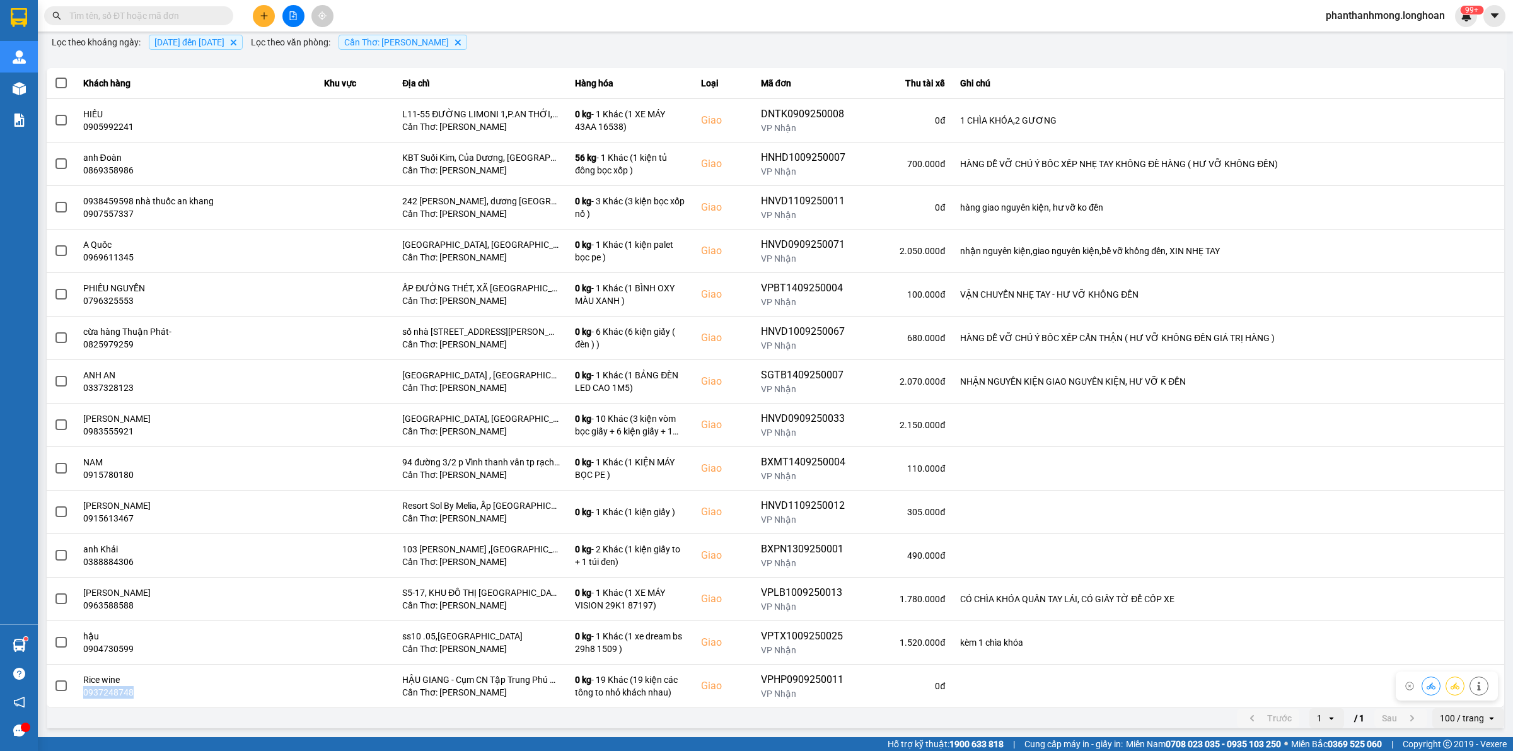
copy div "0937248748"
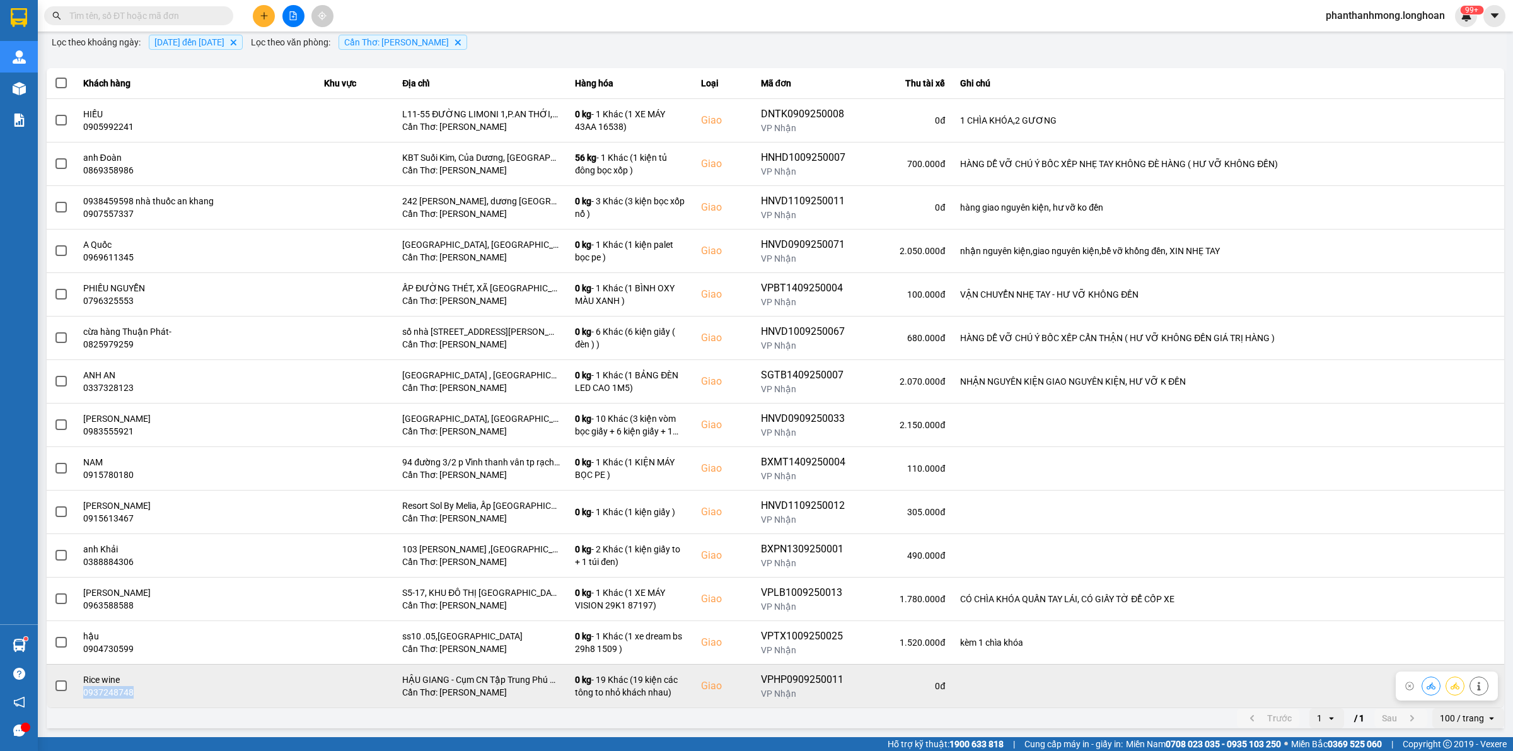
click at [63, 685] on span at bounding box center [60, 685] width 11 height 11
click at [54, 679] on input "checkbox" at bounding box center [54, 679] width 0 height 0
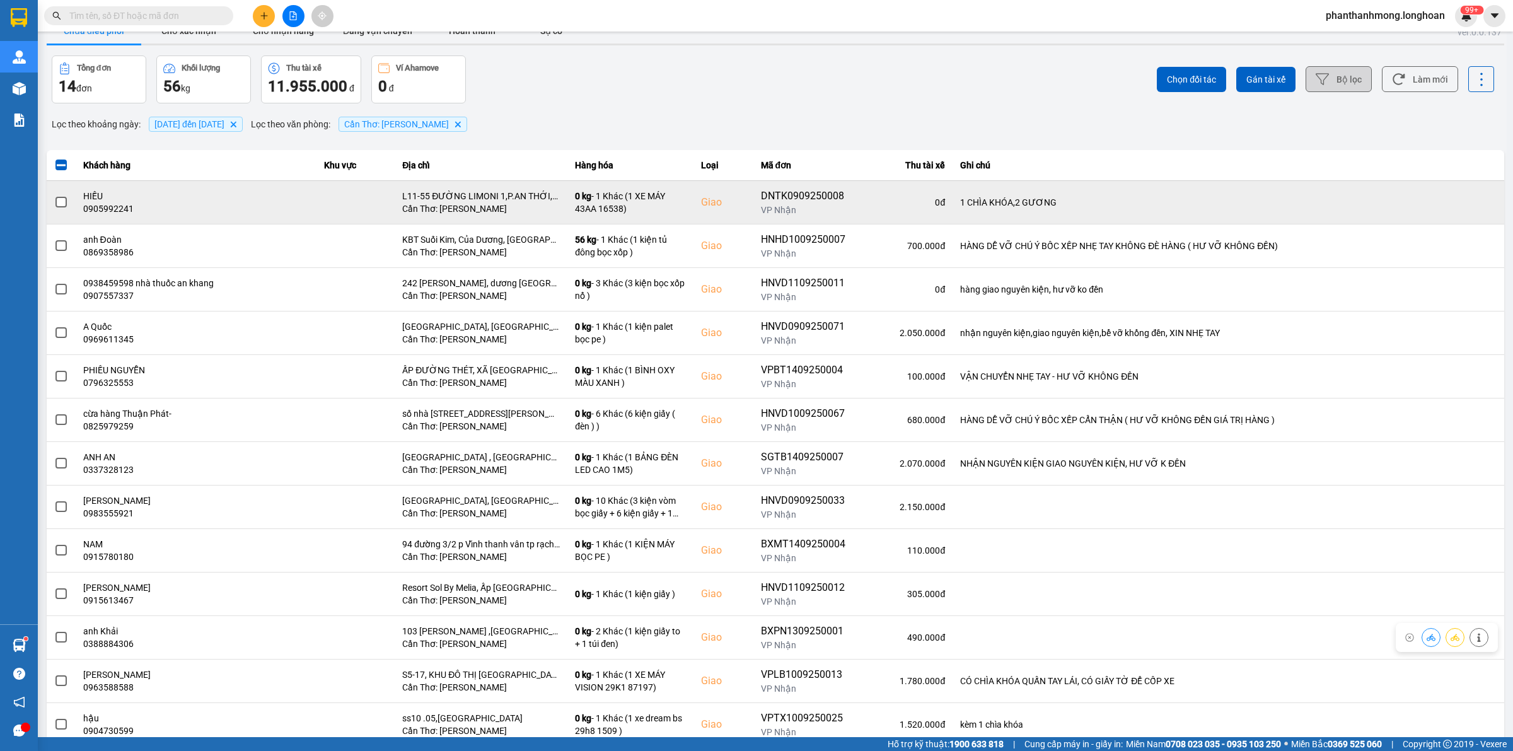
scroll to position [0, 0]
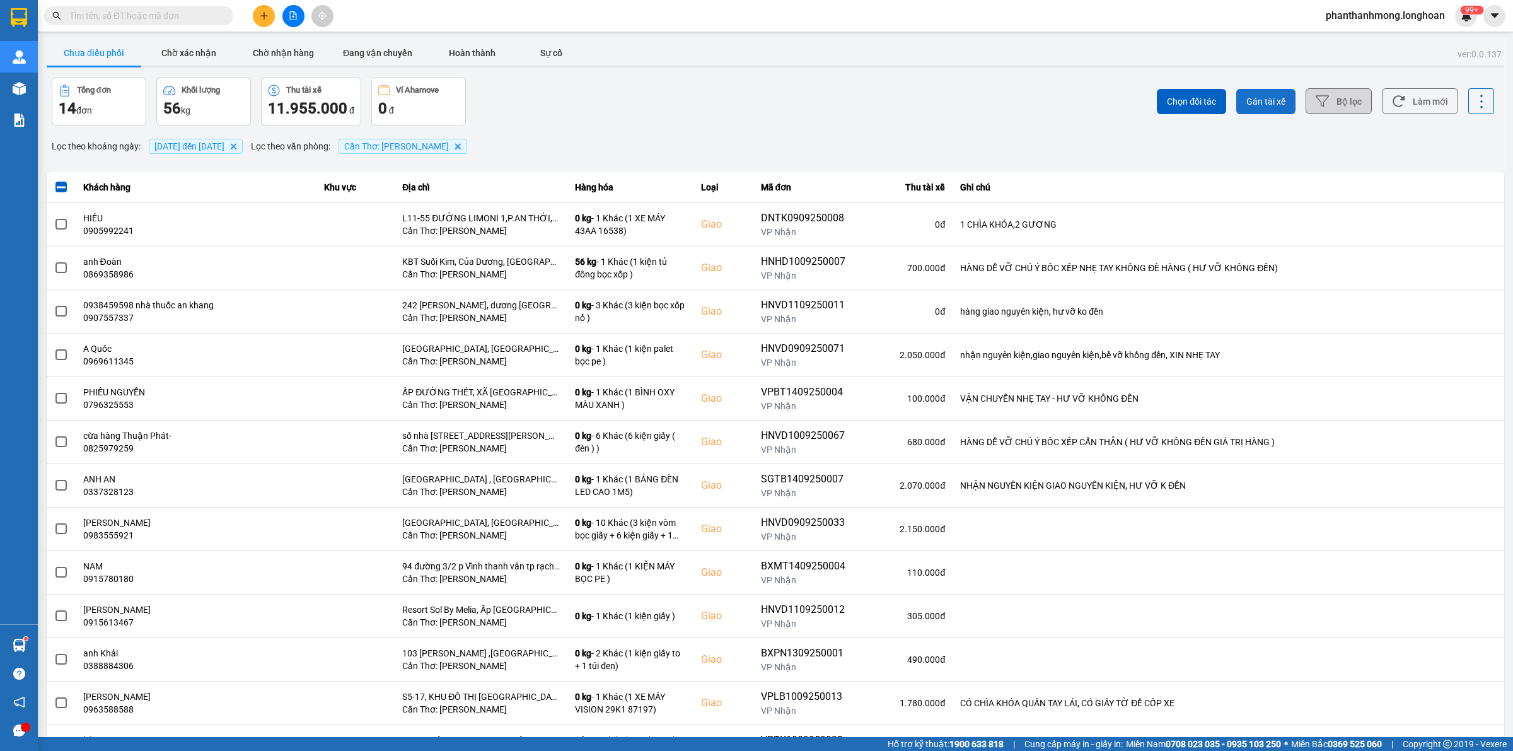
click at [1273, 95] on span "Gán tài xế" at bounding box center [1265, 101] width 39 height 13
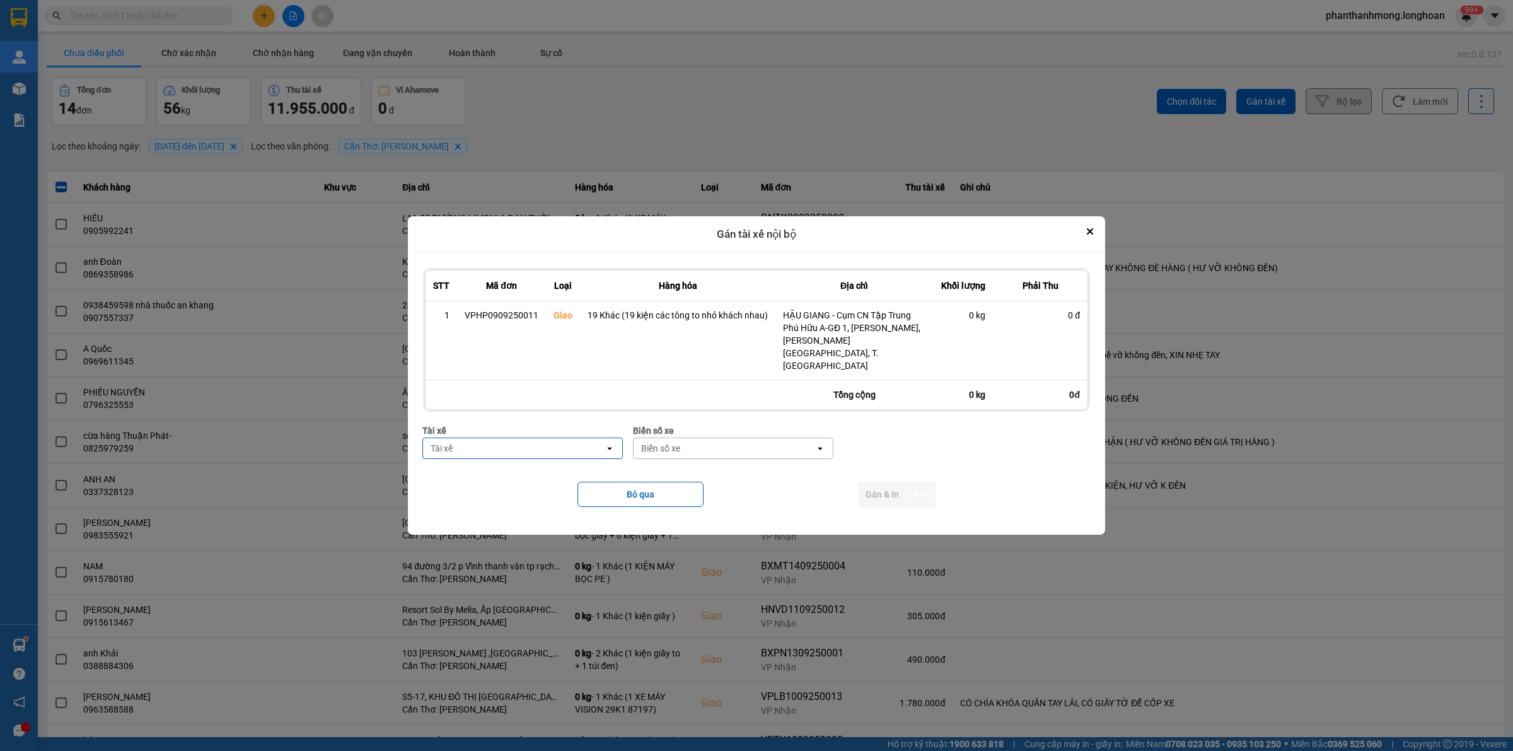
click at [524, 438] on div "Tài xế" at bounding box center [514, 448] width 182 height 20
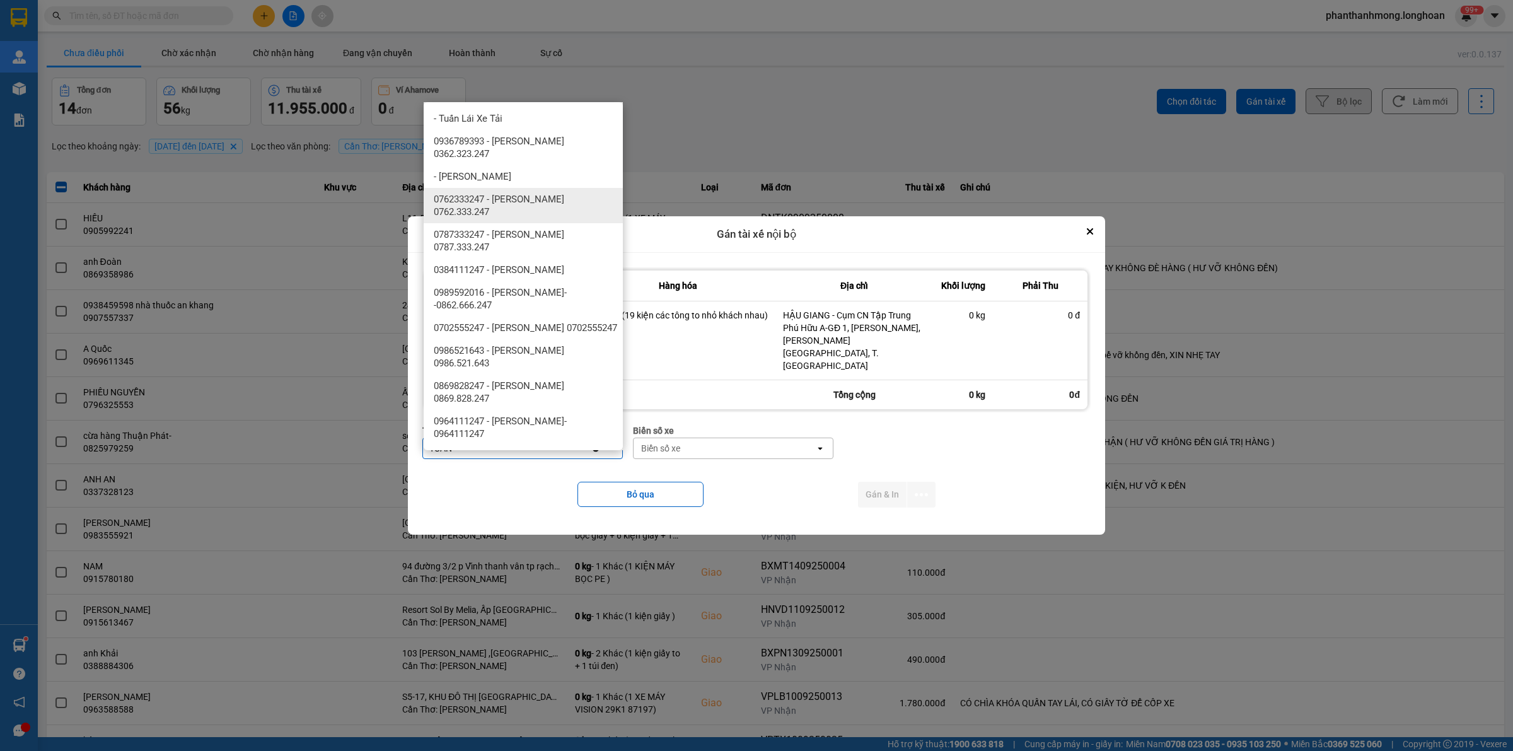
type input "TUAN"
drag, startPoint x: 539, startPoint y: 189, endPoint x: 744, endPoint y: 383, distance: 281.8
click at [538, 193] on span "0762333247 - [PERSON_NAME] 0762.333.247" at bounding box center [526, 205] width 184 height 25
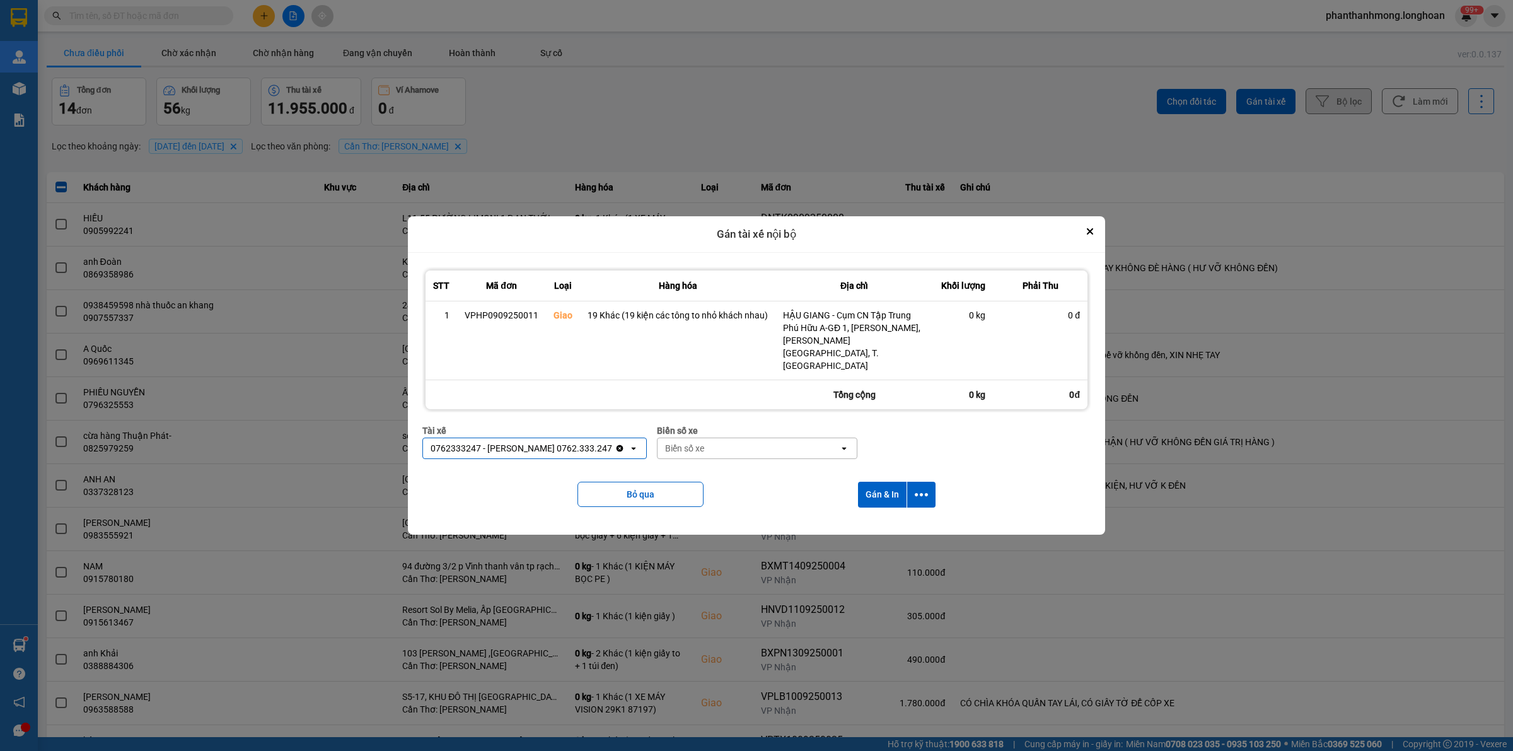
click at [741, 438] on div "Biển số xe" at bounding box center [748, 448] width 182 height 20
type input "2030"
click at [720, 441] on div "2030" at bounding box center [741, 448] width 168 height 20
click at [720, 441] on div "Biển số xe" at bounding box center [748, 448] width 182 height 20
type input "90"
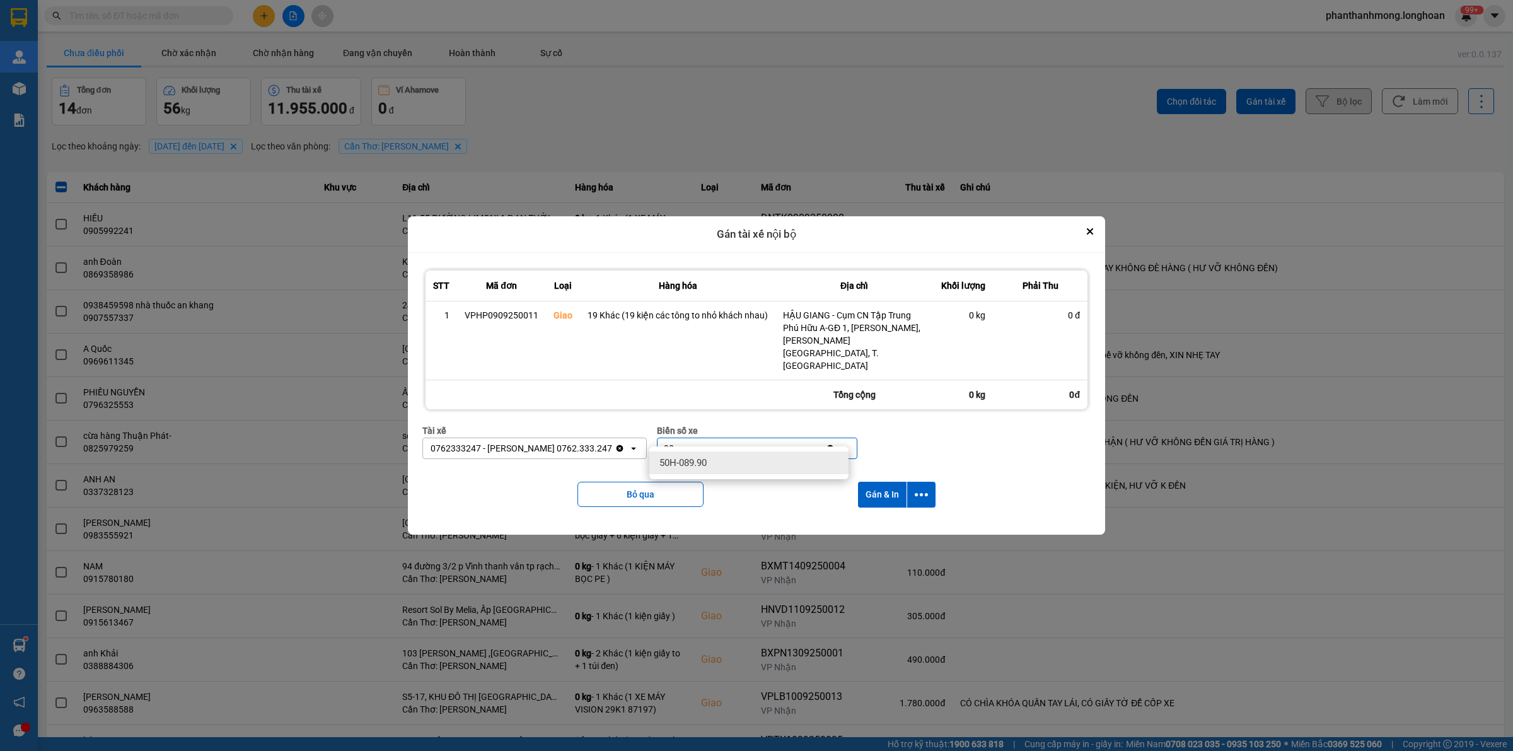
click at [706, 458] on span "50H-089.90" at bounding box center [682, 462] width 47 height 13
click at [918, 488] on icon "dialog" at bounding box center [921, 494] width 13 height 13
click at [882, 508] on li "Chỉ gán tài" at bounding box center [887, 516] width 95 height 23
click at [915, 488] on icon "dialog" at bounding box center [921, 494] width 13 height 13
click at [873, 518] on span "Chỉ gán tài" at bounding box center [871, 516] width 42 height 13
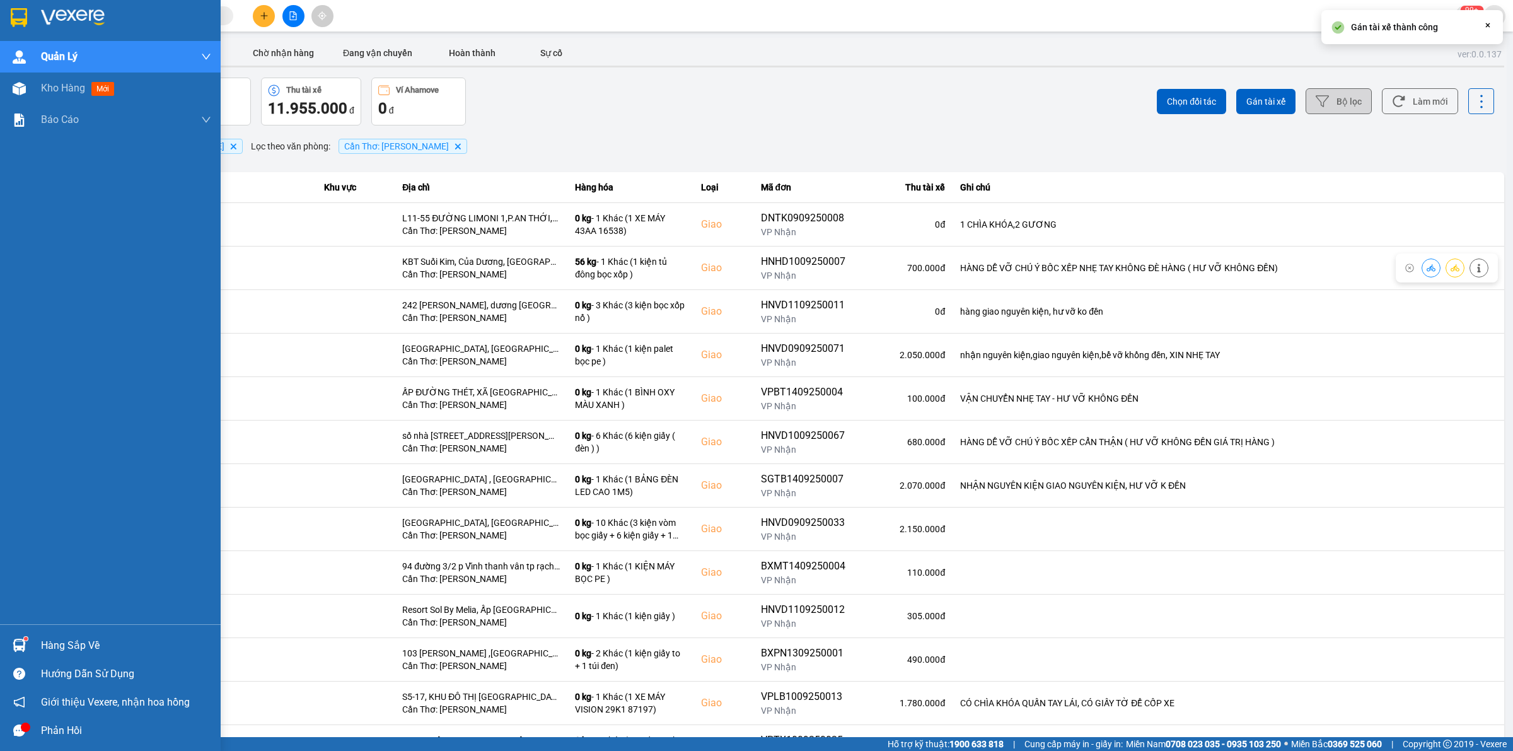
click at [17, 2] on div at bounding box center [110, 20] width 221 height 41
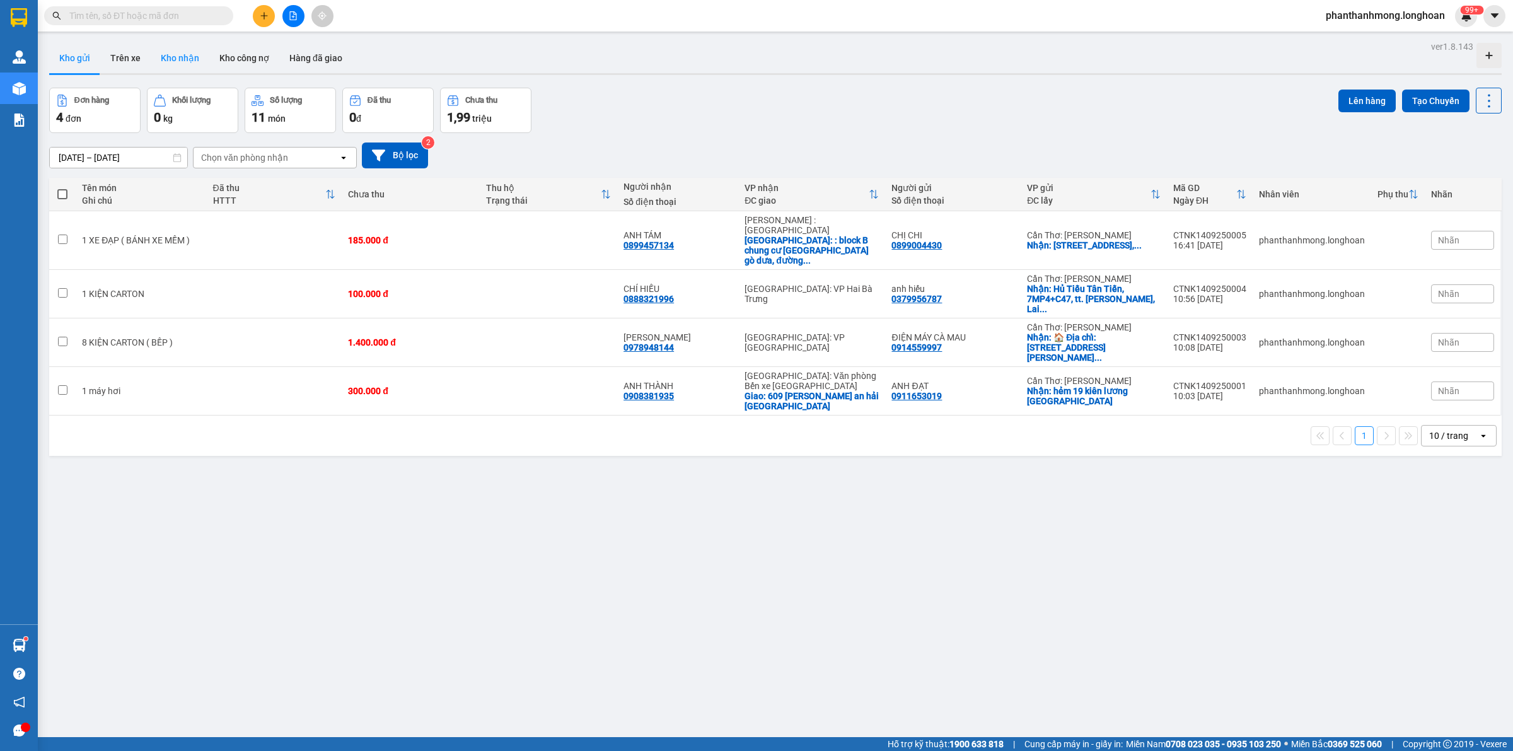
click at [186, 52] on button "Kho nhận" at bounding box center [180, 58] width 59 height 30
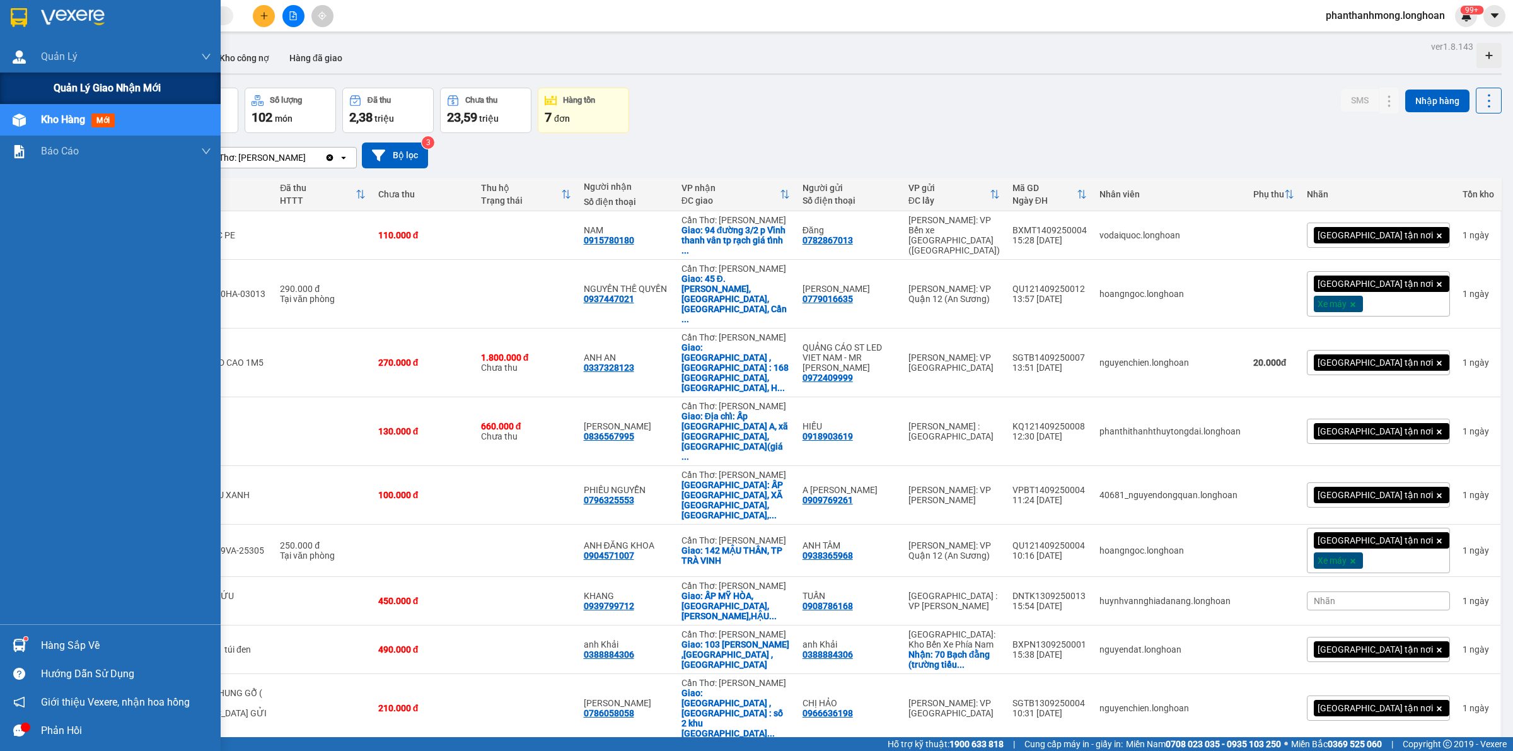
click at [82, 78] on div "Quản lý giao nhận mới" at bounding box center [133, 88] width 158 height 32
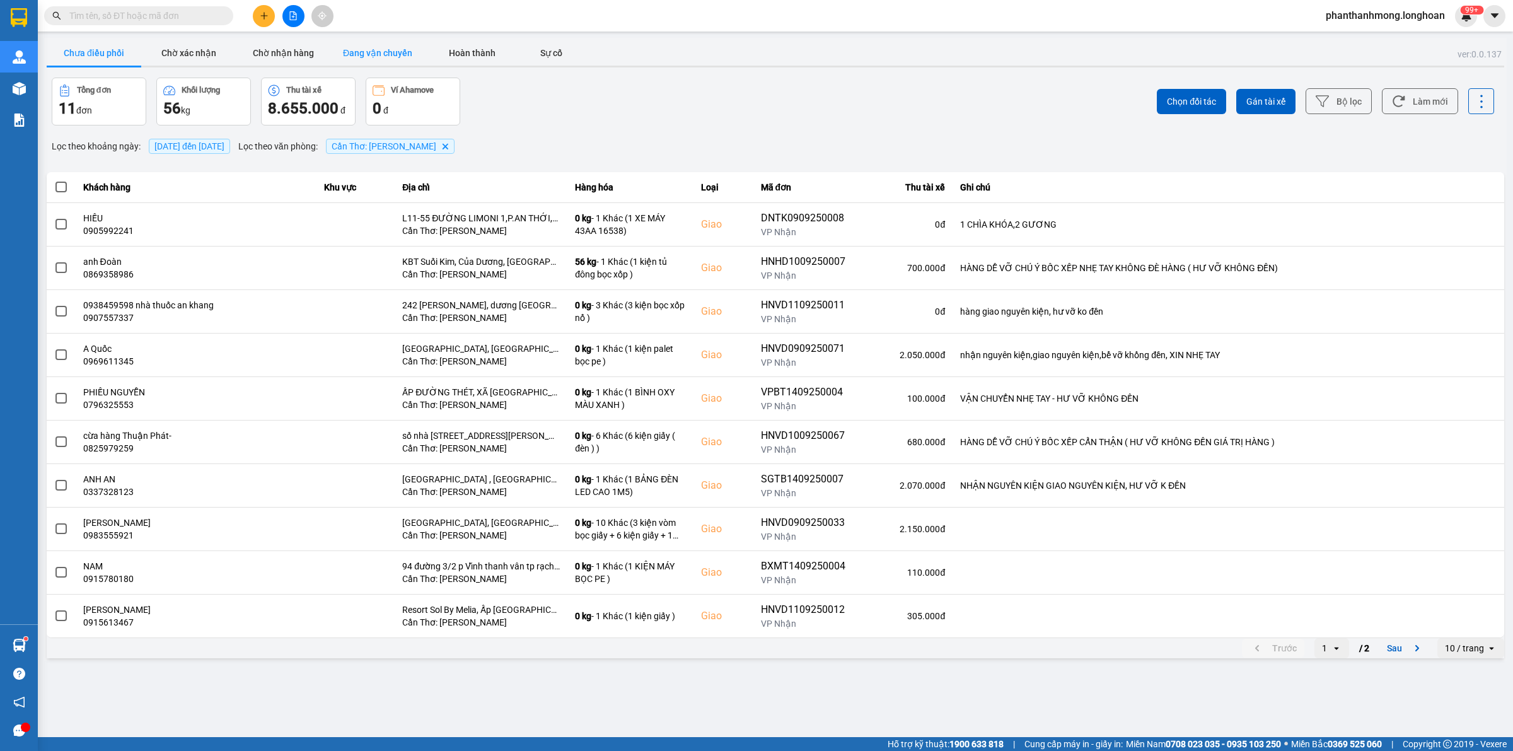
click at [362, 52] on button "Đang vận chuyển" at bounding box center [377, 52] width 95 height 25
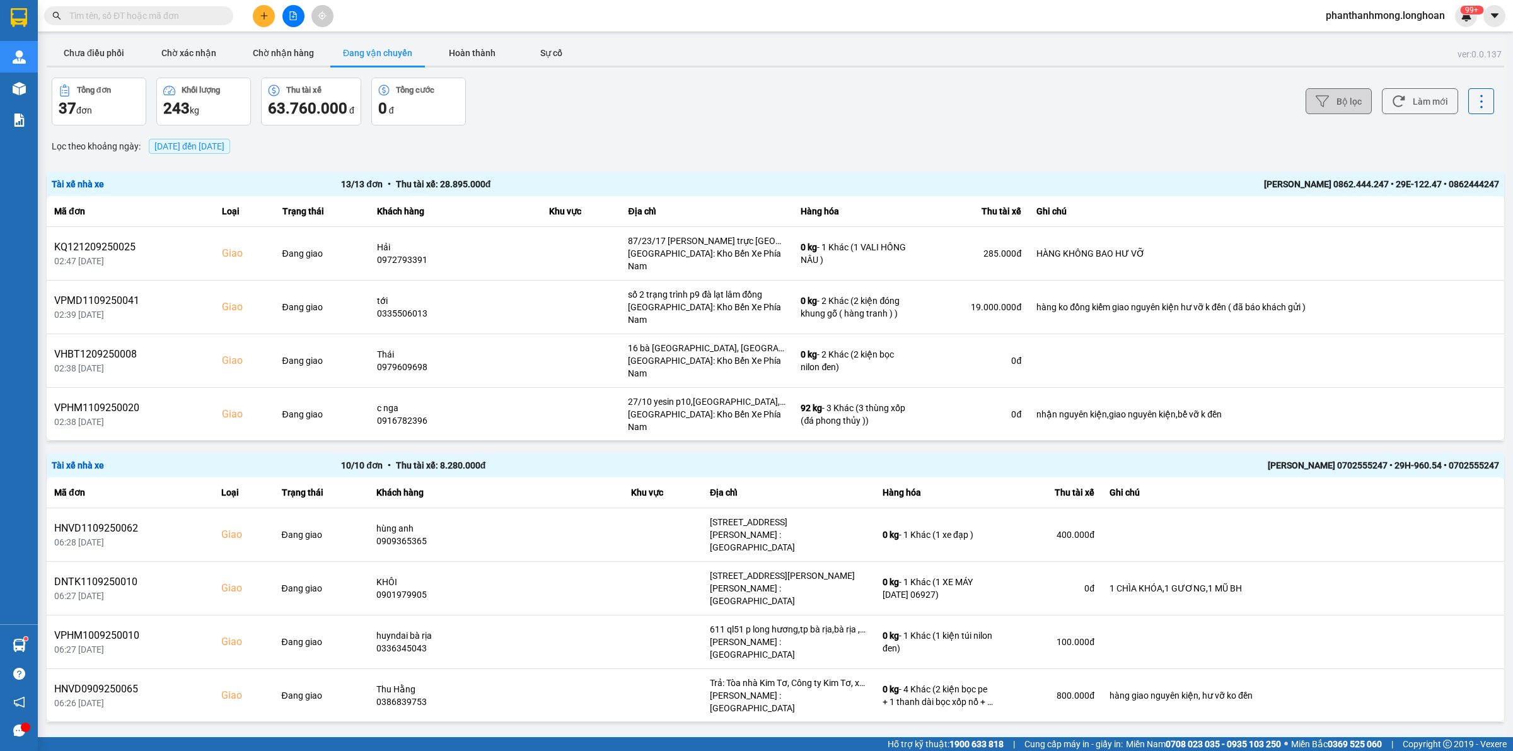
click at [1316, 101] on icon at bounding box center [1322, 101] width 13 height 13
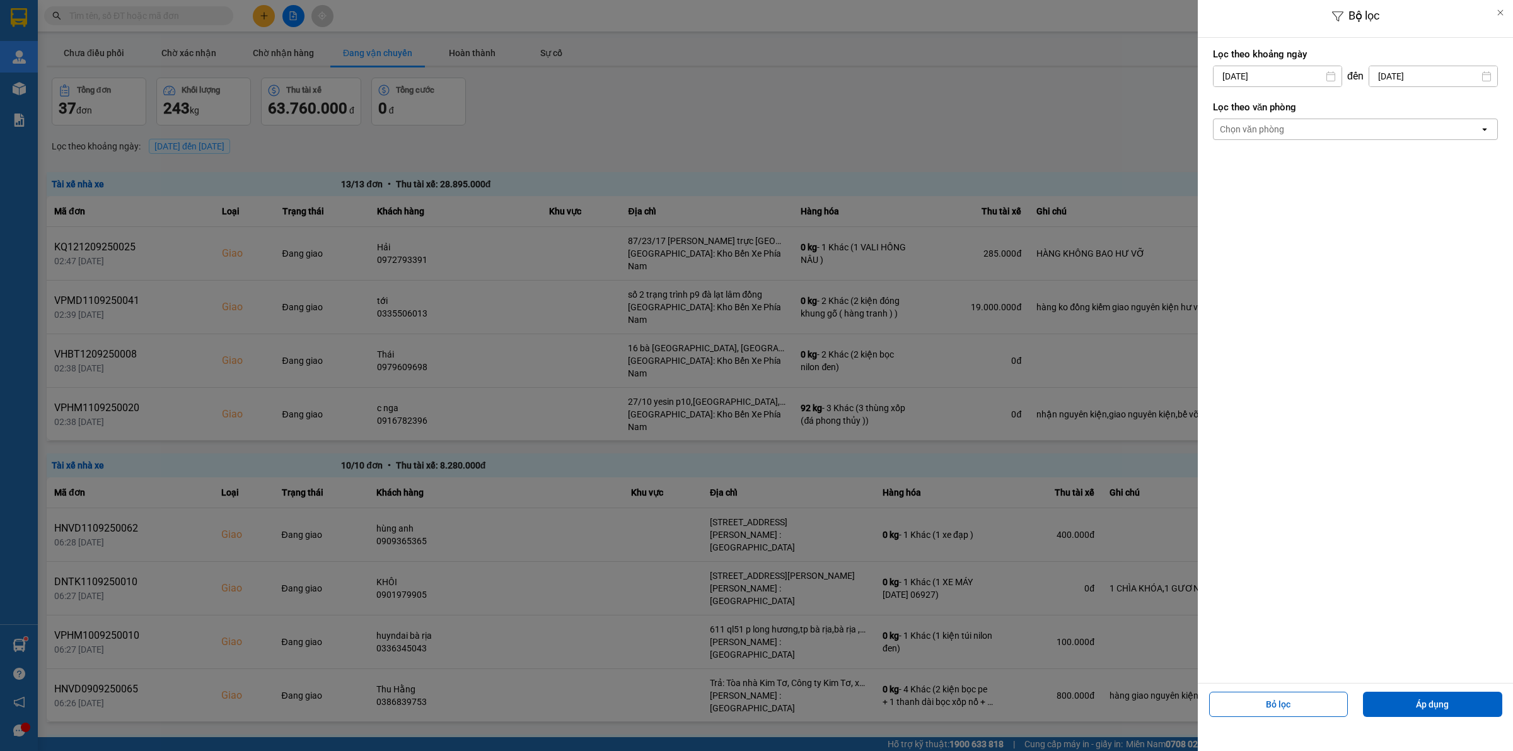
click at [1239, 71] on input "[DATE]" at bounding box center [1277, 76] width 128 height 20
click at [1297, 193] on div "11" at bounding box center [1296, 195] width 18 height 15
type input "[DATE]"
click at [1273, 124] on div "Chọn văn phòng" at bounding box center [1252, 129] width 64 height 13
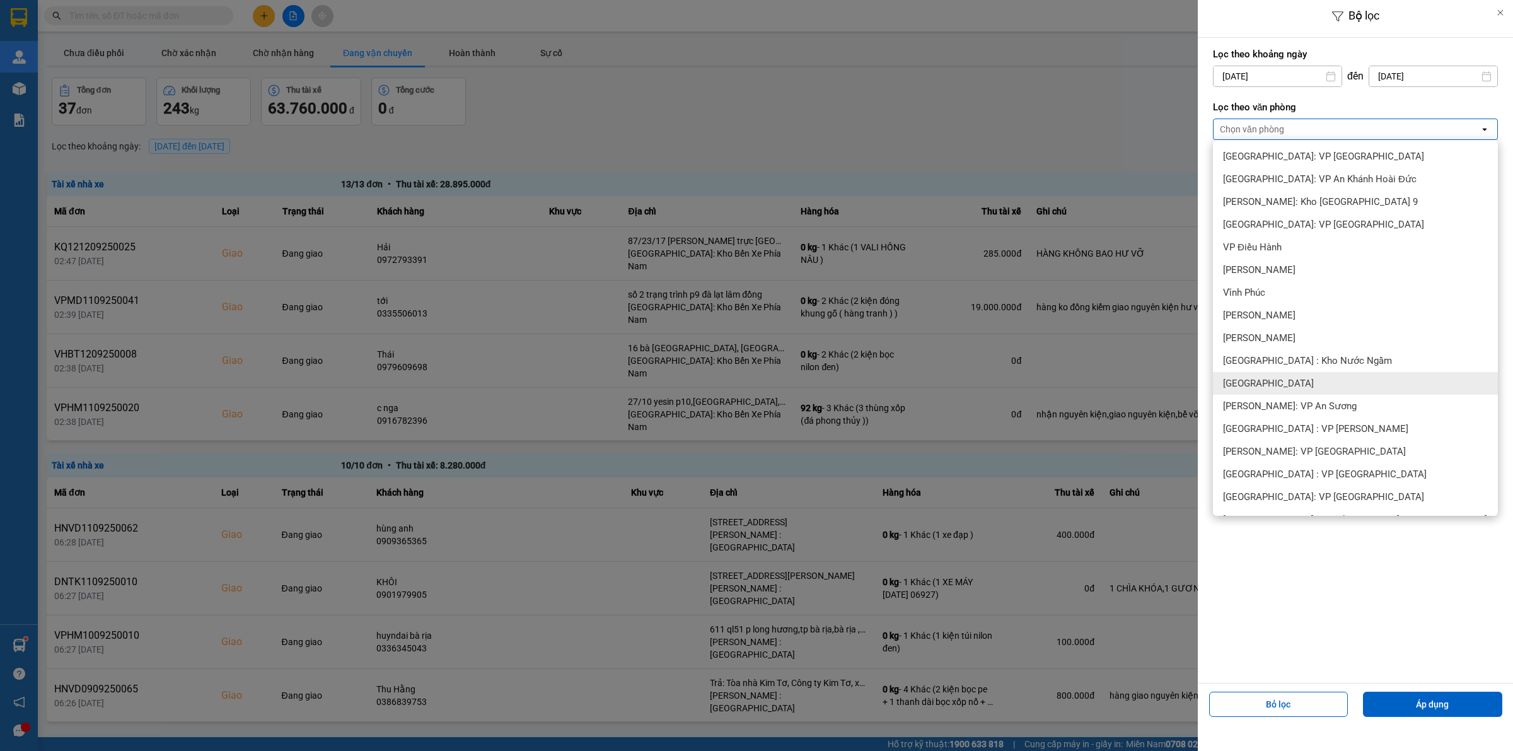
scroll to position [236, 0]
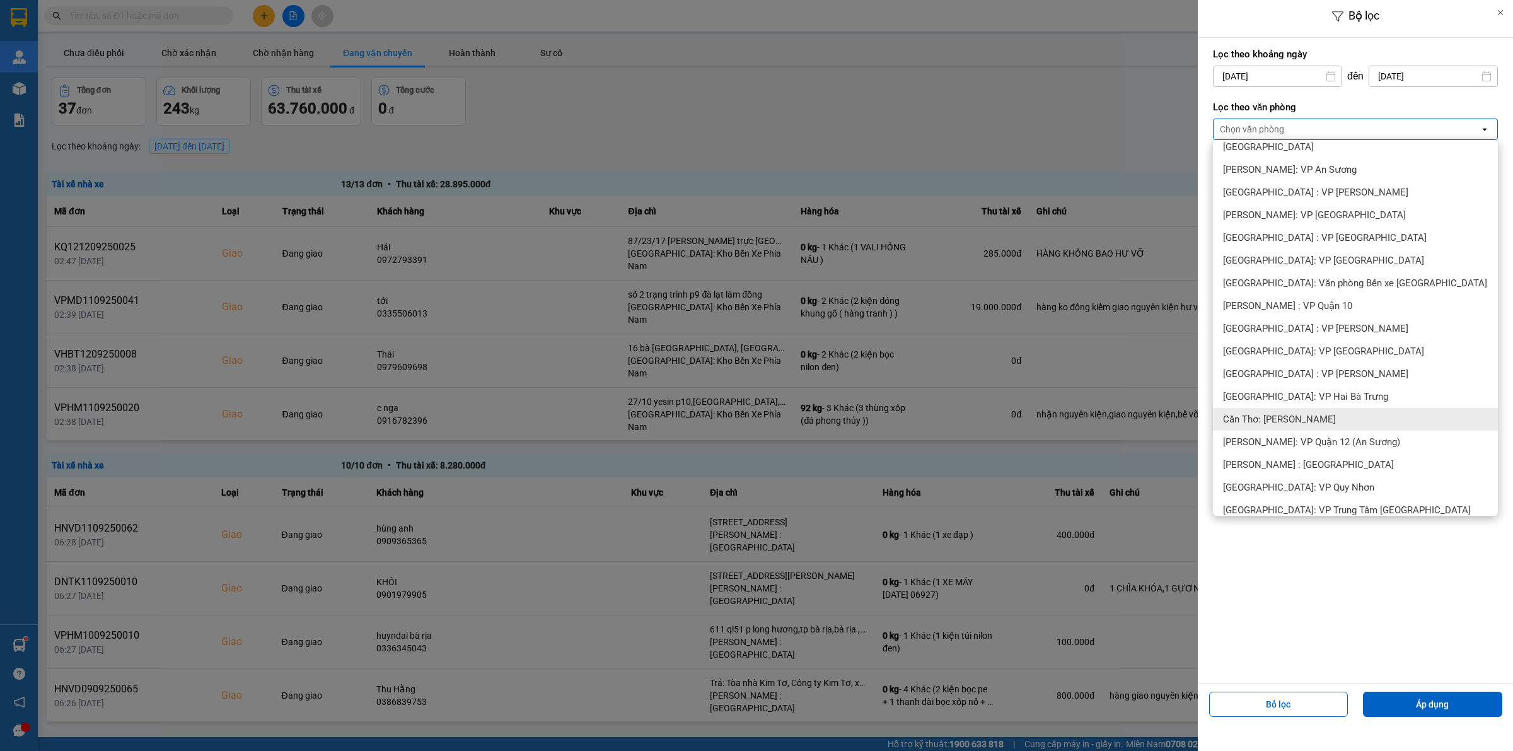
drag, startPoint x: 1313, startPoint y: 413, endPoint x: 1330, endPoint y: 446, distance: 36.9
click at [1312, 414] on span "Cần Thơ: [PERSON_NAME]" at bounding box center [1279, 419] width 113 height 13
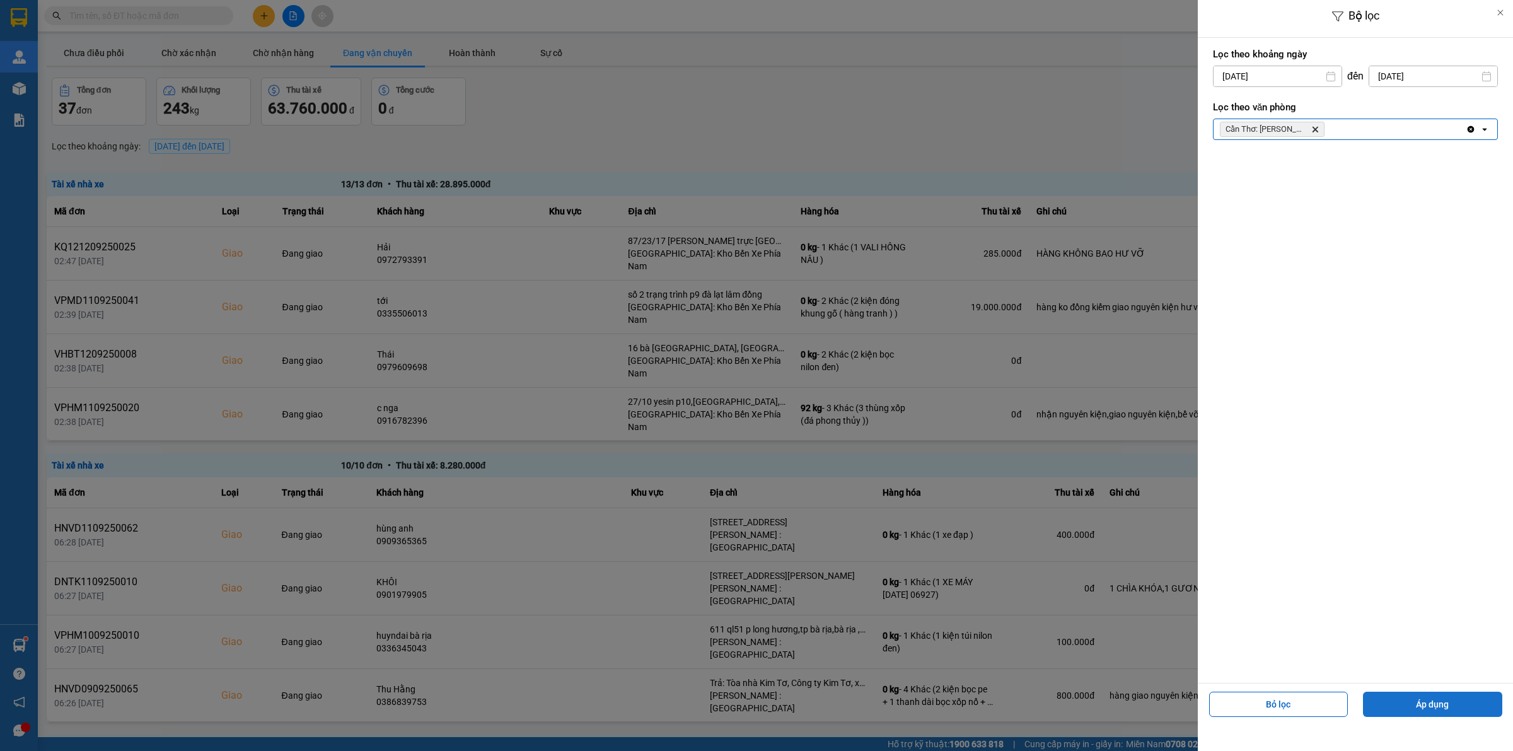
click at [1434, 697] on button "Áp dụng" at bounding box center [1432, 703] width 139 height 25
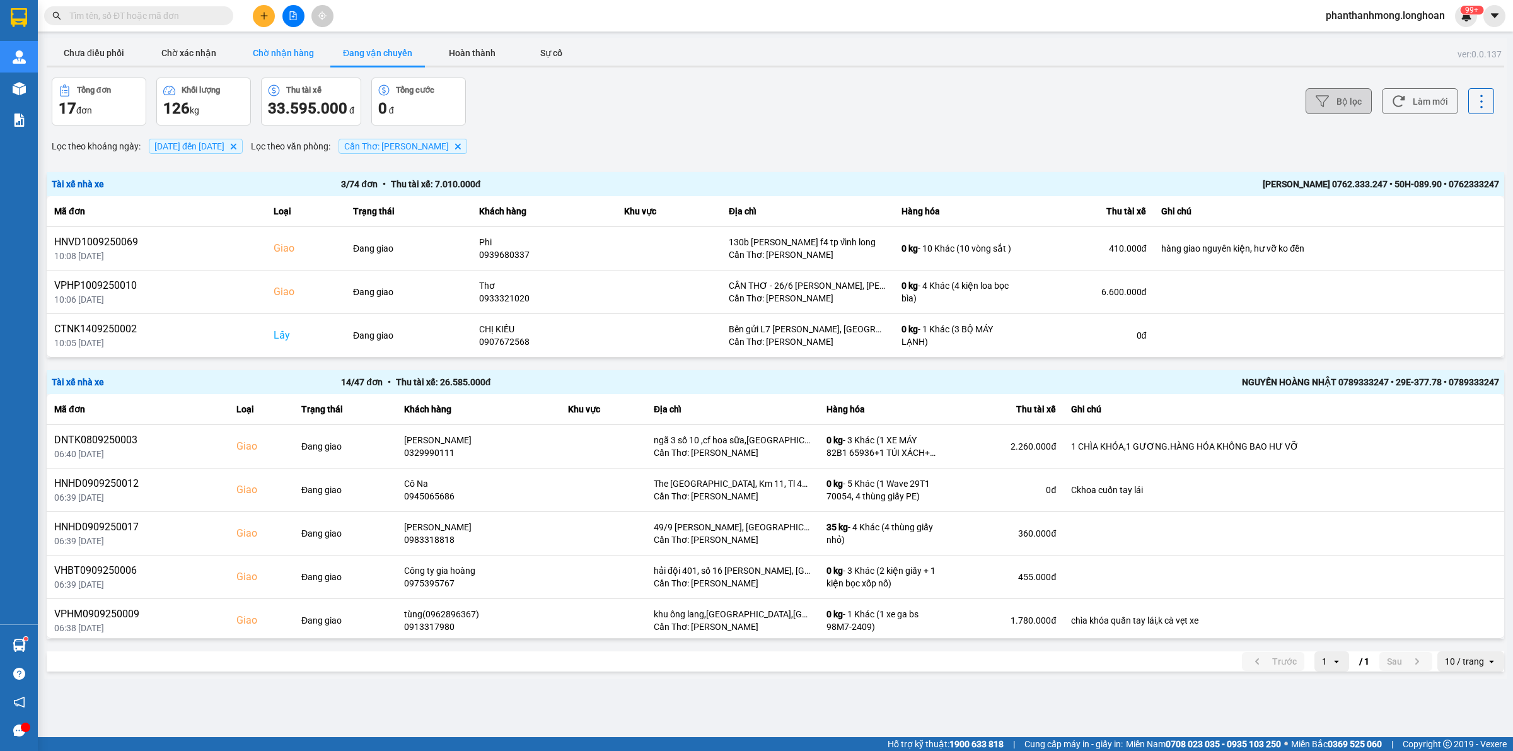
click at [284, 57] on button "Chờ nhận hàng" at bounding box center [283, 52] width 95 height 25
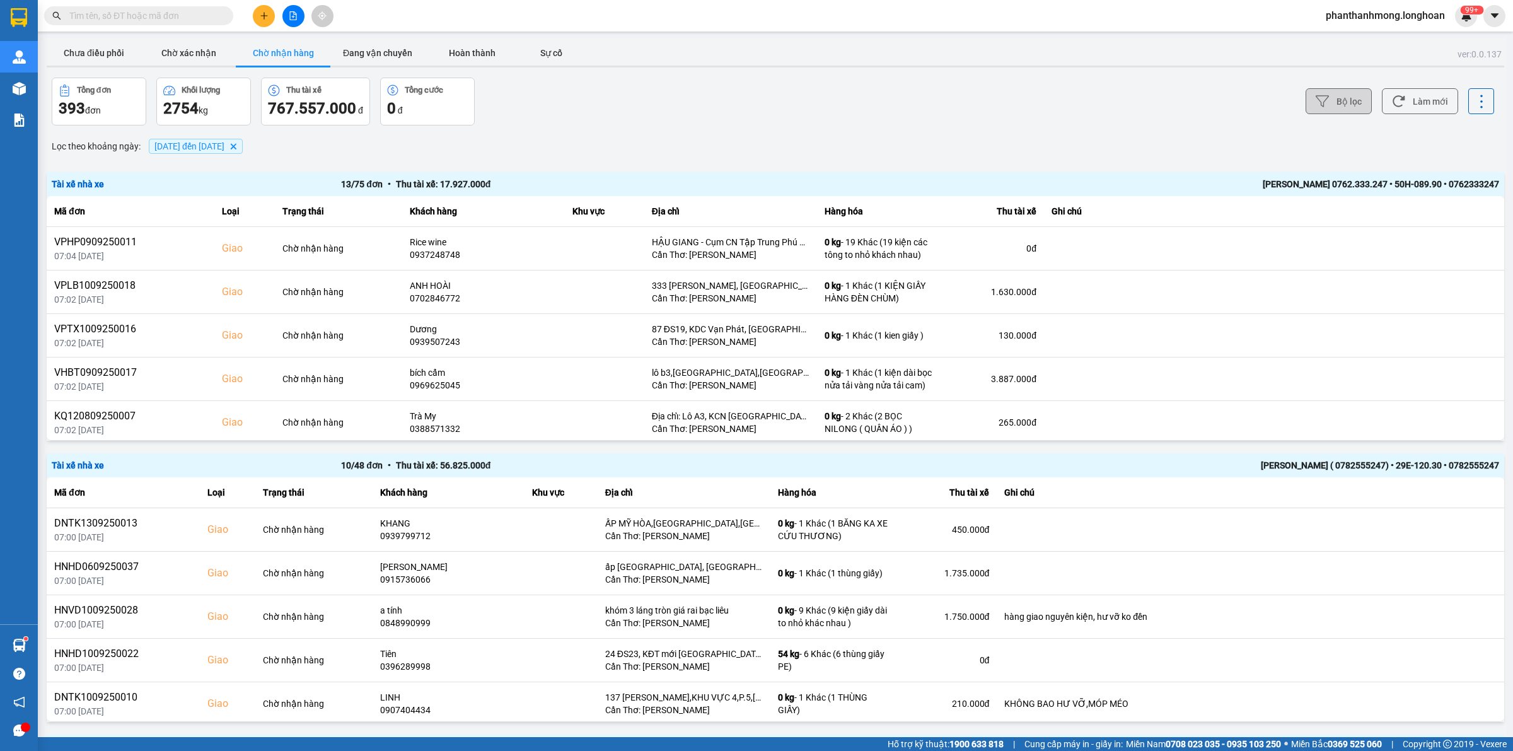
click at [395, 67] on div at bounding box center [775, 67] width 1457 height 2
click at [390, 52] on button "Đang vận chuyển" at bounding box center [377, 52] width 95 height 25
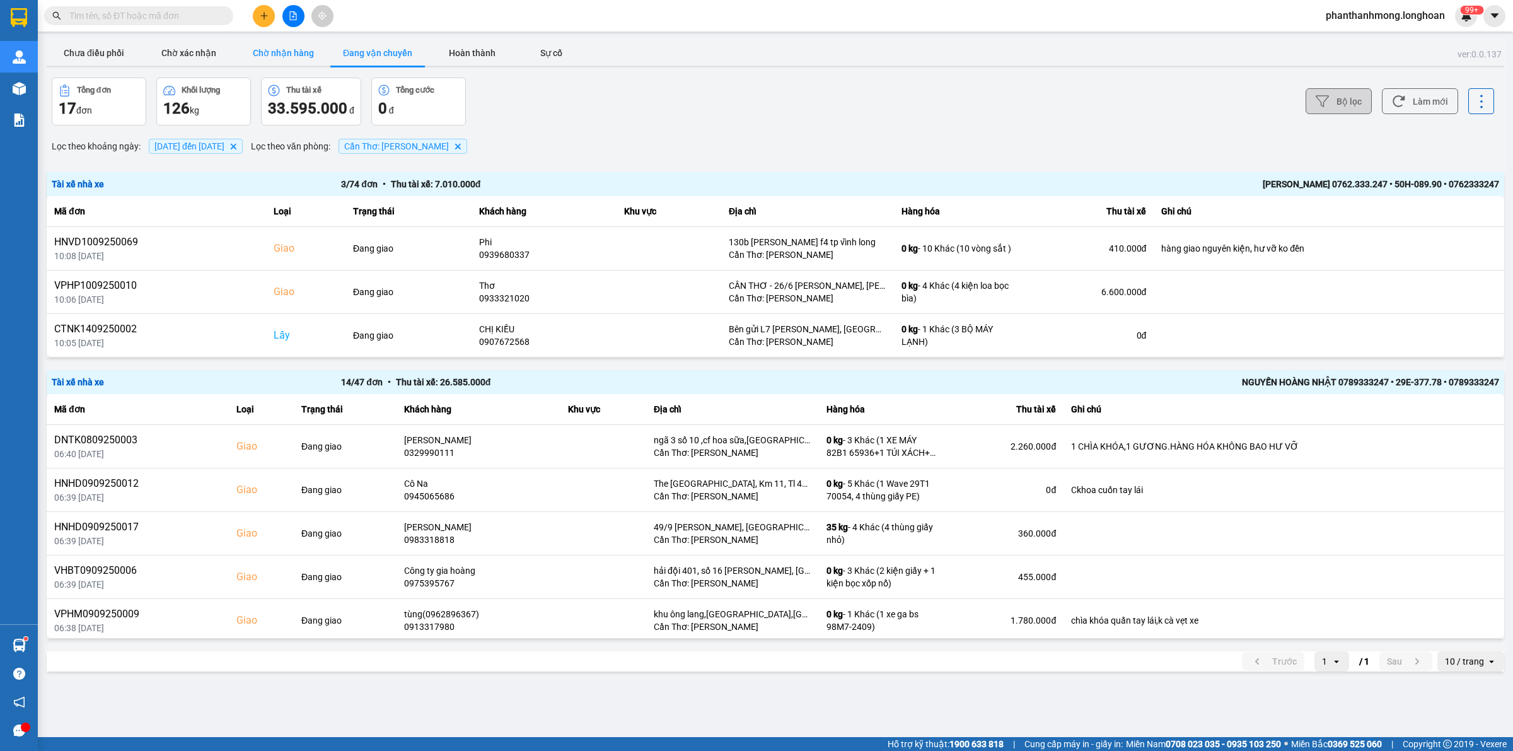
click at [303, 59] on button "Chờ nhận hàng" at bounding box center [283, 52] width 95 height 25
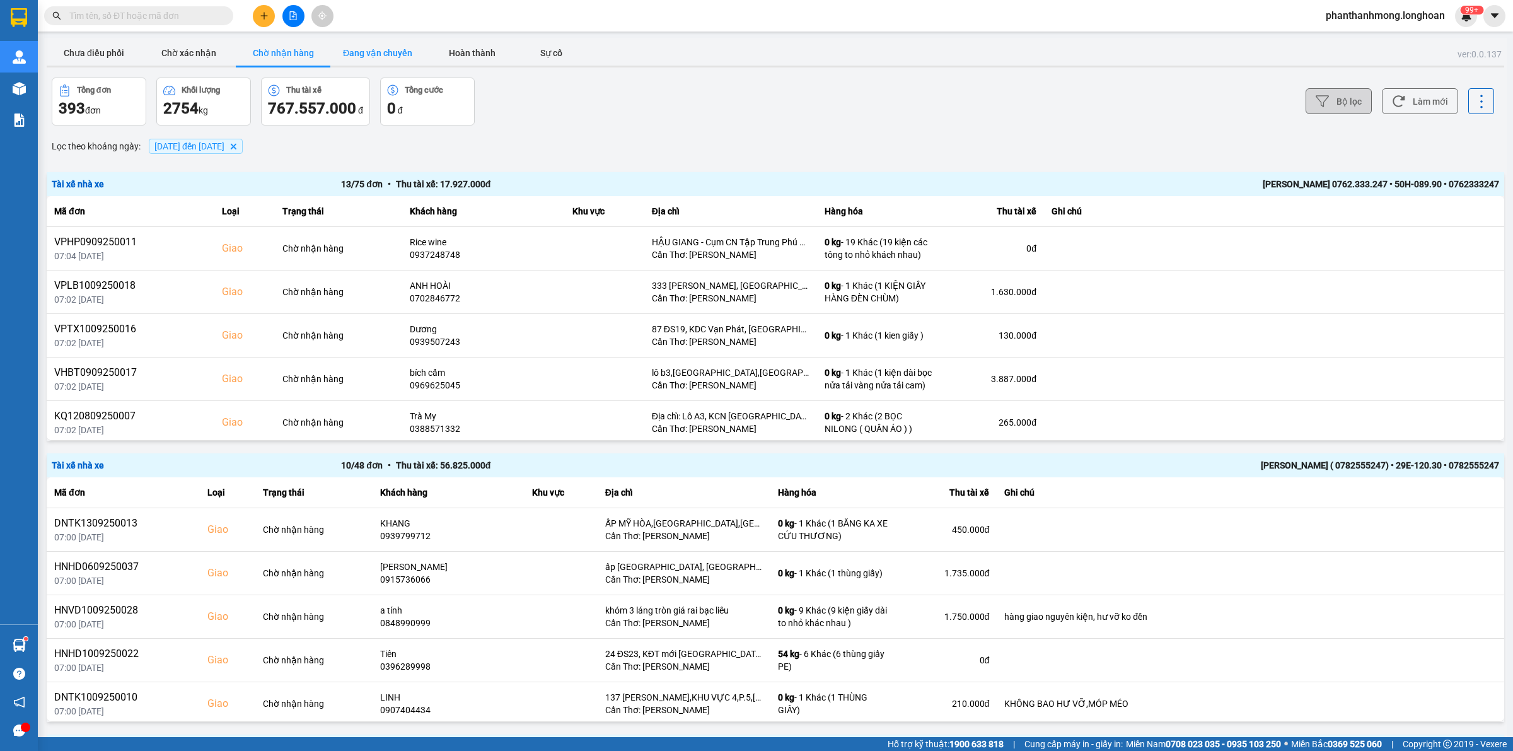
click at [359, 40] on button "Đang vận chuyển" at bounding box center [377, 52] width 95 height 25
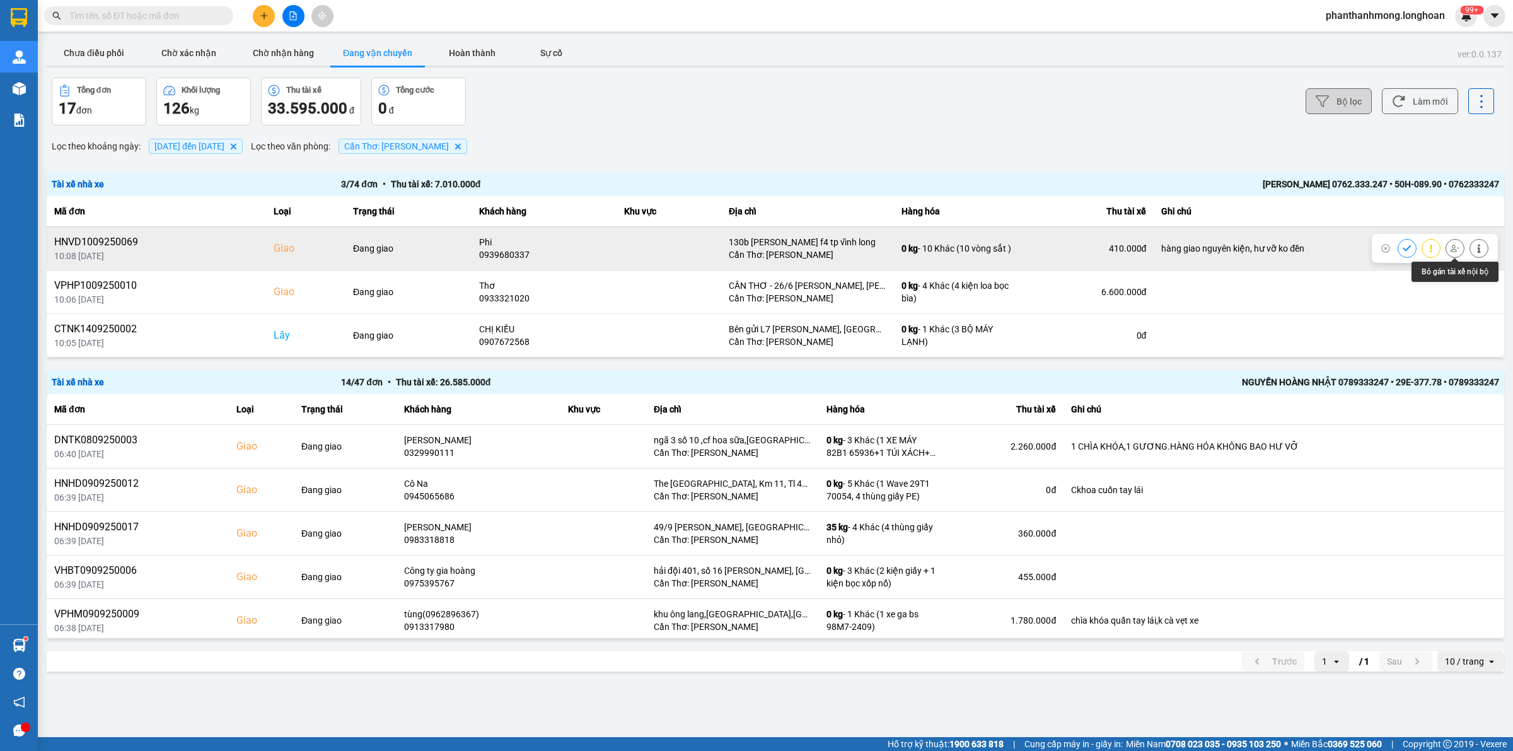
click at [1454, 249] on icon at bounding box center [1454, 248] width 9 height 9
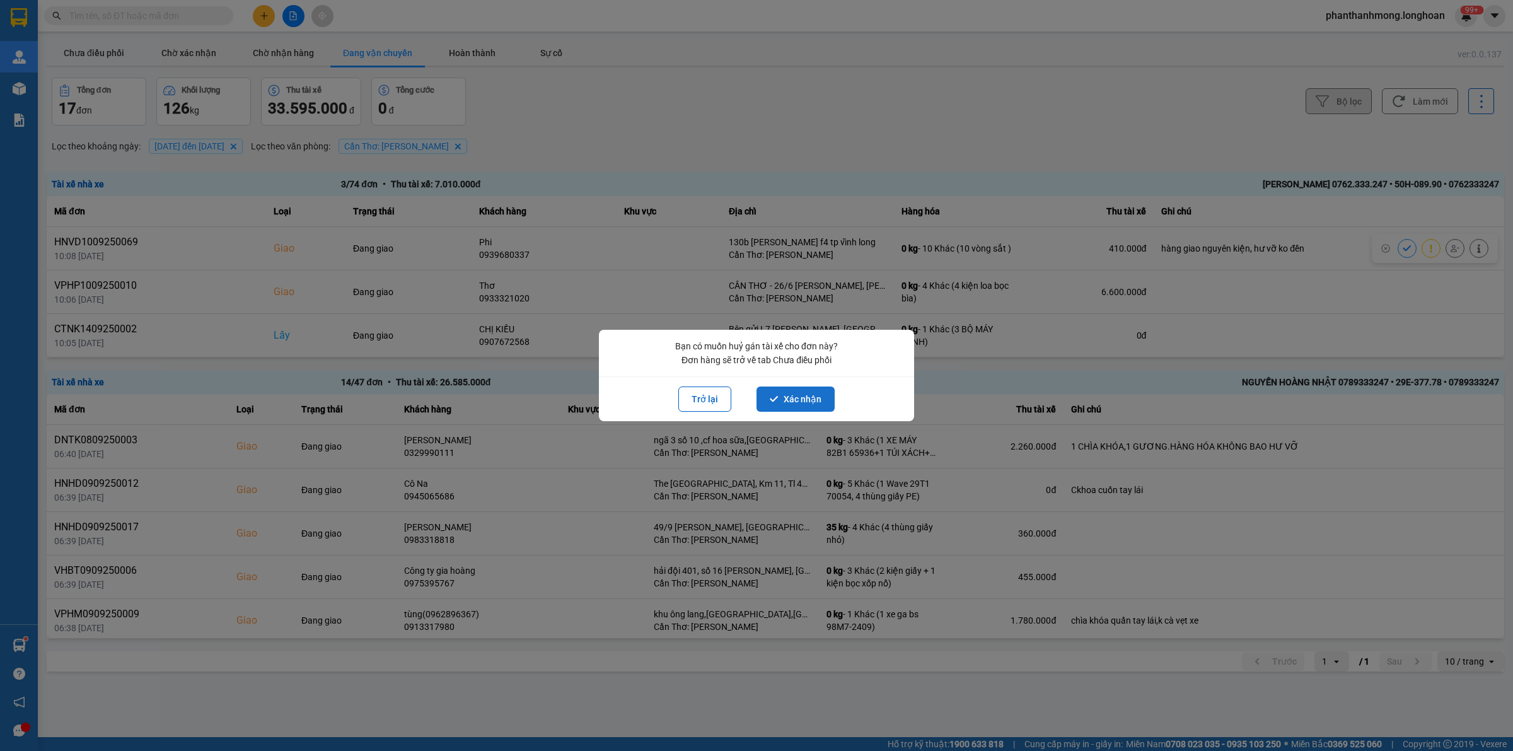
click at [795, 391] on button "Xác nhận" at bounding box center [795, 398] width 78 height 25
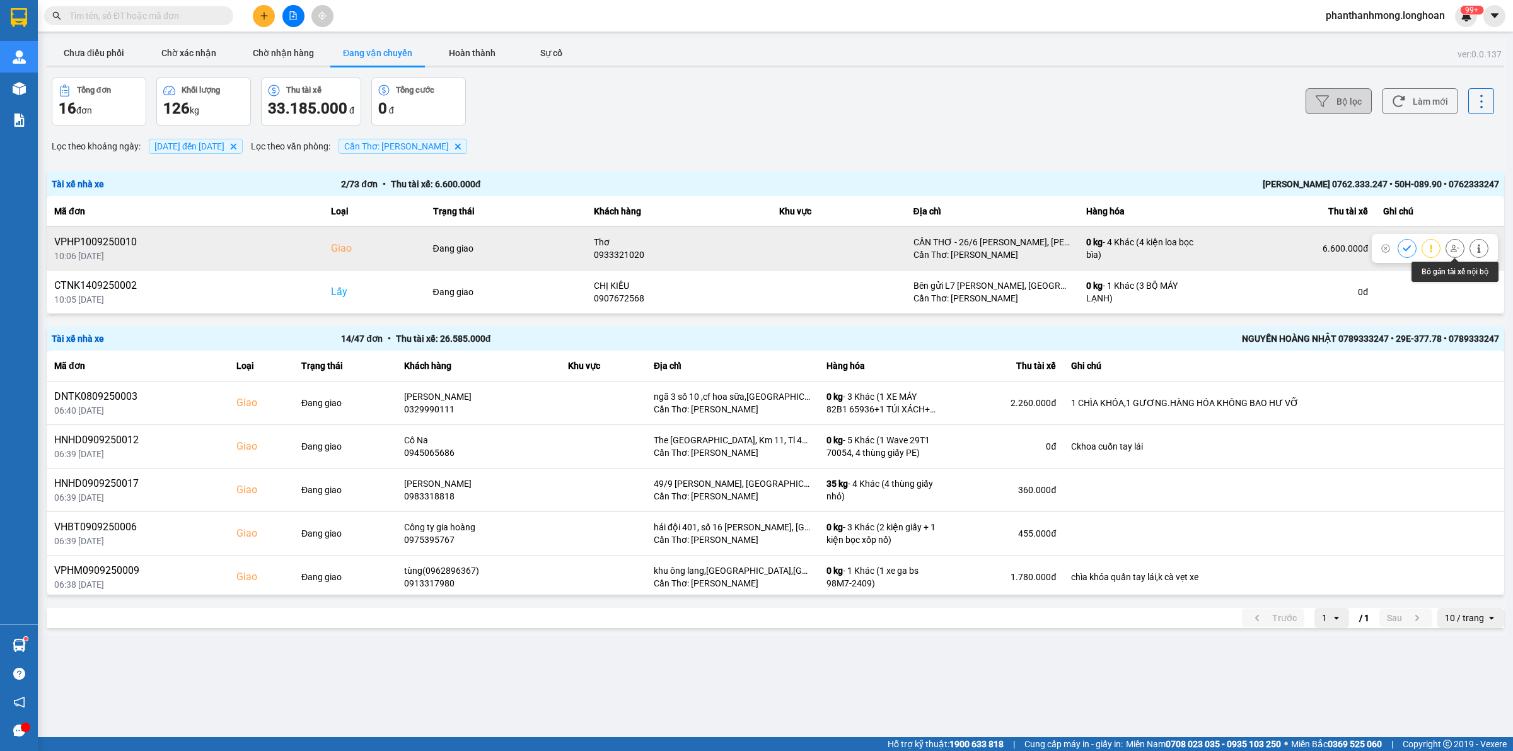
click at [1448, 247] on button at bounding box center [1455, 248] width 18 height 22
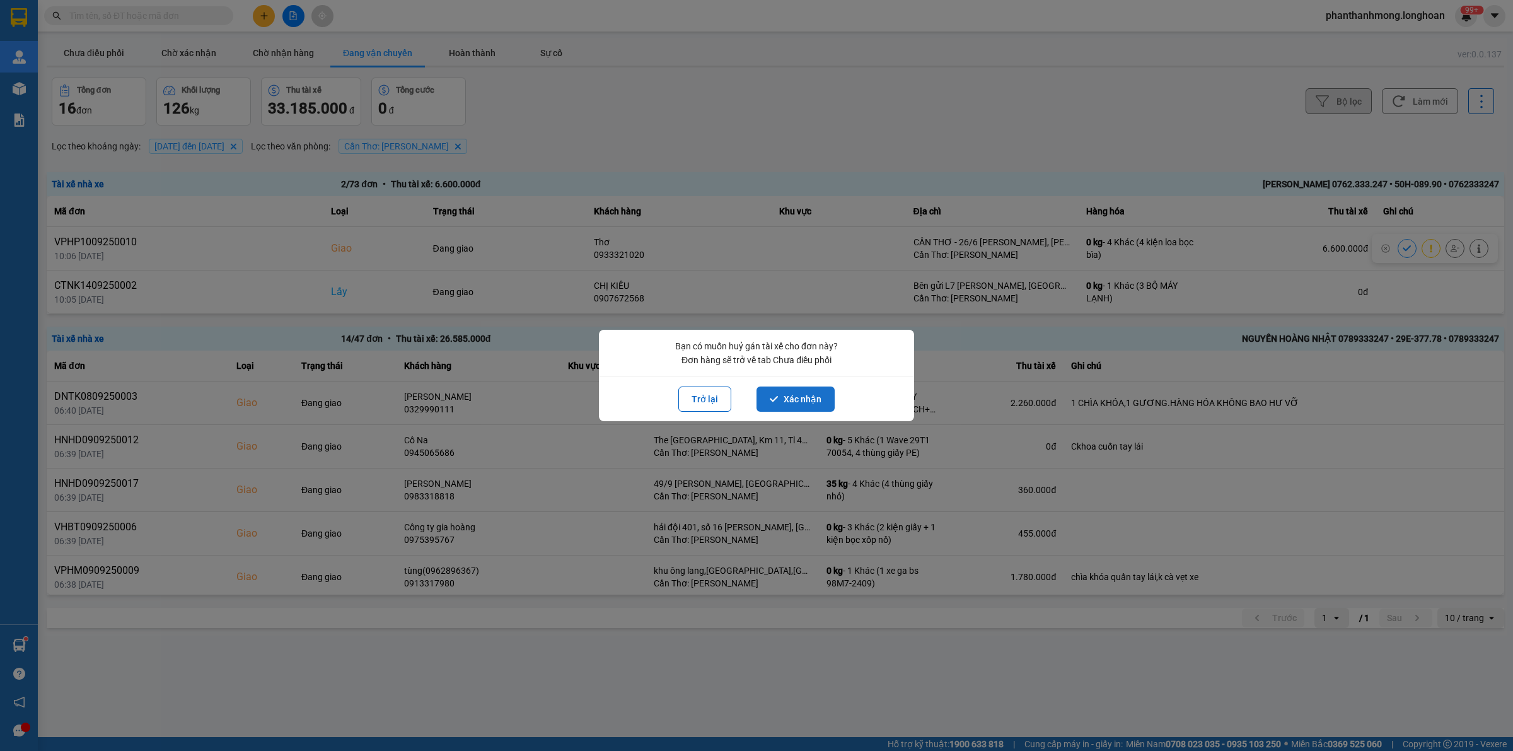
click at [764, 397] on button "Xác nhận" at bounding box center [795, 398] width 78 height 25
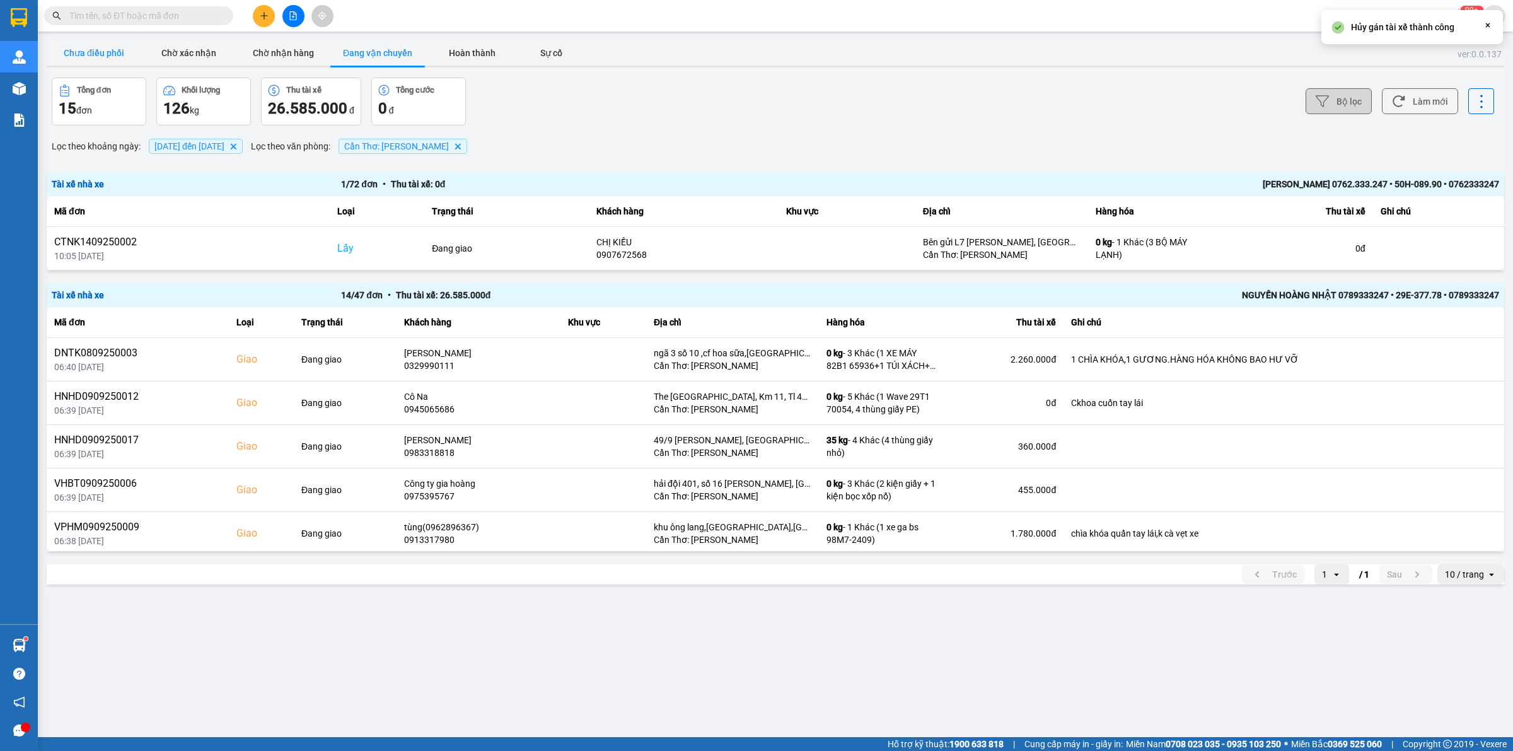
click at [101, 57] on button "Chưa điều phối" at bounding box center [94, 52] width 95 height 25
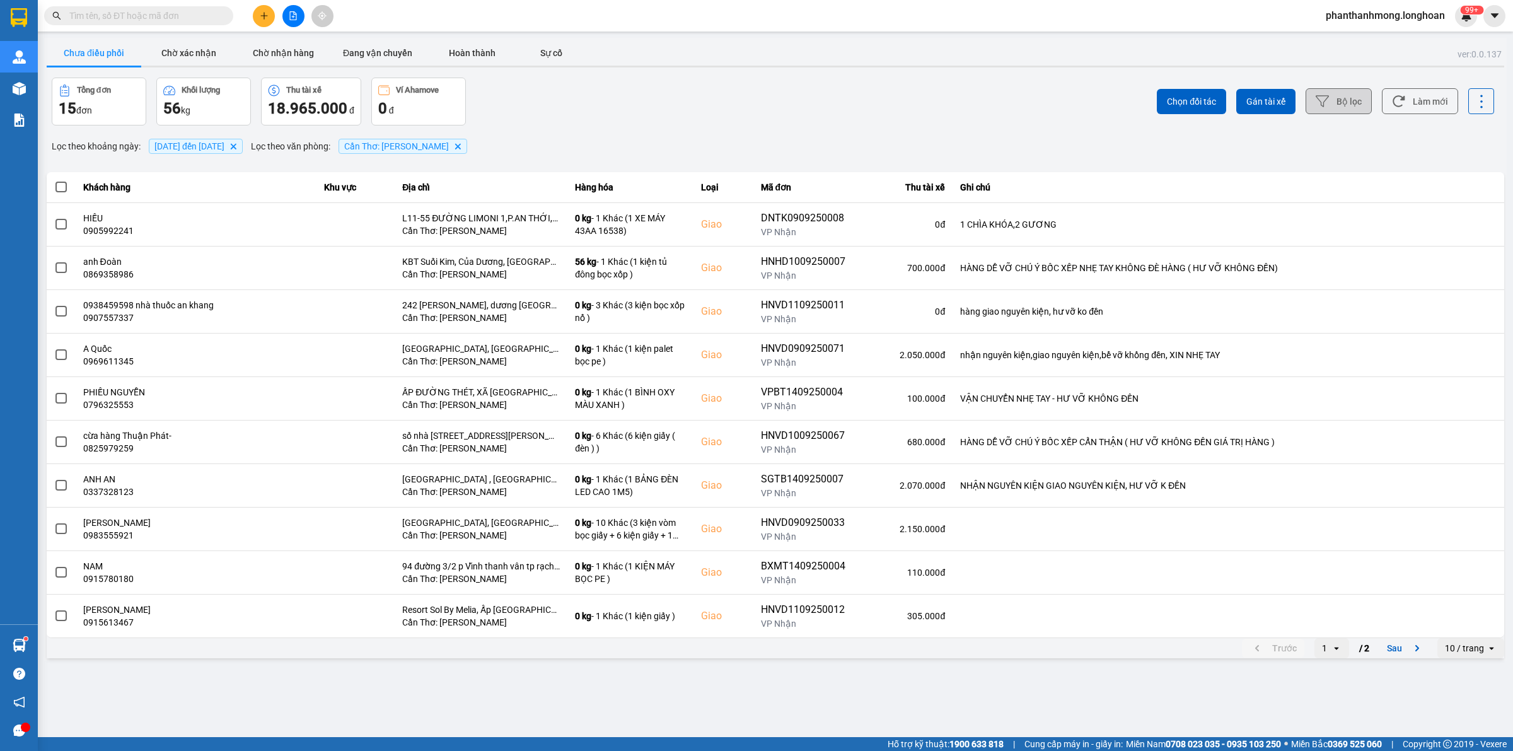
click at [1335, 110] on button "Bộ lọc" at bounding box center [1338, 101] width 66 height 26
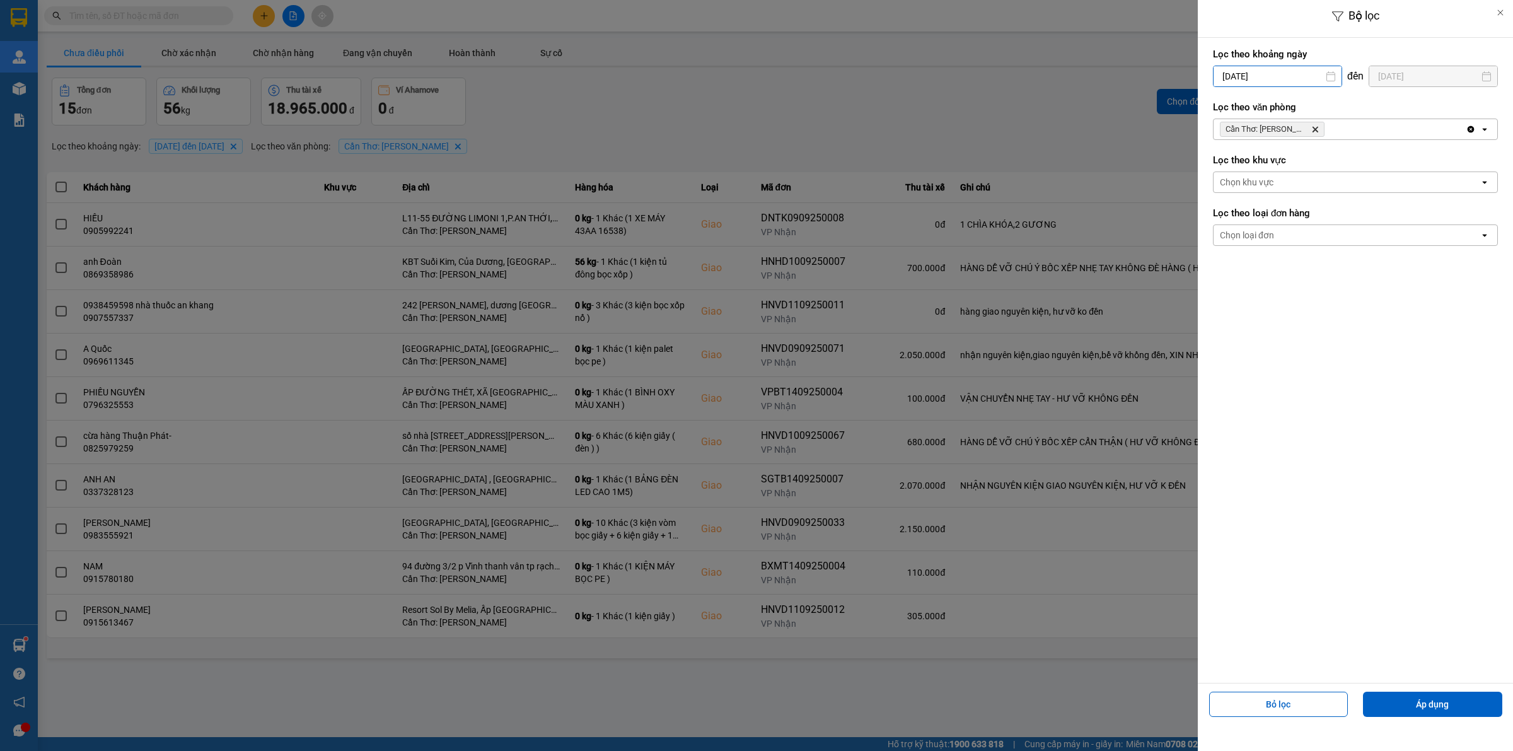
click at [1305, 661] on div "Bộ lọc Lọc theo khoảng [DATE] Press the down arrow key to interact with the cal…" at bounding box center [775, 661] width 1462 height 0
click at [1218, 216] on div "15" at bounding box center [1221, 223] width 18 height 15
type input "[DATE]"
click at [1380, 717] on button "Áp dụng" at bounding box center [1432, 703] width 139 height 25
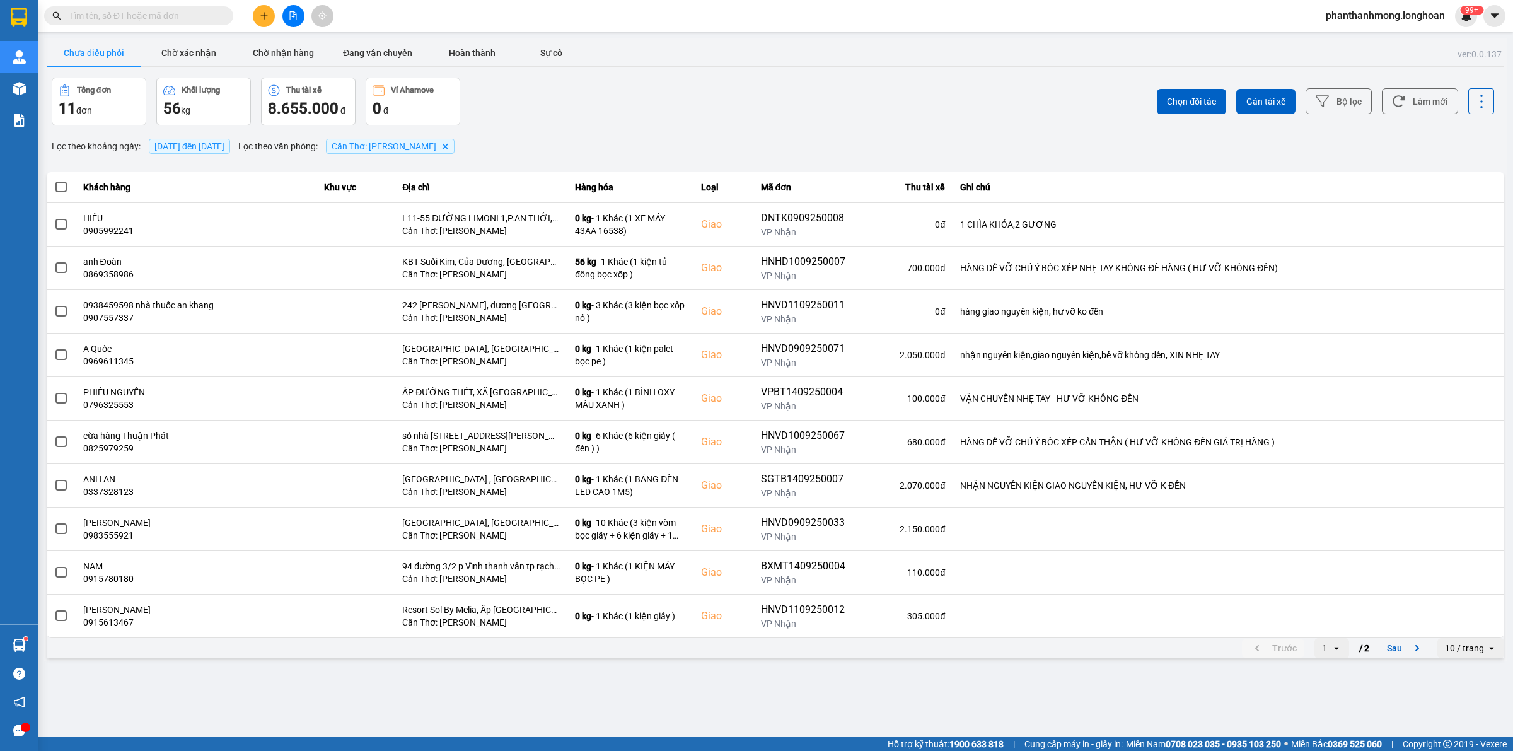
click at [1469, 648] on div "10 / trang" at bounding box center [1464, 648] width 39 height 13
click at [1469, 625] on div "100 / trang" at bounding box center [1471, 622] width 46 height 13
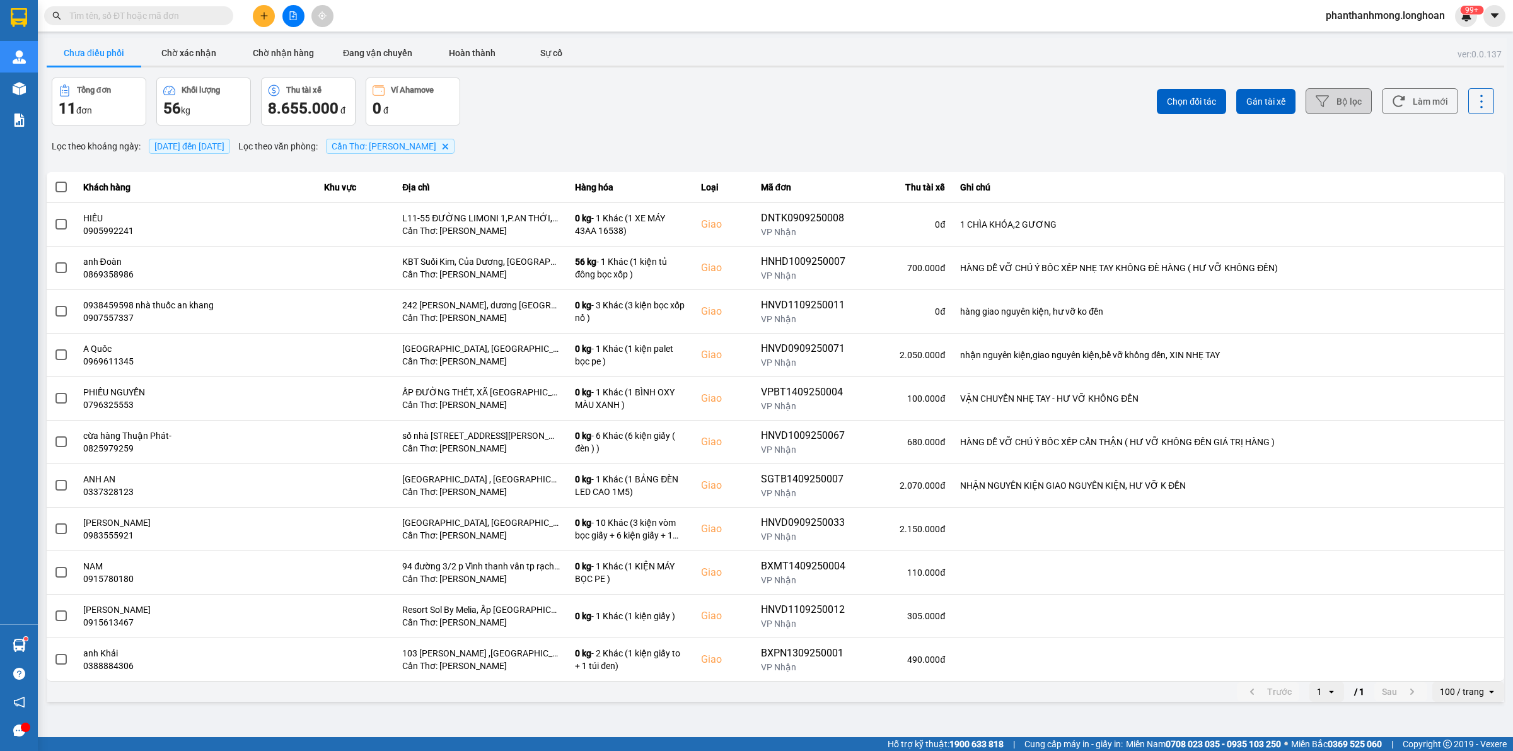
click at [1346, 98] on button "Bộ lọc" at bounding box center [1338, 101] width 66 height 26
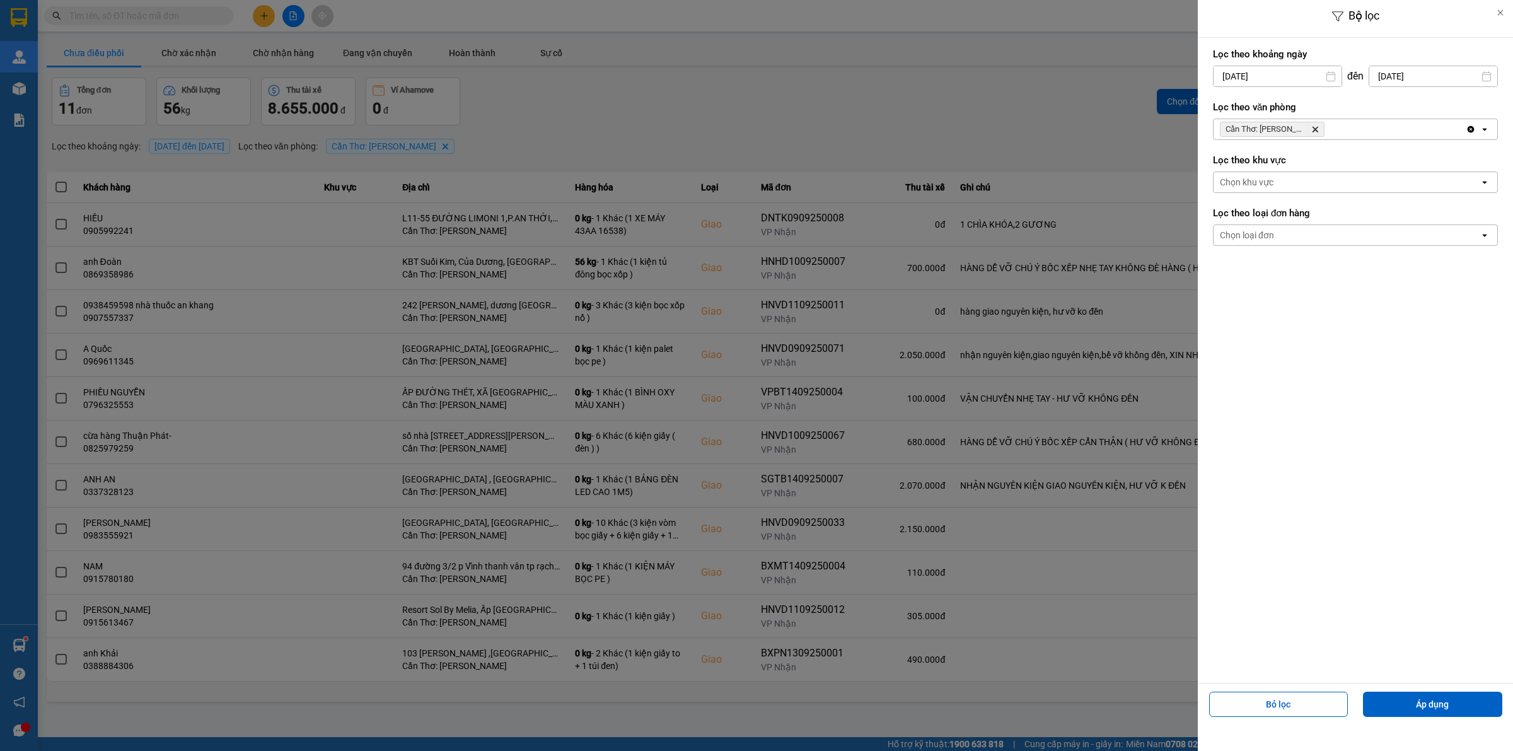
click at [1271, 704] on div "Bộ lọc Lọc theo khoảng [DATE] Press the down arrow key to interact with the cal…" at bounding box center [775, 704] width 1462 height 0
click at [1250, 153] on div "1 2 3 4 5 6 7 8 9 10 11 12 13 14 15 16 17 18 19 20 21 22 23 24 25 26 27 28 29 30" at bounding box center [1296, 225] width 197 height 153
click at [1246, 161] on div "2" at bounding box center [1246, 168] width 18 height 15
type input "[DATE]"
click at [1391, 710] on button "Áp dụng" at bounding box center [1432, 703] width 139 height 25
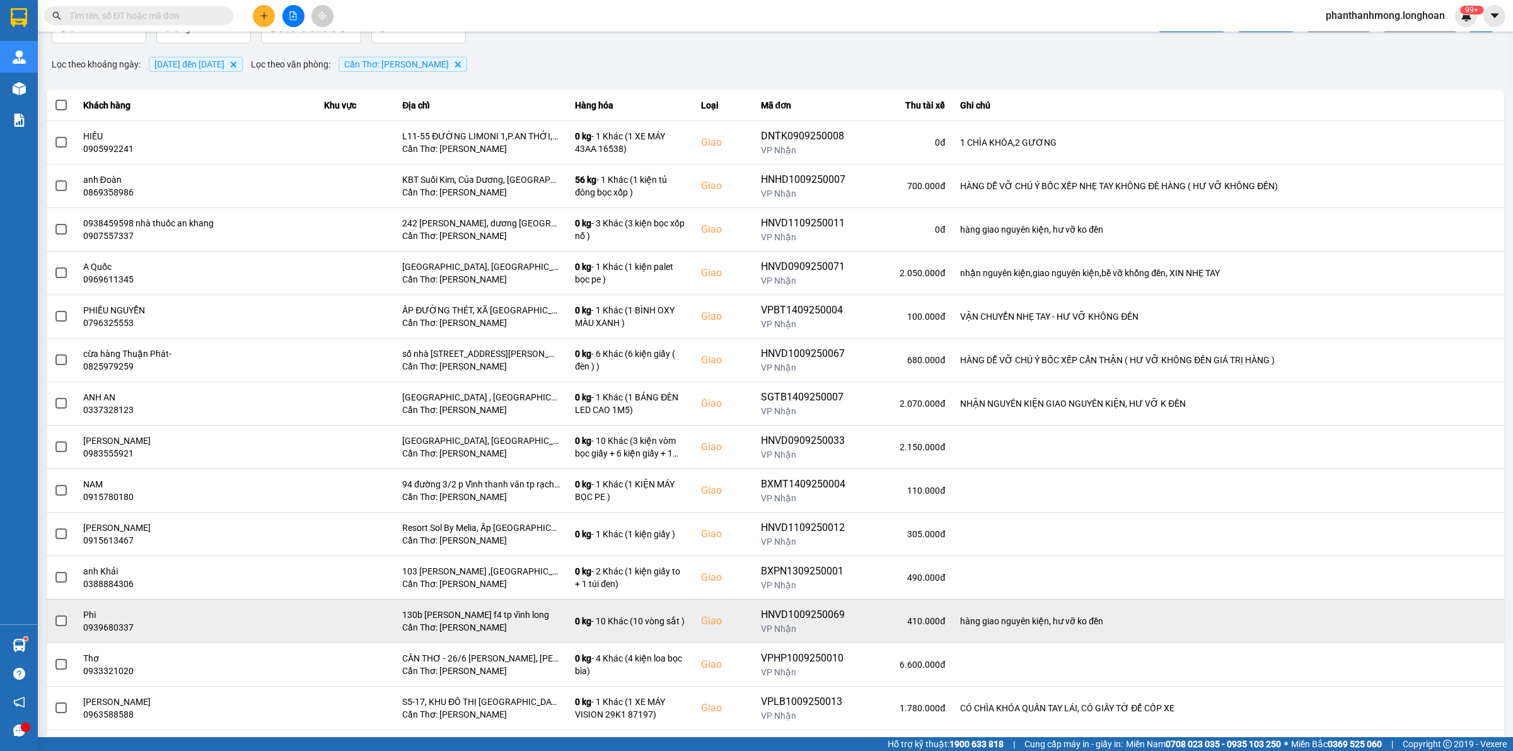
scroll to position [149, 0]
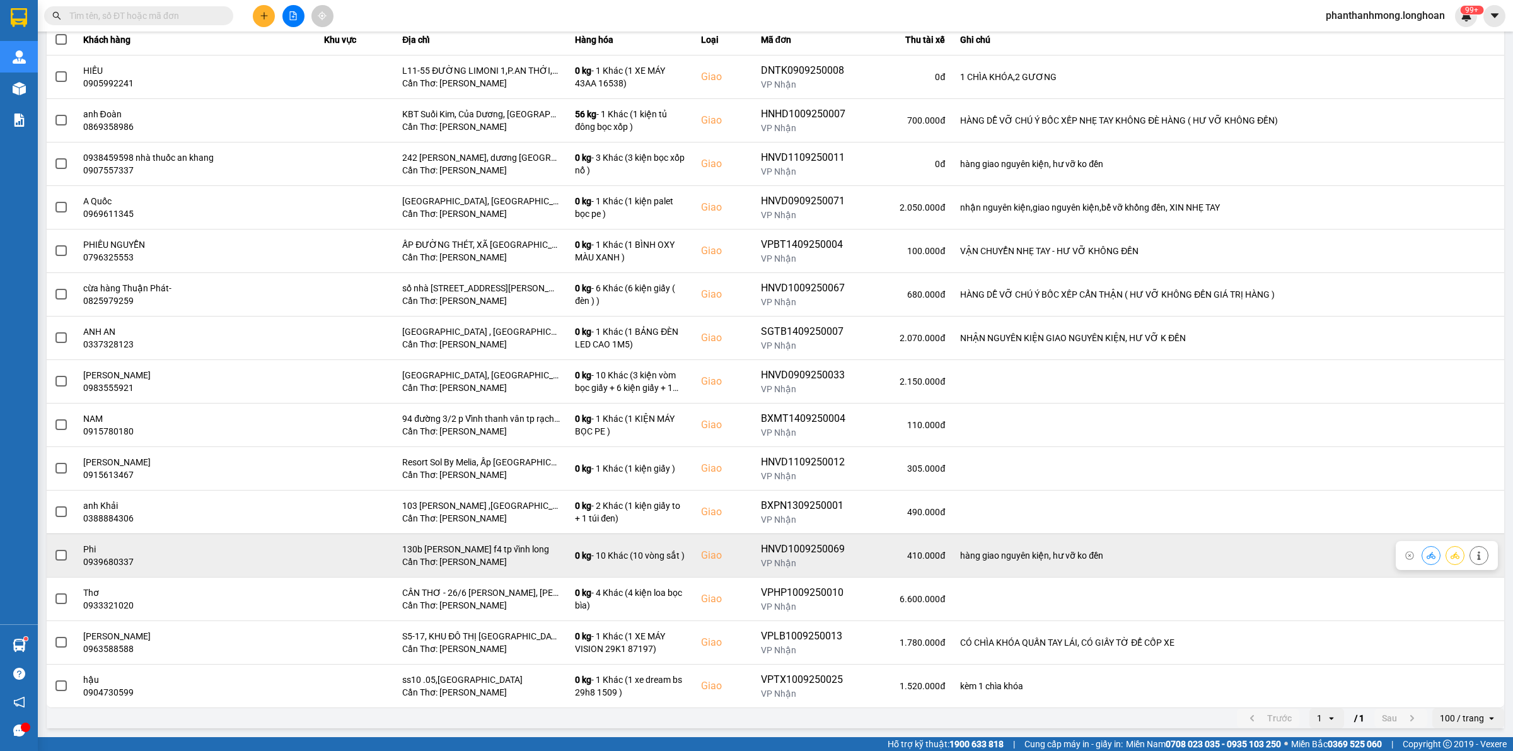
click at [64, 553] on span at bounding box center [60, 555] width 11 height 11
click at [54, 548] on input "checkbox" at bounding box center [54, 548] width 0 height 0
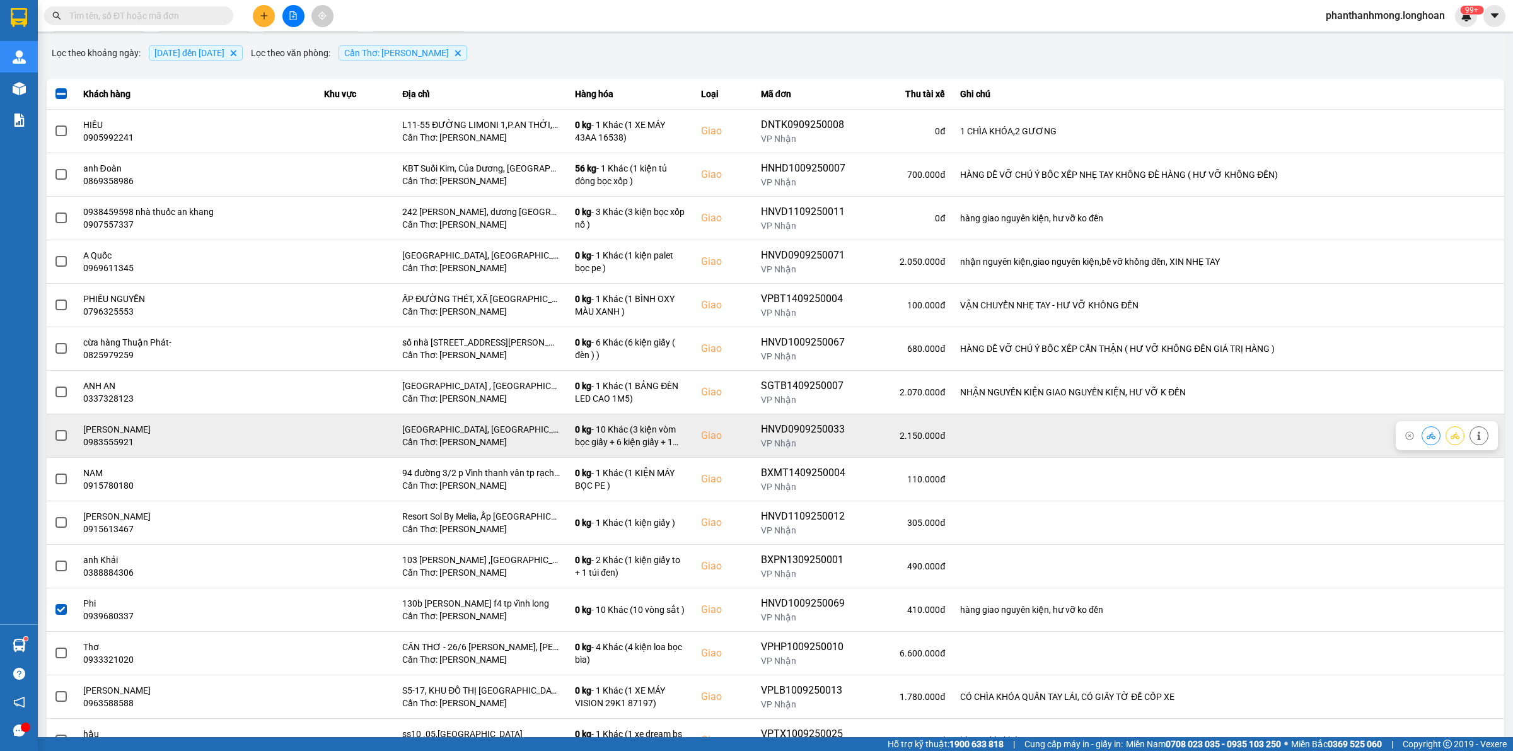
scroll to position [0, 0]
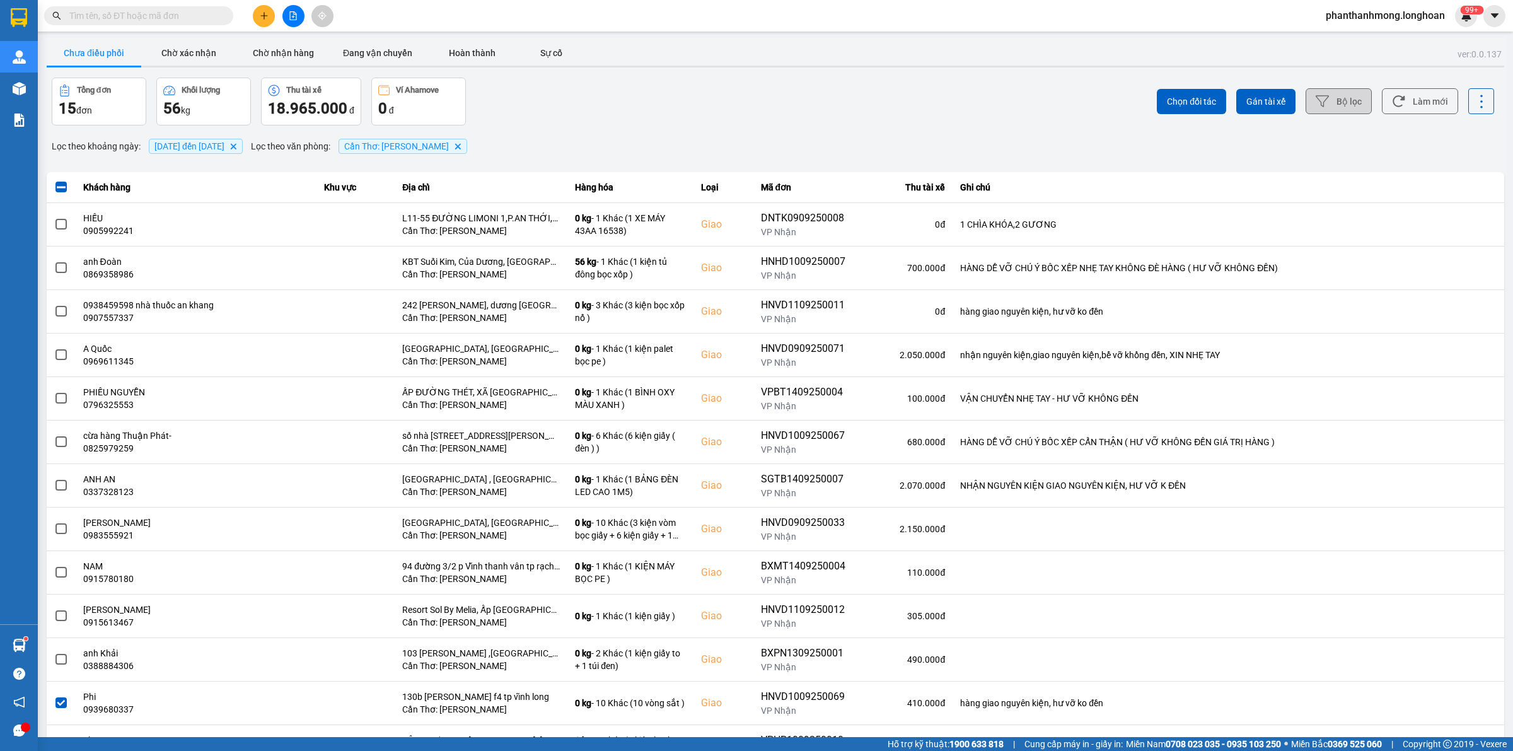
click at [1305, 96] on button "Bộ lọc" at bounding box center [1338, 101] width 66 height 26
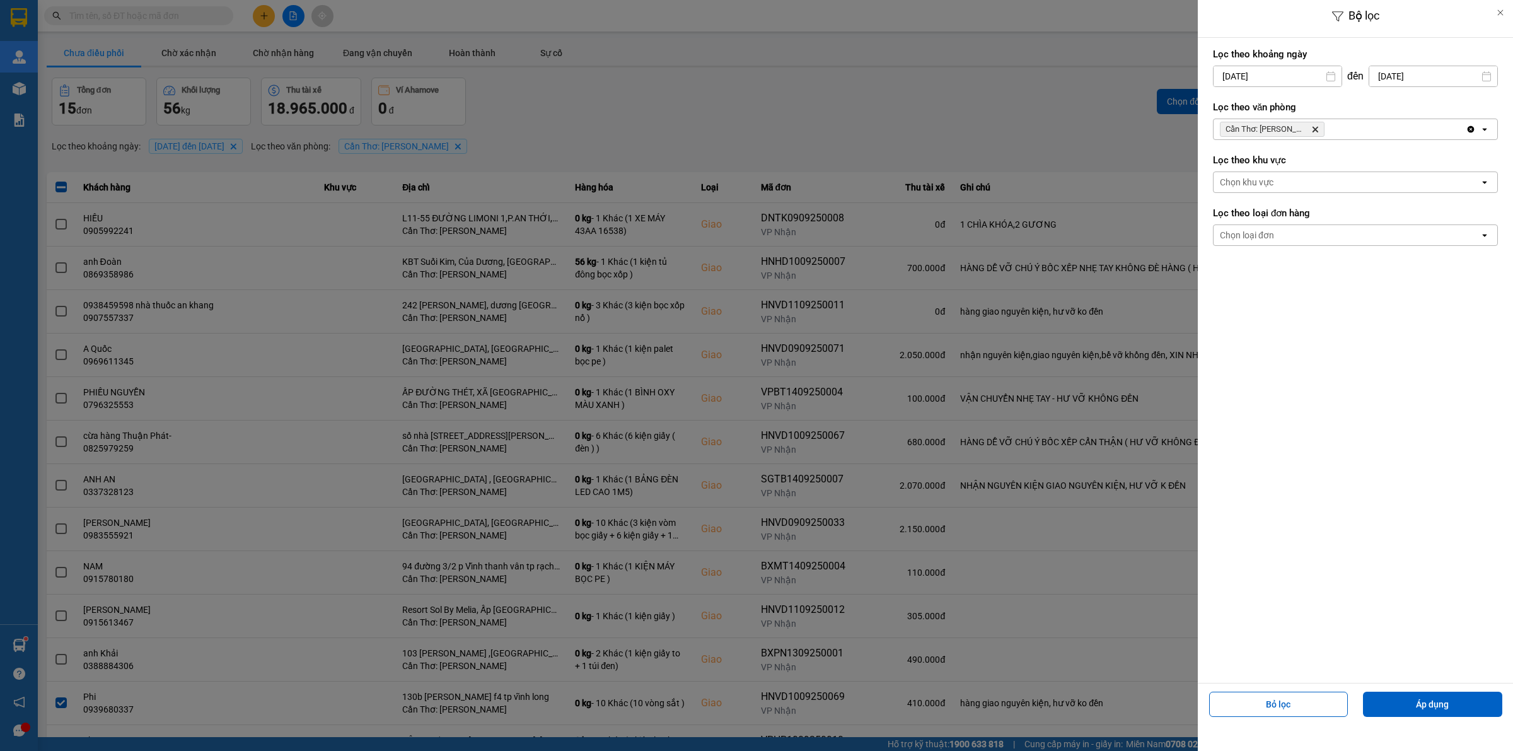
click at [1281, 79] on input "[DATE]" at bounding box center [1277, 76] width 128 height 20
click at [1212, 166] on div "1" at bounding box center [1221, 168] width 18 height 15
type input "[DATE]"
click at [1392, 705] on button "Áp dụng" at bounding box center [1432, 703] width 139 height 25
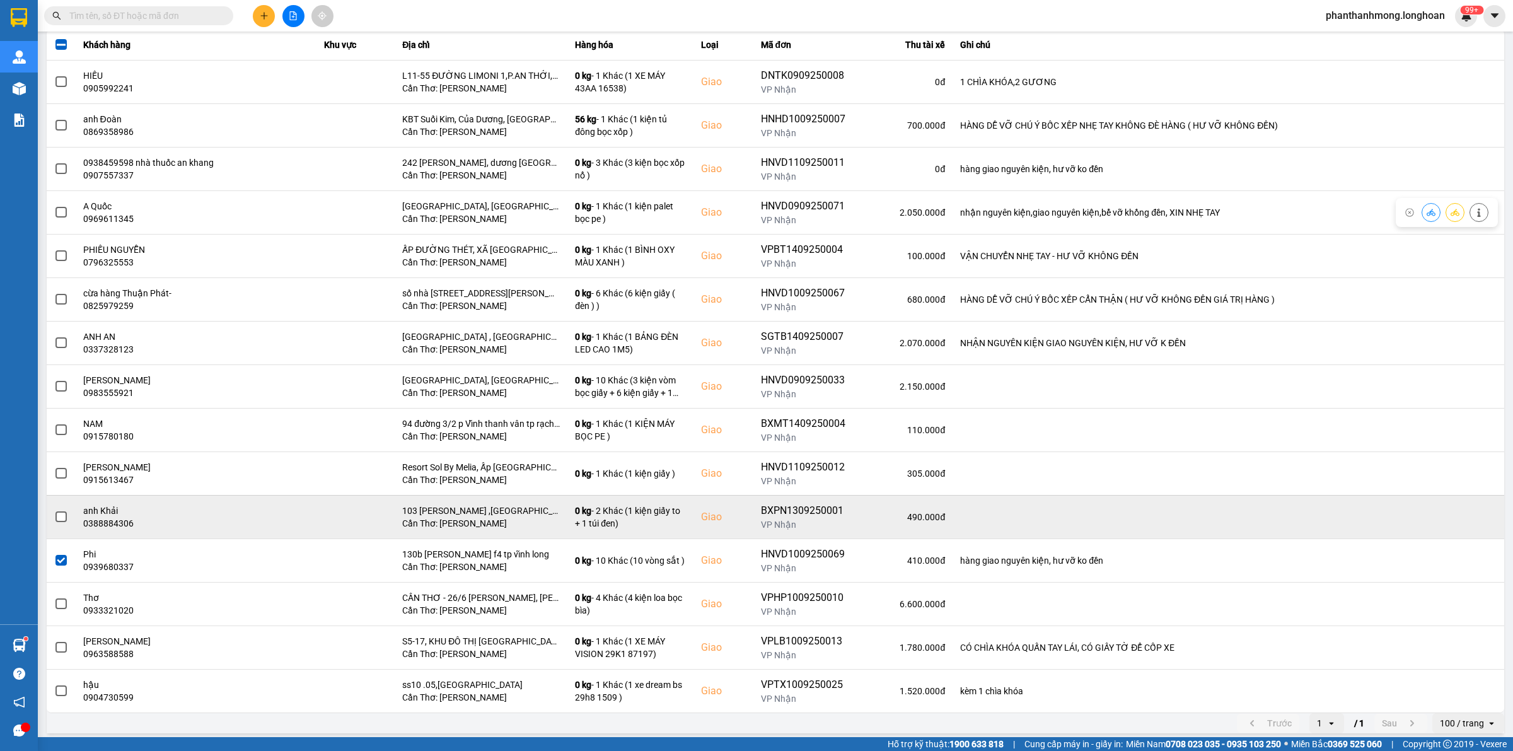
scroll to position [149, 0]
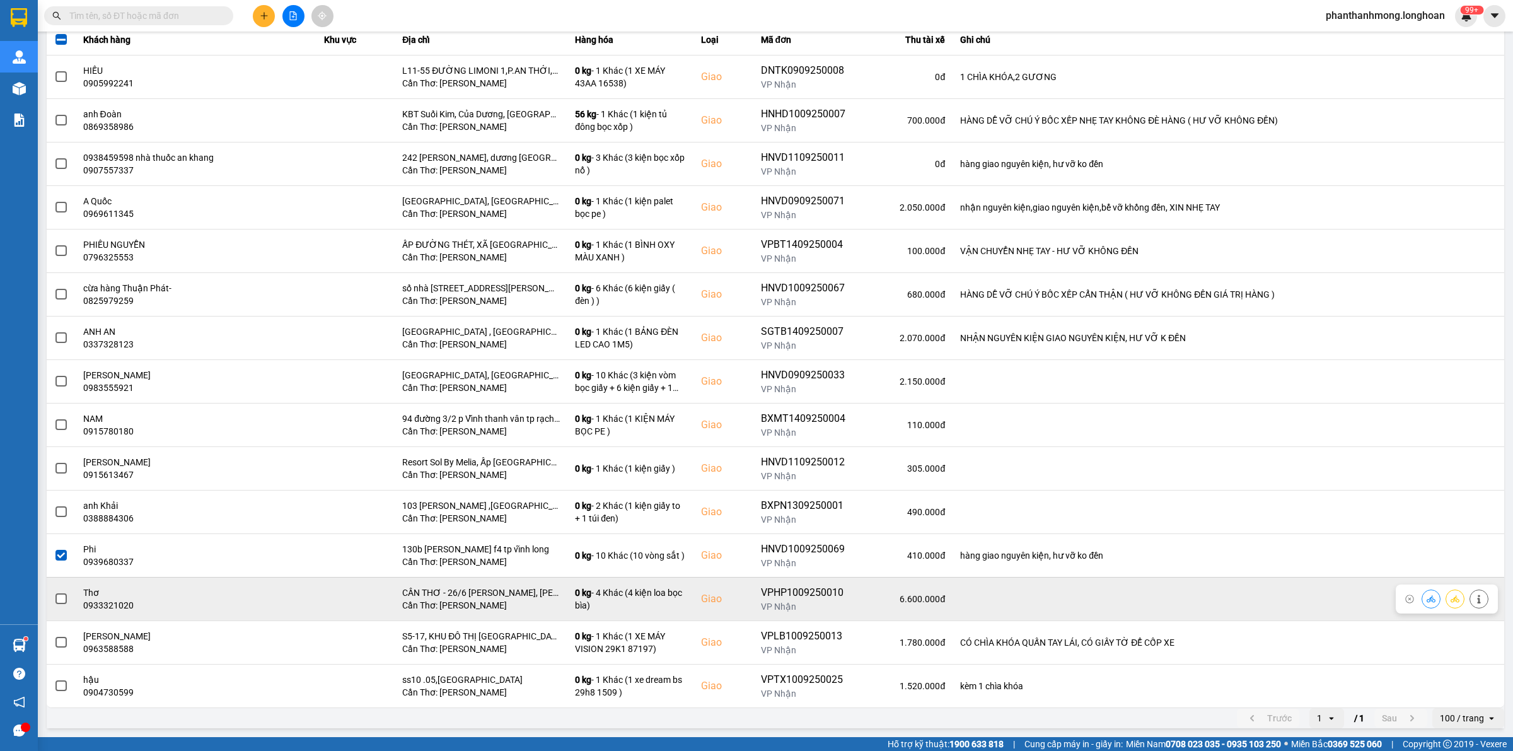
click at [63, 601] on span at bounding box center [60, 598] width 11 height 11
click at [54, 592] on input "checkbox" at bounding box center [54, 592] width 0 height 0
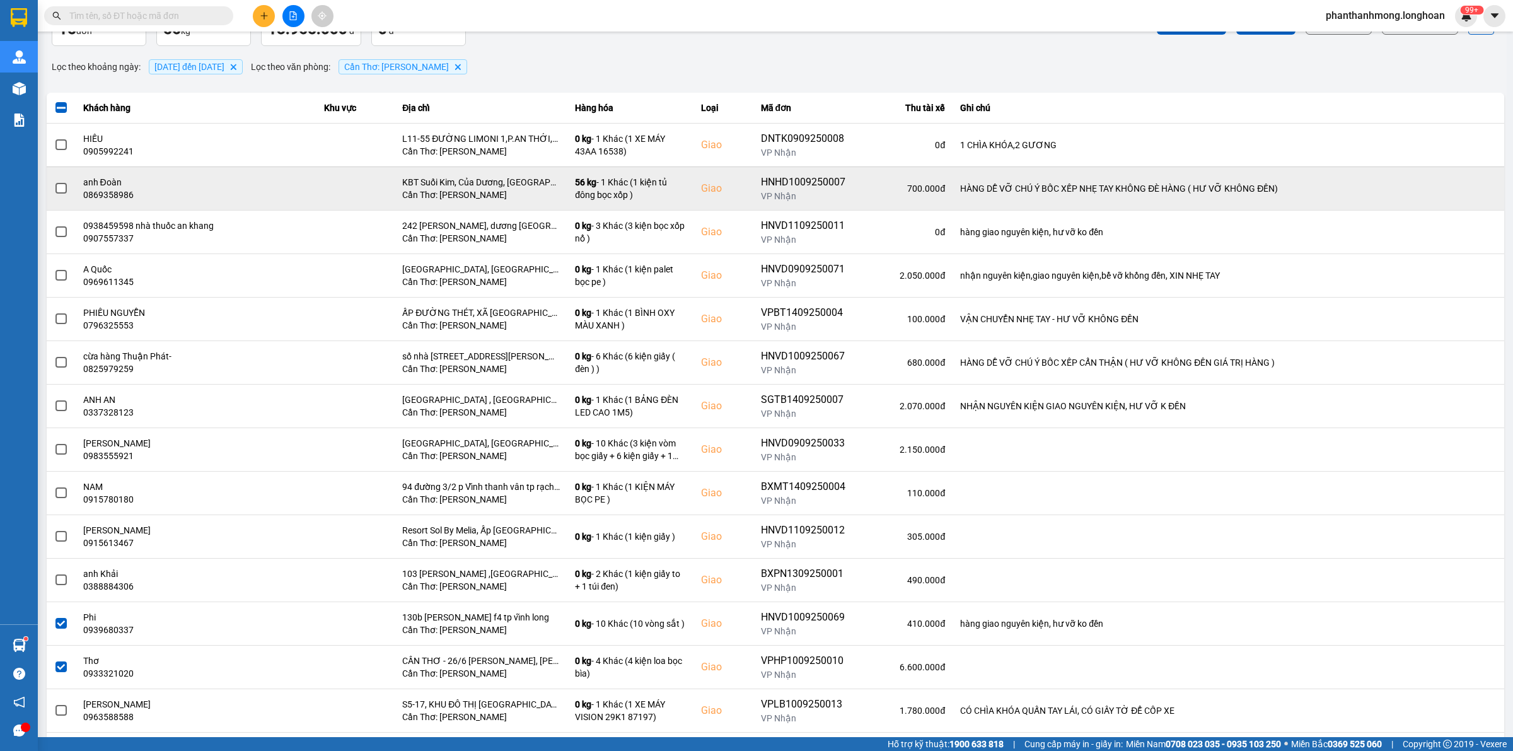
scroll to position [0, 0]
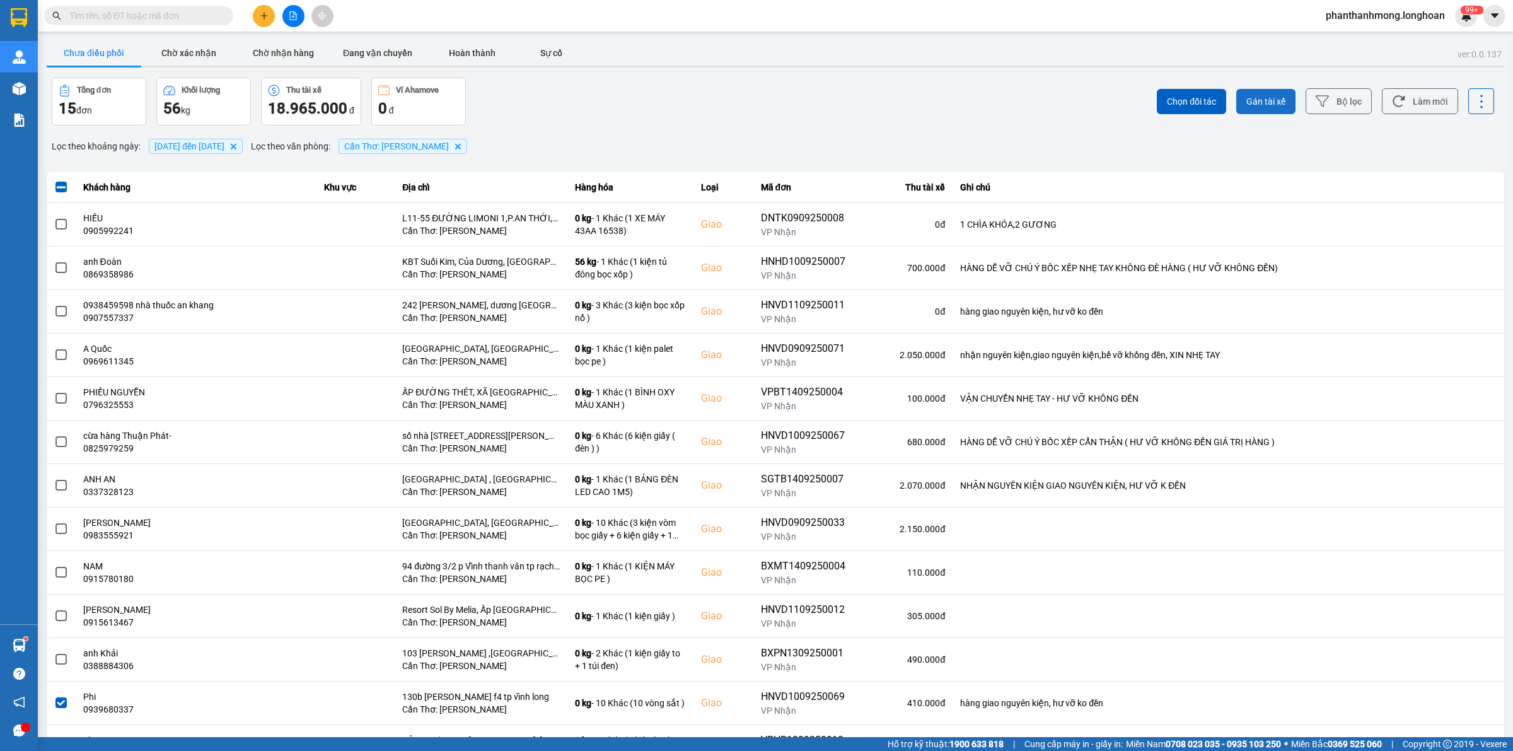
click at [1258, 102] on span "Gán tài xế" at bounding box center [1265, 101] width 39 height 13
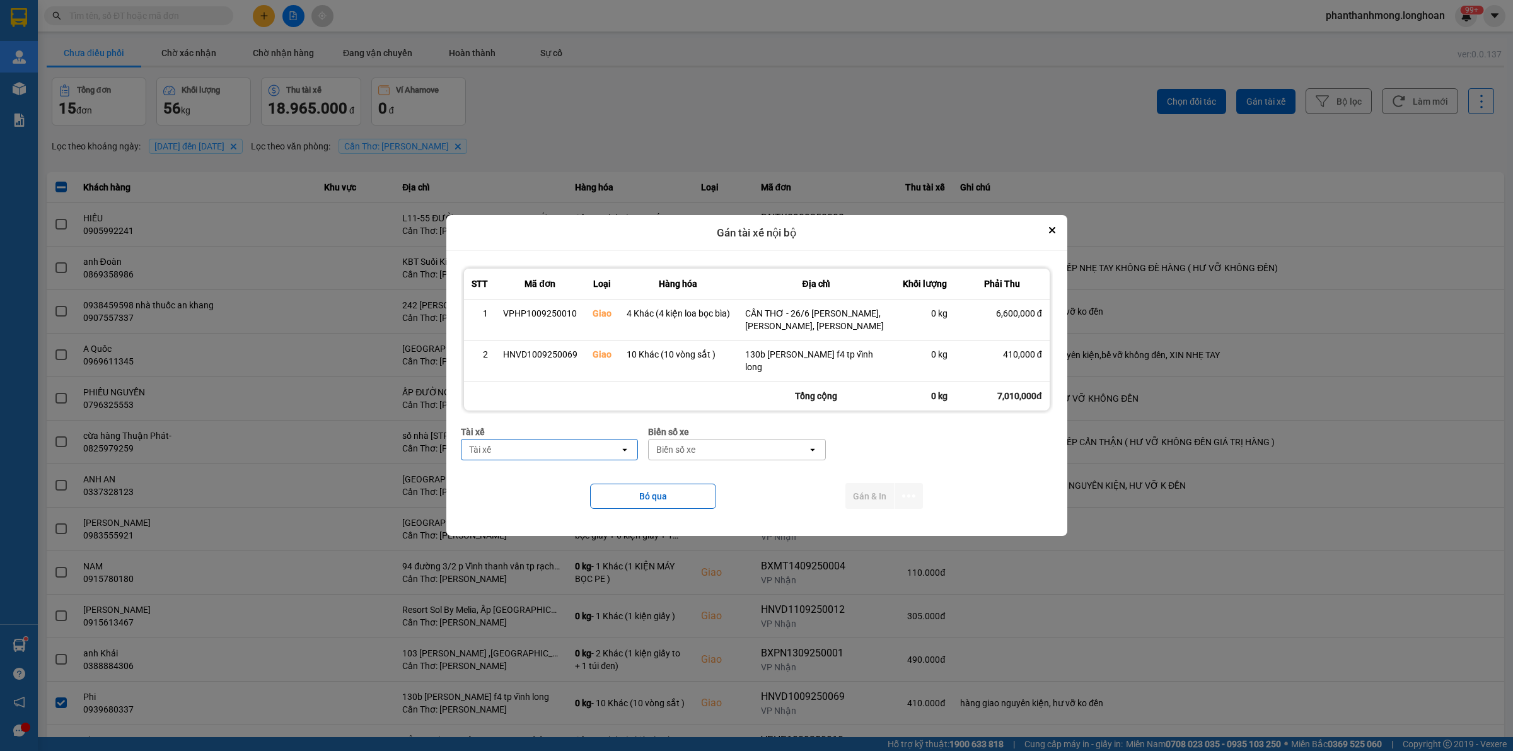
click at [512, 449] on div "Tài xế" at bounding box center [540, 449] width 159 height 20
type input "TUQAN"
click at [531, 441] on div "TUQAN" at bounding box center [533, 449] width 145 height 20
click at [531, 441] on div "Tài xế" at bounding box center [540, 449] width 159 height 20
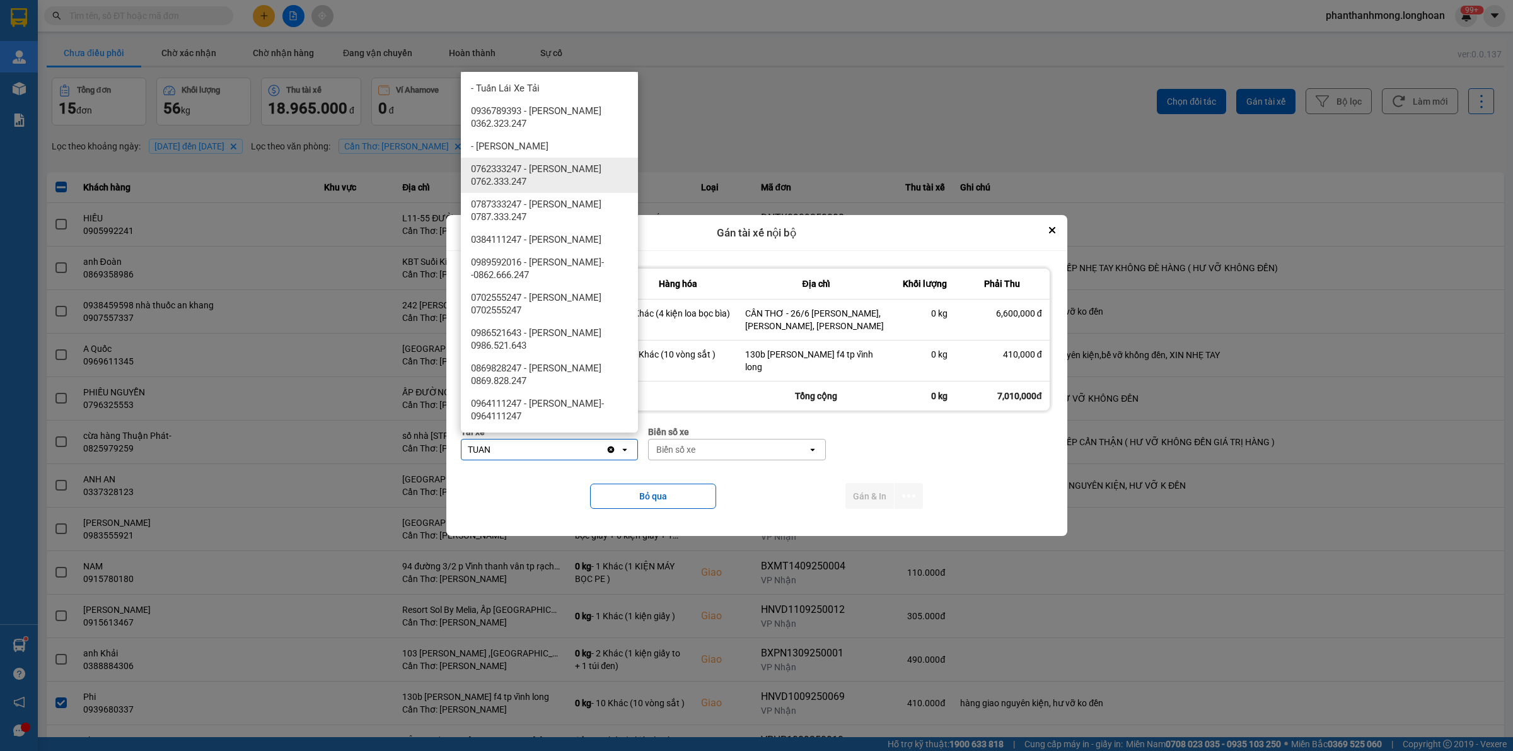
type input "TUAN"
click at [571, 171] on span "0762333247 - [PERSON_NAME] 0762.333.247" at bounding box center [552, 175] width 162 height 25
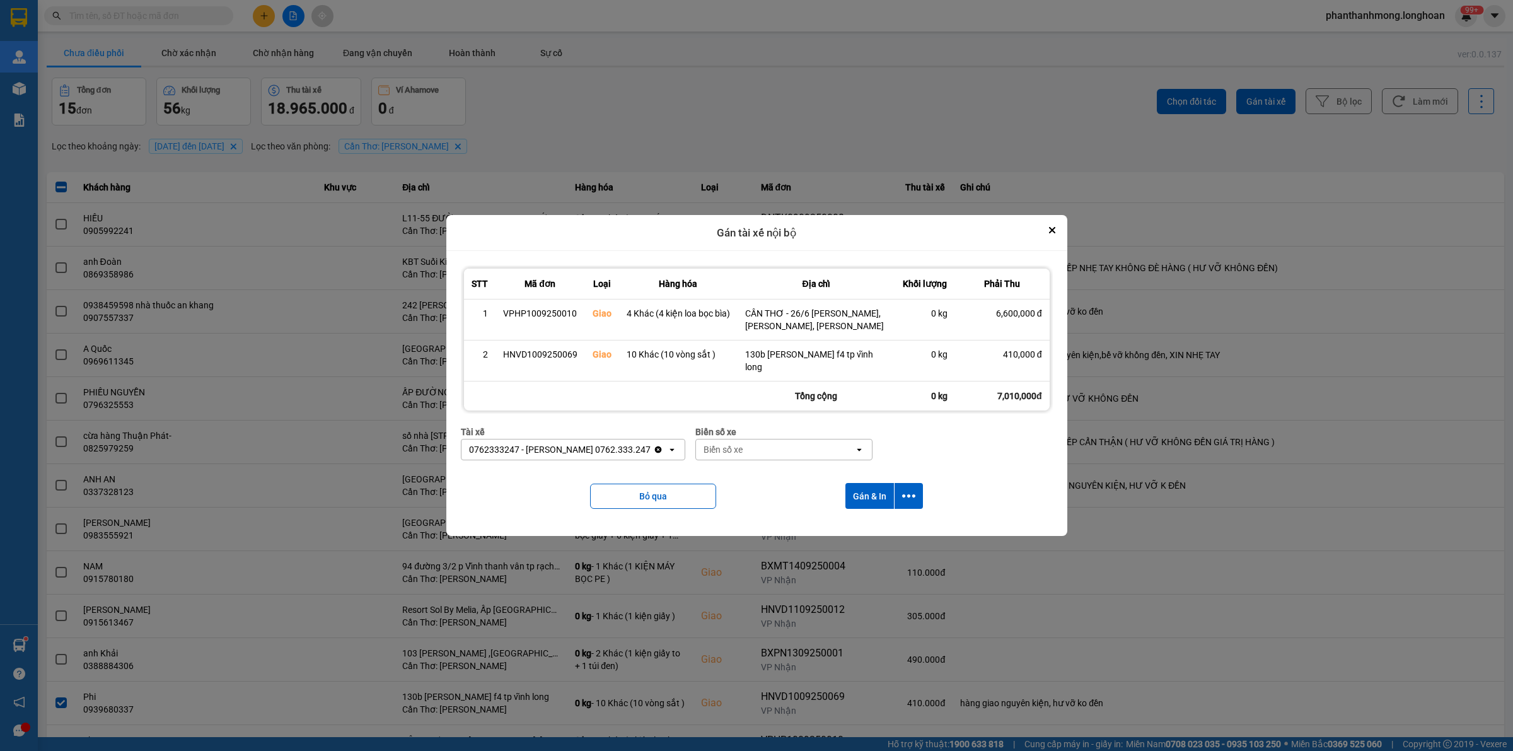
click at [748, 446] on div "Biển số xe" at bounding box center [775, 449] width 159 height 20
type input "90"
click at [748, 468] on div "50H-089.90" at bounding box center [774, 471] width 177 height 23
drag, startPoint x: 908, startPoint y: 489, endPoint x: 903, endPoint y: 497, distance: 9.3
click at [905, 489] on icon "dialog" at bounding box center [908, 495] width 13 height 13
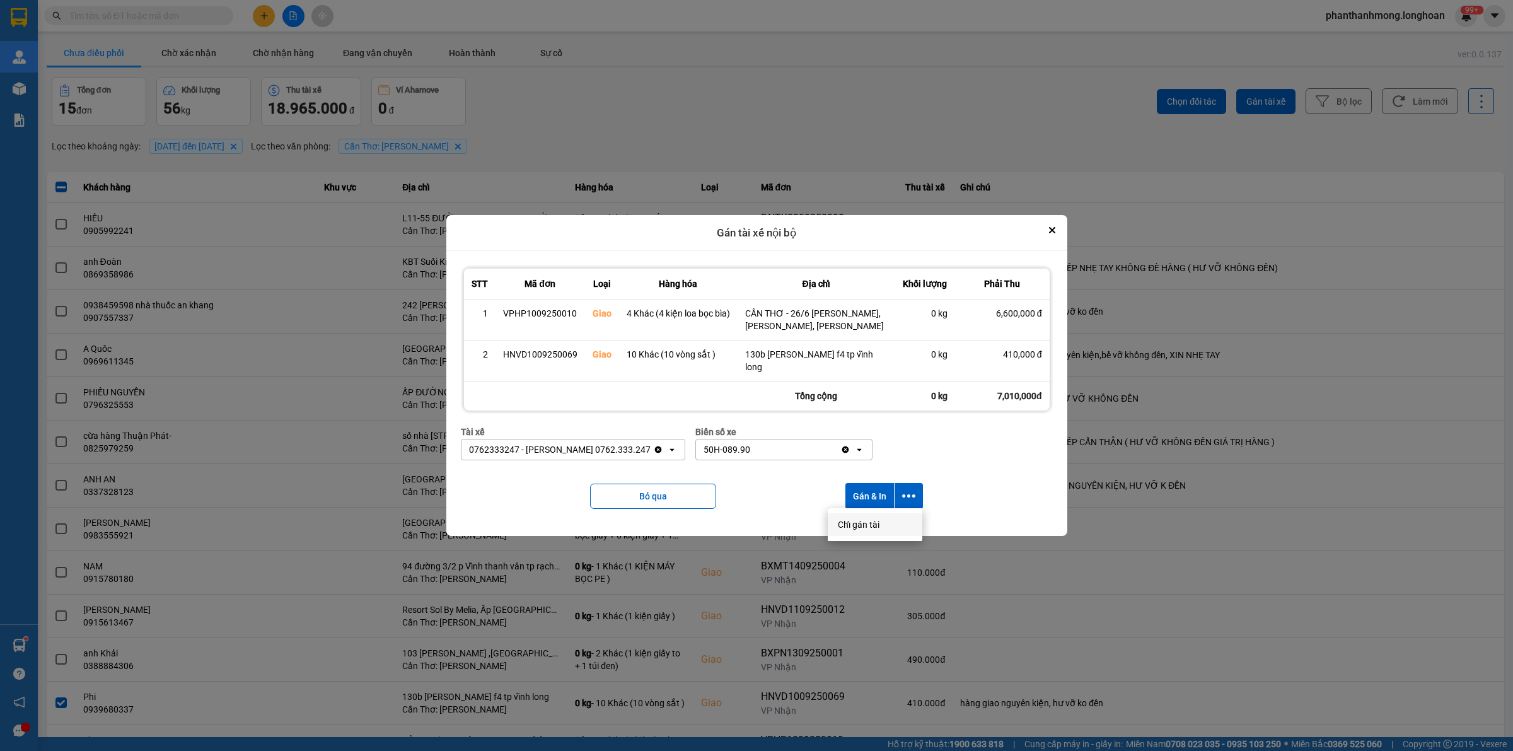
click at [875, 521] on span "Chỉ gán tài" at bounding box center [859, 524] width 42 height 13
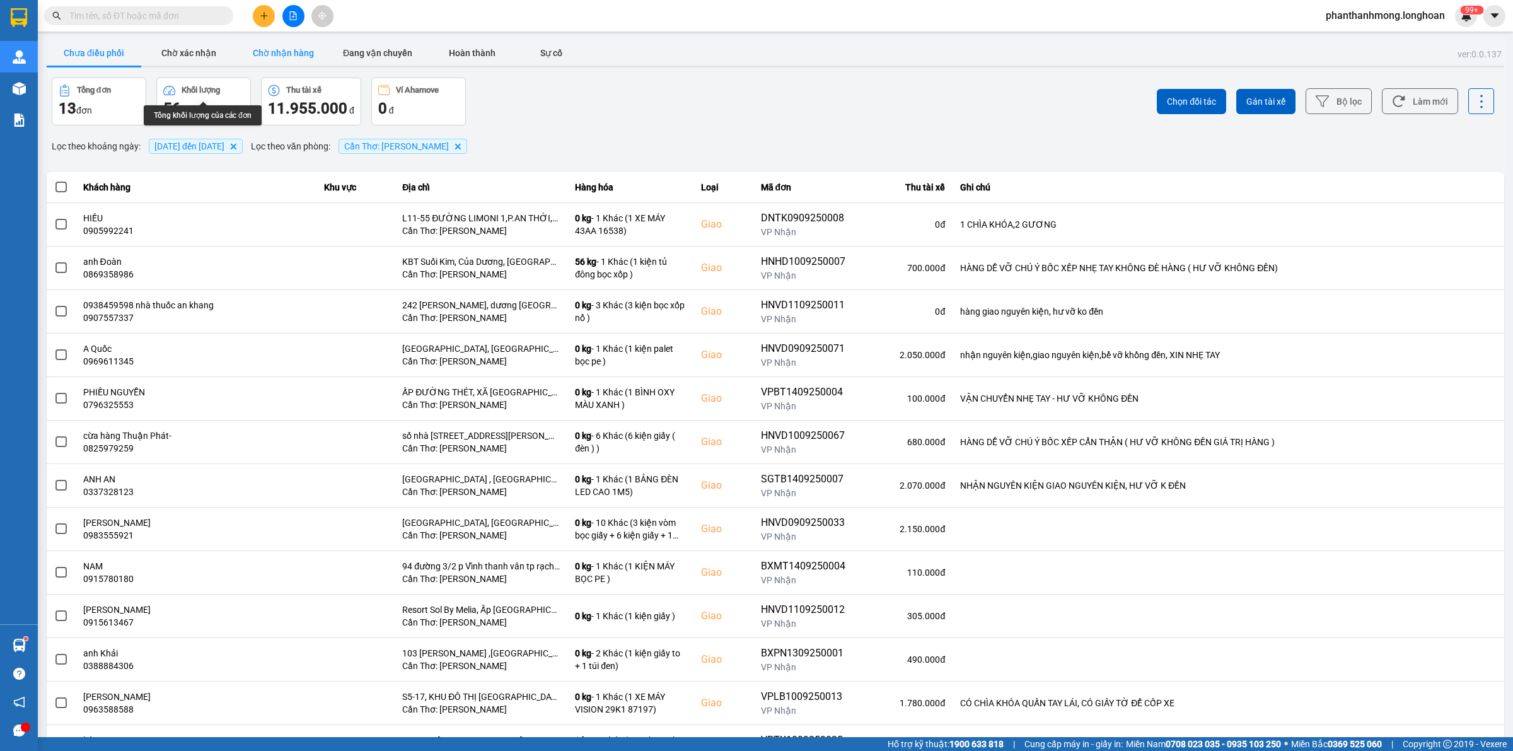
click at [301, 62] on button "Chờ nhận hàng" at bounding box center [283, 52] width 95 height 25
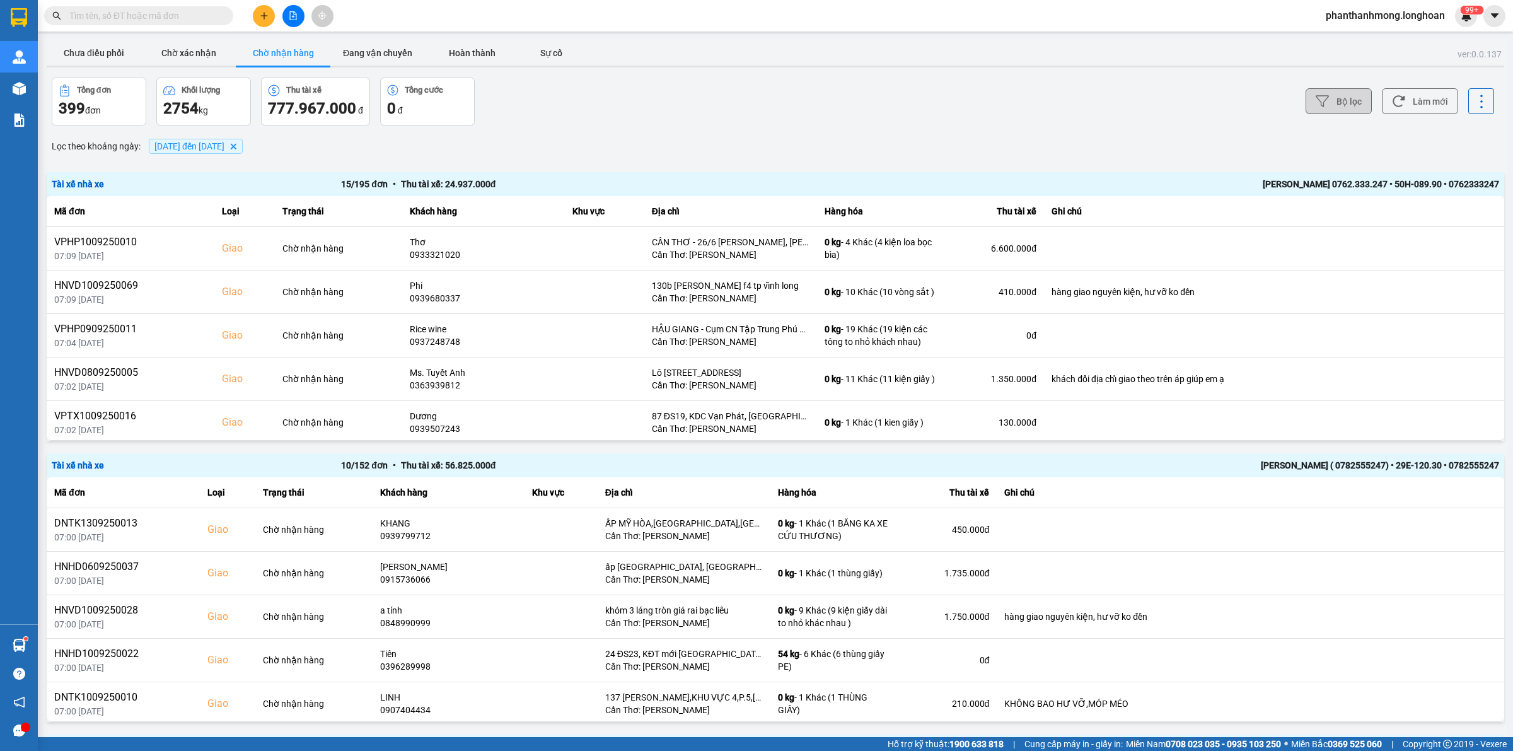
click at [1325, 99] on button "Bộ lọc" at bounding box center [1338, 101] width 66 height 26
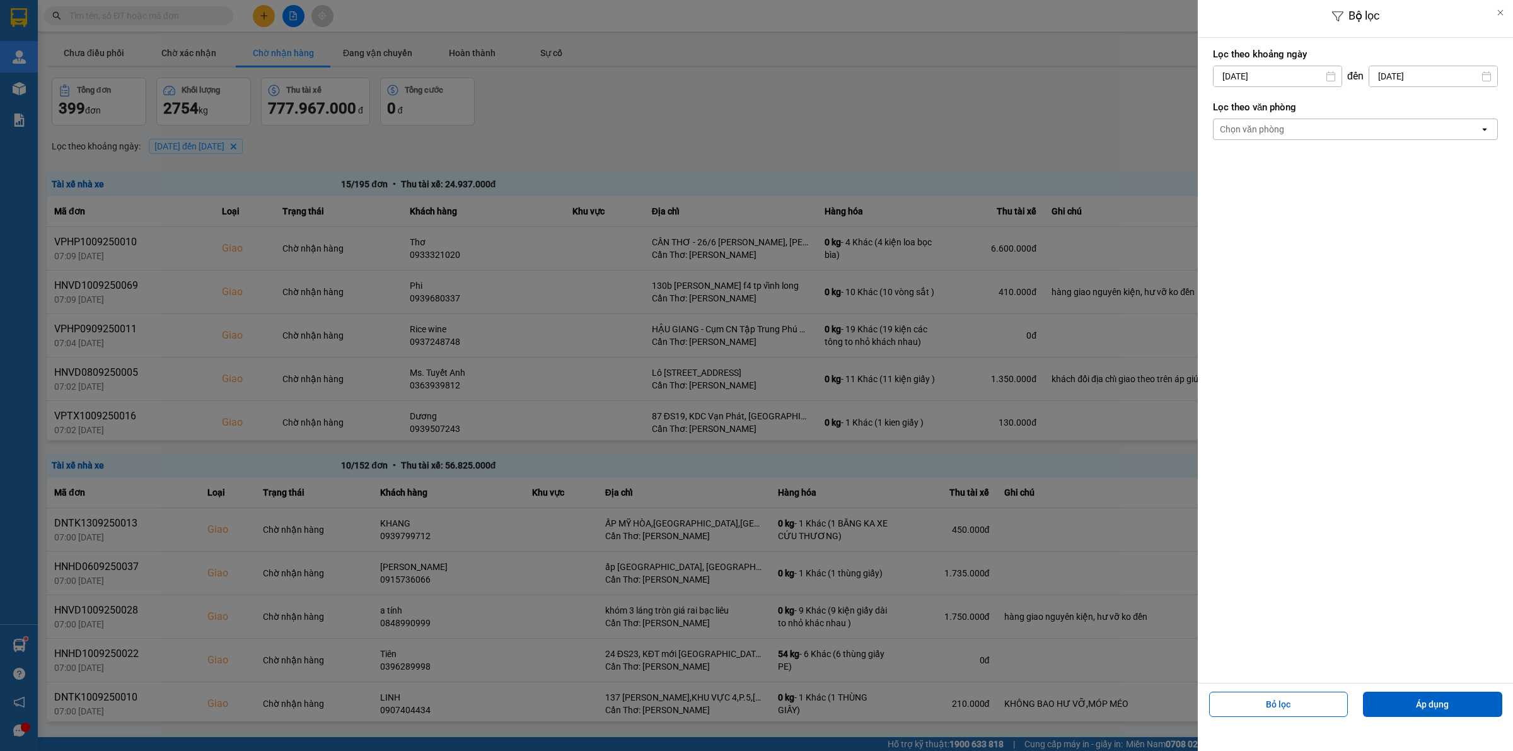
drag, startPoint x: 1293, startPoint y: 124, endPoint x: 1295, endPoint y: 132, distance: 8.6
click at [1293, 124] on div "Chọn văn phòng" at bounding box center [1346, 129] width 266 height 20
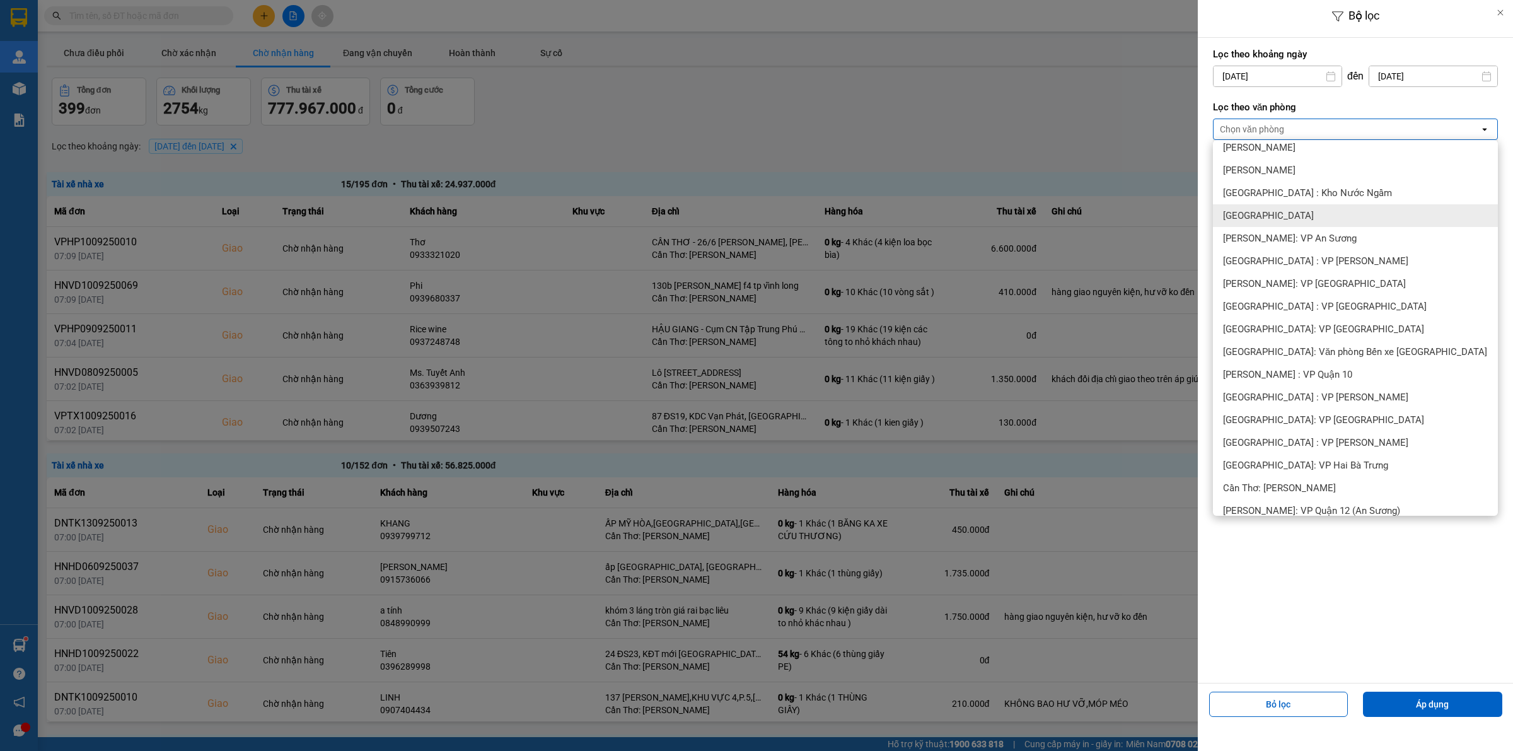
scroll to position [315, 0]
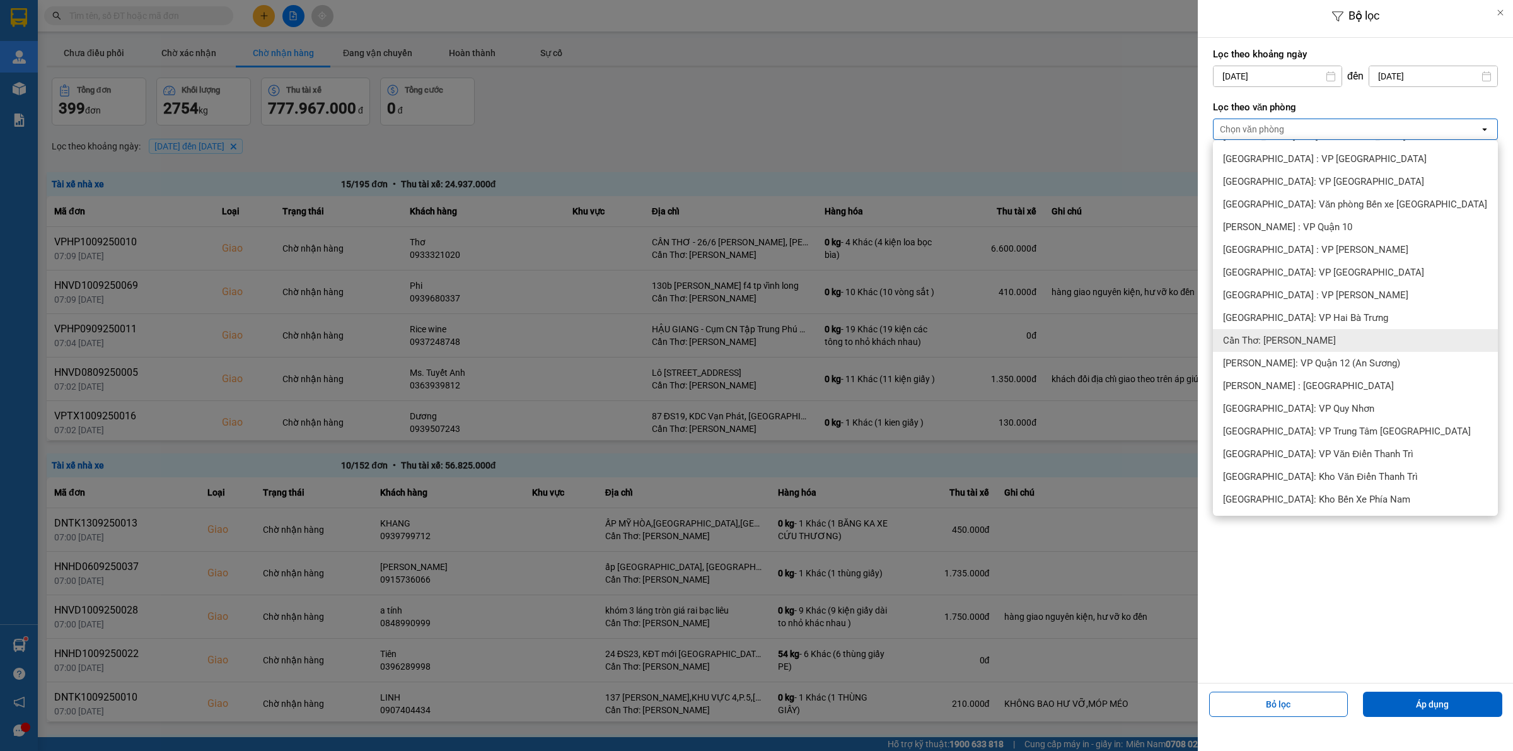
click at [1313, 339] on span "Cần Thơ: [PERSON_NAME]" at bounding box center [1279, 340] width 113 height 13
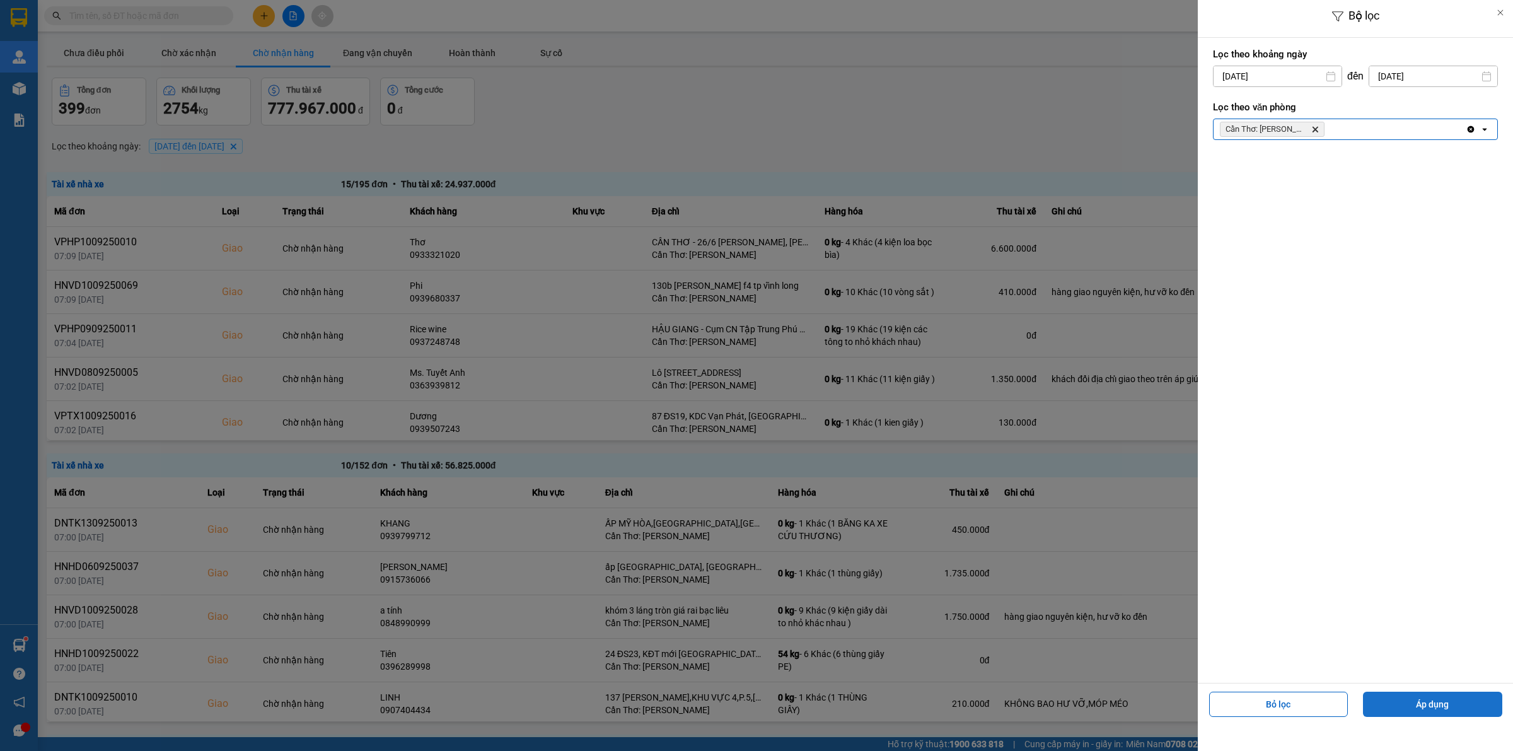
click at [1376, 691] on button "Áp dụng" at bounding box center [1432, 703] width 139 height 25
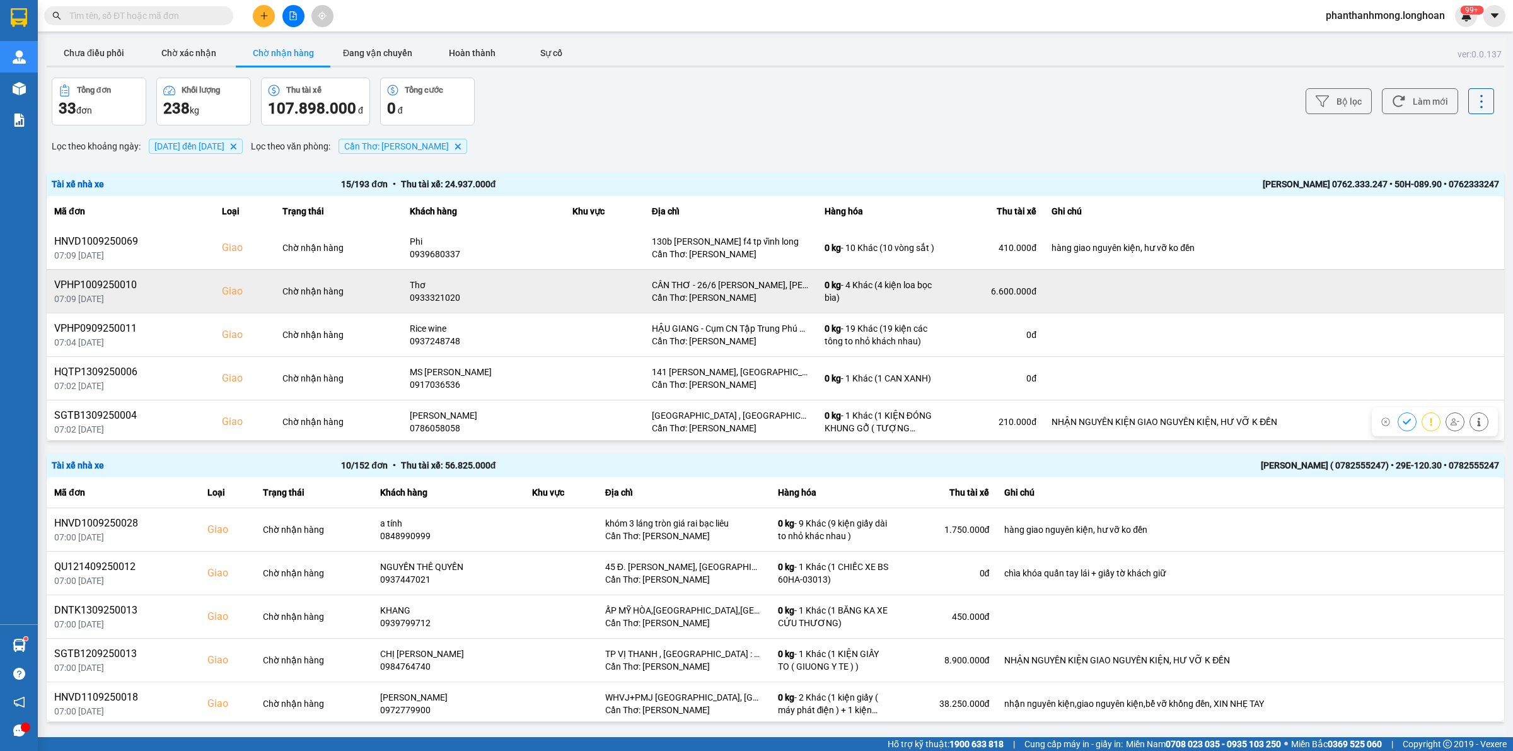
scroll to position [0, 0]
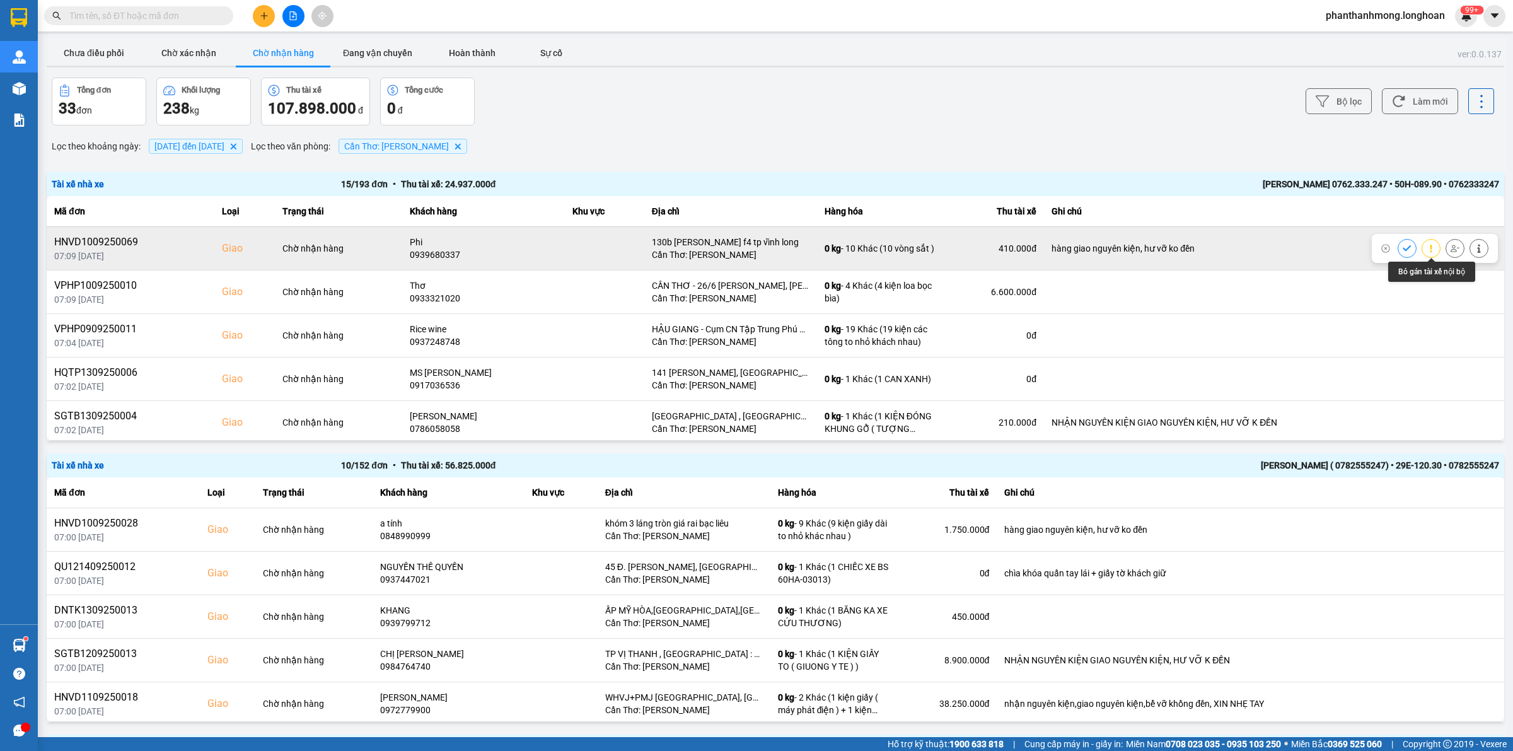
click at [1450, 245] on icon at bounding box center [1454, 248] width 9 height 9
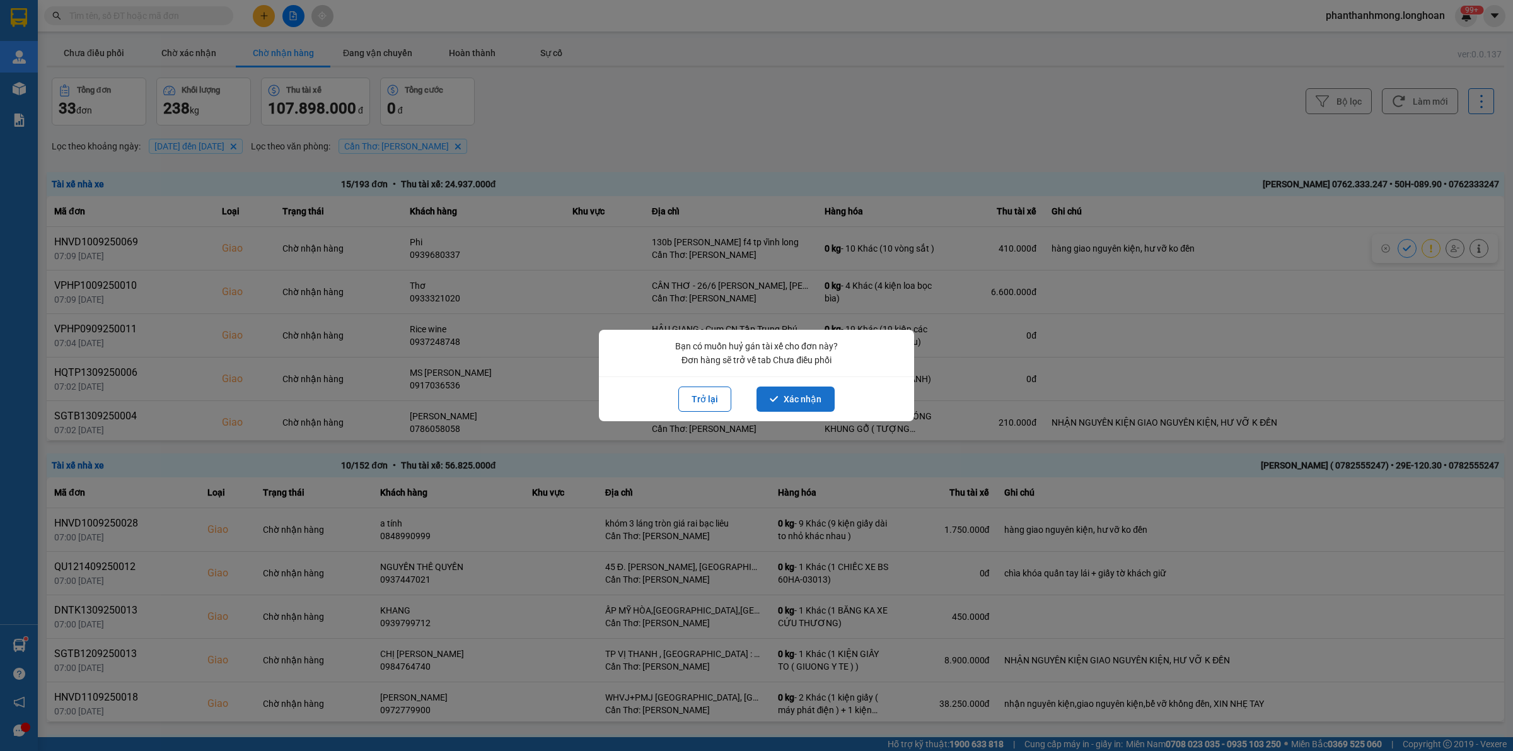
click at [770, 398] on icon "dialog" at bounding box center [774, 399] width 9 height 9
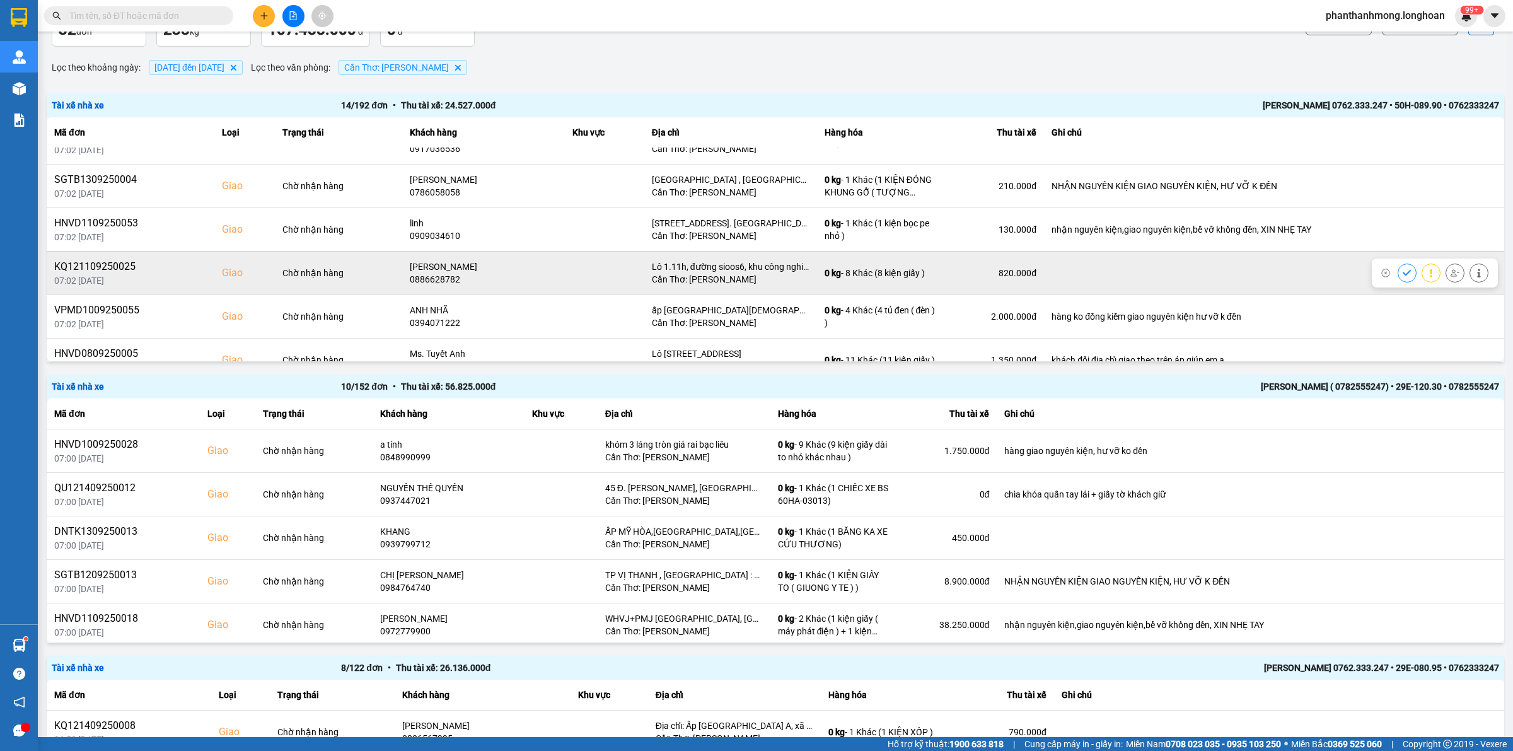
scroll to position [236, 0]
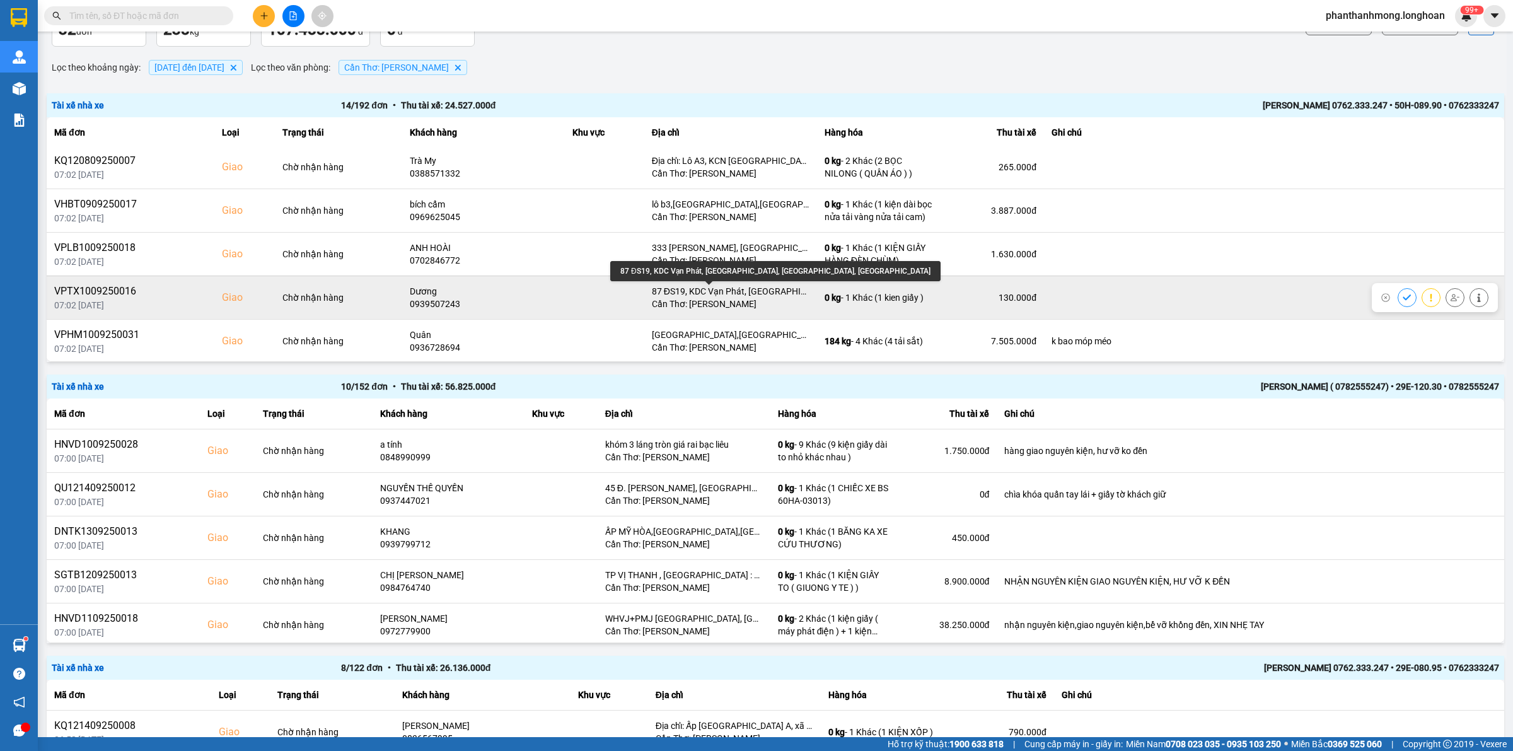
scroll to position [398, 0]
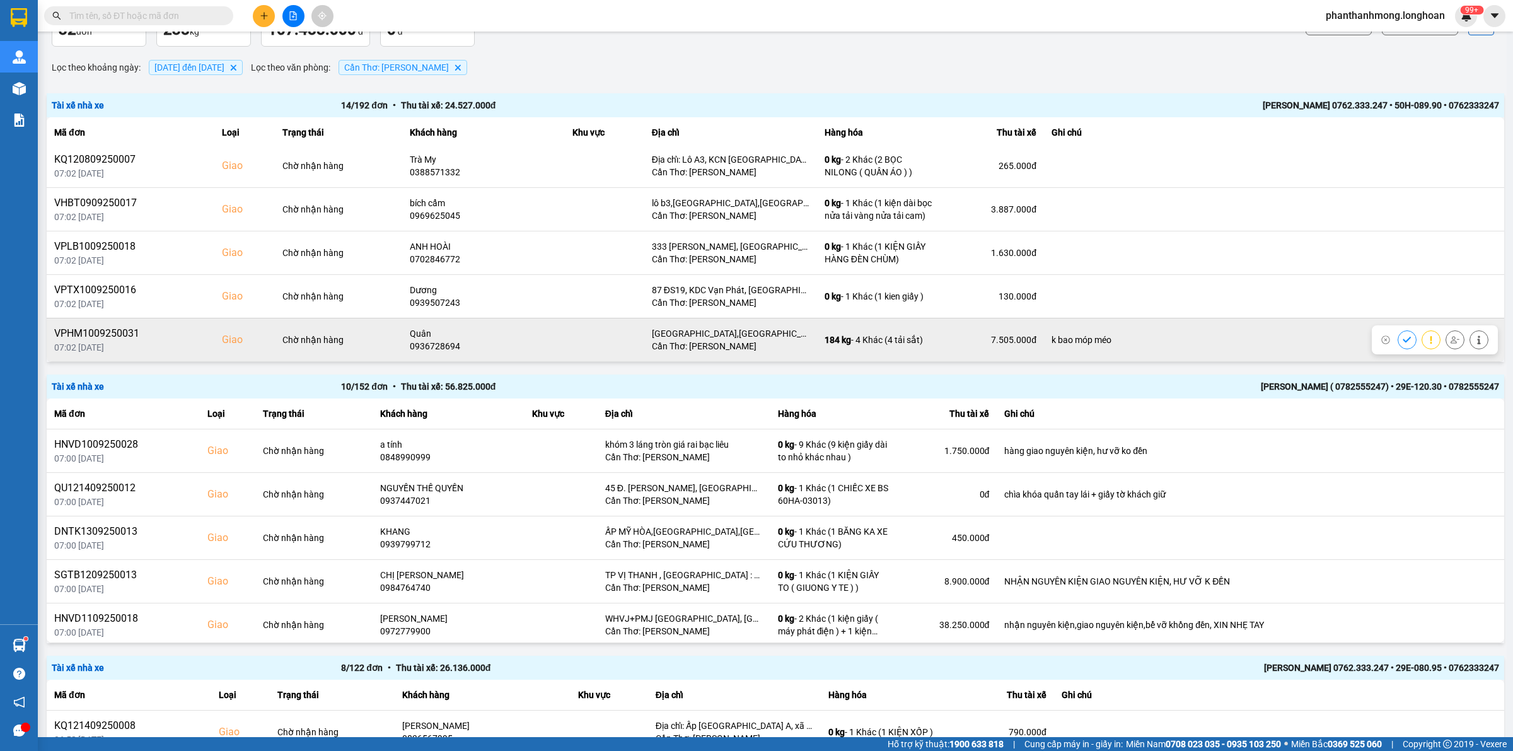
click at [1446, 338] on button at bounding box center [1455, 339] width 18 height 22
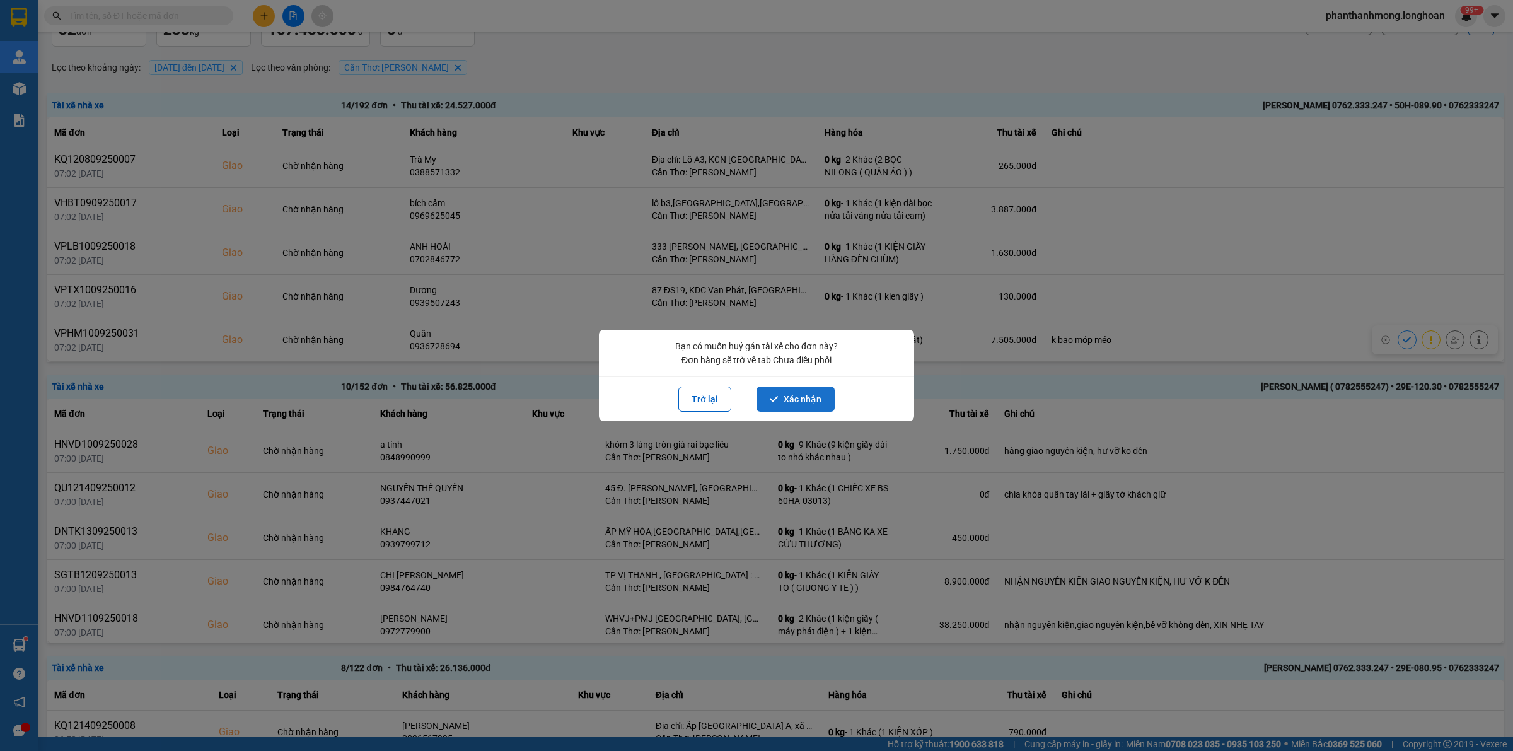
click at [793, 397] on button "Xác nhận" at bounding box center [795, 398] width 78 height 25
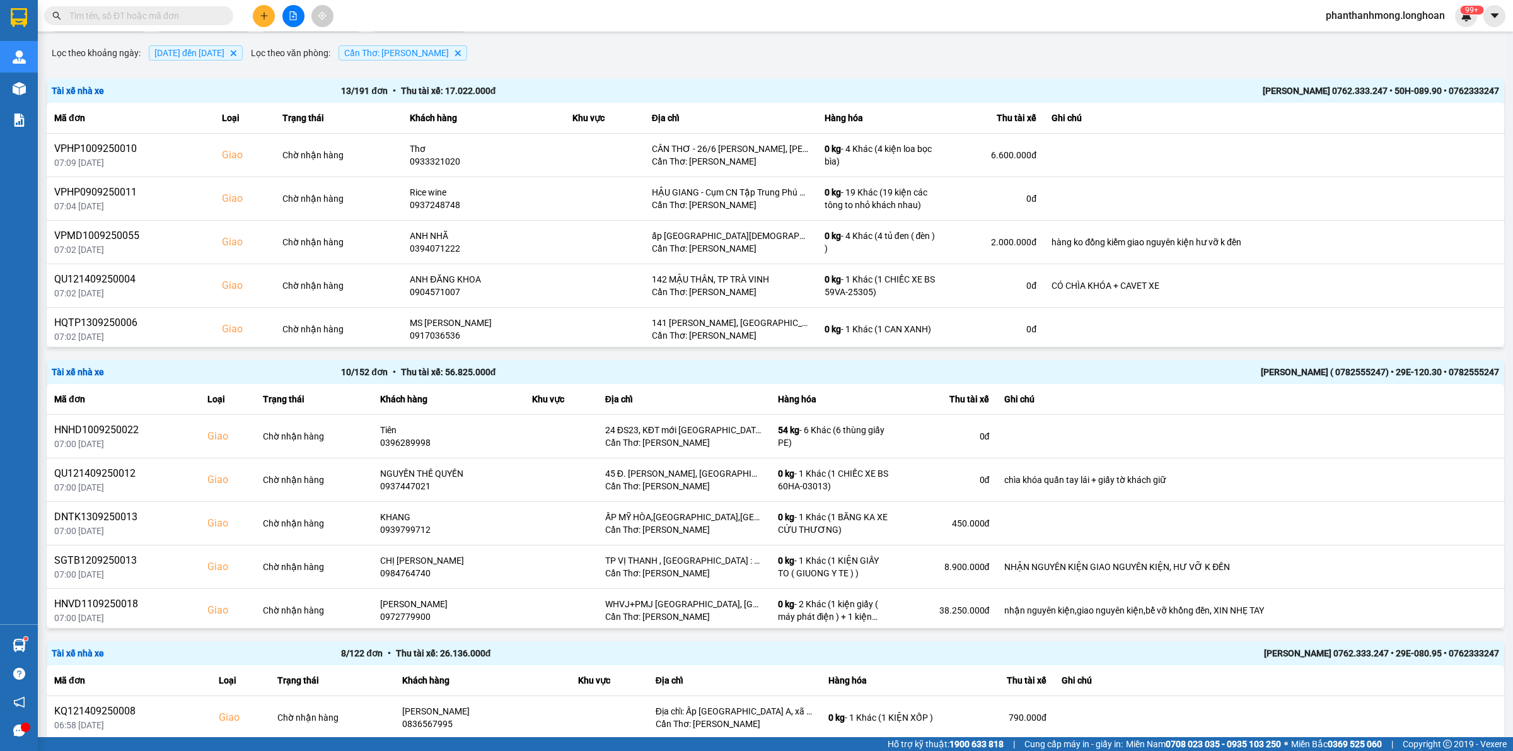
scroll to position [0, 0]
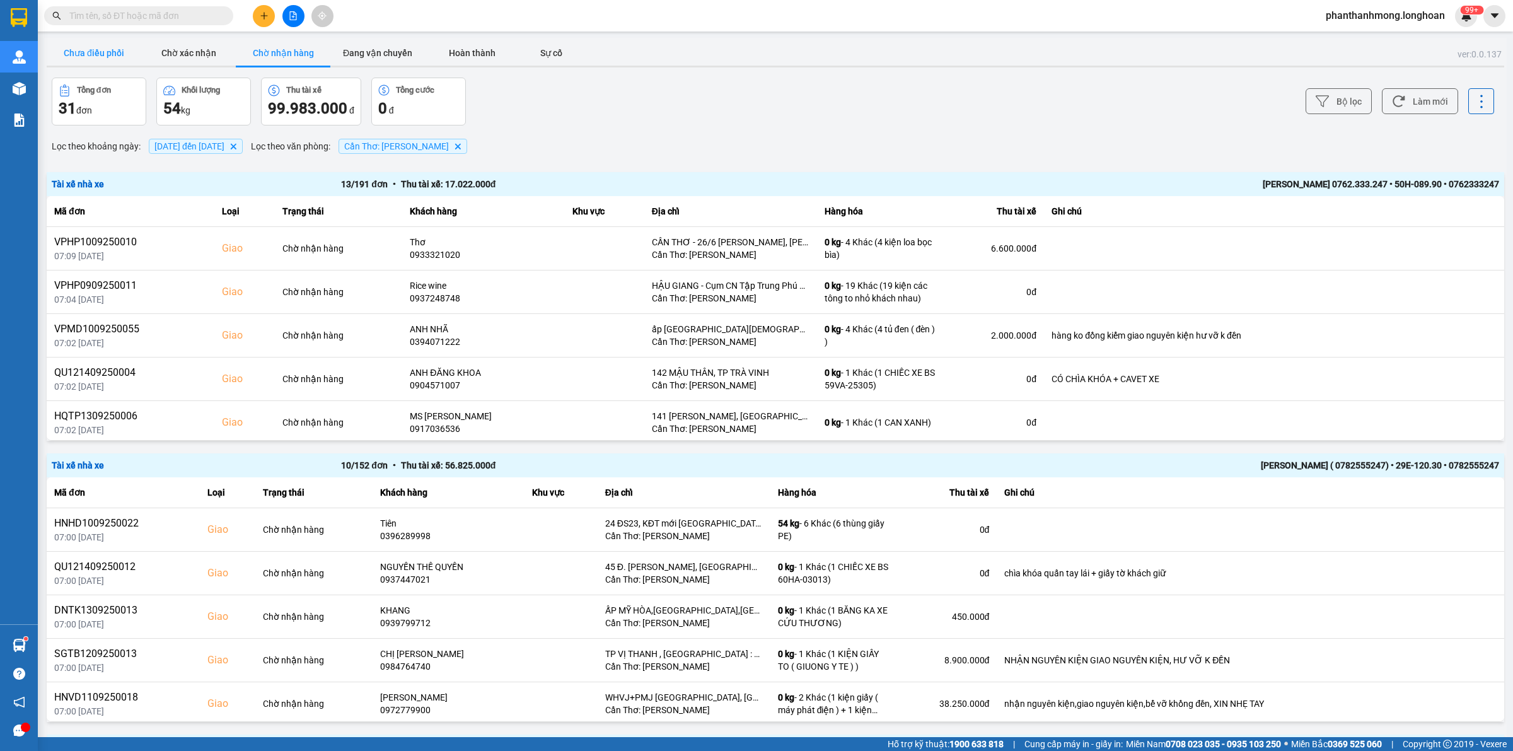
click at [81, 54] on button "Chưa điều phối" at bounding box center [94, 52] width 95 height 25
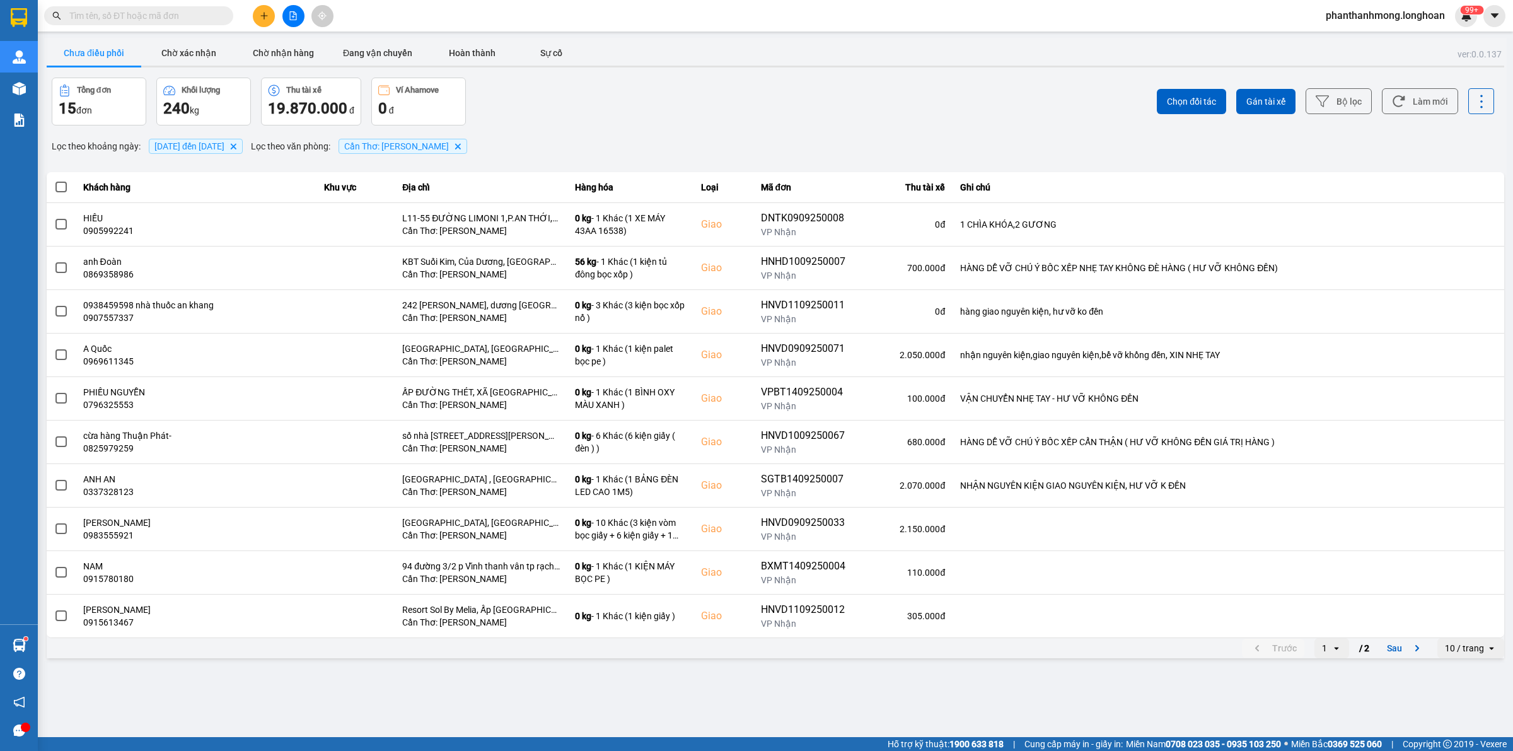
click at [1470, 651] on div "10 / trang" at bounding box center [1464, 648] width 39 height 13
click at [1461, 620] on div "100 / trang" at bounding box center [1471, 622] width 46 height 13
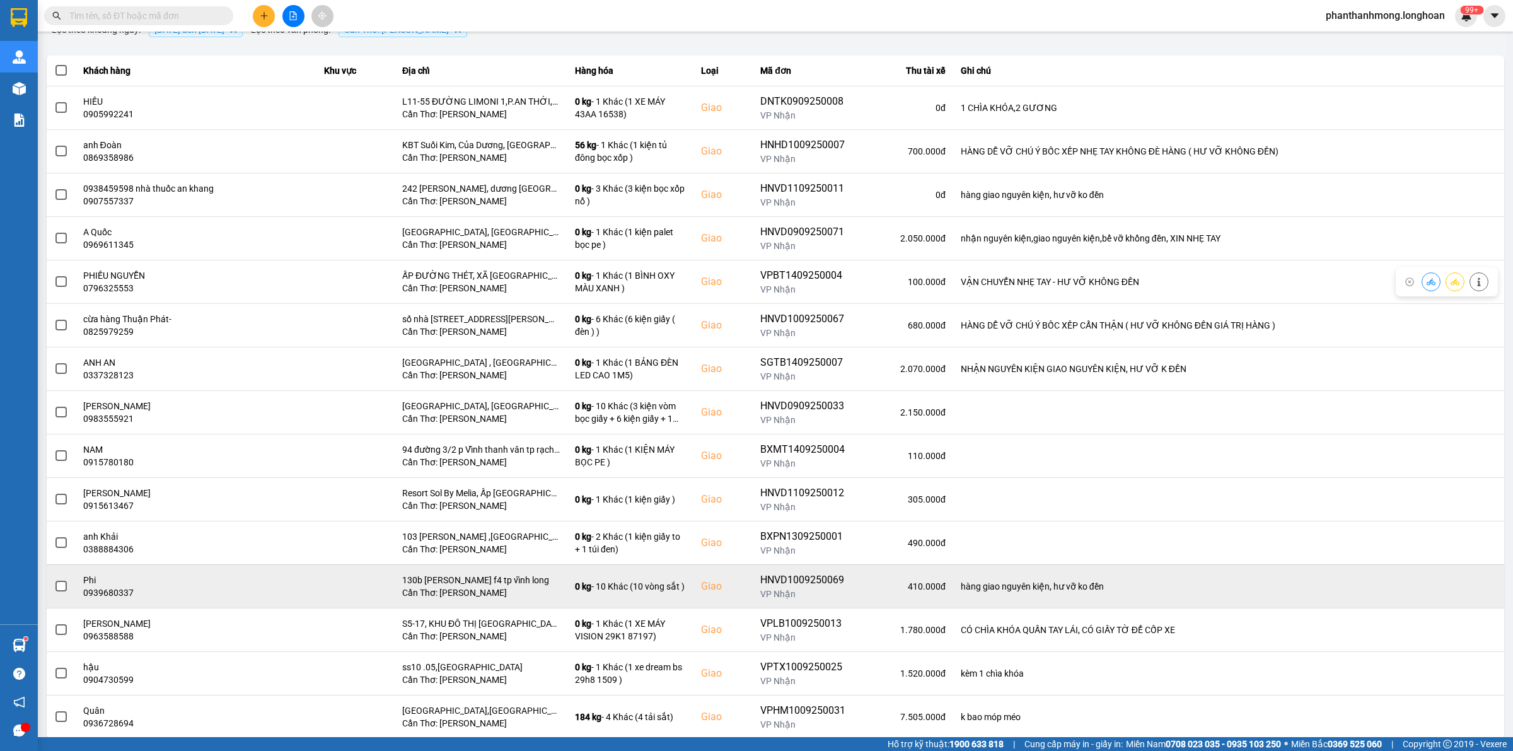
scroll to position [149, 0]
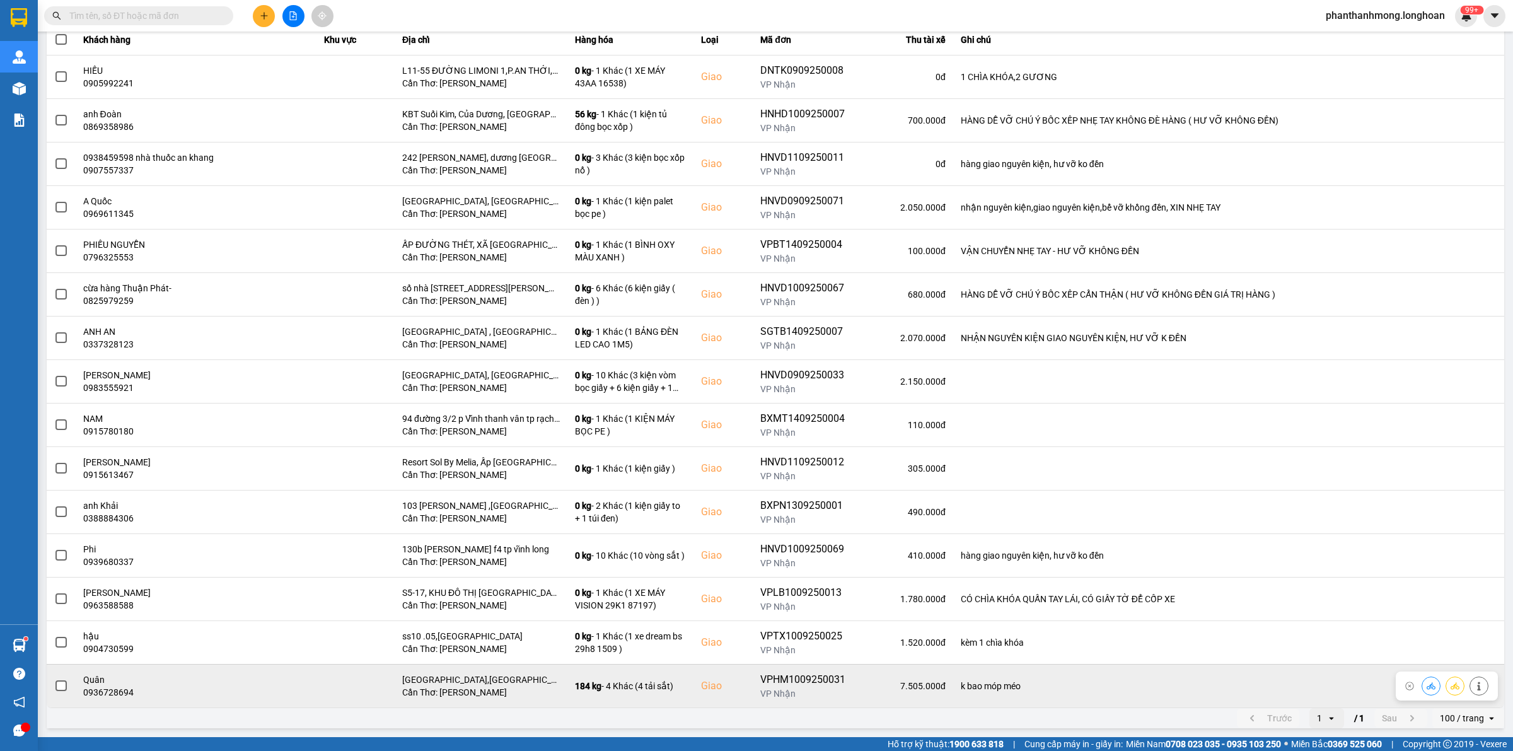
click at [55, 686] on span at bounding box center [60, 685] width 11 height 11
click at [54, 679] on input "checkbox" at bounding box center [54, 679] width 0 height 0
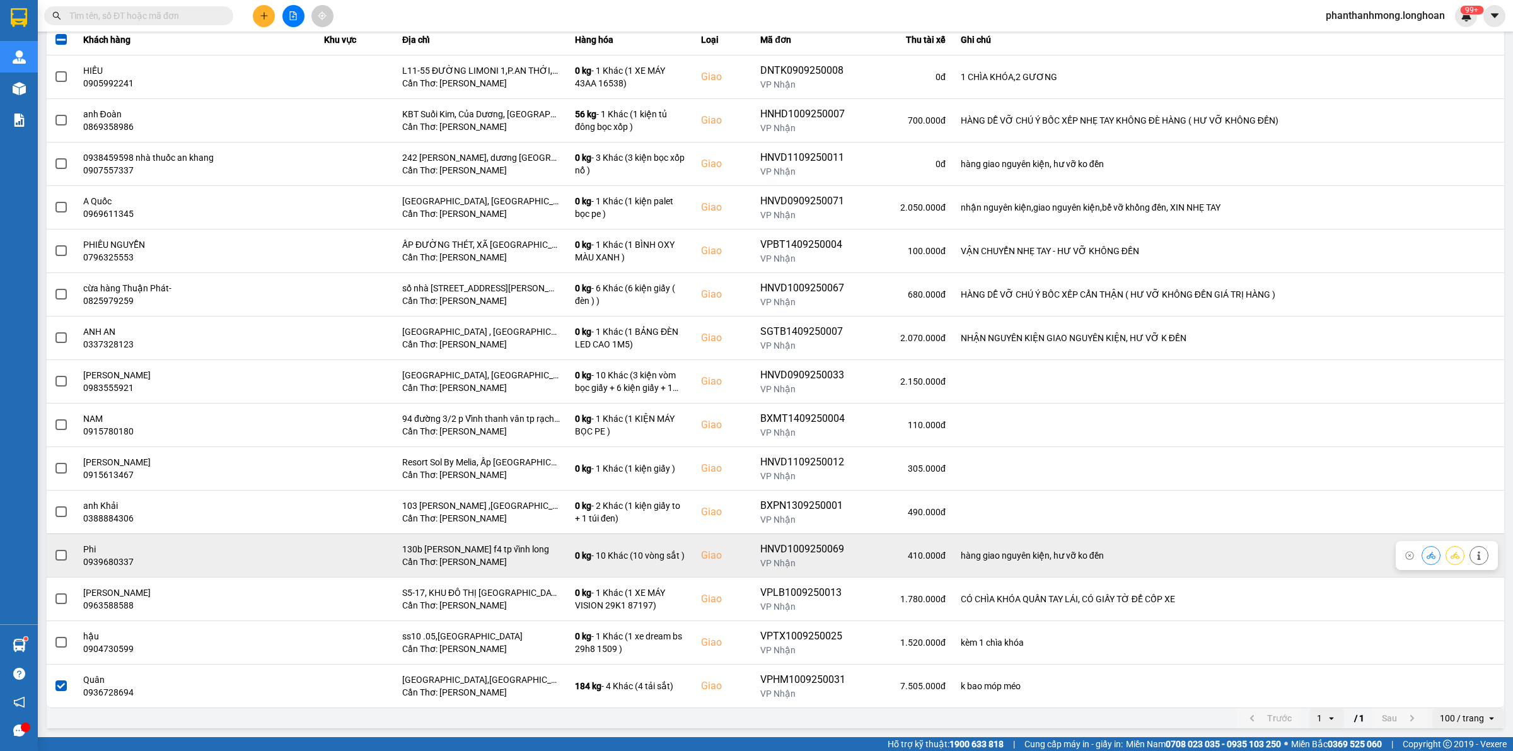
click at [62, 557] on span at bounding box center [60, 555] width 11 height 11
click at [54, 548] on input "checkbox" at bounding box center [54, 548] width 0 height 0
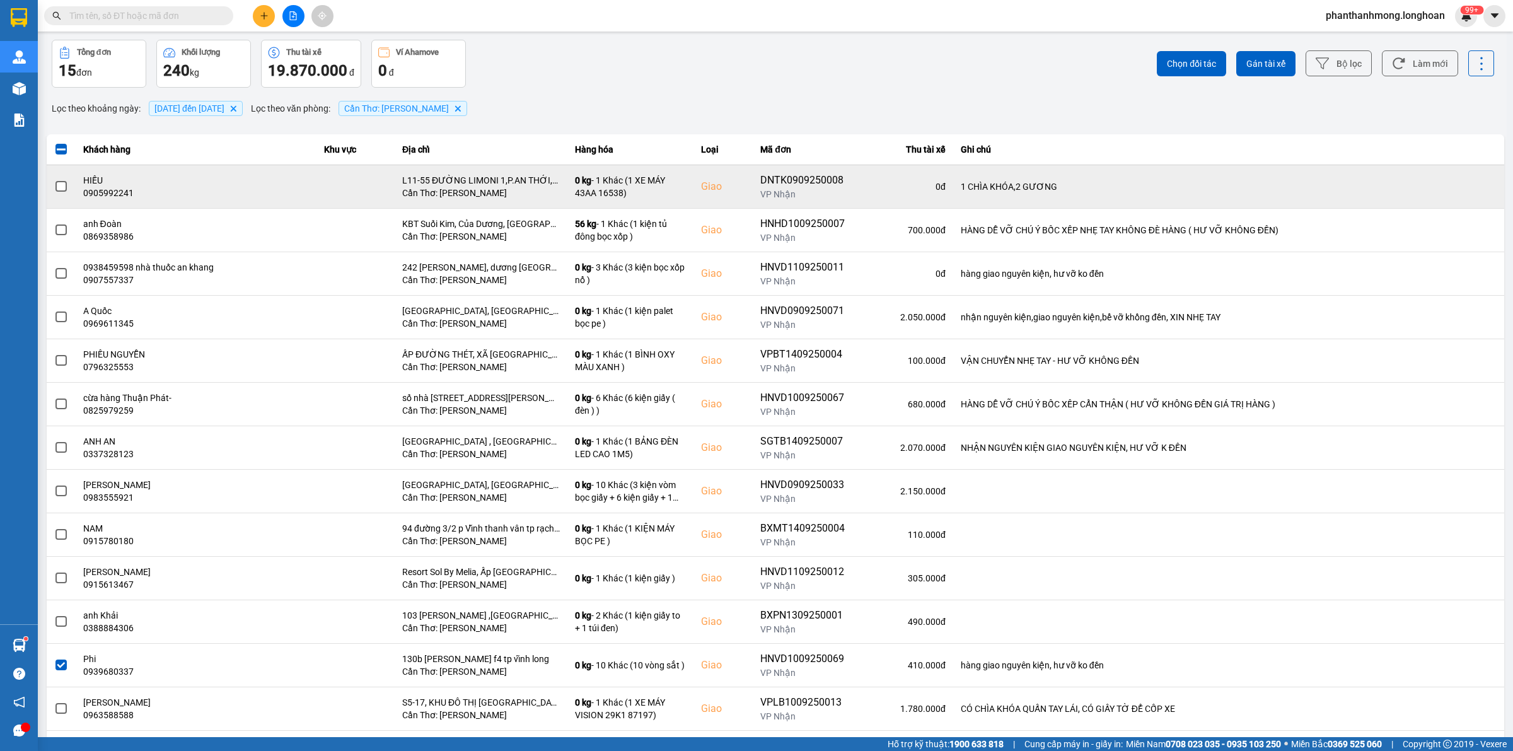
scroll to position [0, 0]
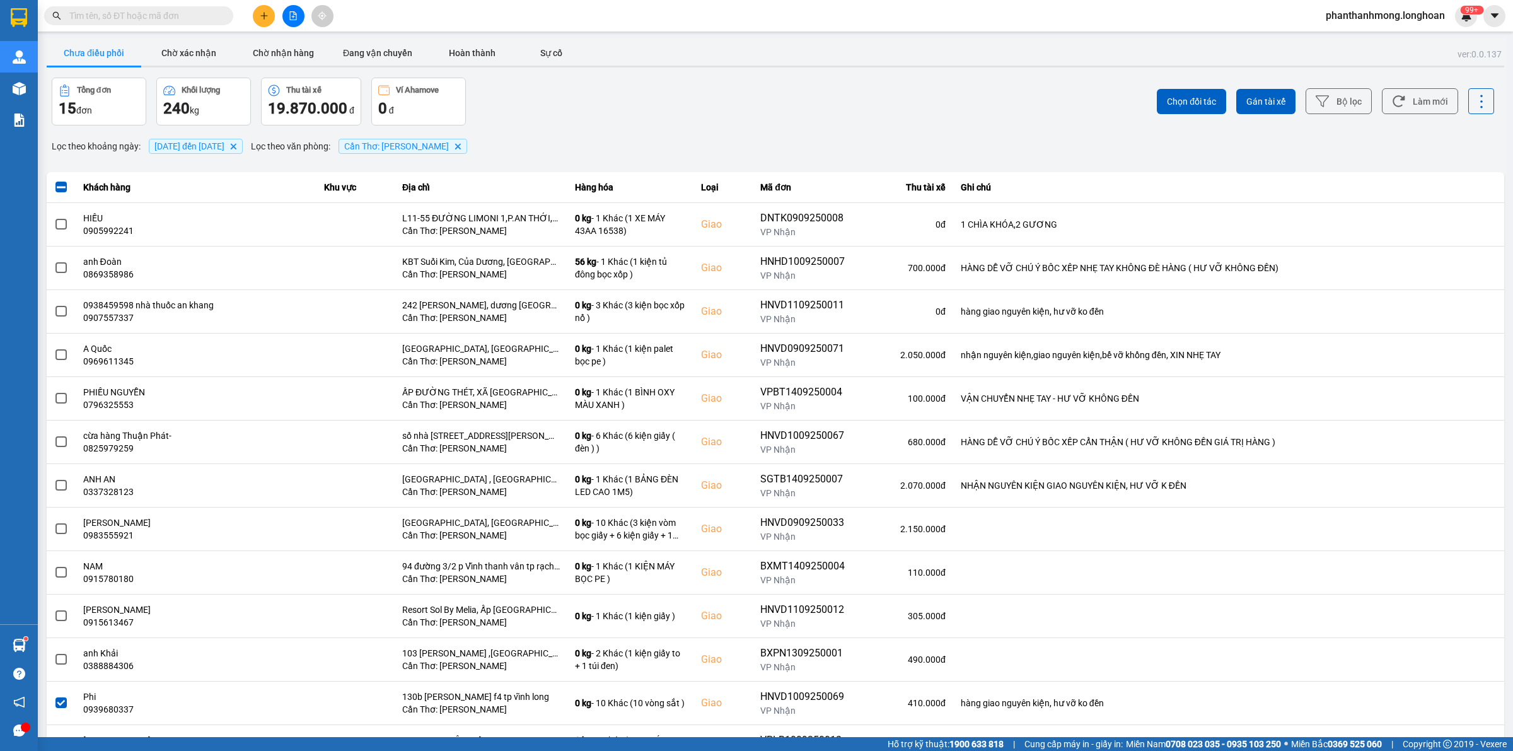
click at [1253, 115] on div "Chọn đối tác Gán tài xế Bộ lọc Làm mới" at bounding box center [1133, 102] width 721 height 48
click at [1254, 106] on span "Gán tài xế" at bounding box center [1265, 101] width 39 height 13
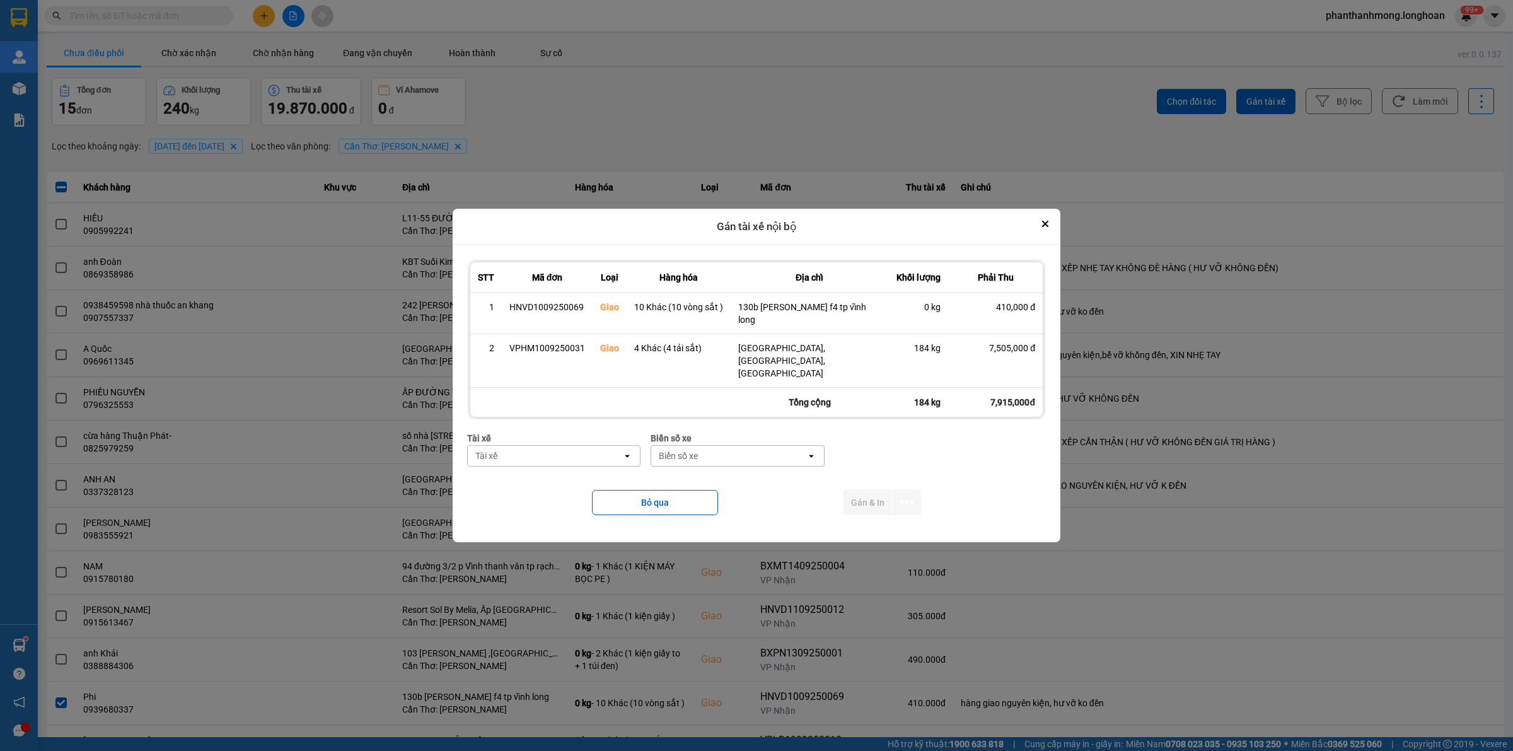
click at [562, 446] on div "Tài xế" at bounding box center [545, 456] width 154 height 20
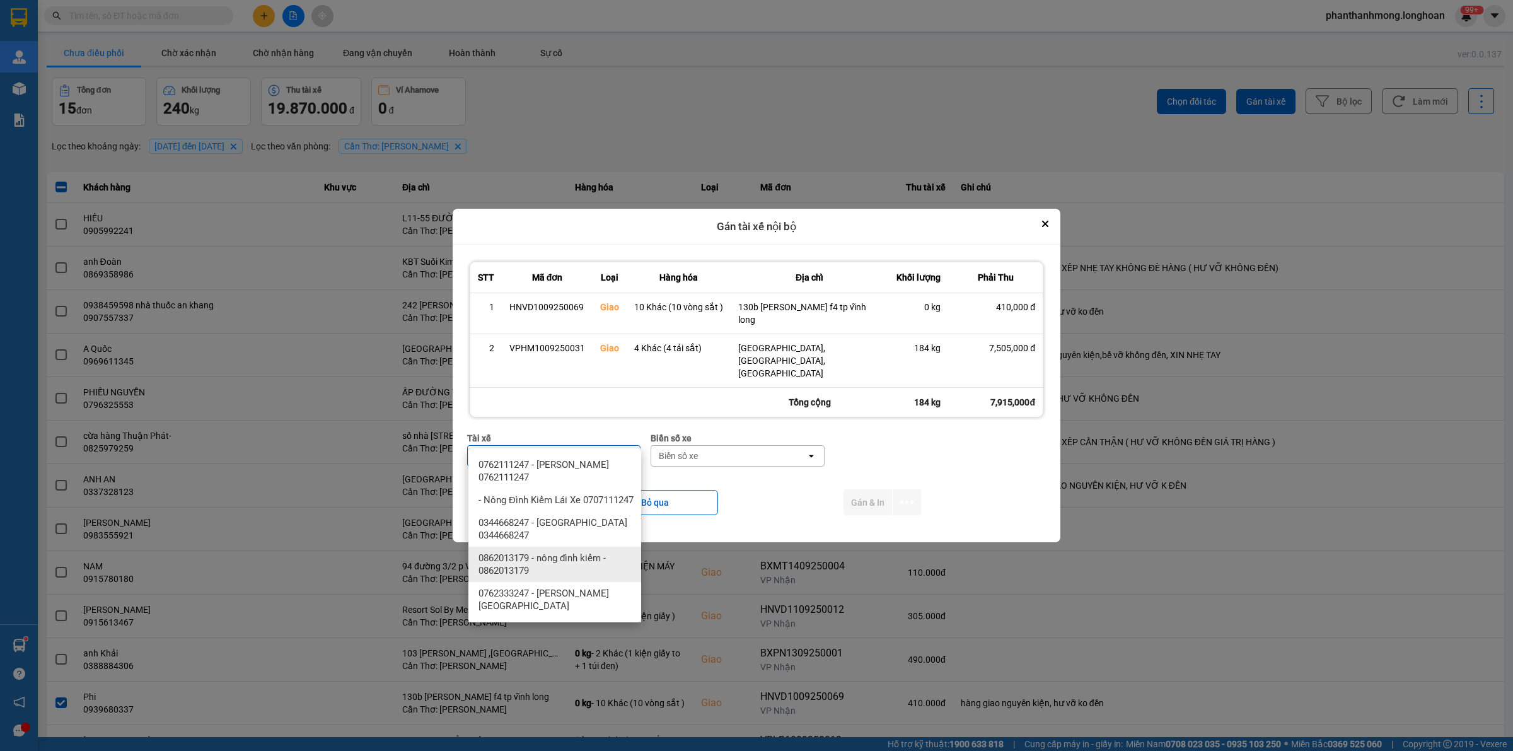
type input "DINH"
drag, startPoint x: 574, startPoint y: 599, endPoint x: 627, endPoint y: 536, distance: 82.3
click at [574, 599] on span "0762333247 - [PERSON_NAME][GEOGRAPHIC_DATA]" at bounding box center [557, 599] width 158 height 25
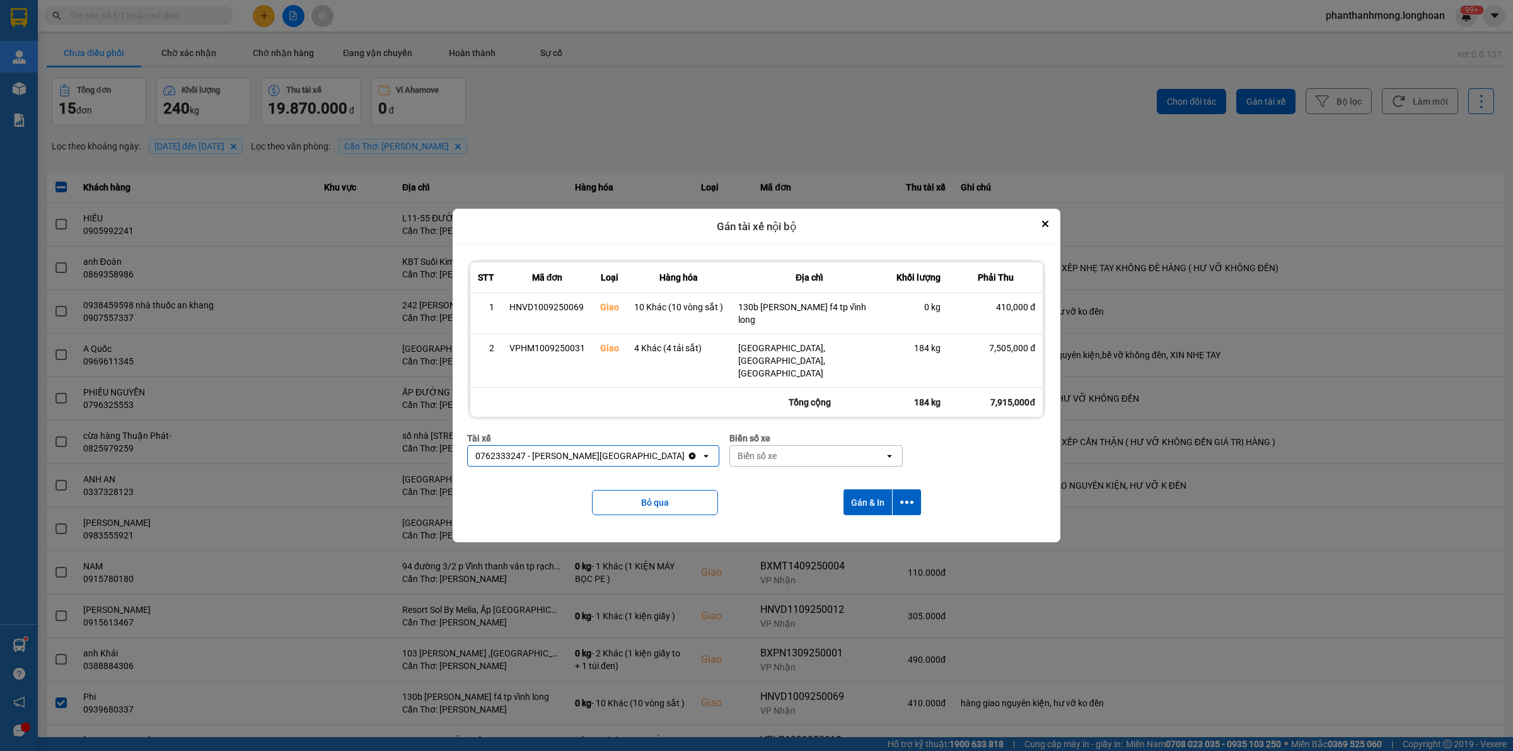
click at [770, 446] on div "Biển số xe" at bounding box center [807, 456] width 154 height 20
type input "95"
click at [775, 507] on div "29E-080.95" at bounding box center [789, 510] width 173 height 23
click at [906, 500] on icon "dialog" at bounding box center [906, 501] width 13 height 3
click at [864, 515] on span "Chỉ gán tài" at bounding box center [856, 518] width 42 height 13
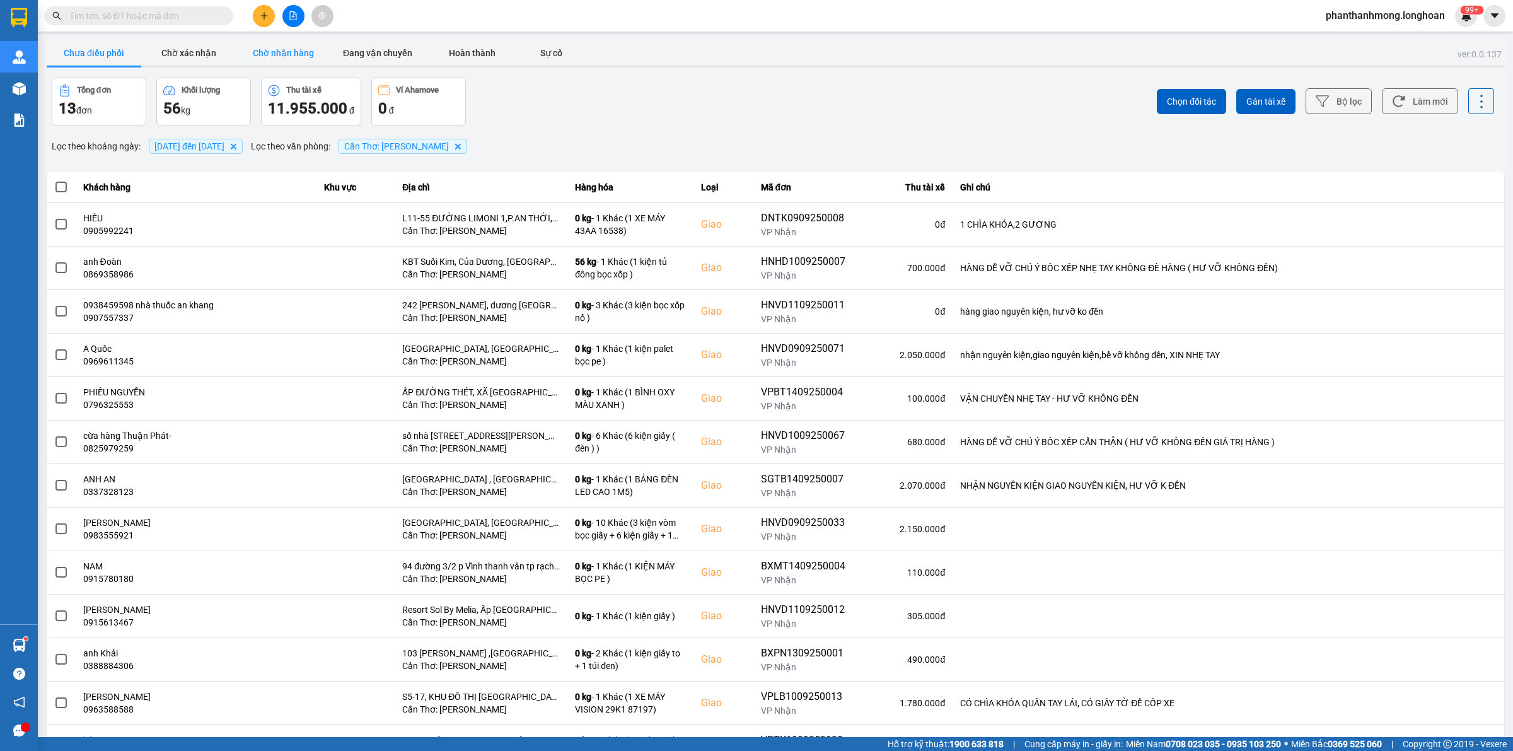
click at [270, 49] on button "Chờ nhận hàng" at bounding box center [283, 52] width 95 height 25
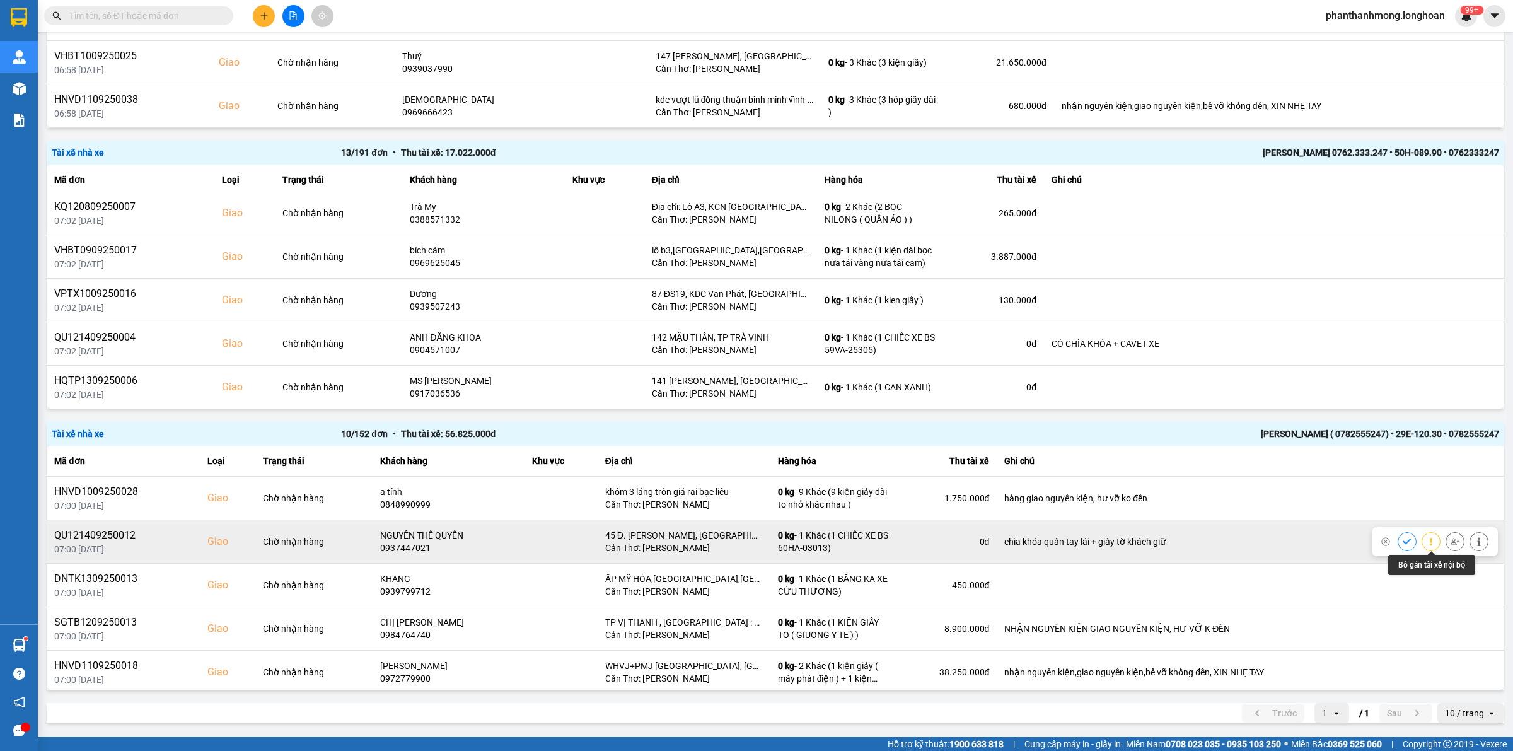
click at [1450, 540] on icon at bounding box center [1454, 541] width 9 height 9
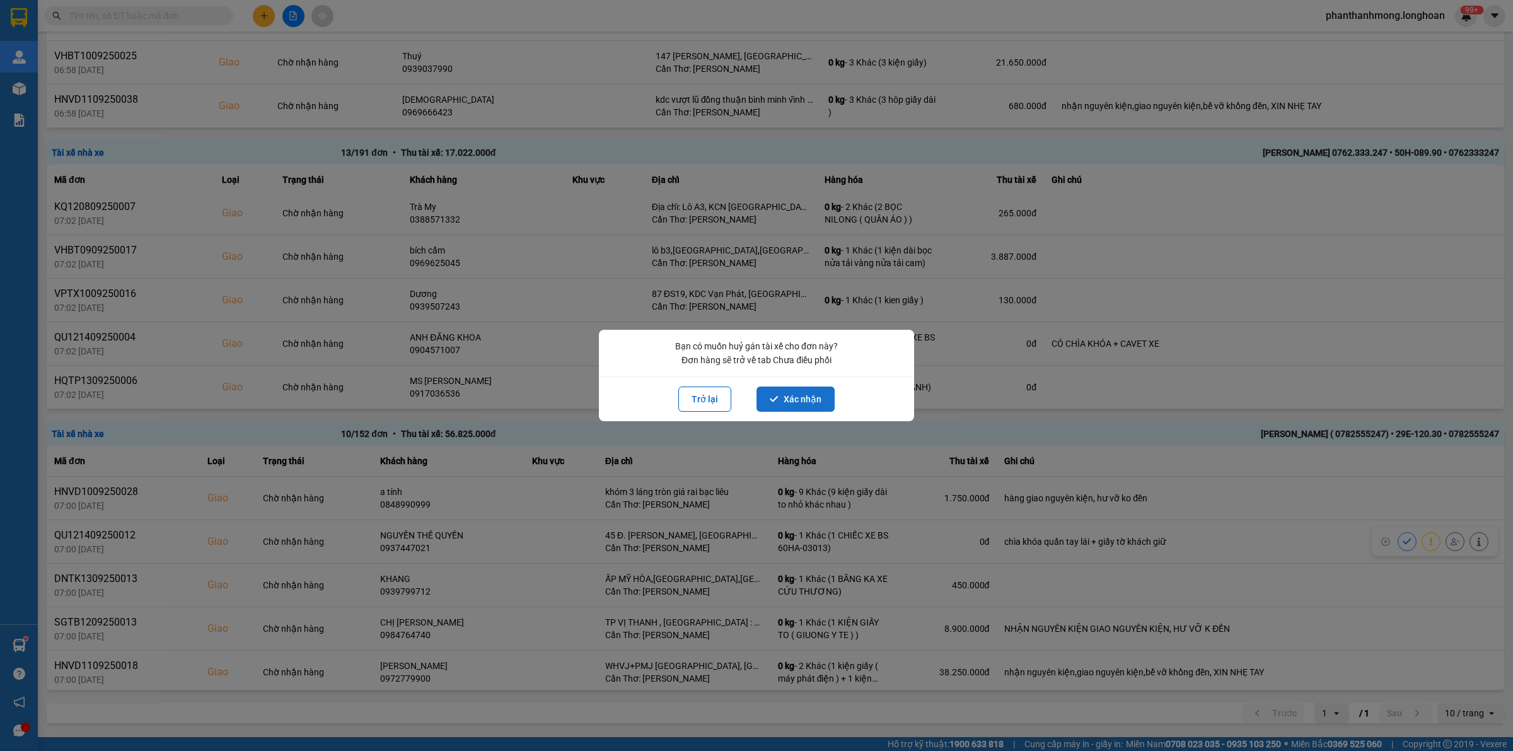
click at [790, 402] on button "Xác nhận" at bounding box center [795, 398] width 78 height 25
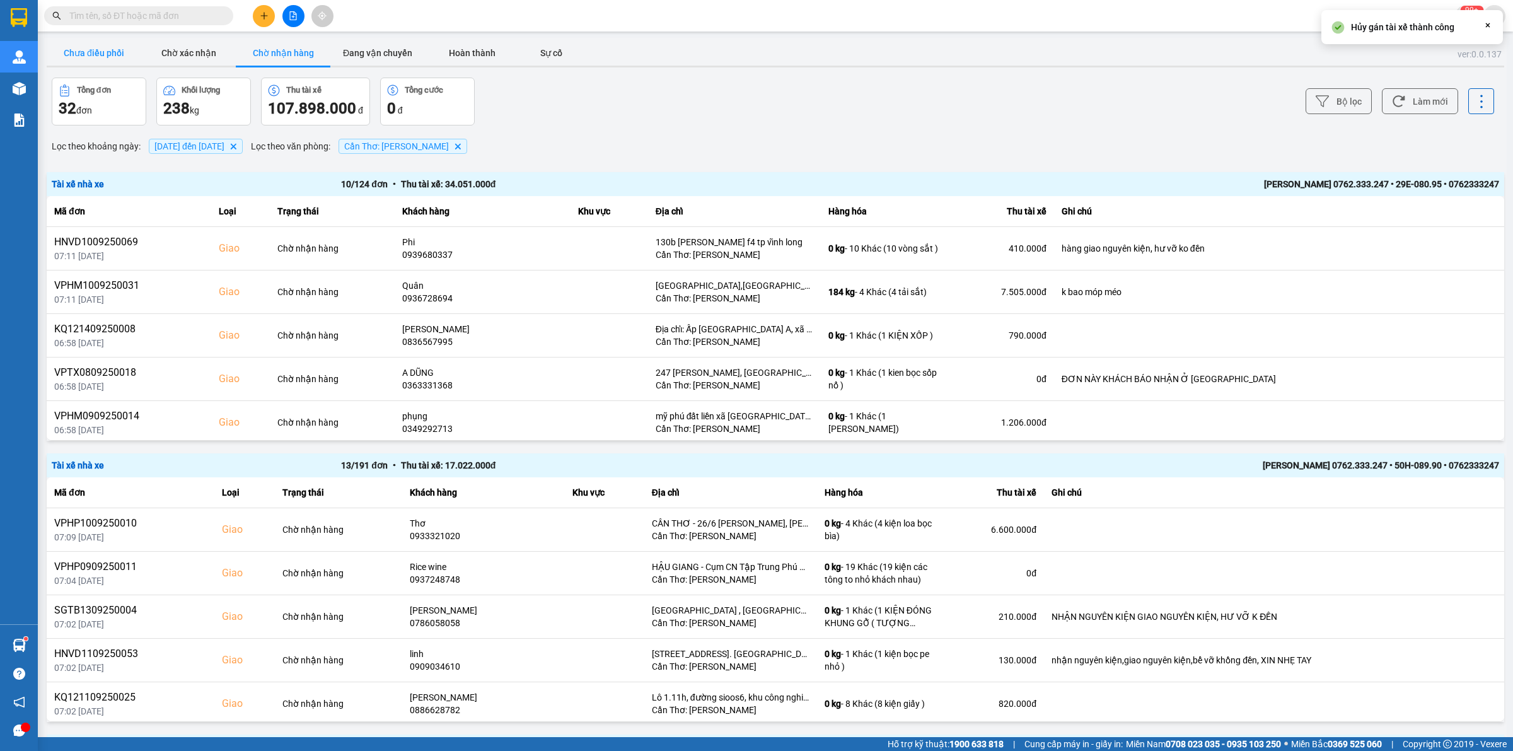
click at [101, 54] on button "Chưa điều phối" at bounding box center [94, 52] width 95 height 25
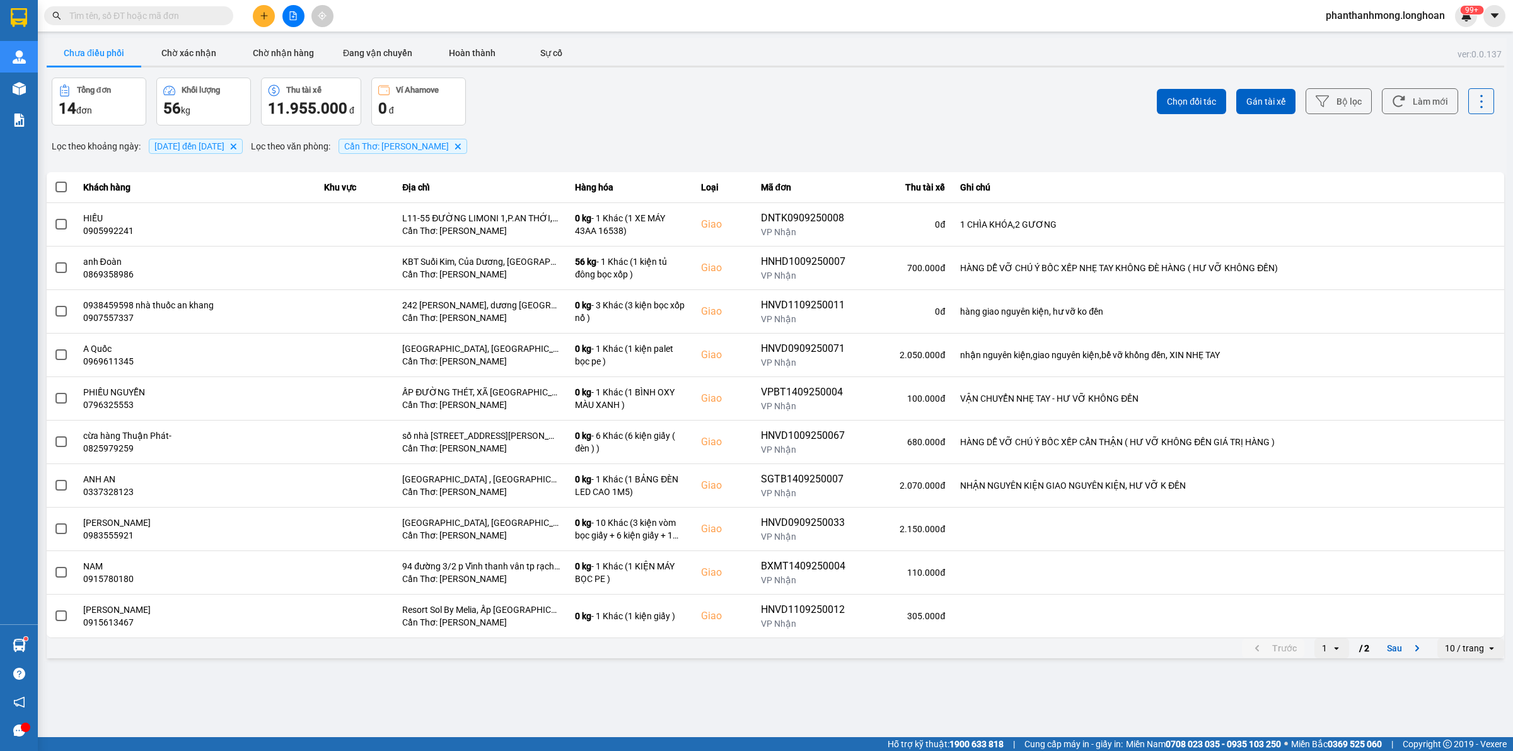
click at [1450, 649] on div "10 / trang" at bounding box center [1464, 648] width 39 height 13
click at [1451, 631] on li "100 / trang" at bounding box center [1471, 622] width 66 height 23
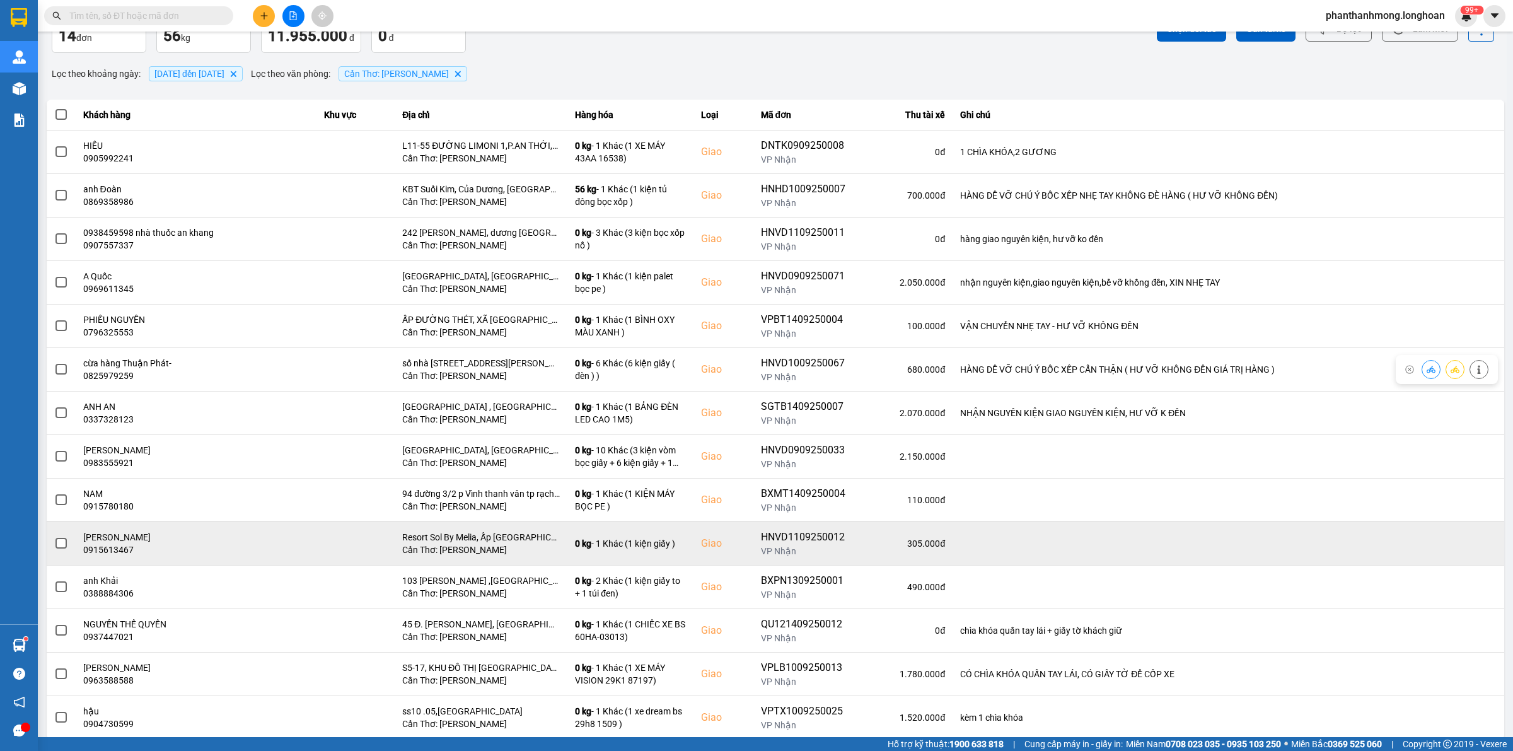
scroll to position [106, 0]
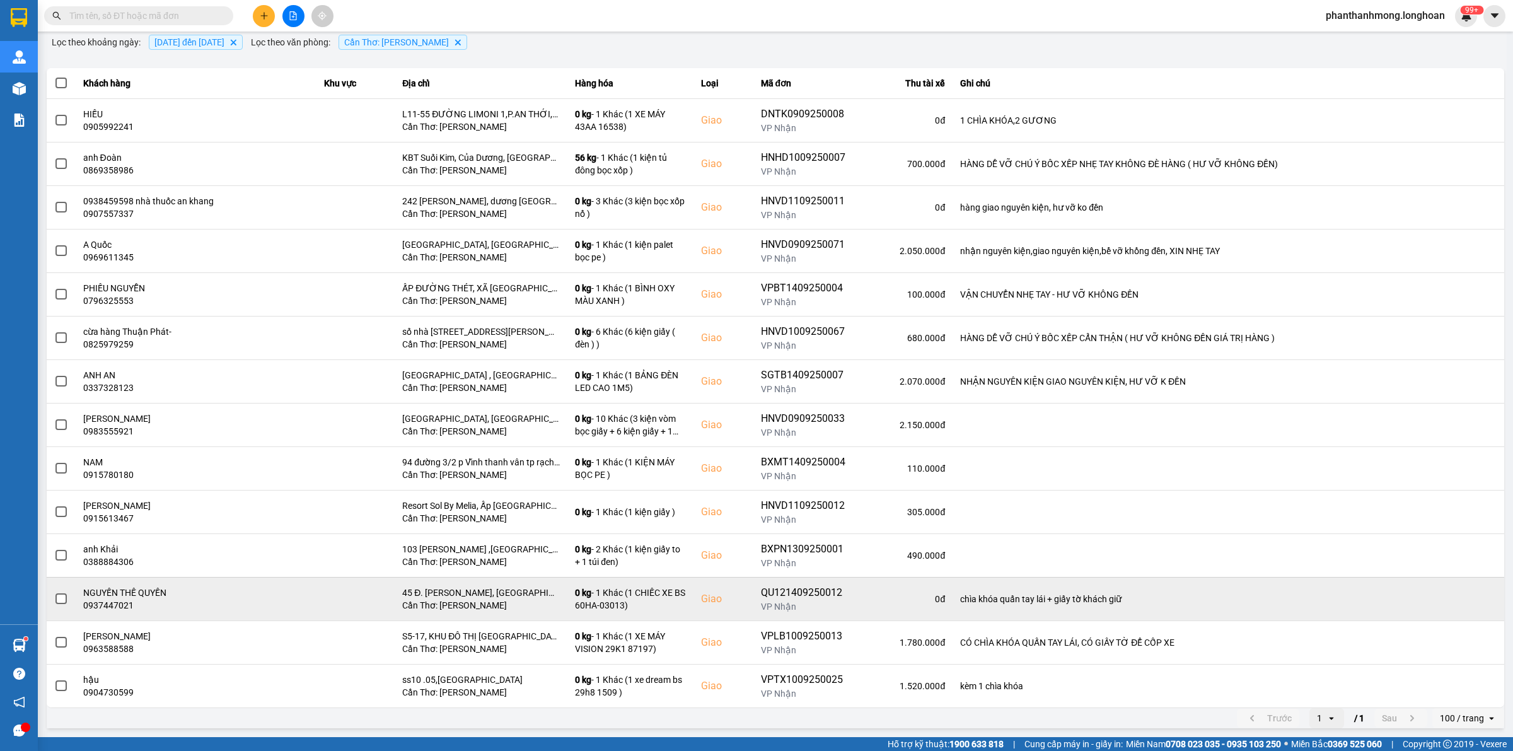
click at [57, 596] on span at bounding box center [60, 598] width 11 height 11
click at [54, 592] on input "checkbox" at bounding box center [54, 592] width 0 height 0
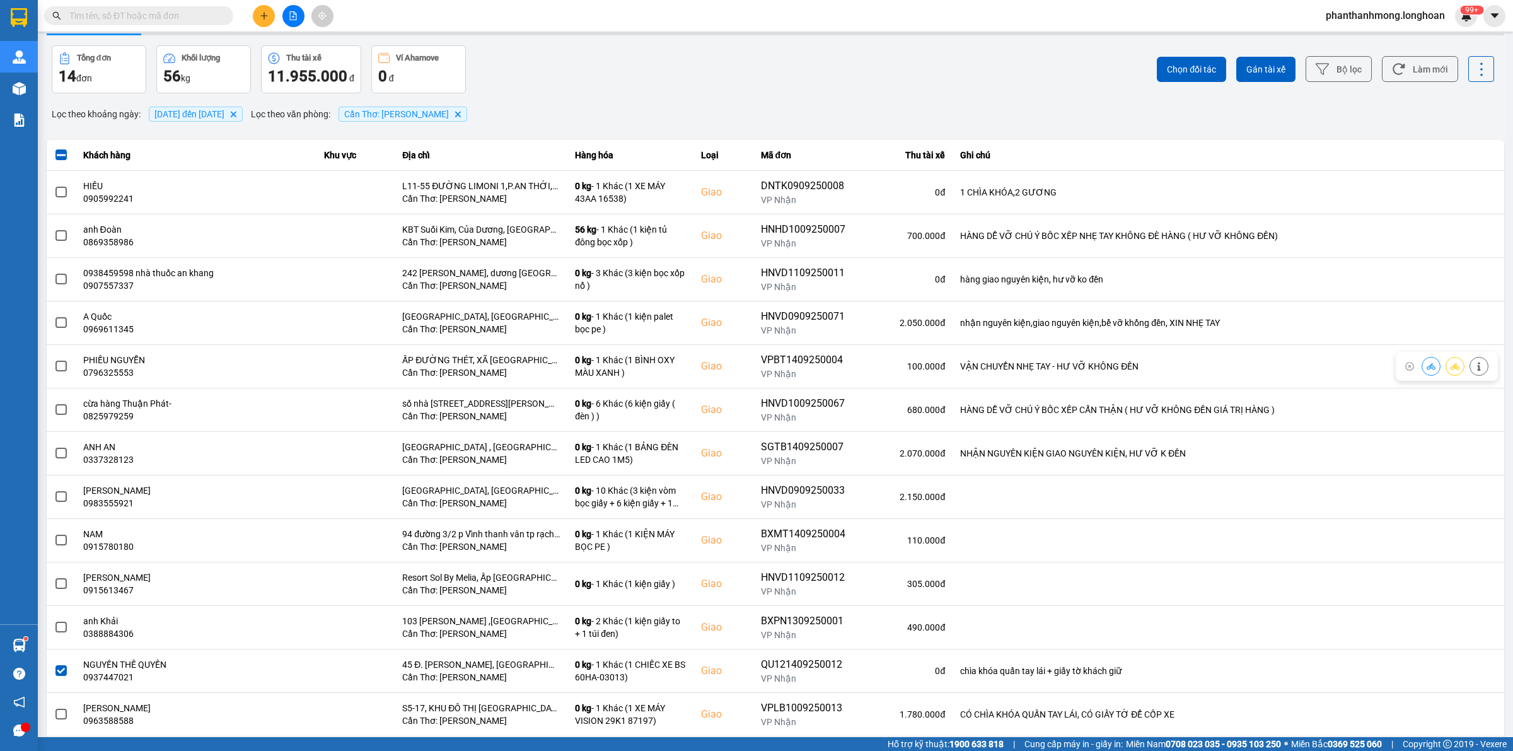
scroll to position [0, 0]
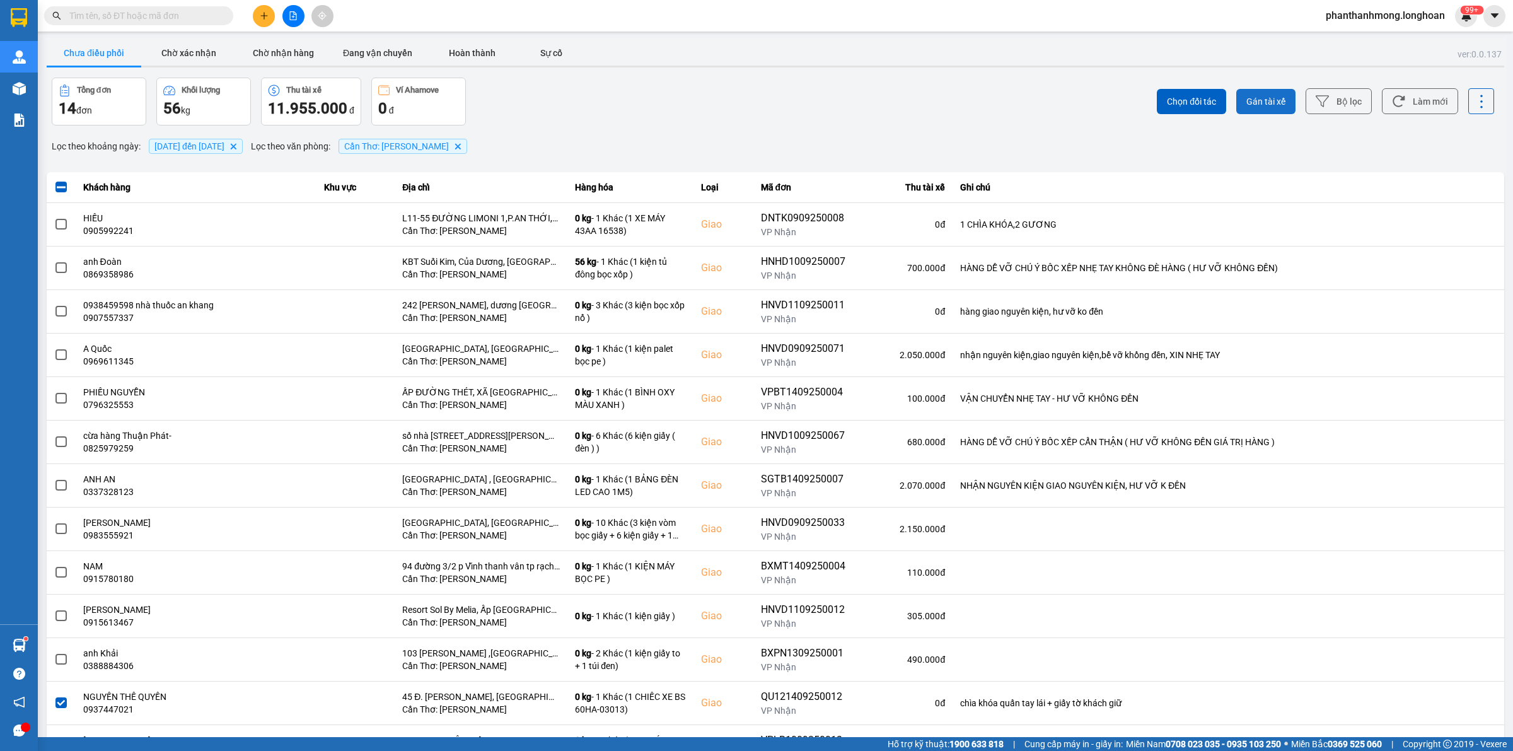
click at [1250, 109] on button "Gán tài xế" at bounding box center [1265, 101] width 59 height 25
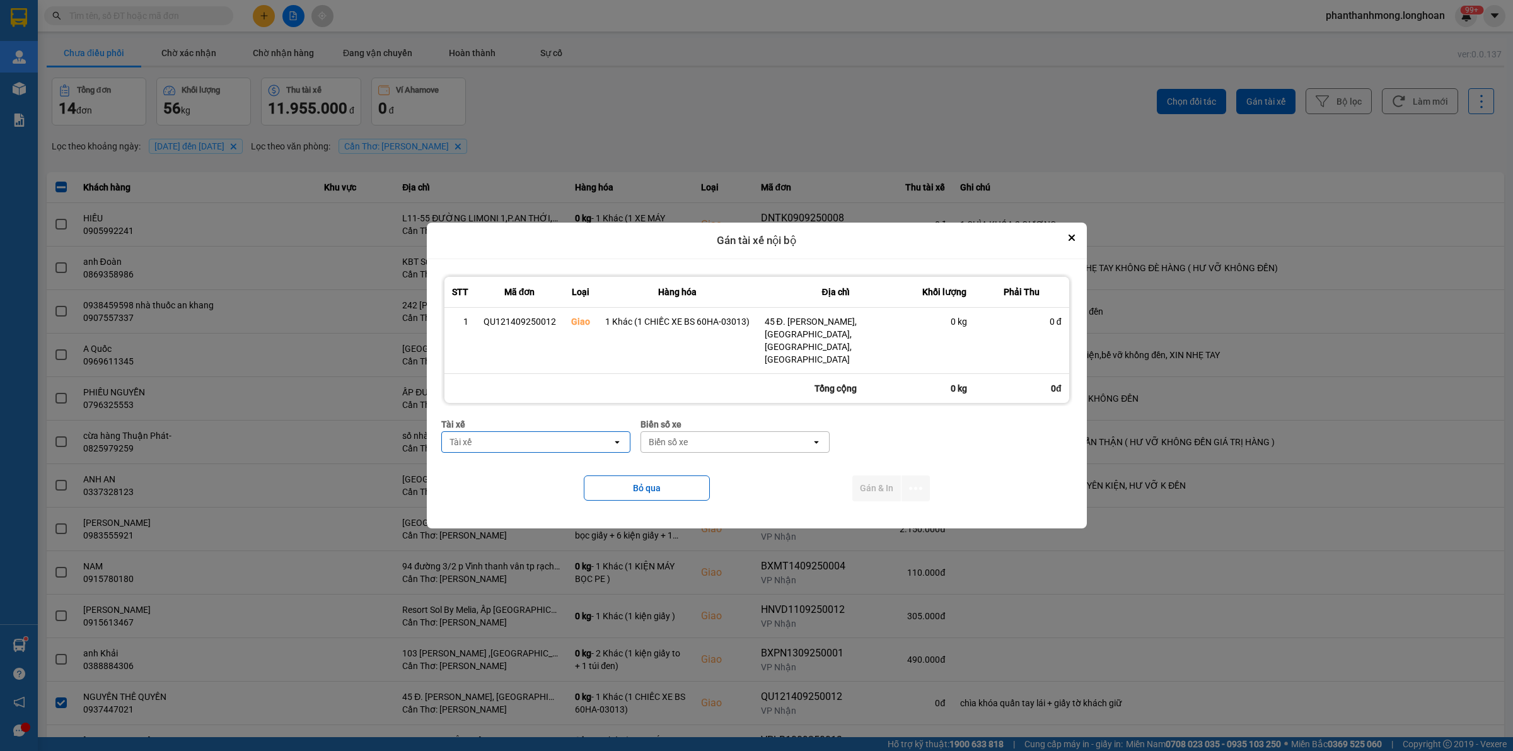
click at [589, 435] on div "Tài xế" at bounding box center [527, 442] width 170 height 20
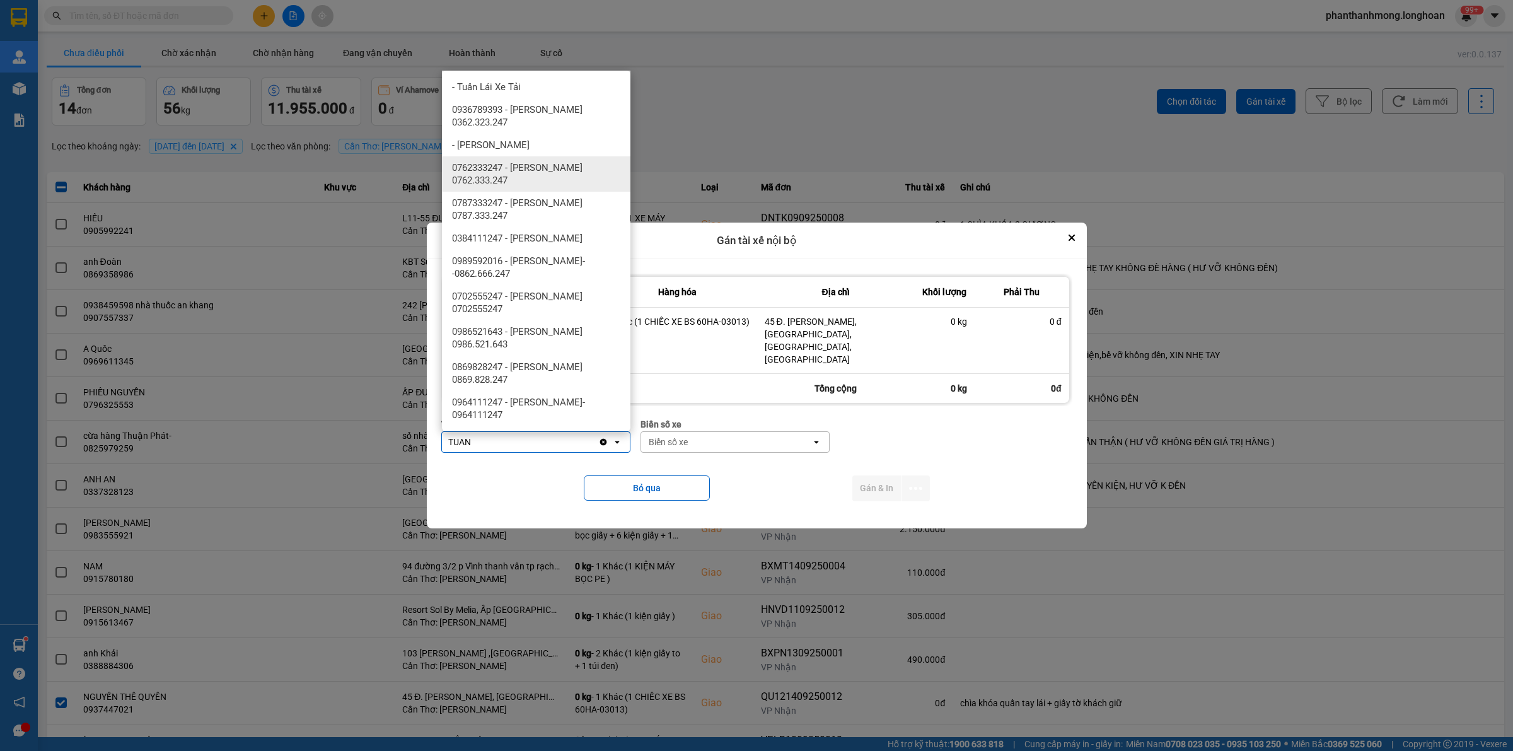
type input "TUAN"
click at [549, 162] on span "0762333247 - [PERSON_NAME] 0762.333.247" at bounding box center [538, 173] width 173 height 25
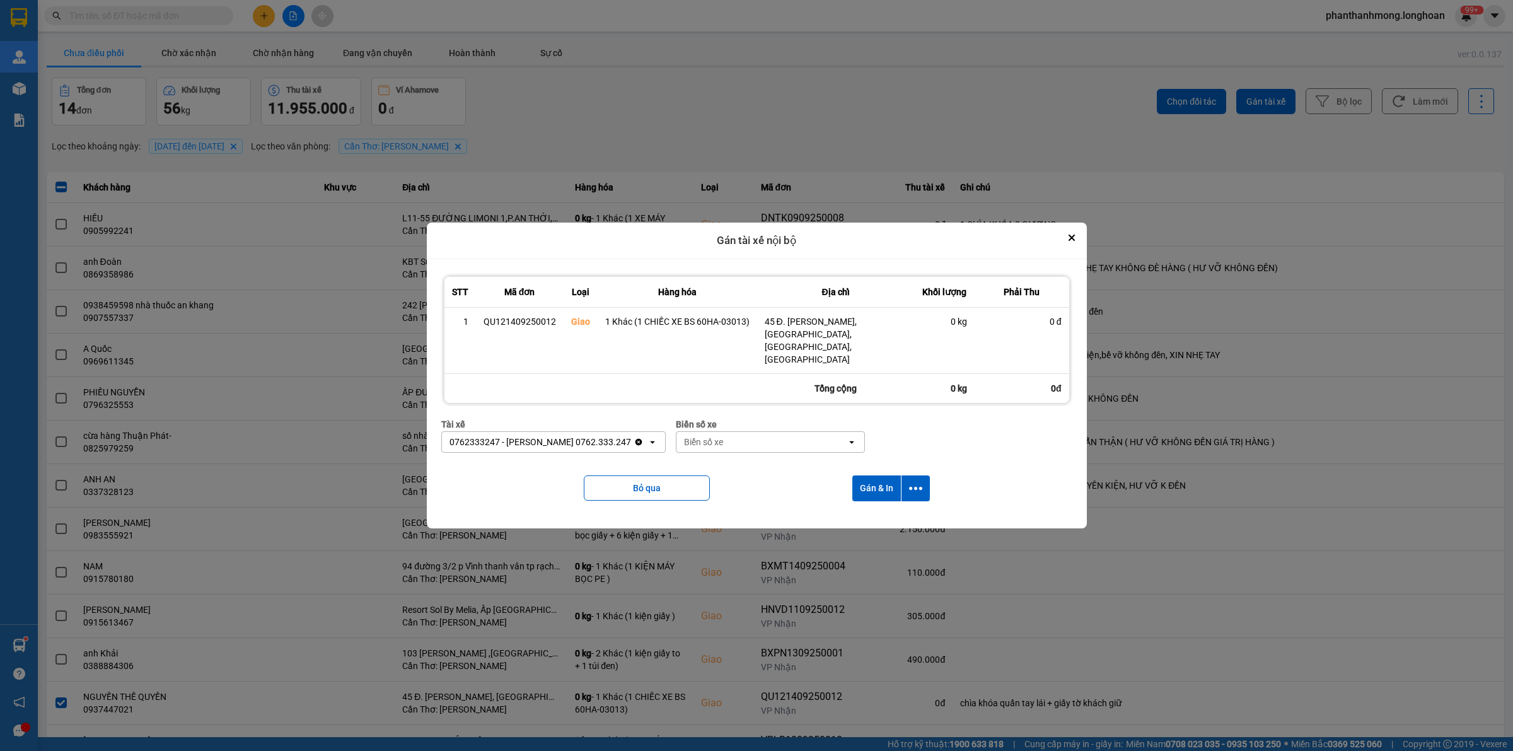
click at [722, 441] on div "Biển số xe Biển số xe open" at bounding box center [770, 439] width 189 height 45
click at [726, 435] on div "Biển số xe" at bounding box center [761, 442] width 170 height 20
type input "90"
click at [724, 452] on span "50H-089.90" at bounding box center [700, 456] width 47 height 13
click at [914, 482] on icon "dialog" at bounding box center [915, 488] width 13 height 13
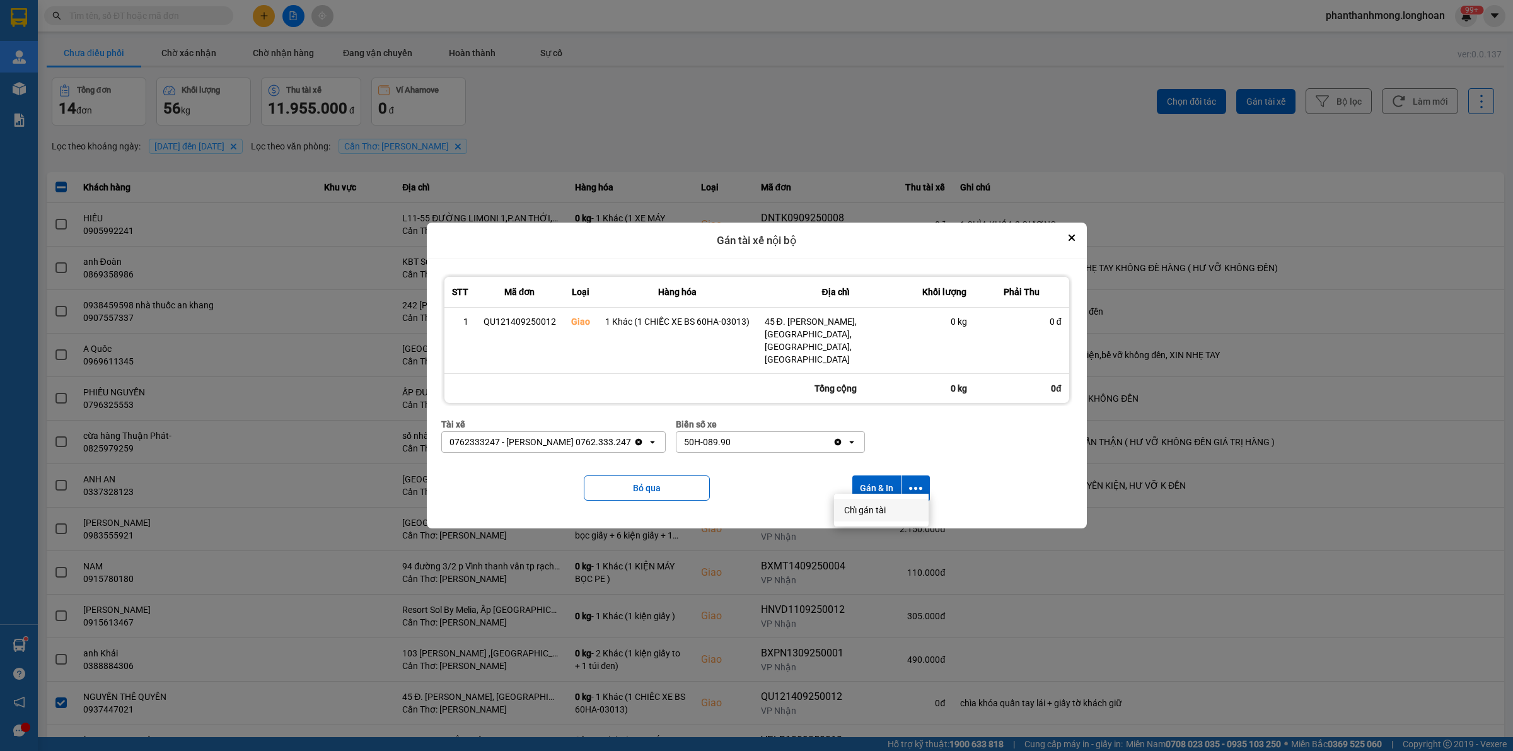
click at [871, 509] on span "Chỉ gán tài" at bounding box center [865, 510] width 42 height 13
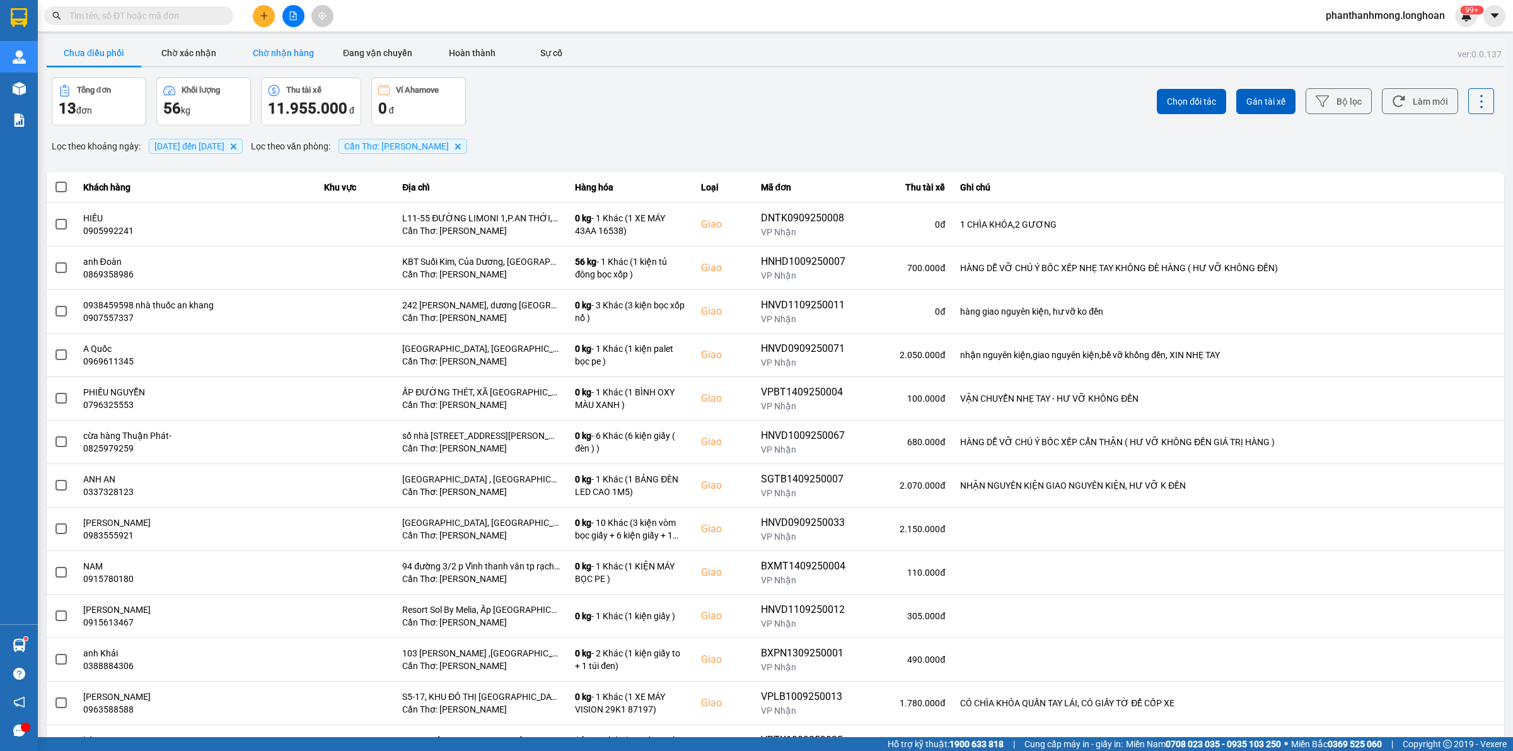
click at [293, 54] on button "Chờ nhận hàng" at bounding box center [283, 52] width 95 height 25
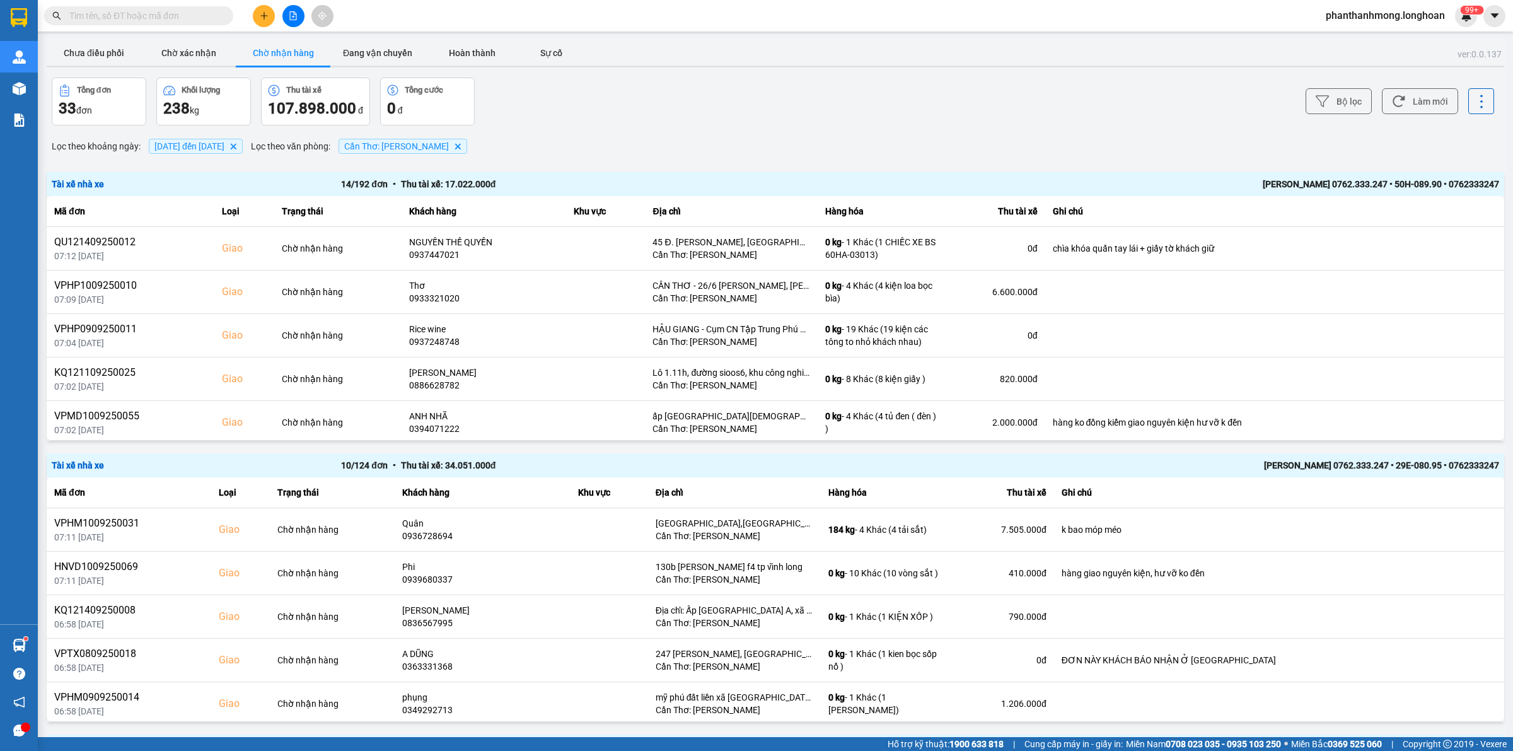
click at [1292, 180] on div "[PERSON_NAME] 0762.333.247 • 50H-089.90 • 0762333247" at bounding box center [1209, 184] width 579 height 14
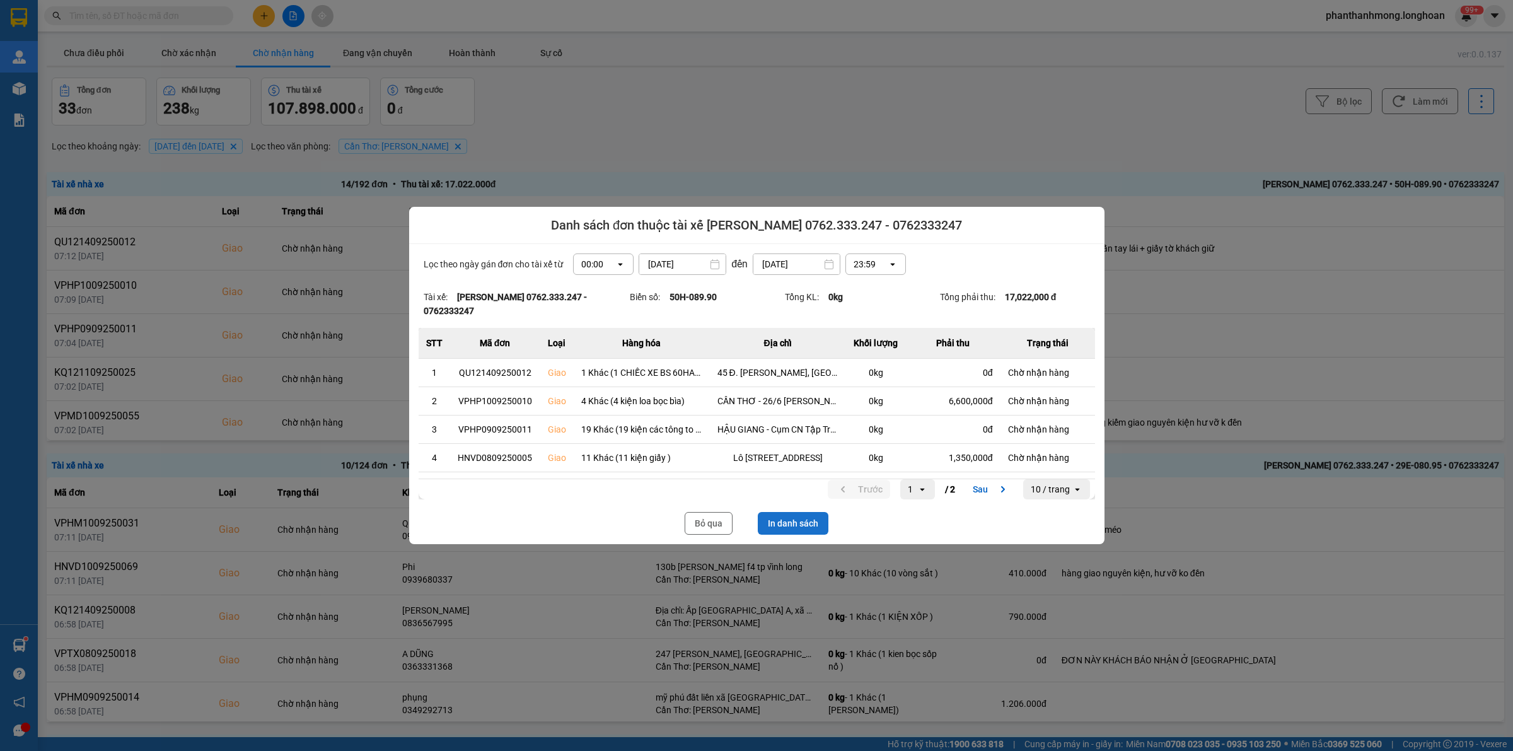
click at [785, 523] on button "In danh sách" at bounding box center [793, 523] width 71 height 23
click at [714, 519] on button "Bỏ qua" at bounding box center [709, 523] width 48 height 23
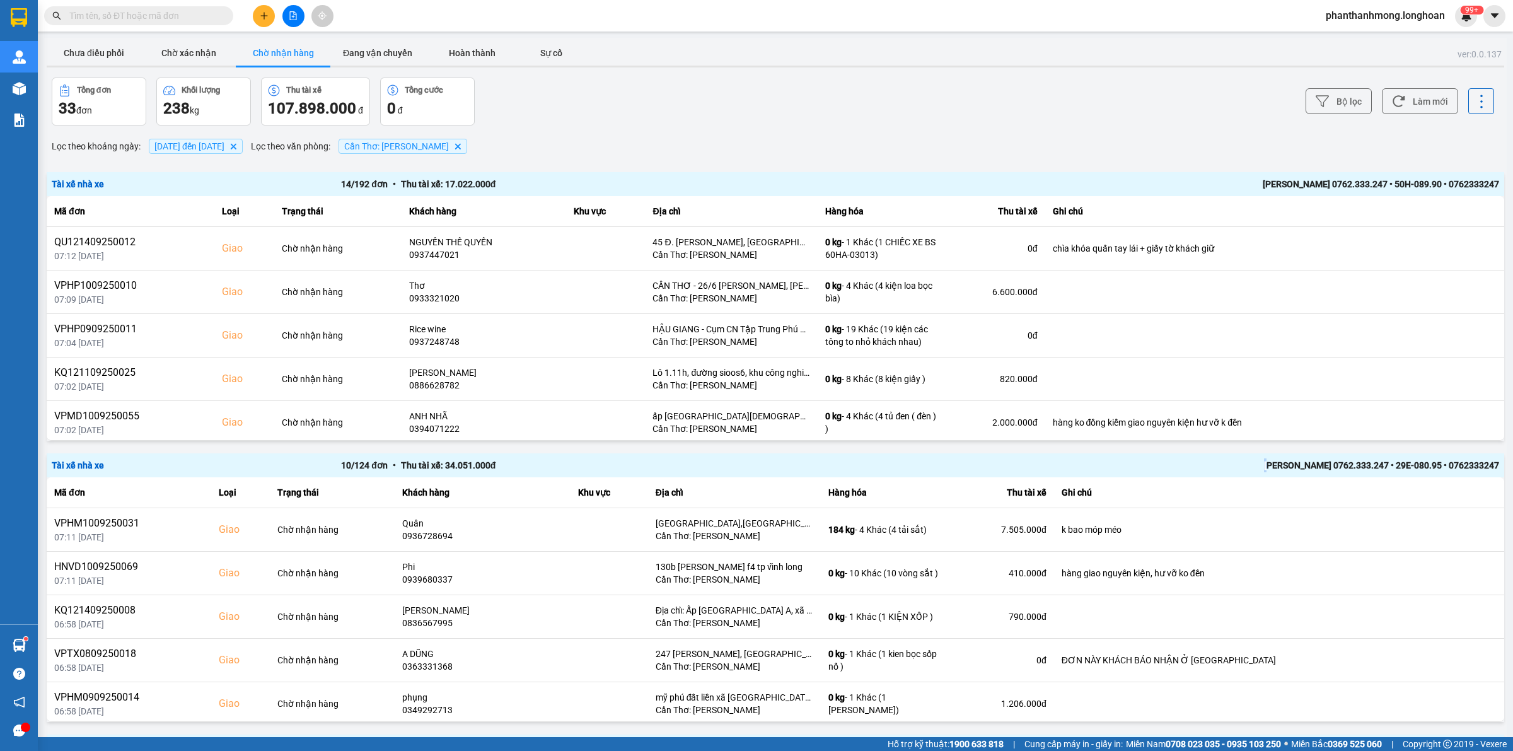
click at [1243, 461] on div "[PERSON_NAME] 0762.333.247 • 29E-080.95 • 0762333247" at bounding box center [1209, 465] width 579 height 14
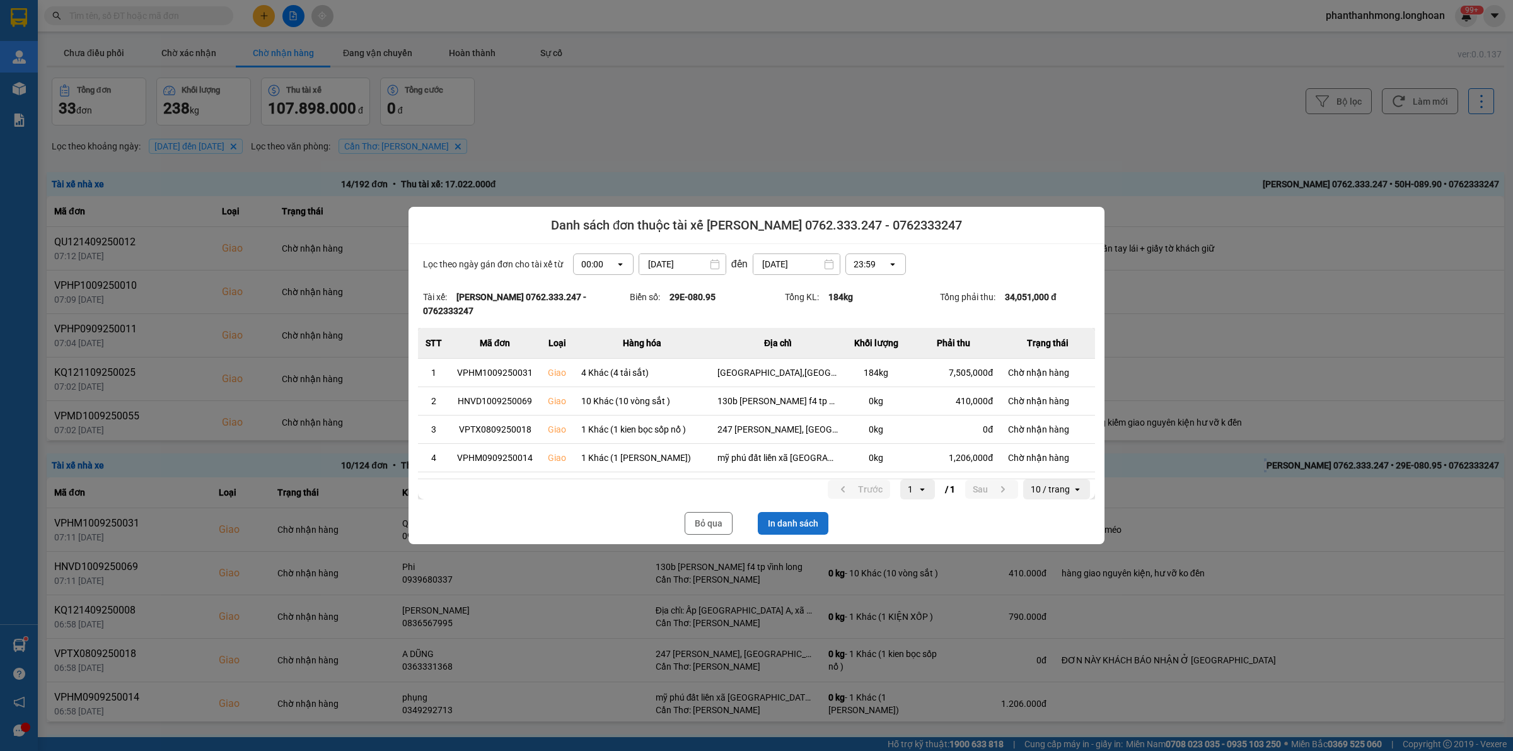
click at [791, 531] on button "In danh sách" at bounding box center [793, 523] width 71 height 23
click at [700, 514] on button "Bỏ qua" at bounding box center [709, 523] width 48 height 23
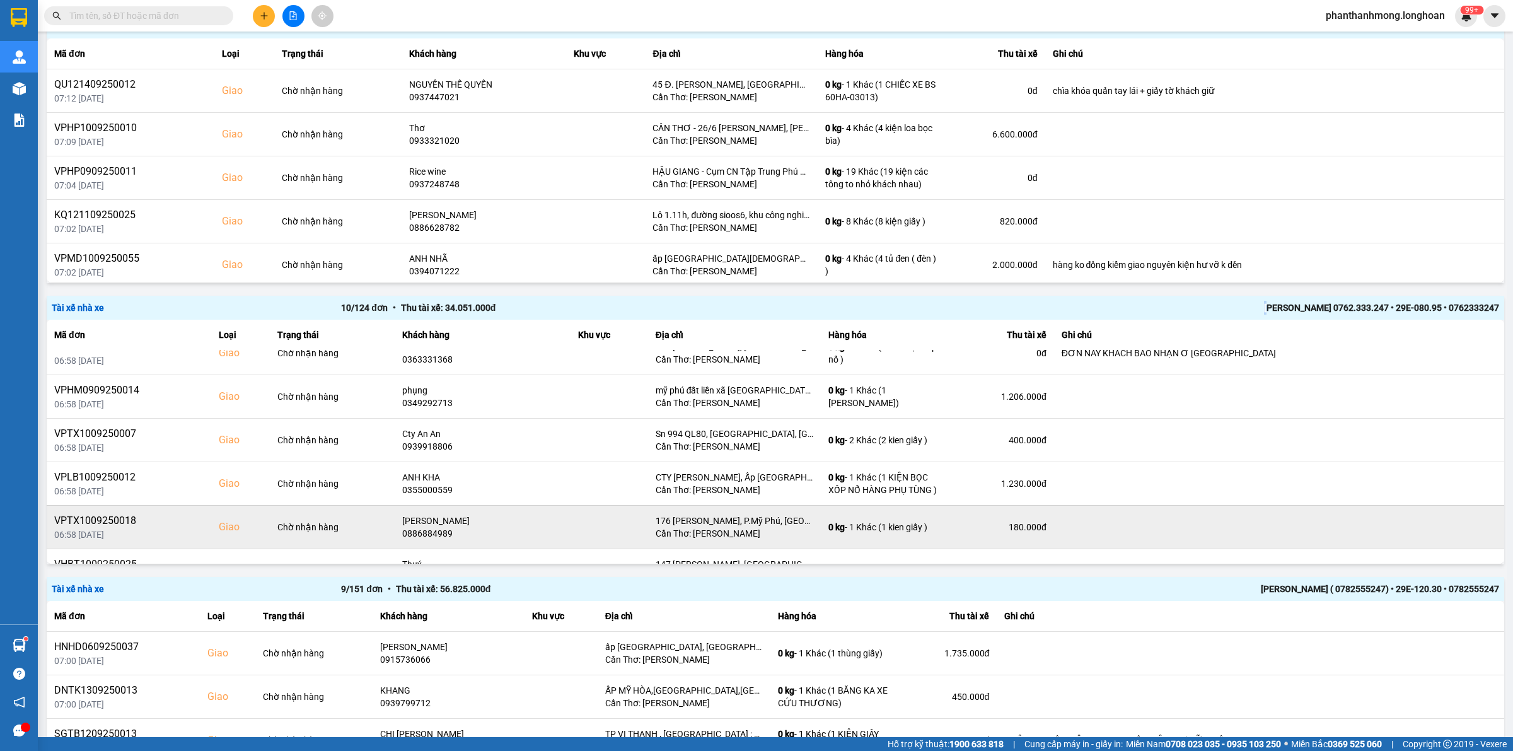
scroll to position [223, 0]
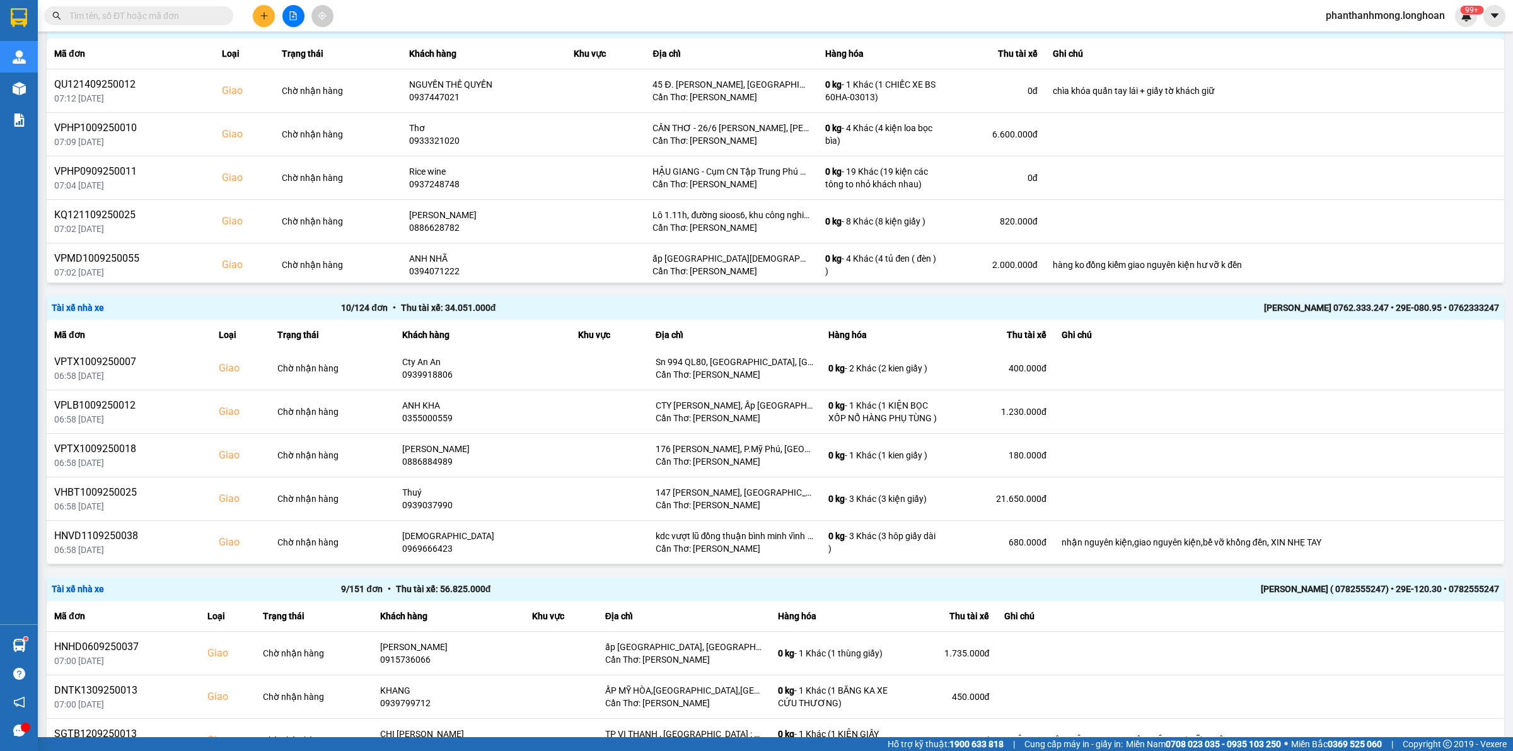
click at [1290, 583] on div "[PERSON_NAME] ( 0782555247) • 29E-120.30 • 0782555247" at bounding box center [1209, 589] width 579 height 14
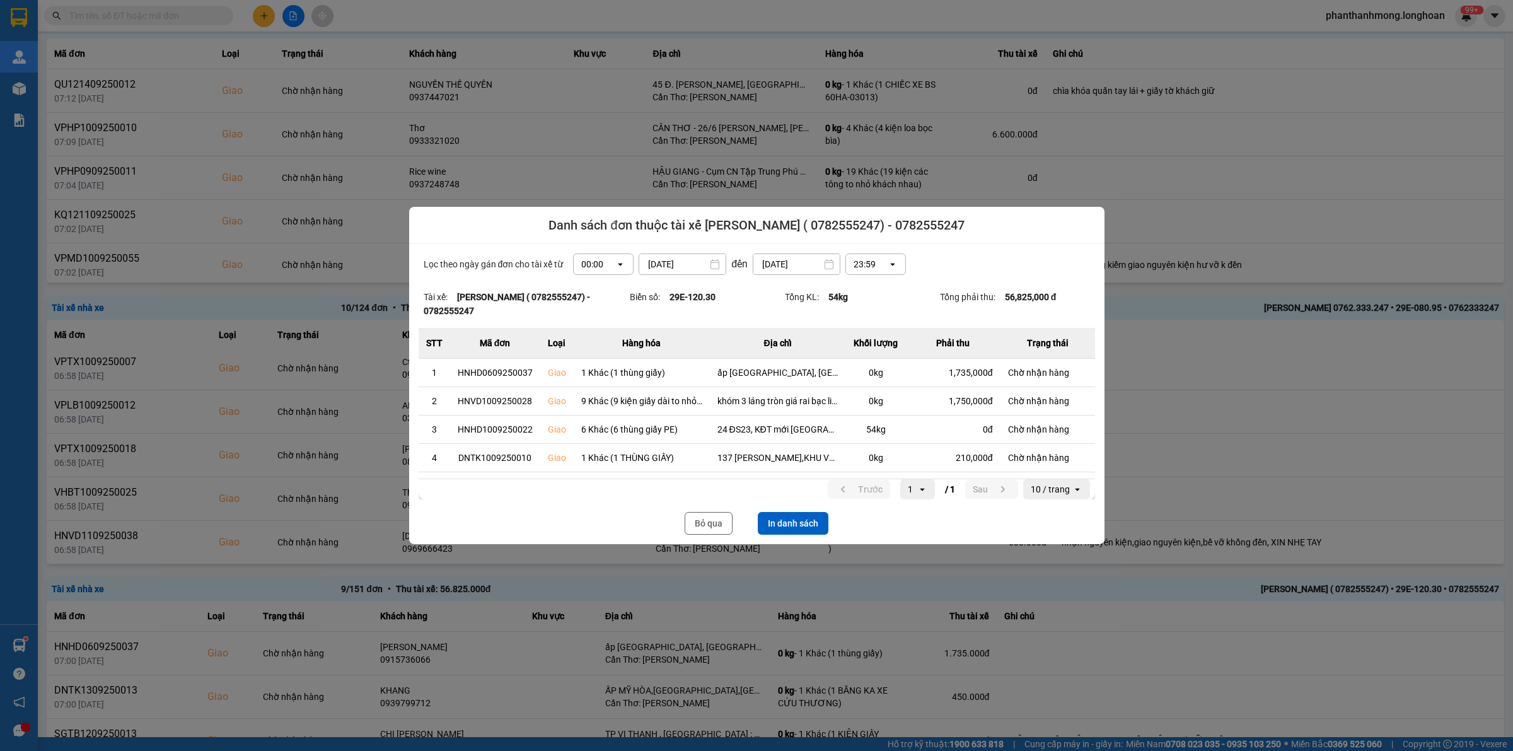
click at [816, 521] on button "In danh sách" at bounding box center [793, 523] width 71 height 23
click at [727, 521] on button "Bỏ qua" at bounding box center [709, 523] width 48 height 23
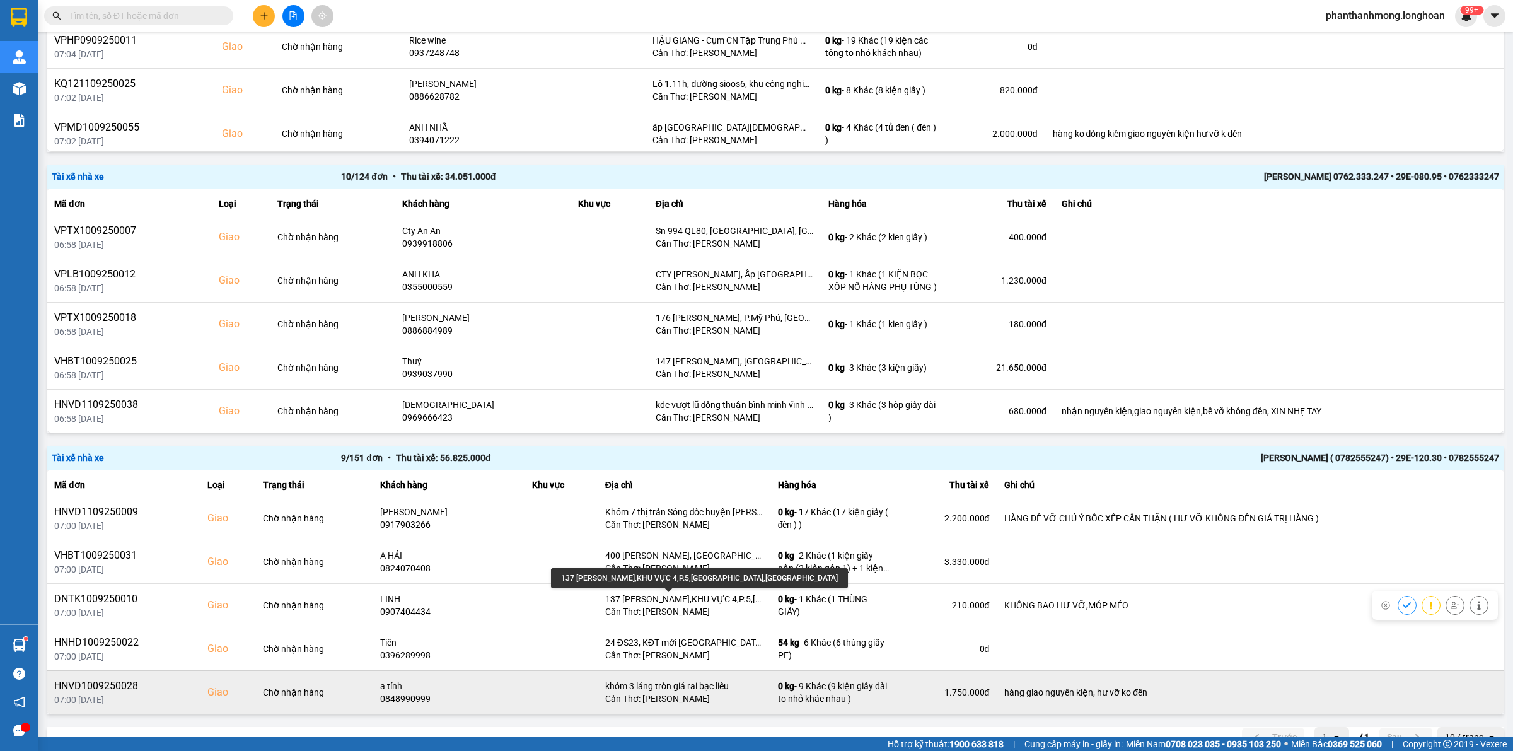
scroll to position [313, 0]
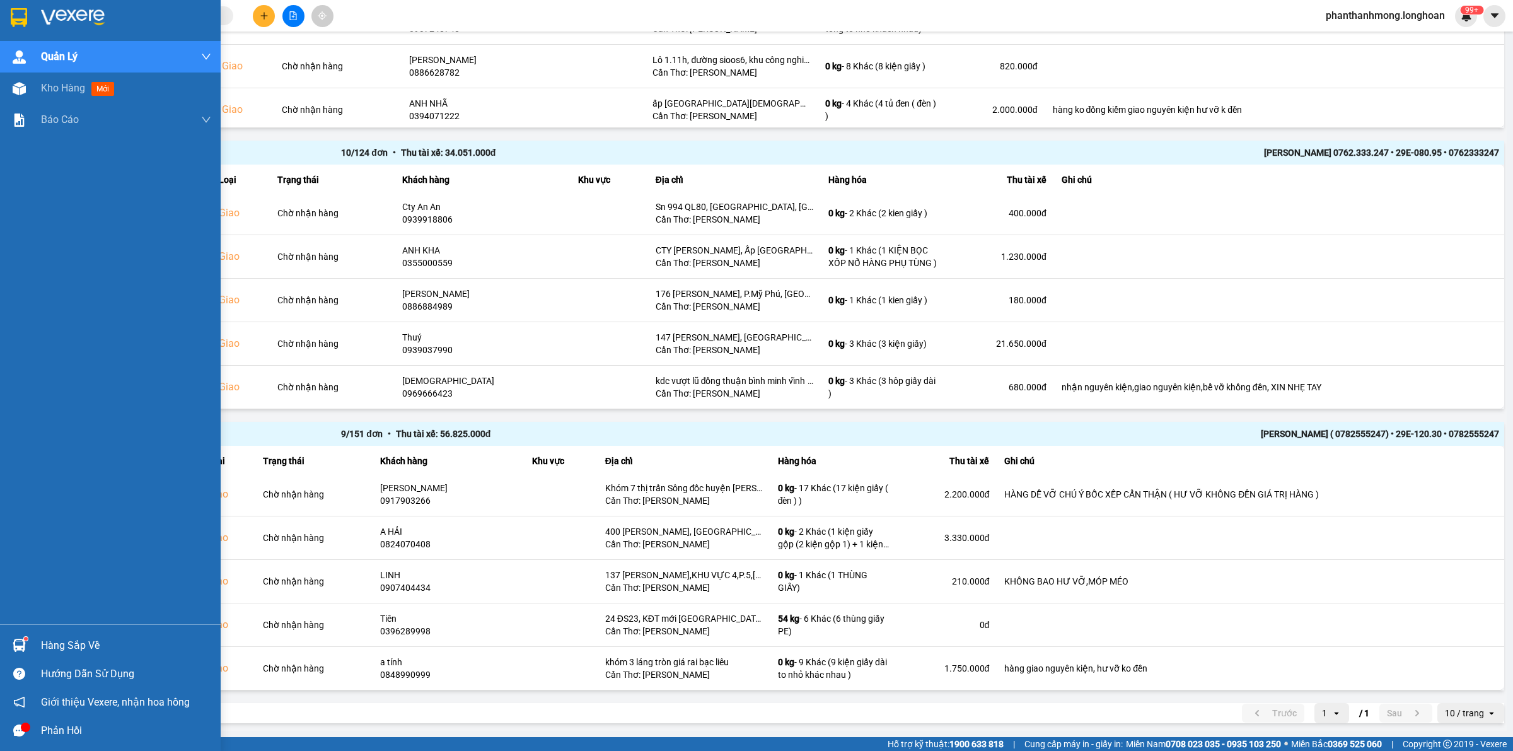
click at [20, 650] on img at bounding box center [19, 645] width 13 height 13
